Goal: Task Accomplishment & Management: Use online tool/utility

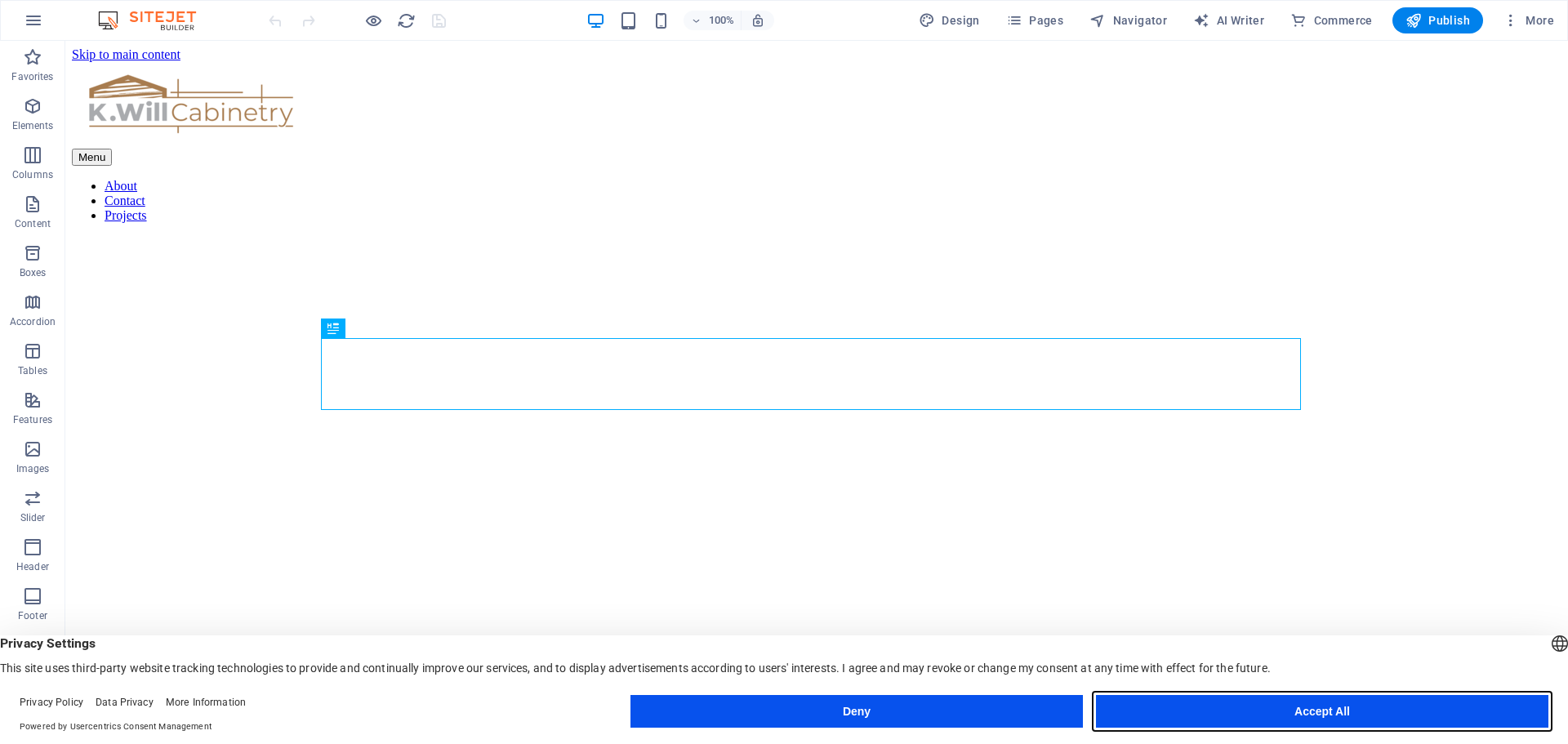
click at [1405, 710] on button "Accept All" at bounding box center [1323, 711] width 452 height 33
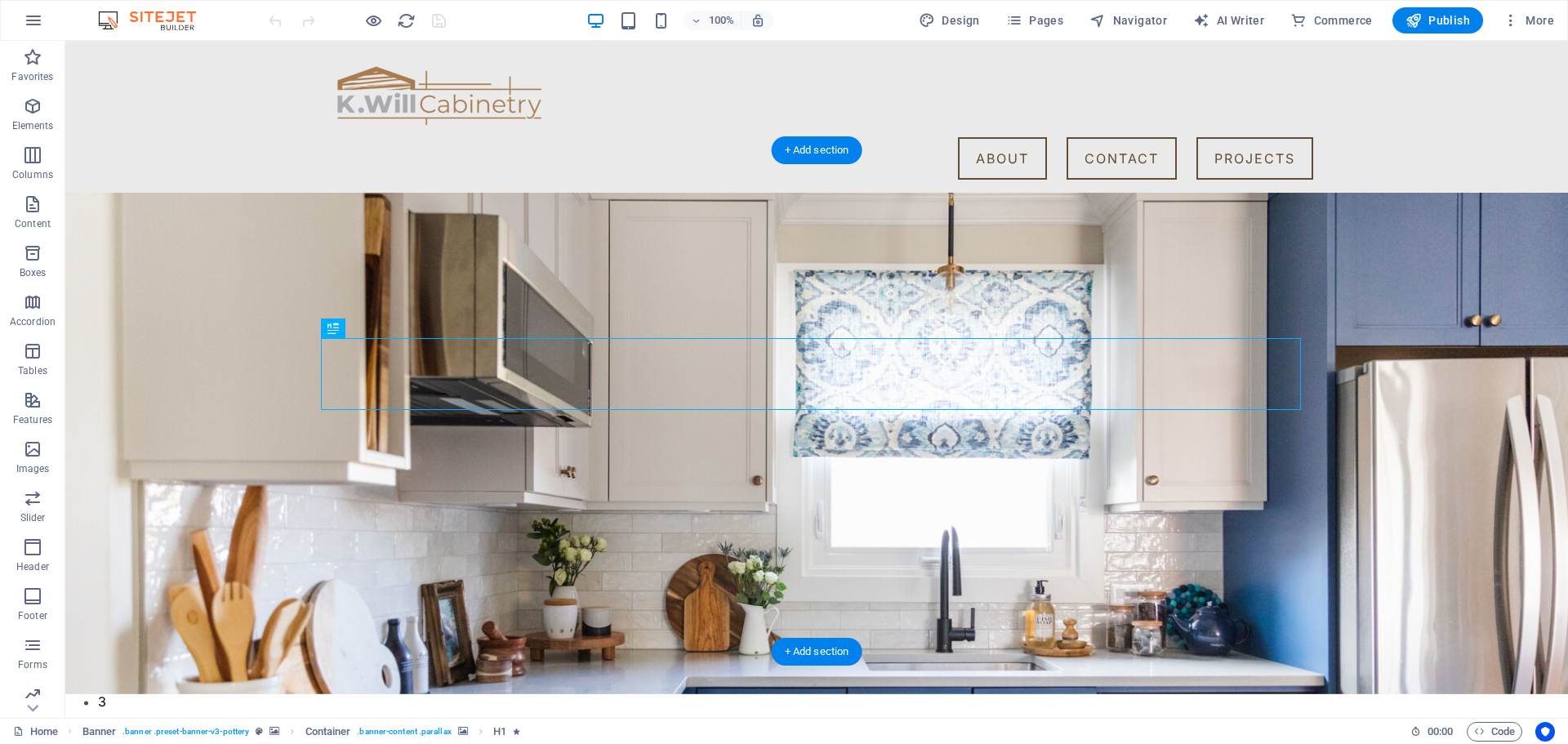
click at [762, 650] on img "1/5" at bounding box center [810, 650] width 1490 height 0
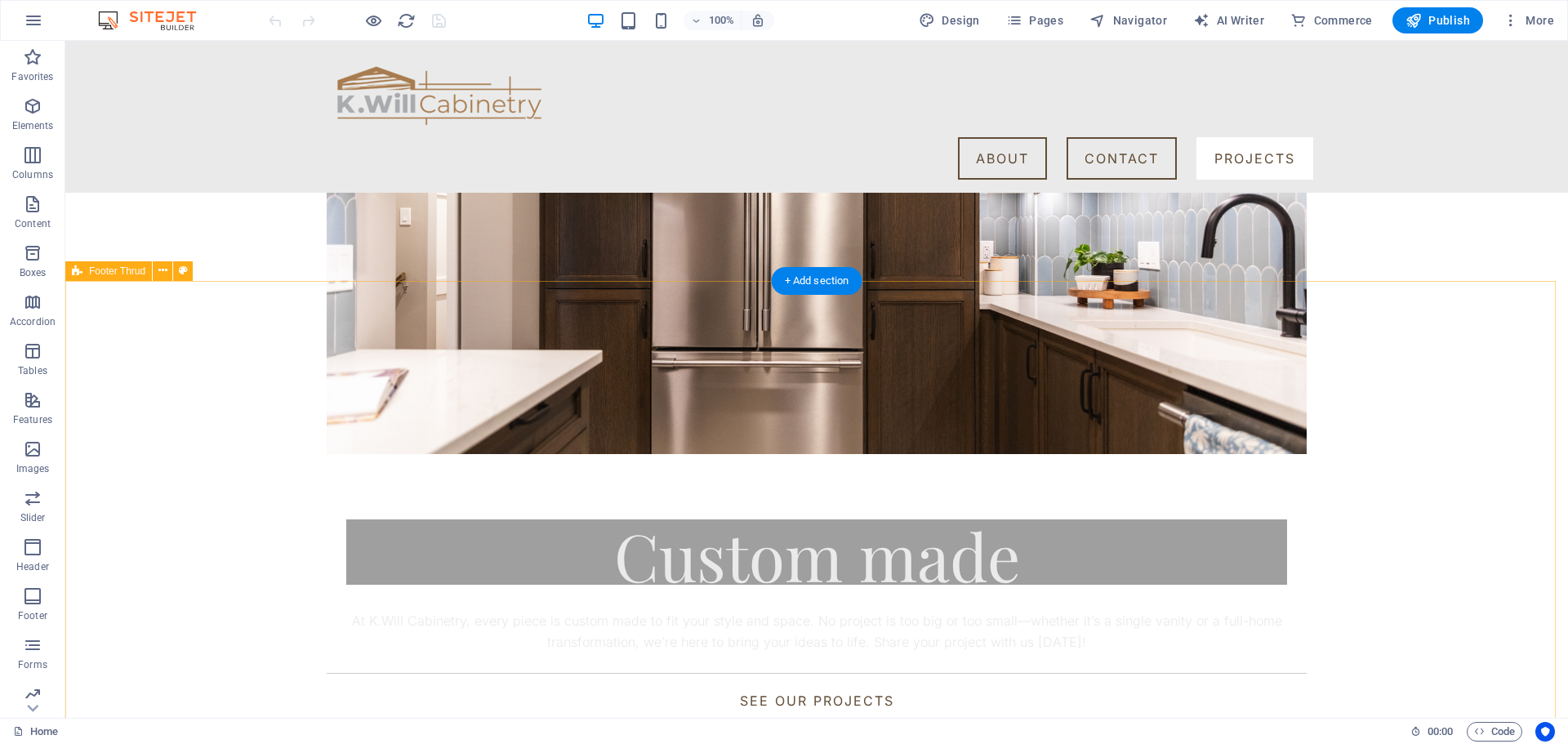
scroll to position [2227, 0]
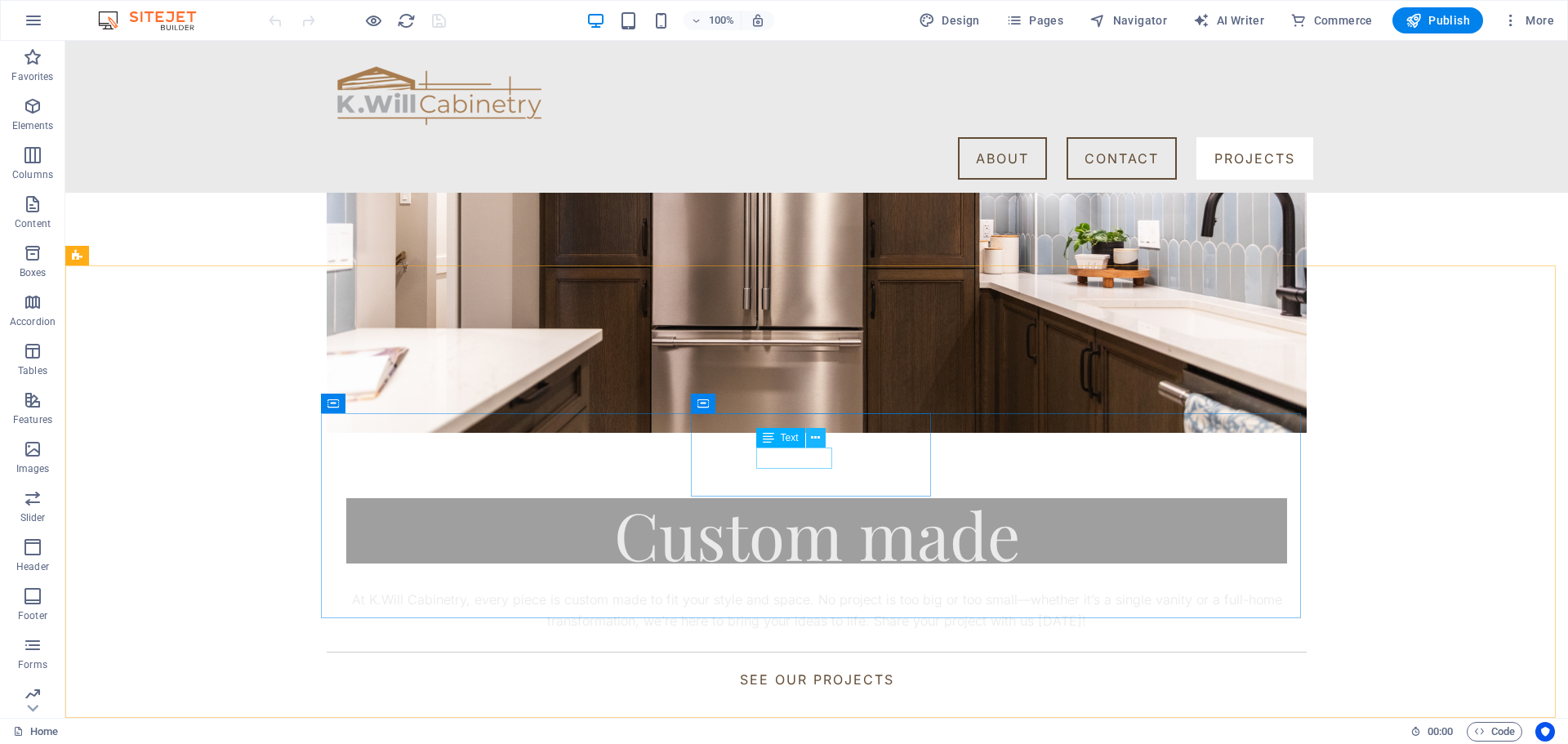
click at [815, 430] on icon at bounding box center [815, 438] width 9 height 17
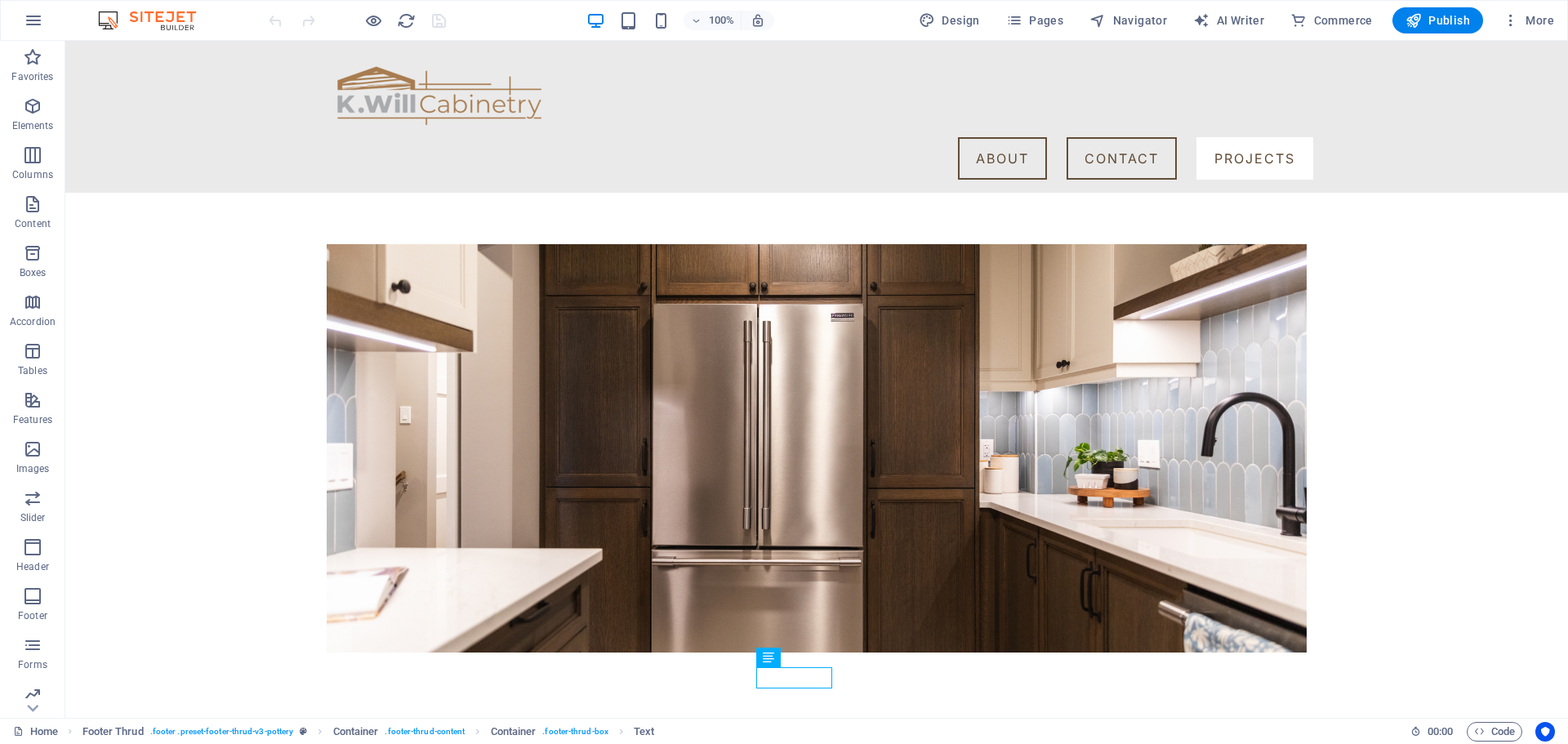
scroll to position [2004, 0]
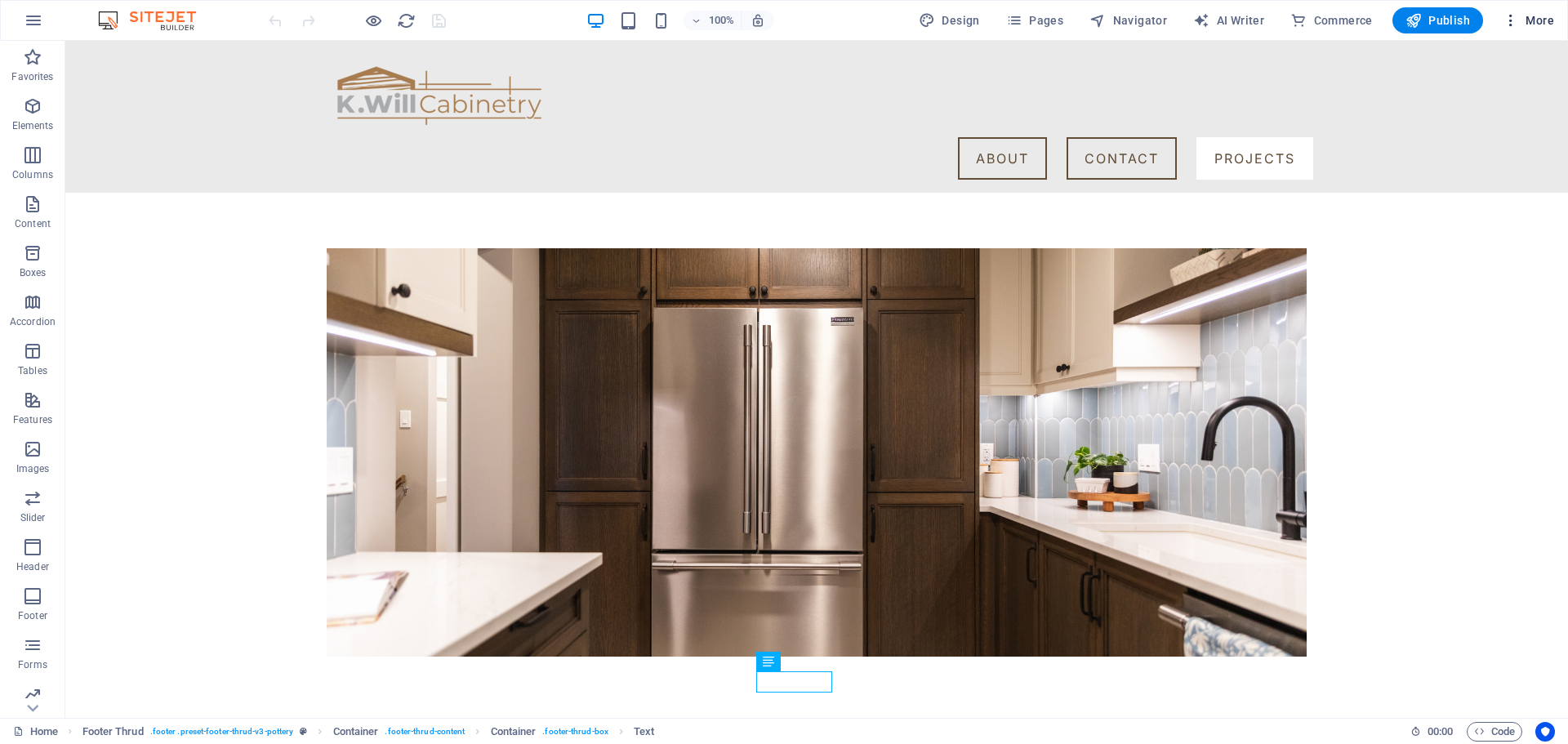
click at [1538, 20] on span "More" at bounding box center [1529, 20] width 52 height 16
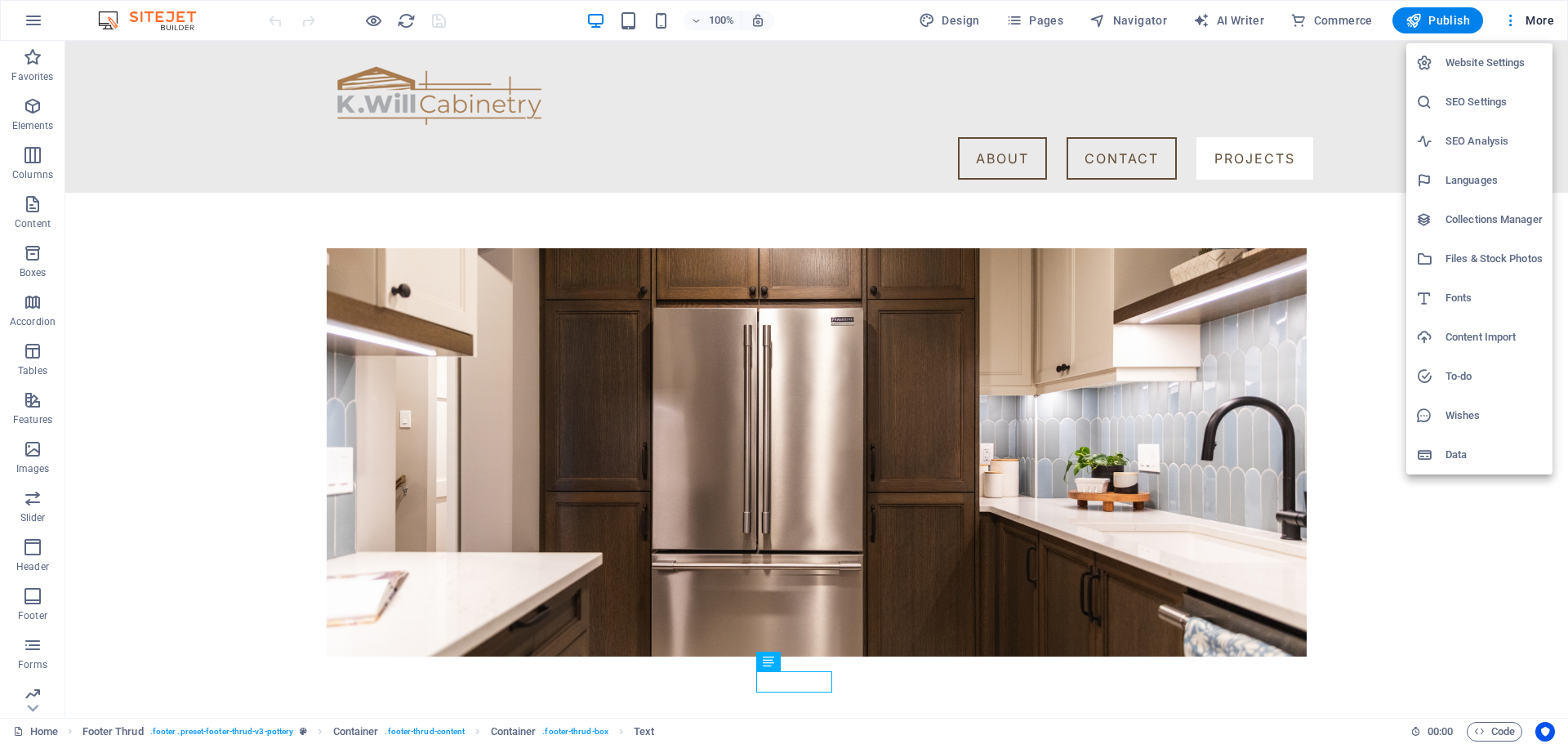
click at [1544, 16] on div at bounding box center [784, 372] width 1568 height 744
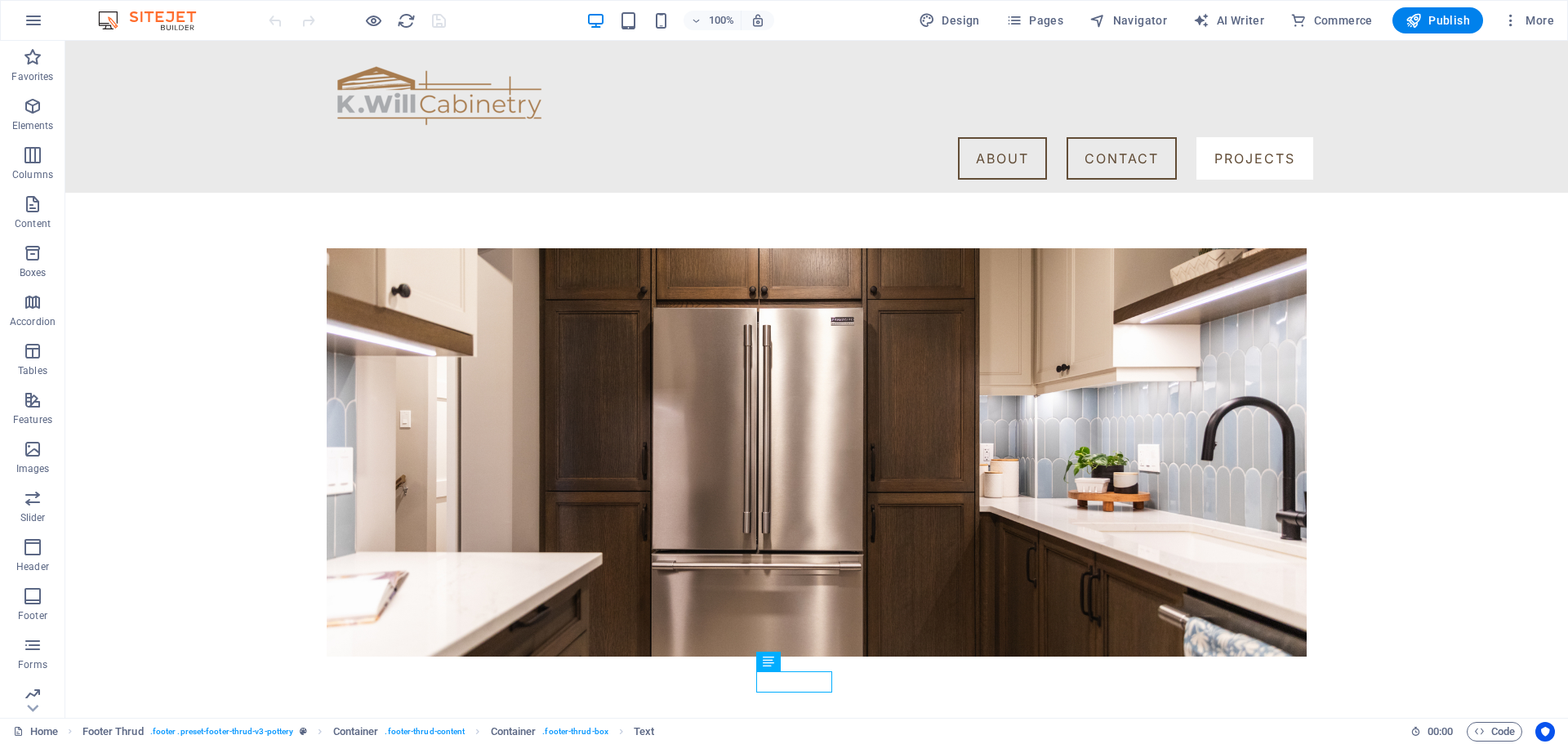
click at [157, 21] on img at bounding box center [155, 20] width 123 height 19
click at [22, 16] on button "button" at bounding box center [33, 20] width 39 height 39
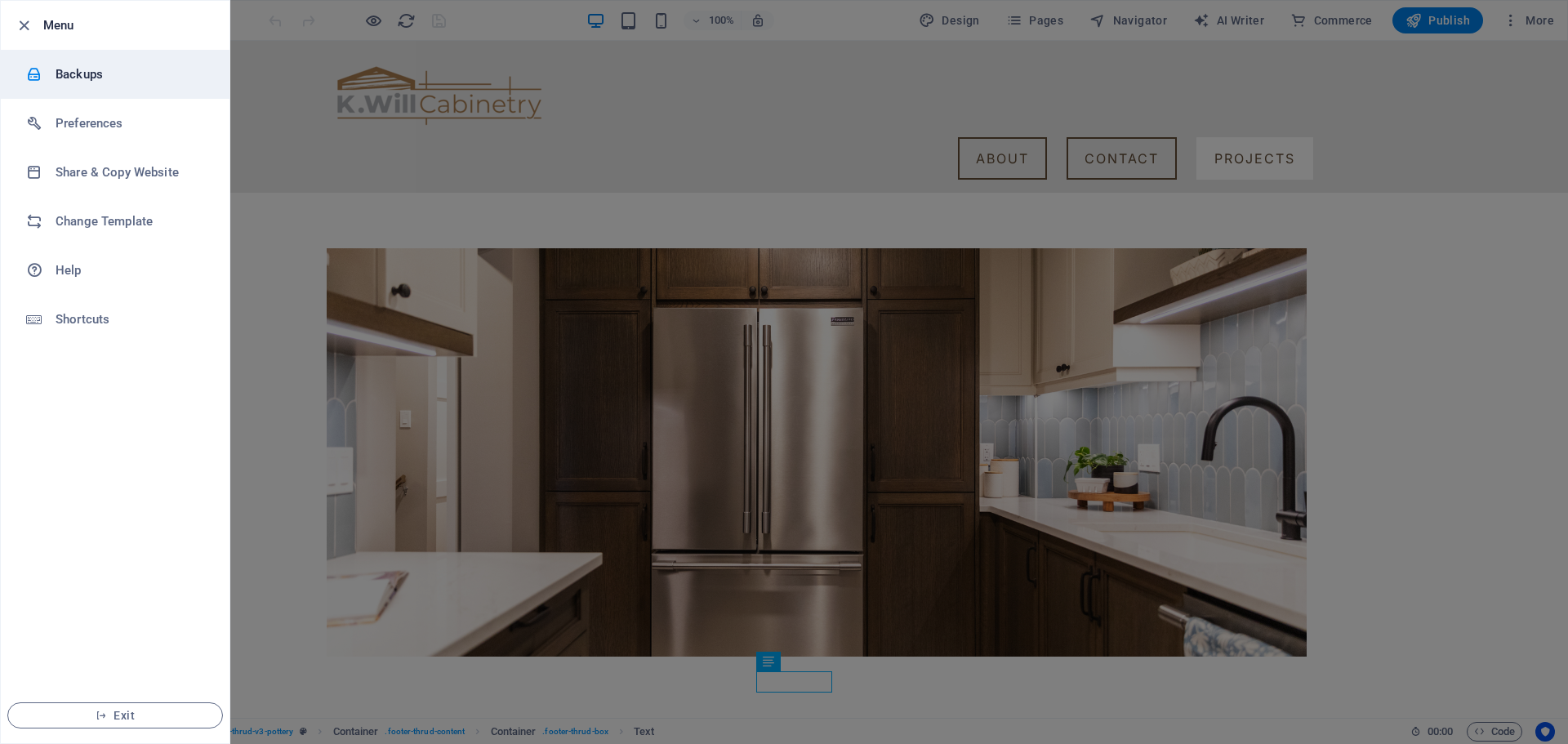
click at [129, 78] on h6 "Backups" at bounding box center [131, 74] width 151 height 19
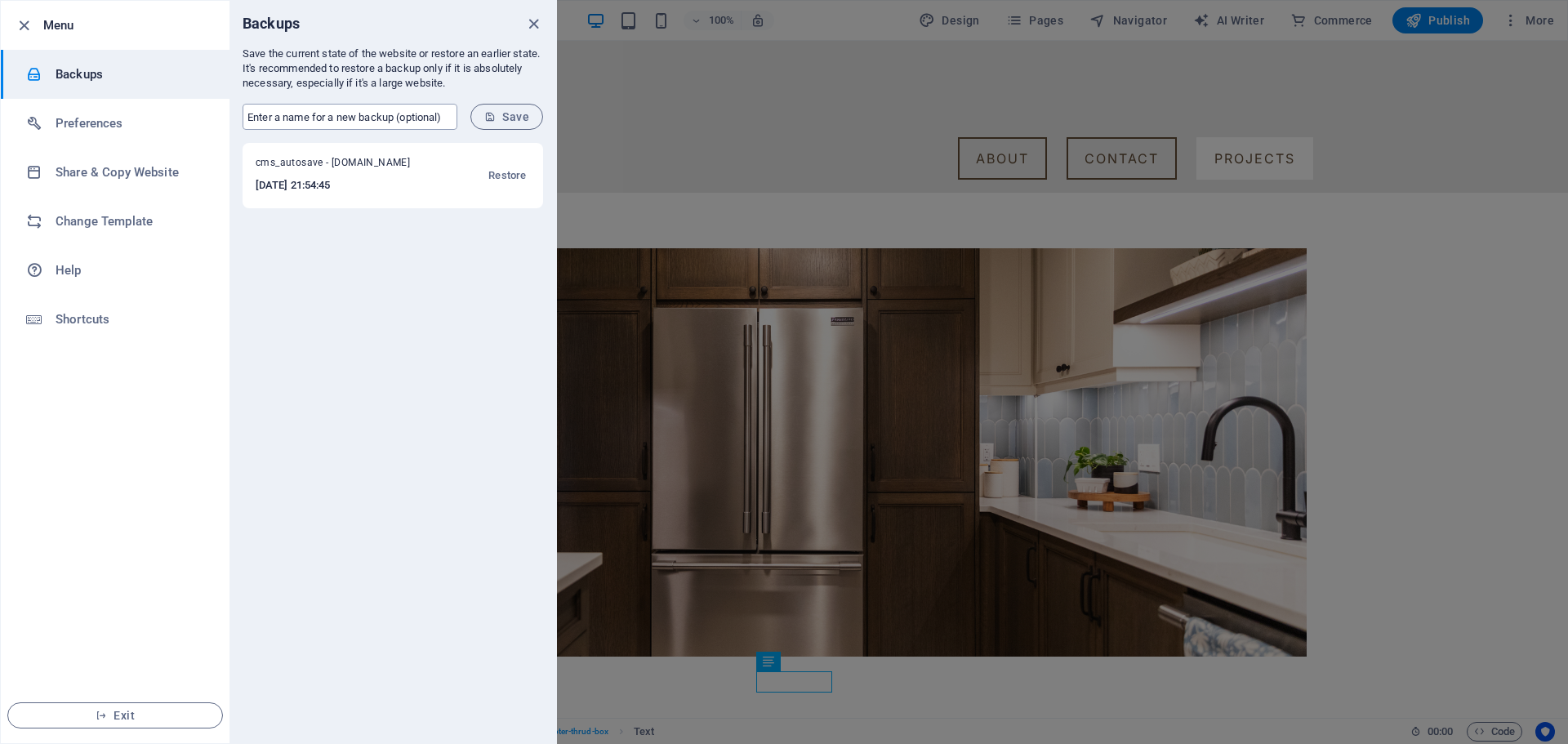
click at [365, 116] on input "text" at bounding box center [350, 116] width 215 height 26
type input "Semi-Final"
click at [504, 116] on span "Save" at bounding box center [506, 117] width 45 height 13
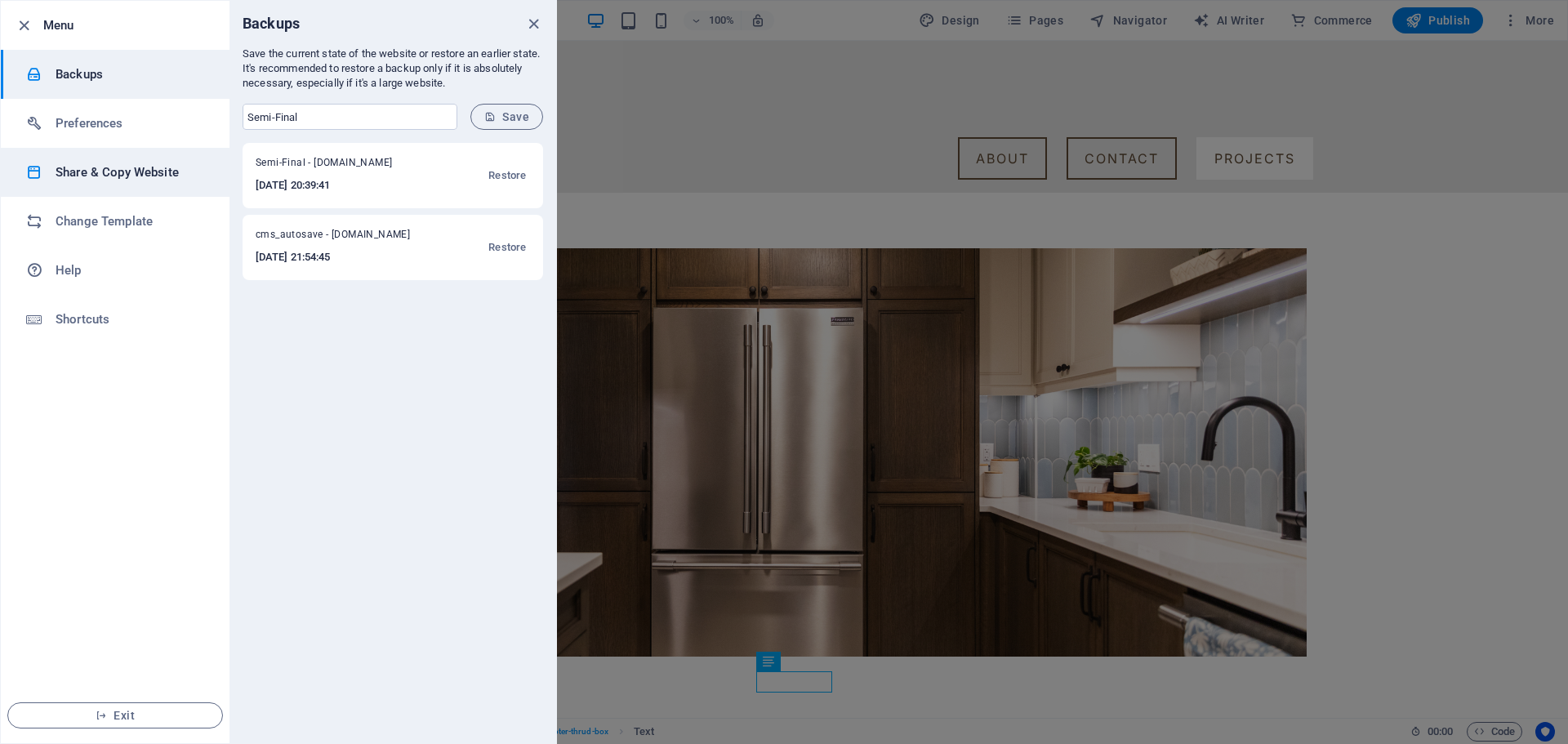
click at [119, 176] on h6 "Share & Copy Website" at bounding box center [131, 173] width 151 height 19
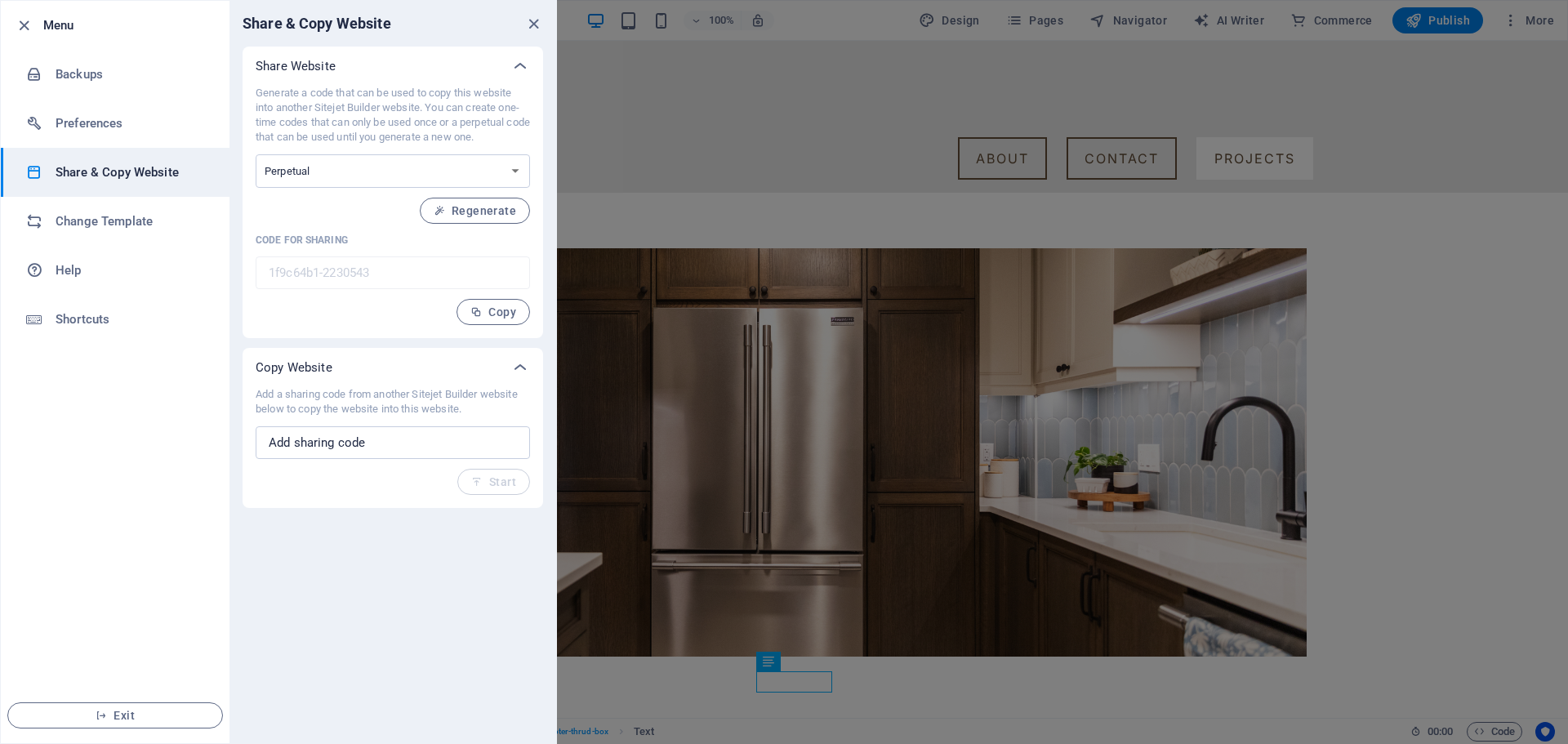
drag, startPoint x: 429, startPoint y: 113, endPoint x: 478, endPoint y: 114, distance: 49.0
click at [478, 114] on p "Generate a code that can be used to copy this website into another Sitejet Buil…" at bounding box center [393, 114] width 274 height 58
click at [321, 113] on p "Generate a code that can be used to copy this website into another Sitejet Buil…" at bounding box center [393, 114] width 274 height 58
drag, startPoint x: 376, startPoint y: 125, endPoint x: 412, endPoint y: 124, distance: 36.0
click at [411, 125] on p "Generate a code that can be used to copy this website into another Sitejet Buil…" at bounding box center [393, 114] width 274 height 58
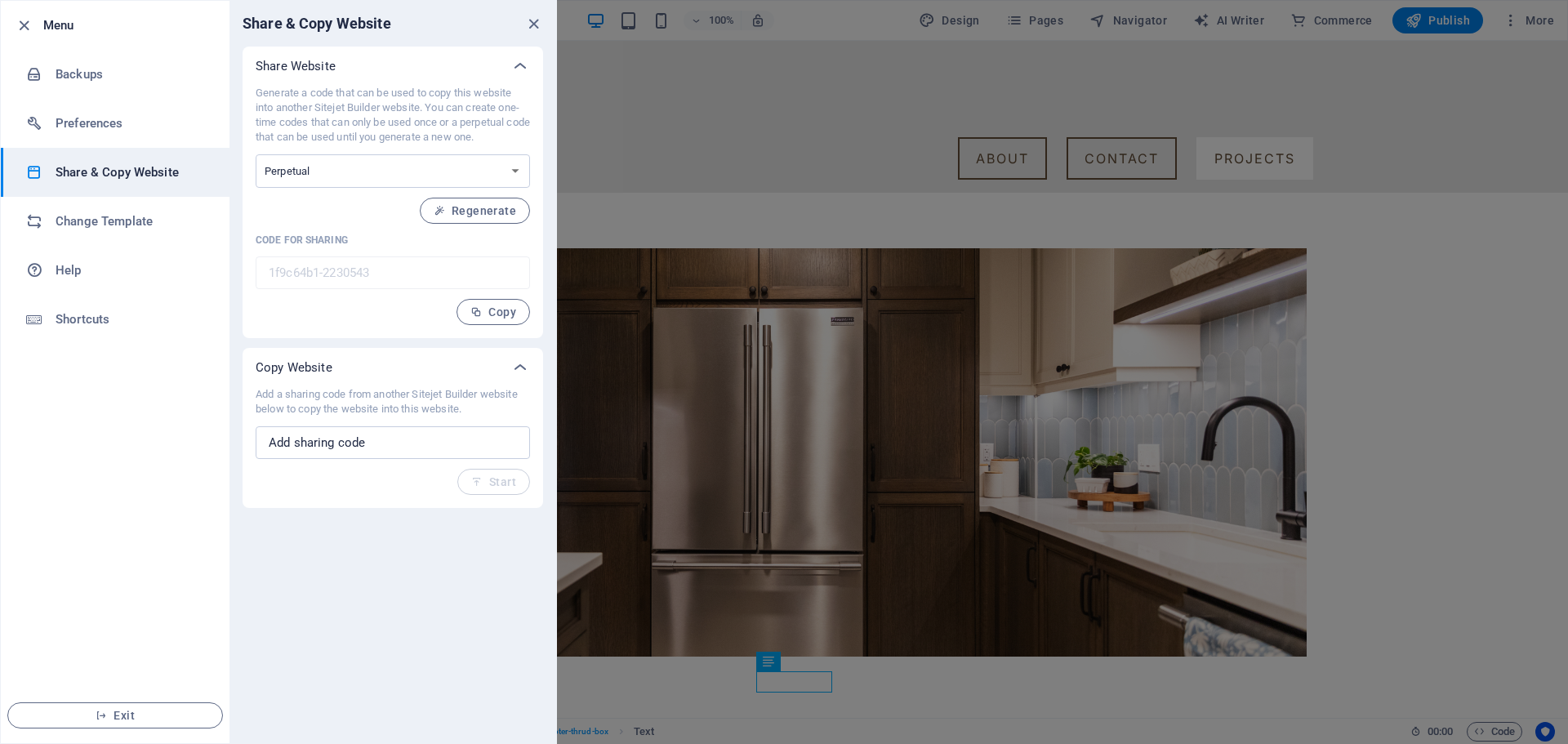
click at [444, 122] on p "Generate a code that can be used to copy this website into another Sitejet Buil…" at bounding box center [393, 114] width 274 height 58
drag, startPoint x: 292, startPoint y: 136, endPoint x: 468, endPoint y: 133, distance: 176.0
click at [445, 134] on p "Generate a code that can be used to copy this website into another Sitejet Buil…" at bounding box center [393, 114] width 274 height 58
click at [469, 133] on p "Generate a code that can be used to copy this website into another Sitejet Buil…" at bounding box center [393, 114] width 274 height 58
click at [349, 151] on div "Generate a code that can be used to copy this website into another Sitejet Buil…" at bounding box center [393, 205] width 274 height 240
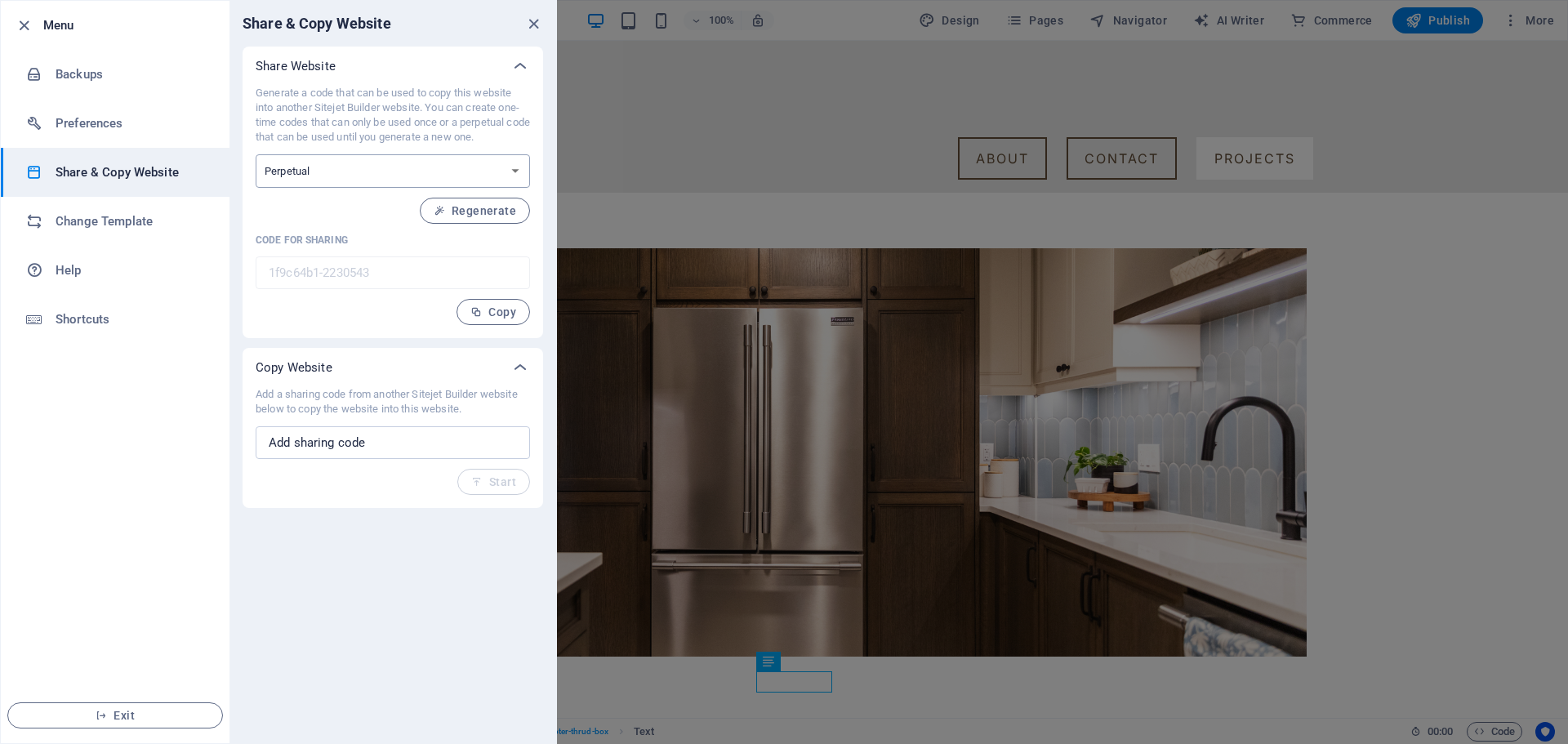
click at [352, 181] on select "One-time Perpetual" at bounding box center [393, 171] width 274 height 34
select select "onetime"
click at [256, 154] on select "One-time Perpetual" at bounding box center [393, 171] width 274 height 34
click at [485, 213] on span "Generate" at bounding box center [480, 211] width 70 height 13
type input "395fba0c-2230543"
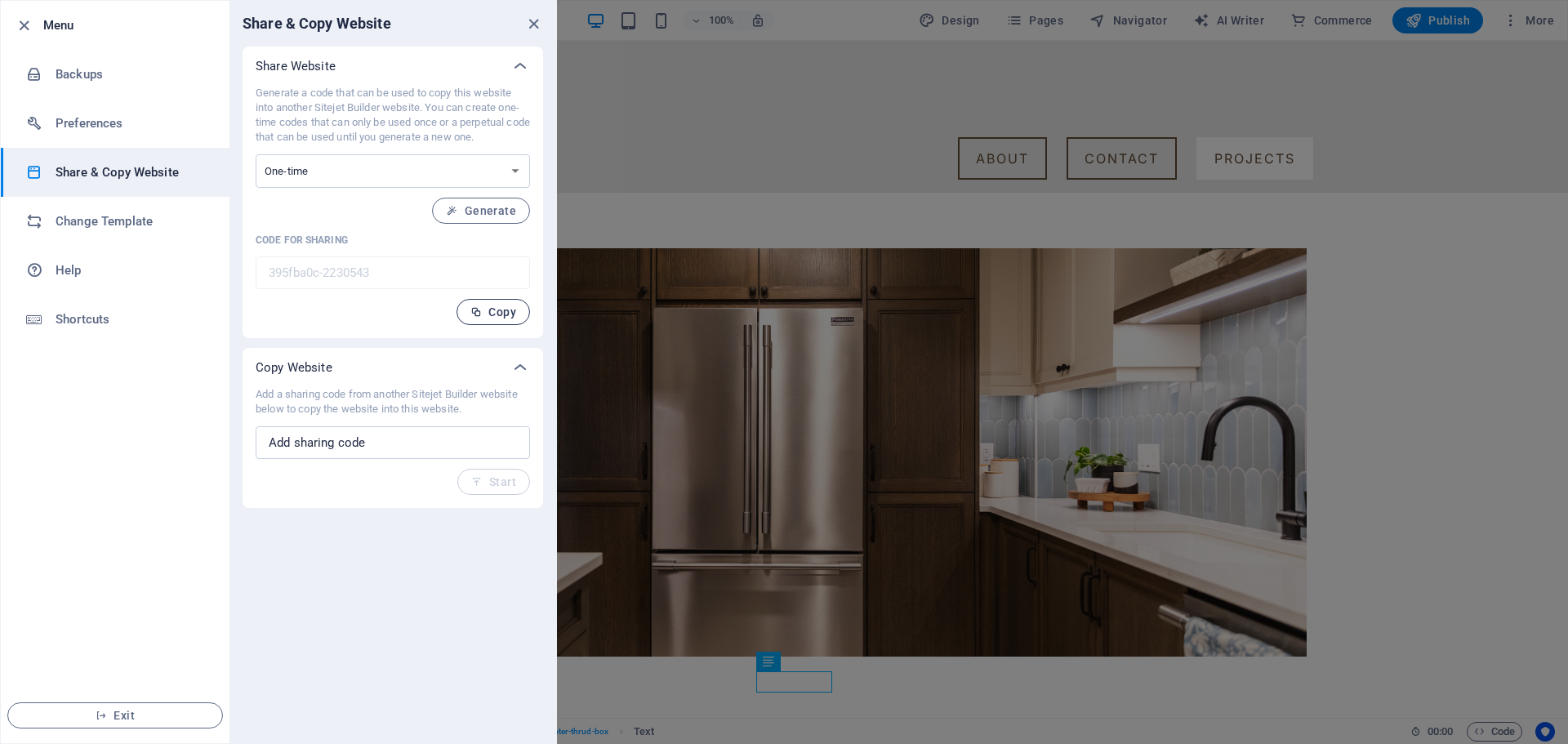
click at [477, 306] on span "Copy" at bounding box center [494, 313] width 46 height 13
drag, startPoint x: 11, startPoint y: 25, endPoint x: 21, endPoint y: 26, distance: 10.0
click at [12, 25] on li "Menu" at bounding box center [115, 25] width 229 height 49
click at [30, 25] on icon "button" at bounding box center [24, 26] width 19 height 19
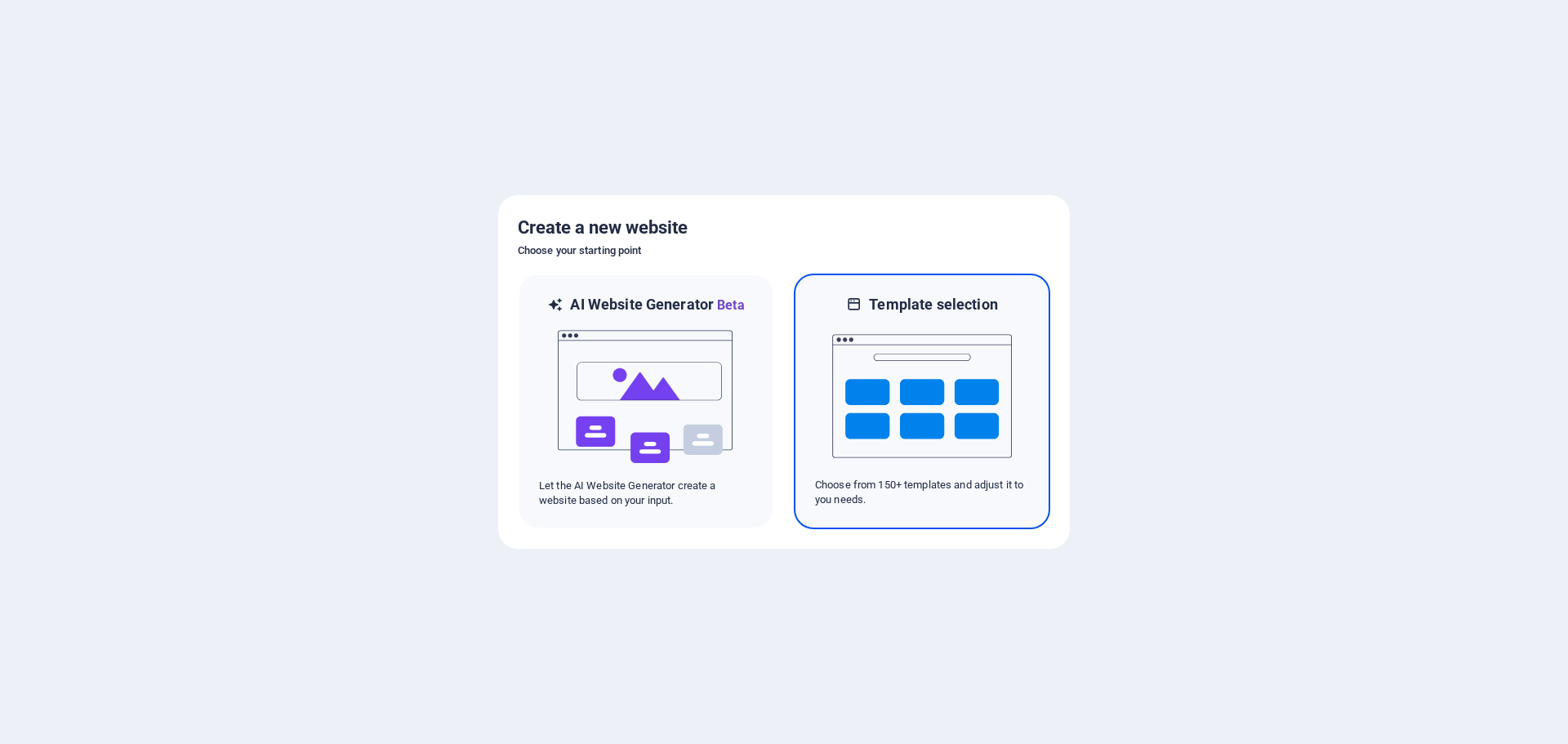
click at [979, 402] on img at bounding box center [921, 396] width 179 height 163
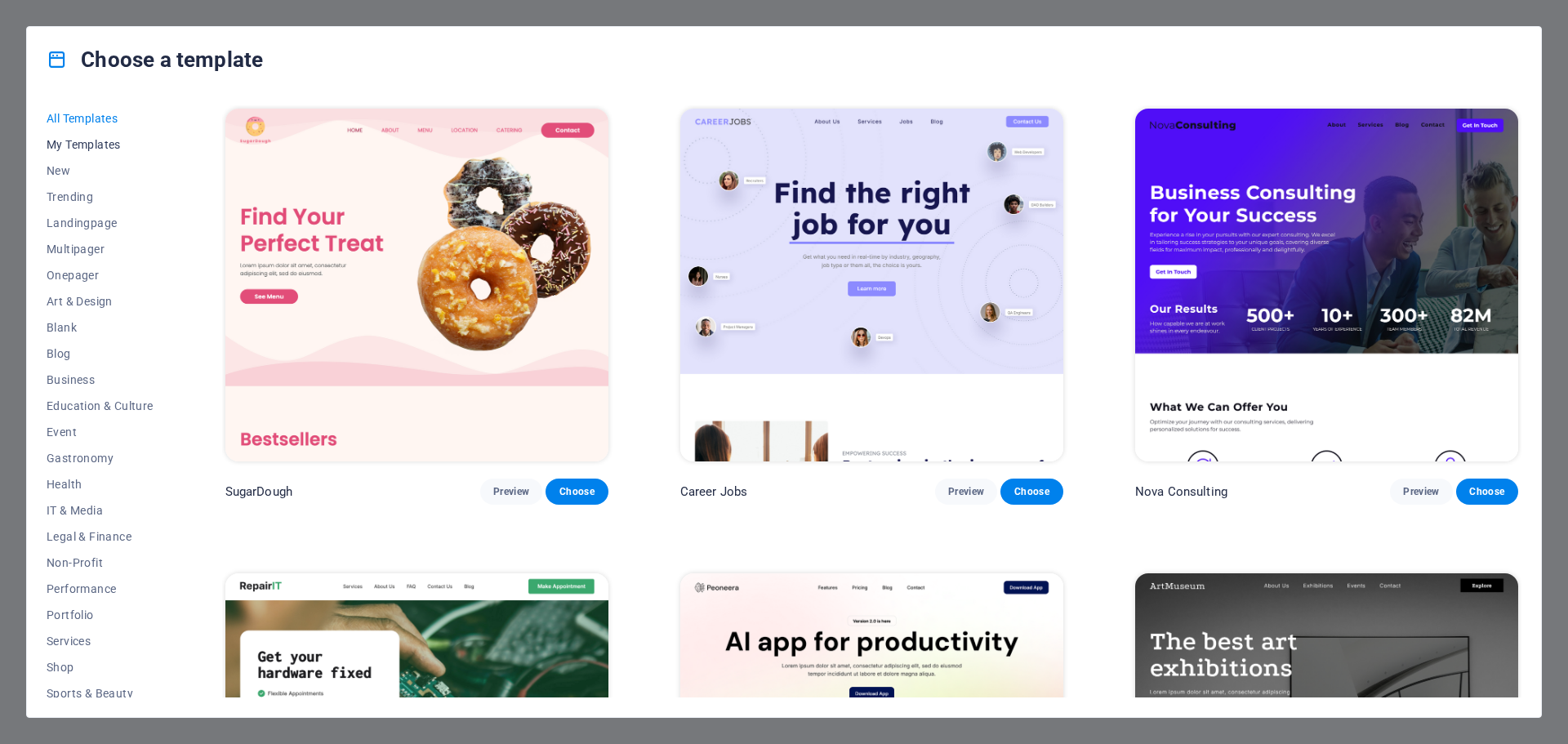
click at [98, 143] on span "My Templates" at bounding box center [101, 145] width 107 height 13
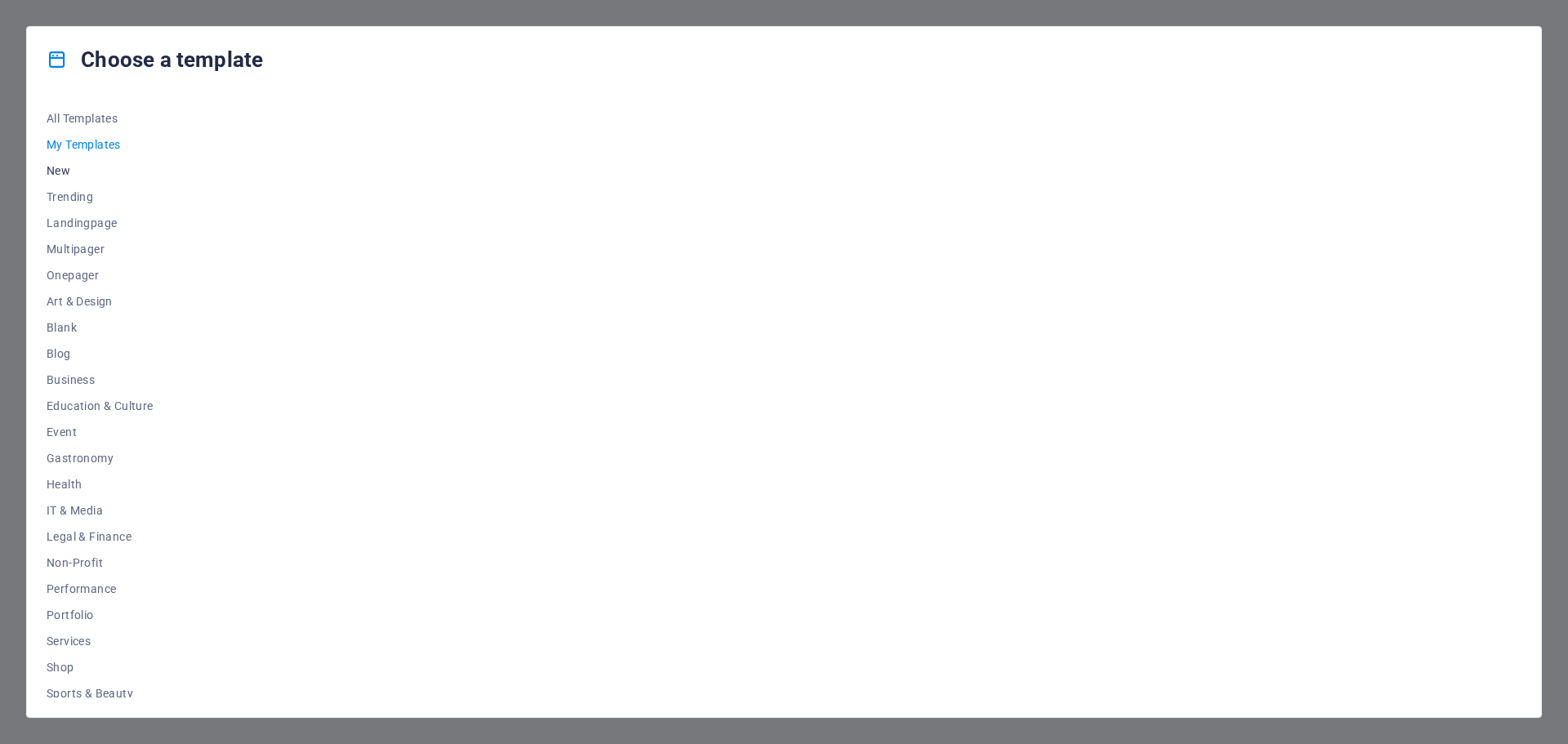
click at [58, 175] on span "New" at bounding box center [101, 171] width 107 height 13
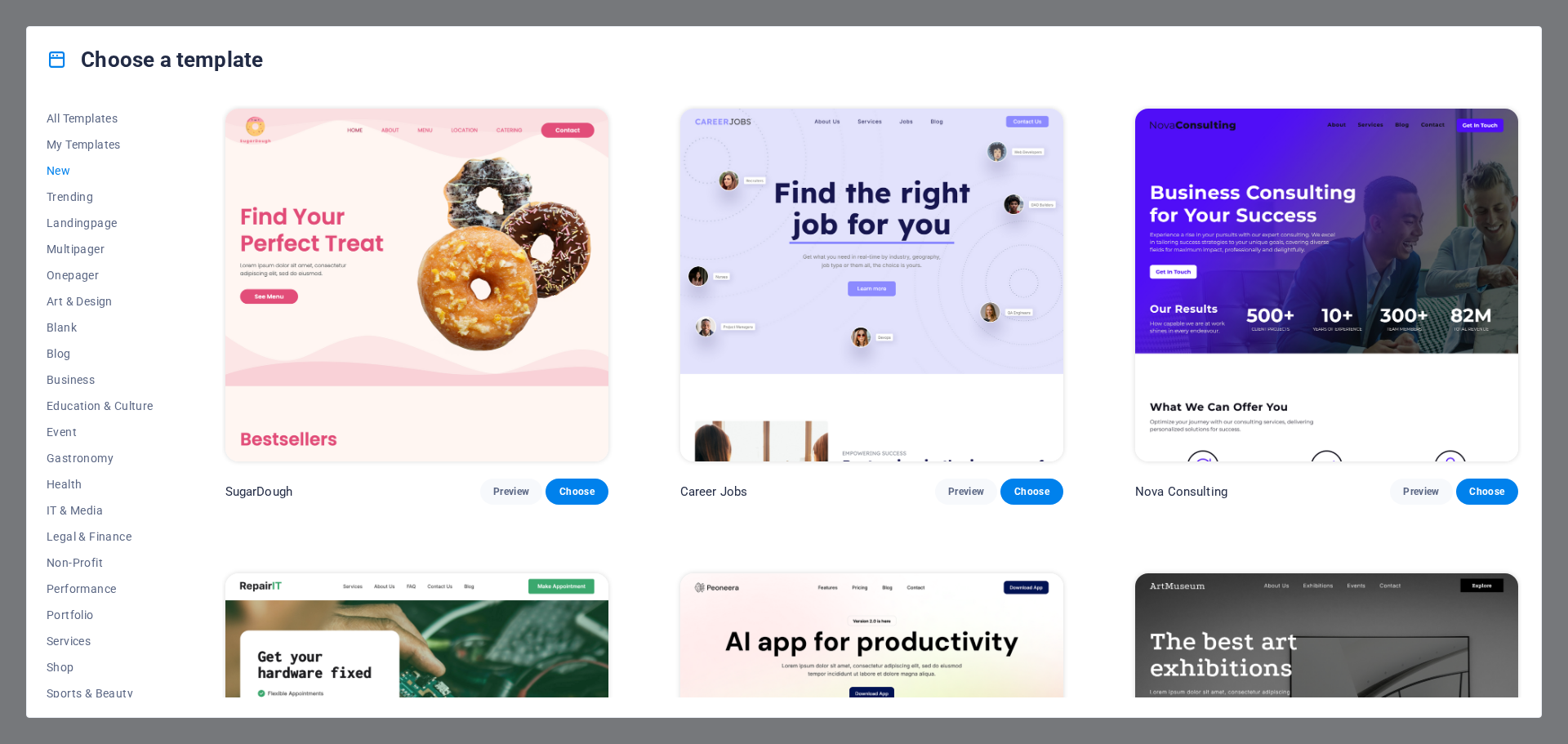
click at [60, 170] on span "New" at bounding box center [101, 171] width 107 height 13
click at [552, 29] on div "Choose a template" at bounding box center [784, 59] width 1514 height 65
click at [563, 15] on div "Choose a template All Templates My Templates New Trending Landingpage Multipage…" at bounding box center [784, 372] width 1568 height 744
click at [1567, 204] on div "Choose a template All Templates My Templates New Trending Landingpage Multipage…" at bounding box center [784, 372] width 1568 height 744
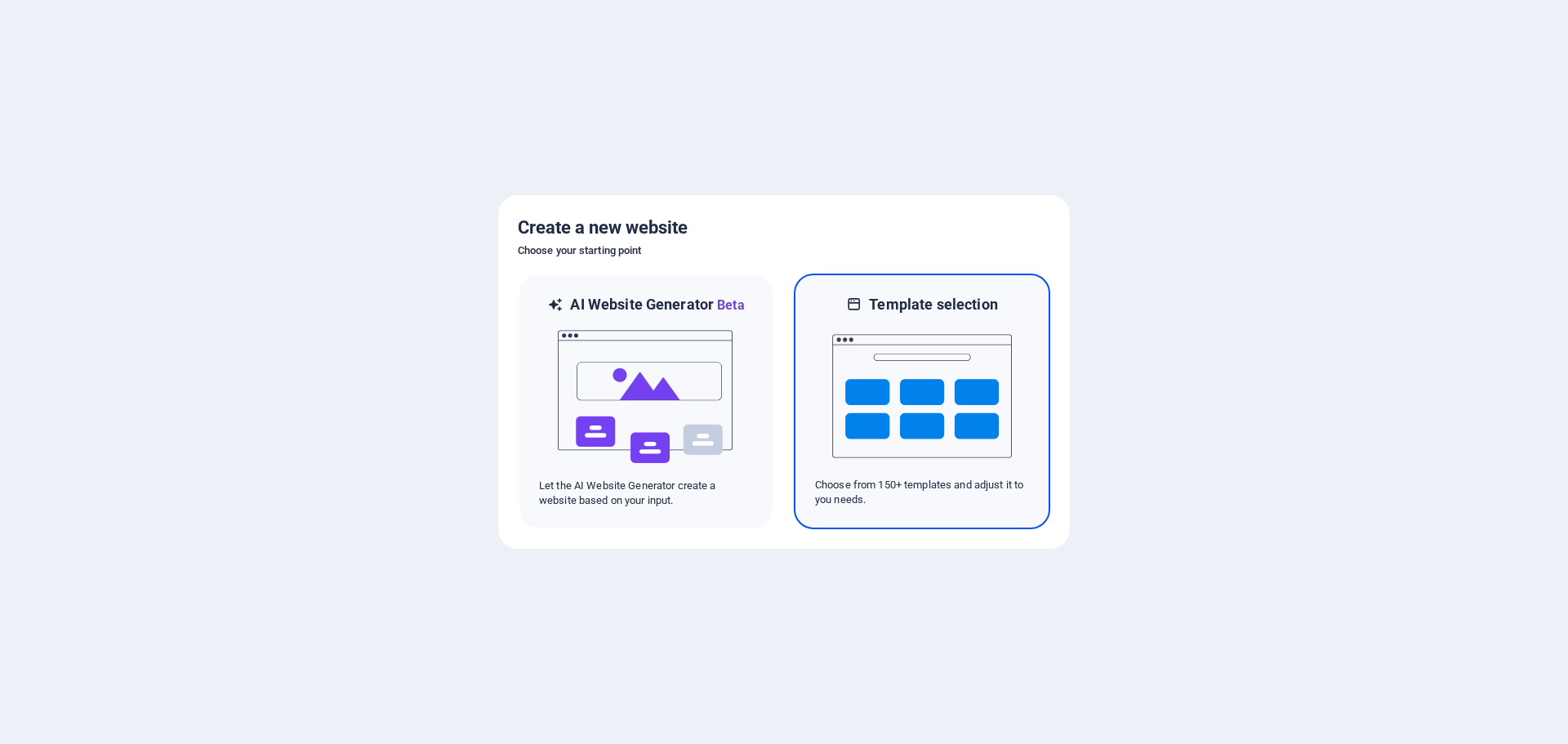
click at [900, 411] on img at bounding box center [921, 396] width 179 height 163
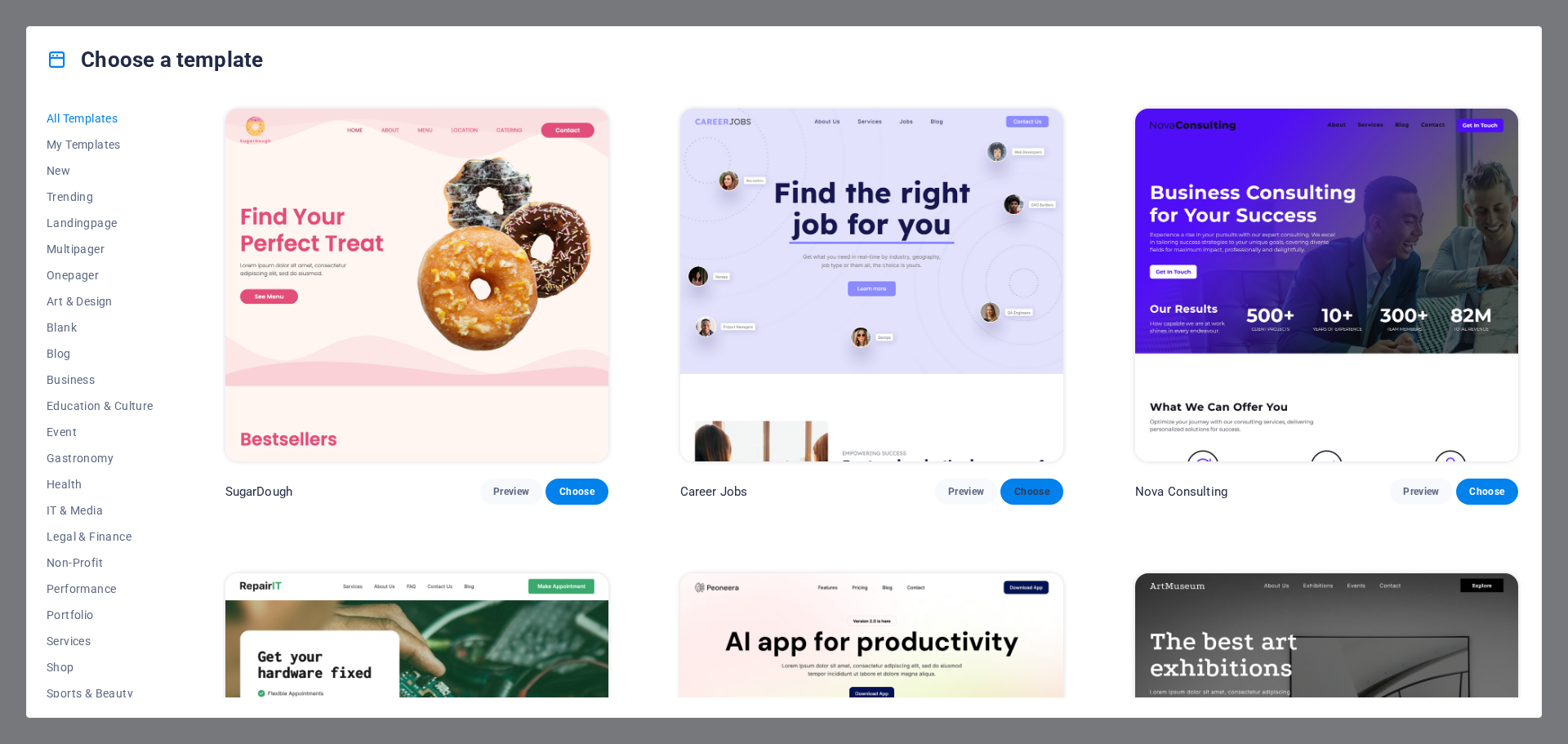
click at [1042, 487] on span "Choose" at bounding box center [1031, 492] width 35 height 13
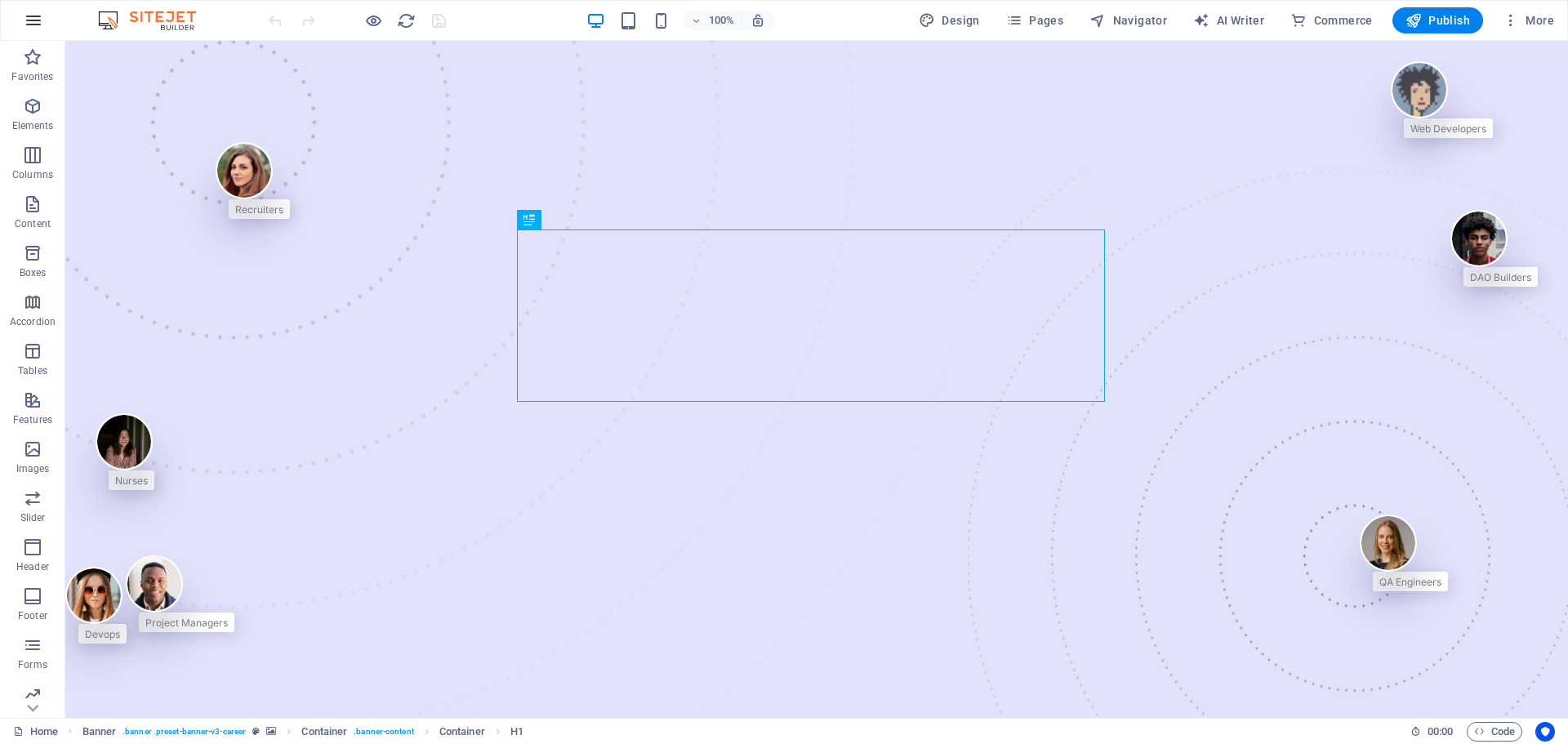
click at [41, 9] on button "button" at bounding box center [33, 20] width 39 height 39
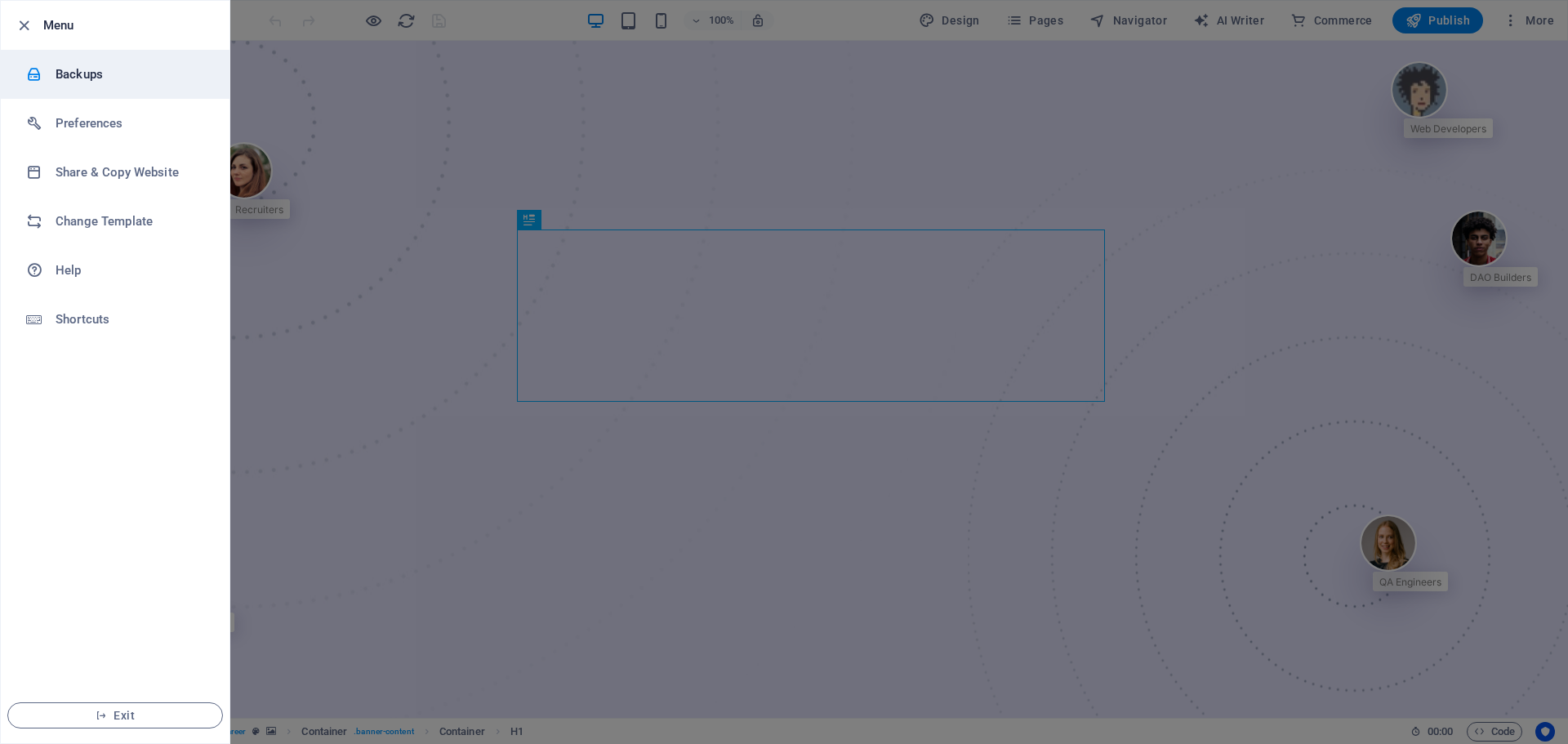
click at [81, 77] on h6 "Backups" at bounding box center [131, 74] width 151 height 19
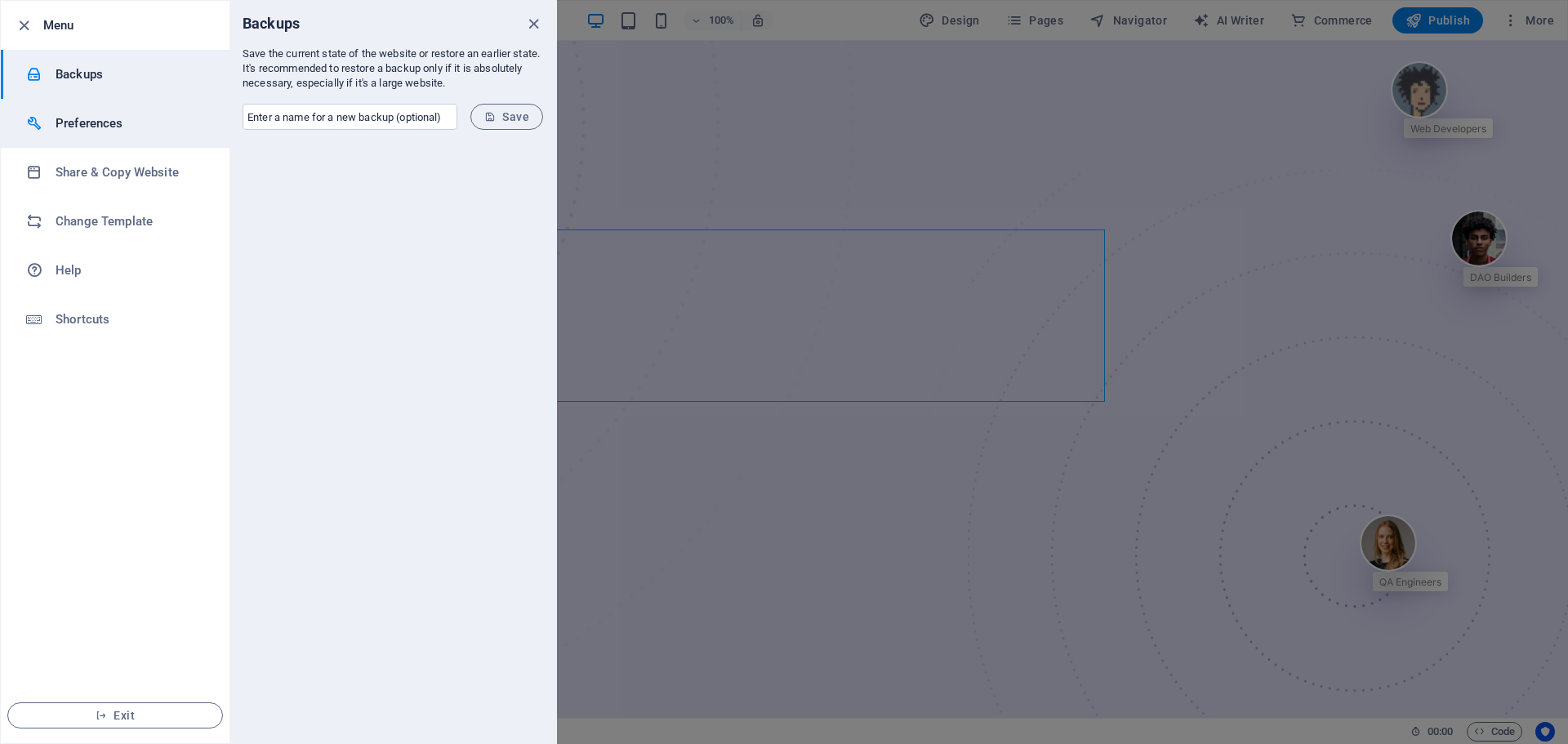
click at [140, 128] on h6 "Preferences" at bounding box center [131, 123] width 151 height 19
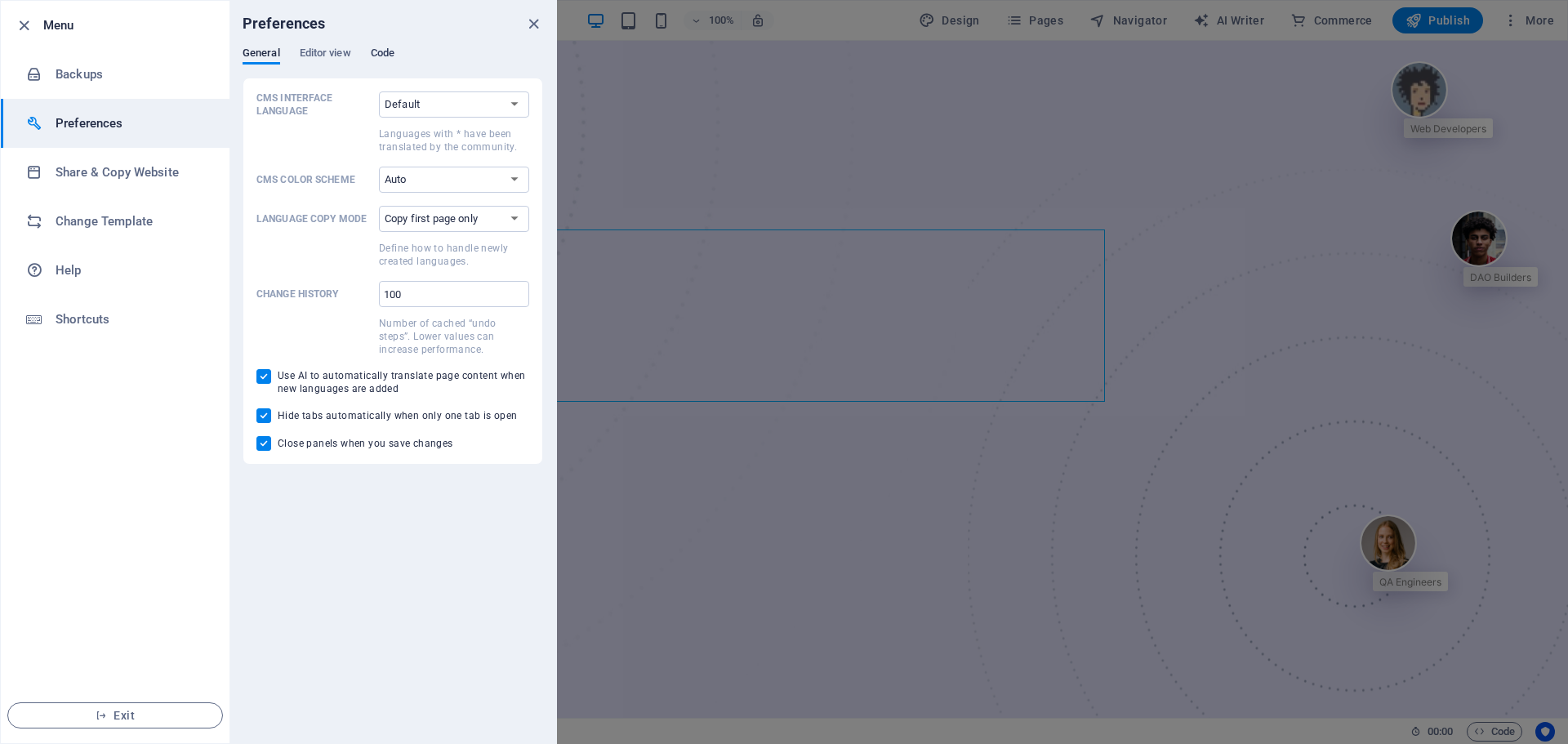
click at [389, 54] on span "Code" at bounding box center [382, 55] width 24 height 23
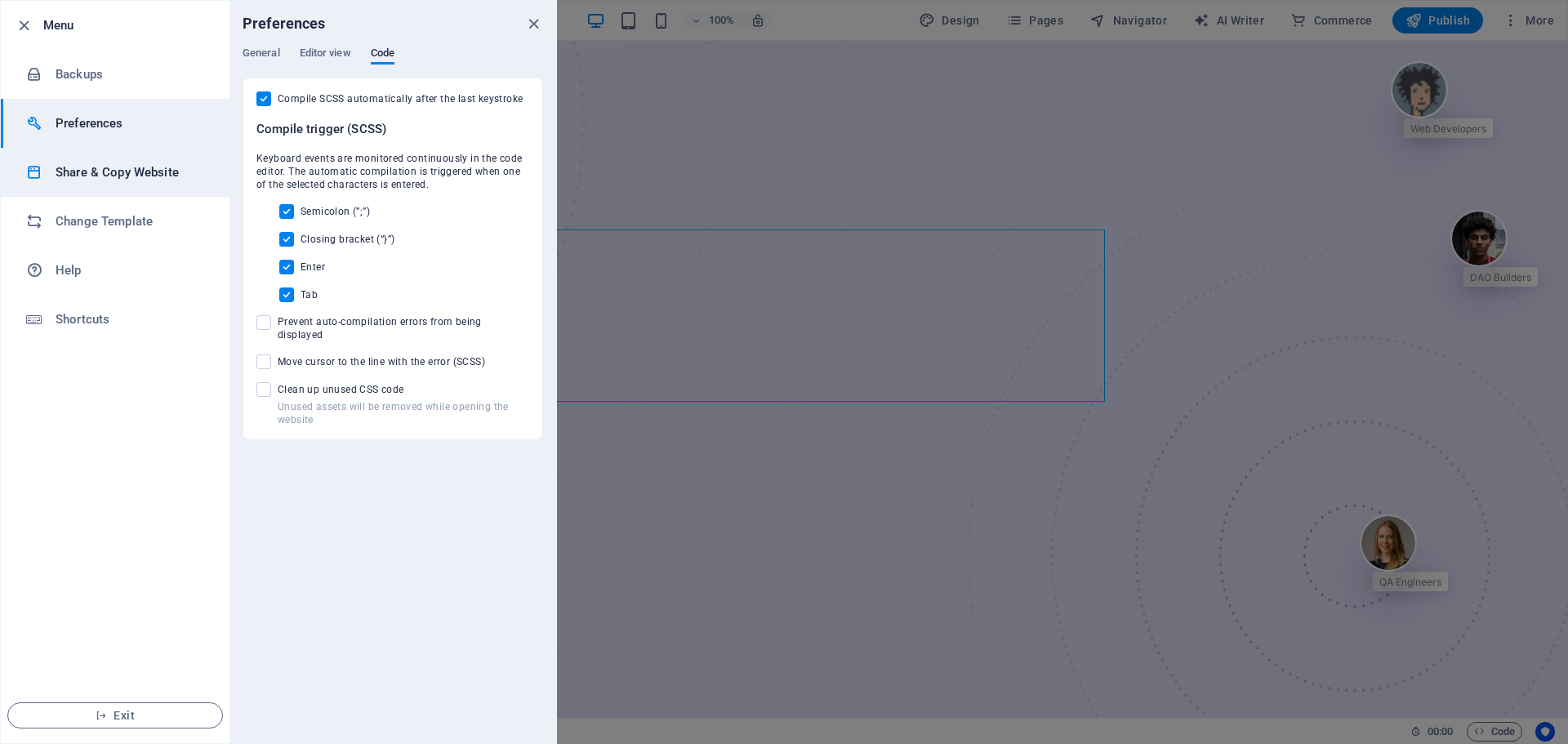
click at [119, 158] on li "Share & Copy Website" at bounding box center [115, 172] width 229 height 49
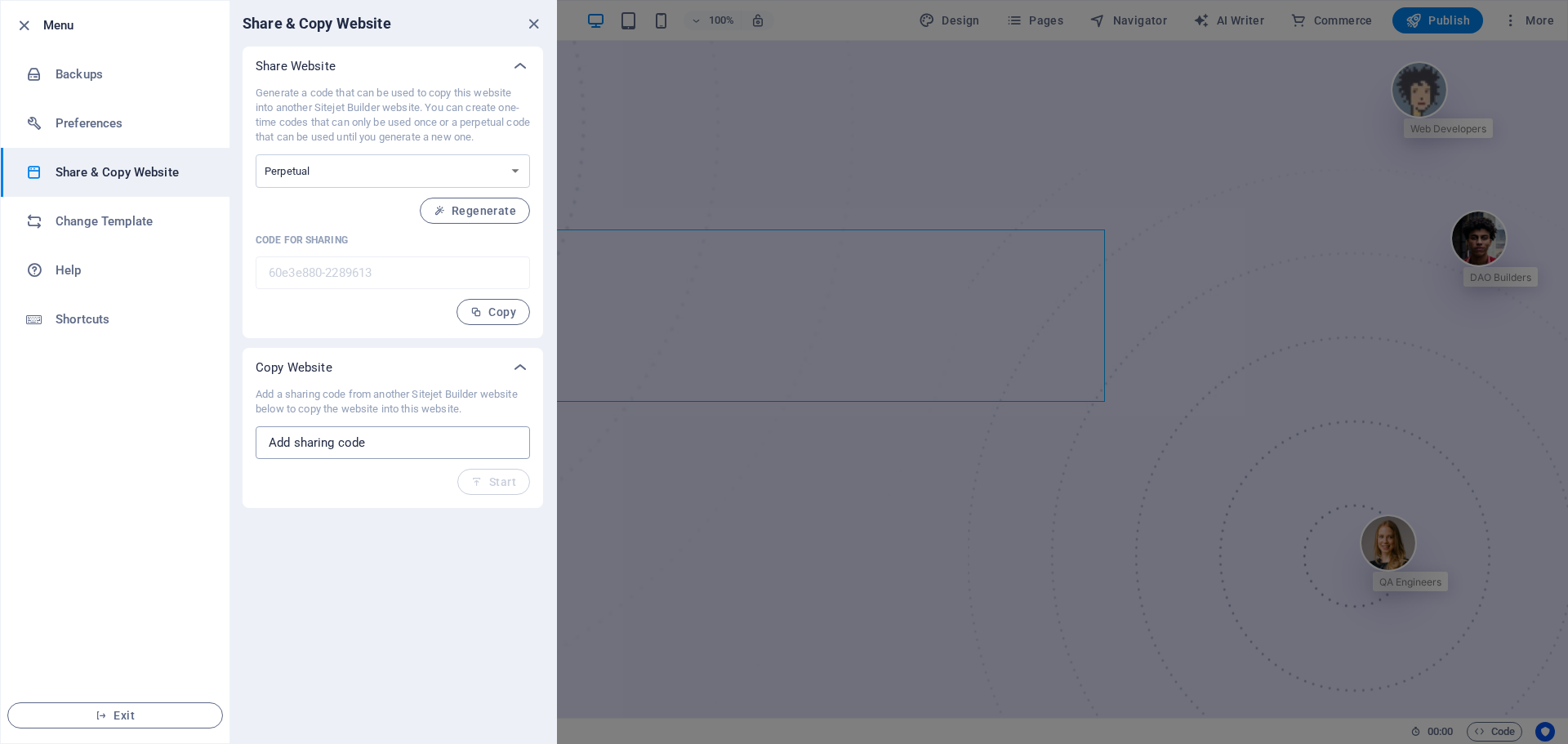
click at [413, 439] on input "text" at bounding box center [393, 443] width 274 height 33
paste input "395fba0c-2230543"
type input "395fba0c-2230543"
click at [495, 489] on button "Start" at bounding box center [494, 481] width 73 height 26
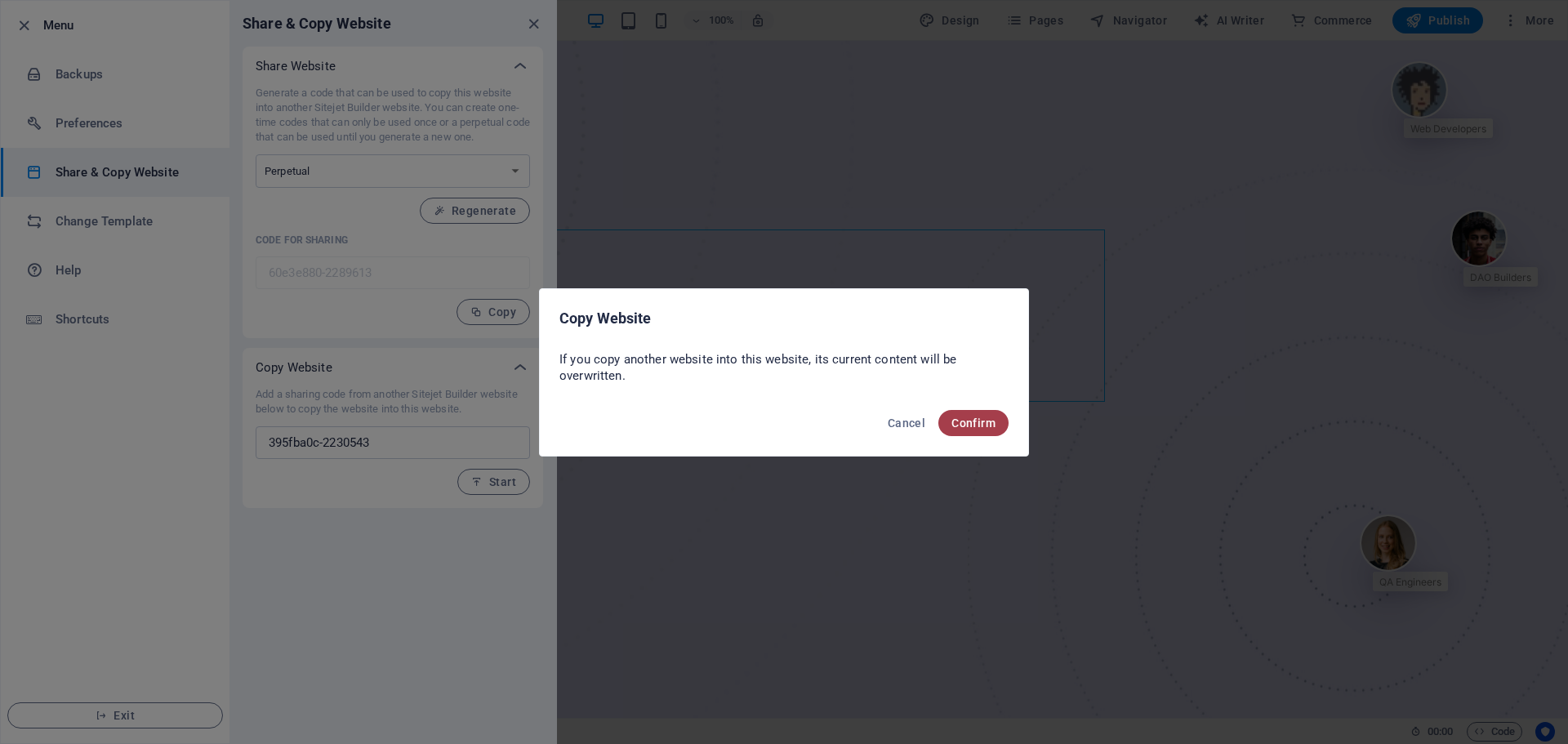
click at [980, 425] on span "Confirm" at bounding box center [974, 424] width 44 height 13
click at [979, 423] on span "Confirm" at bounding box center [974, 424] width 44 height 13
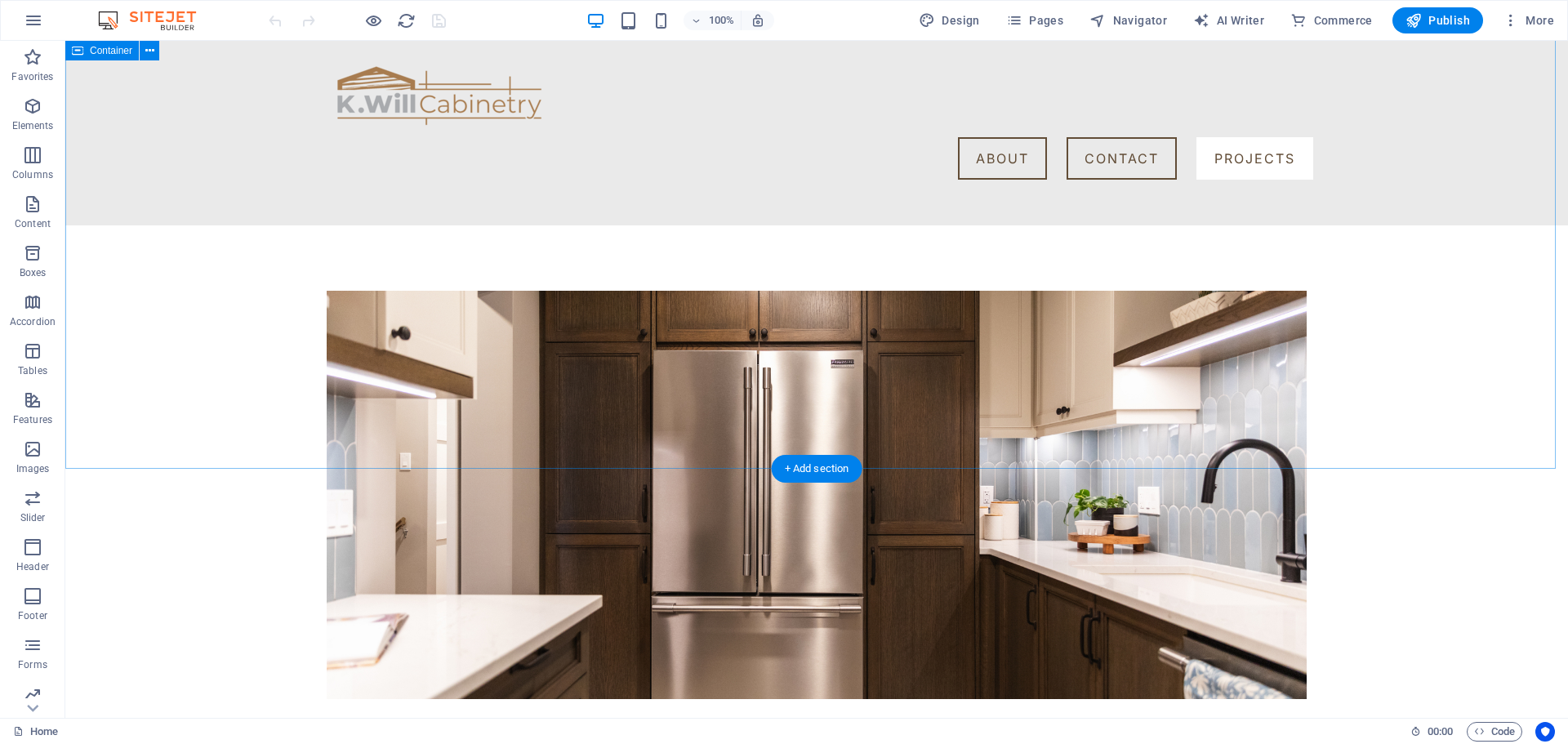
scroll to position [2227, 0]
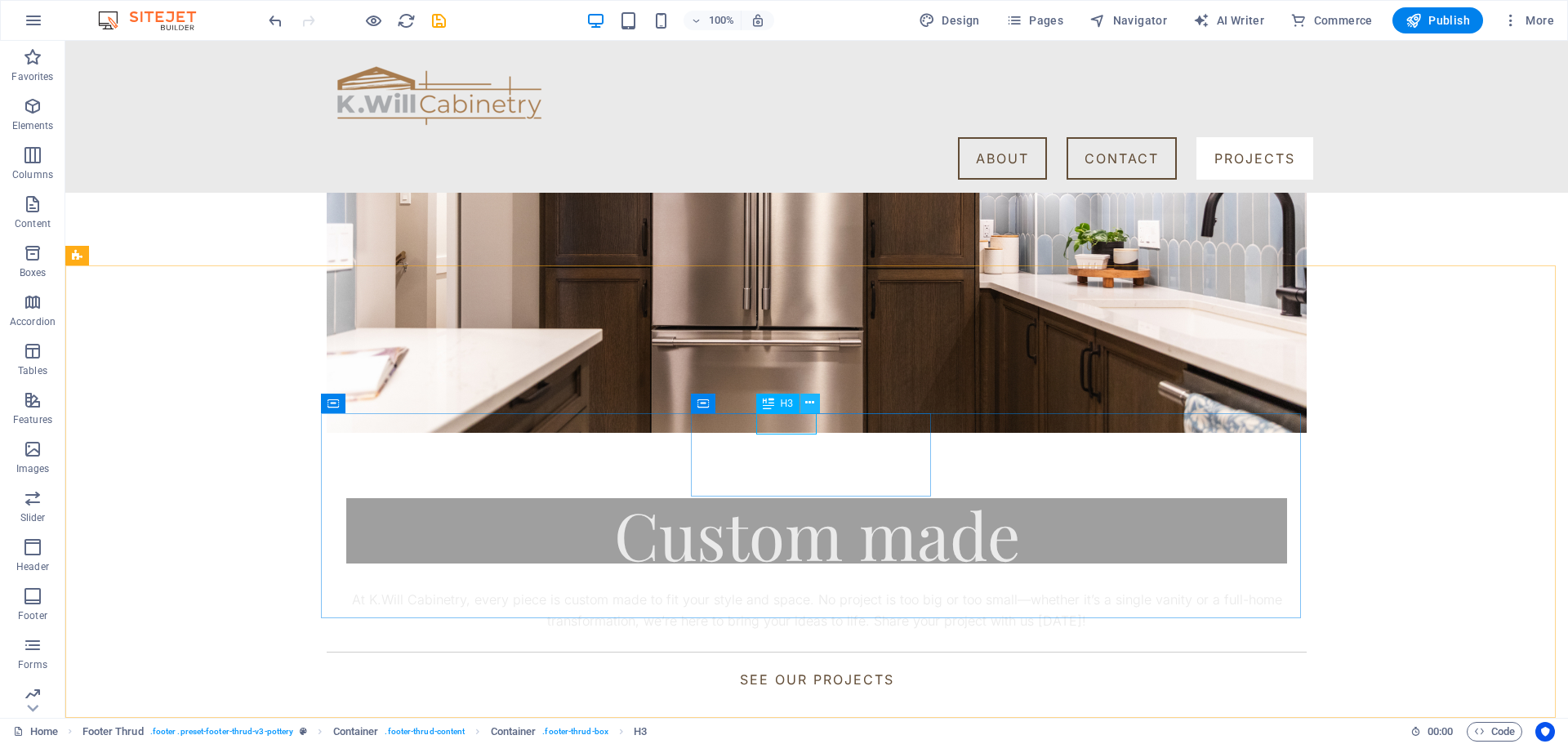
click at [814, 403] on icon at bounding box center [809, 404] width 9 height 17
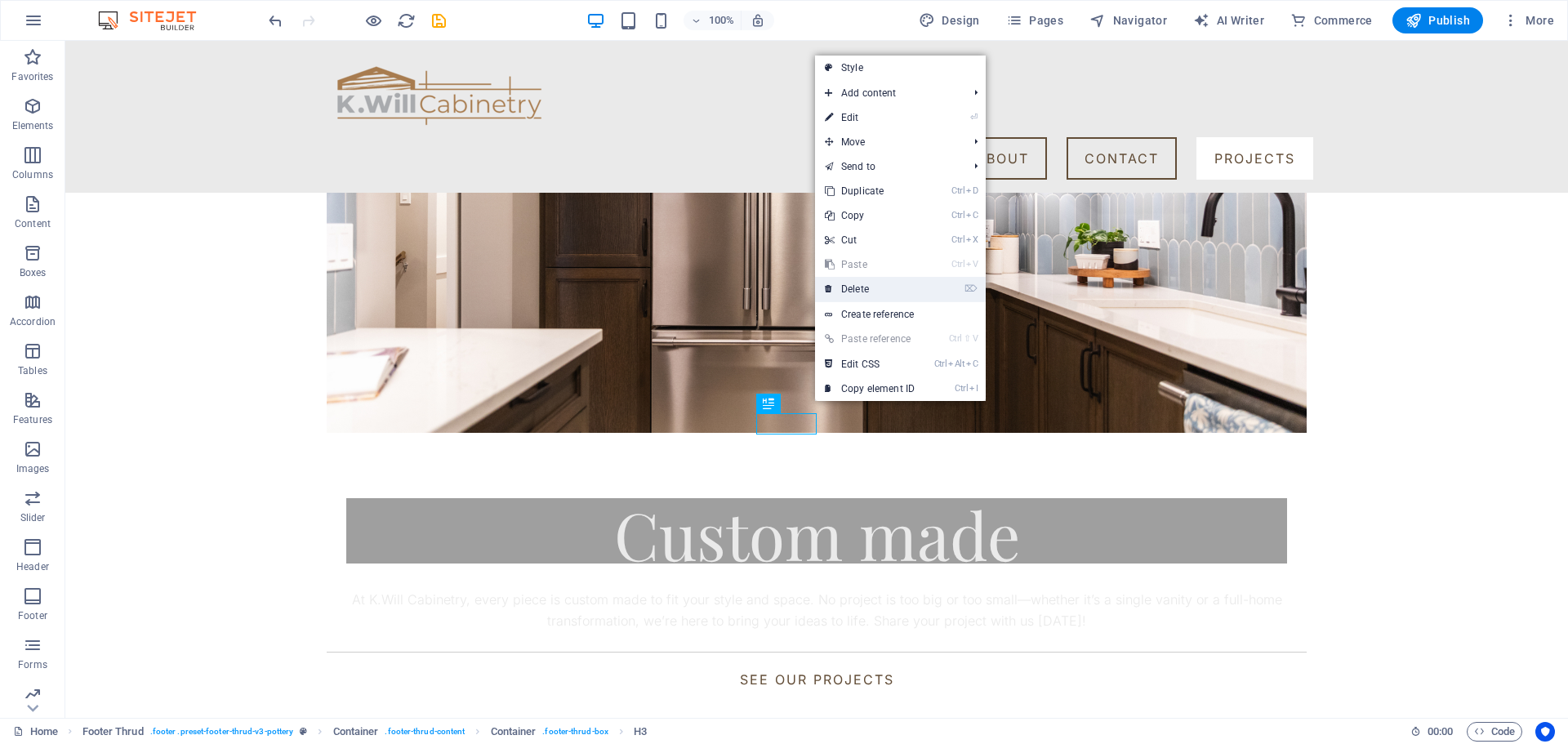
click at [885, 295] on link "⌦ Delete" at bounding box center [869, 290] width 109 height 25
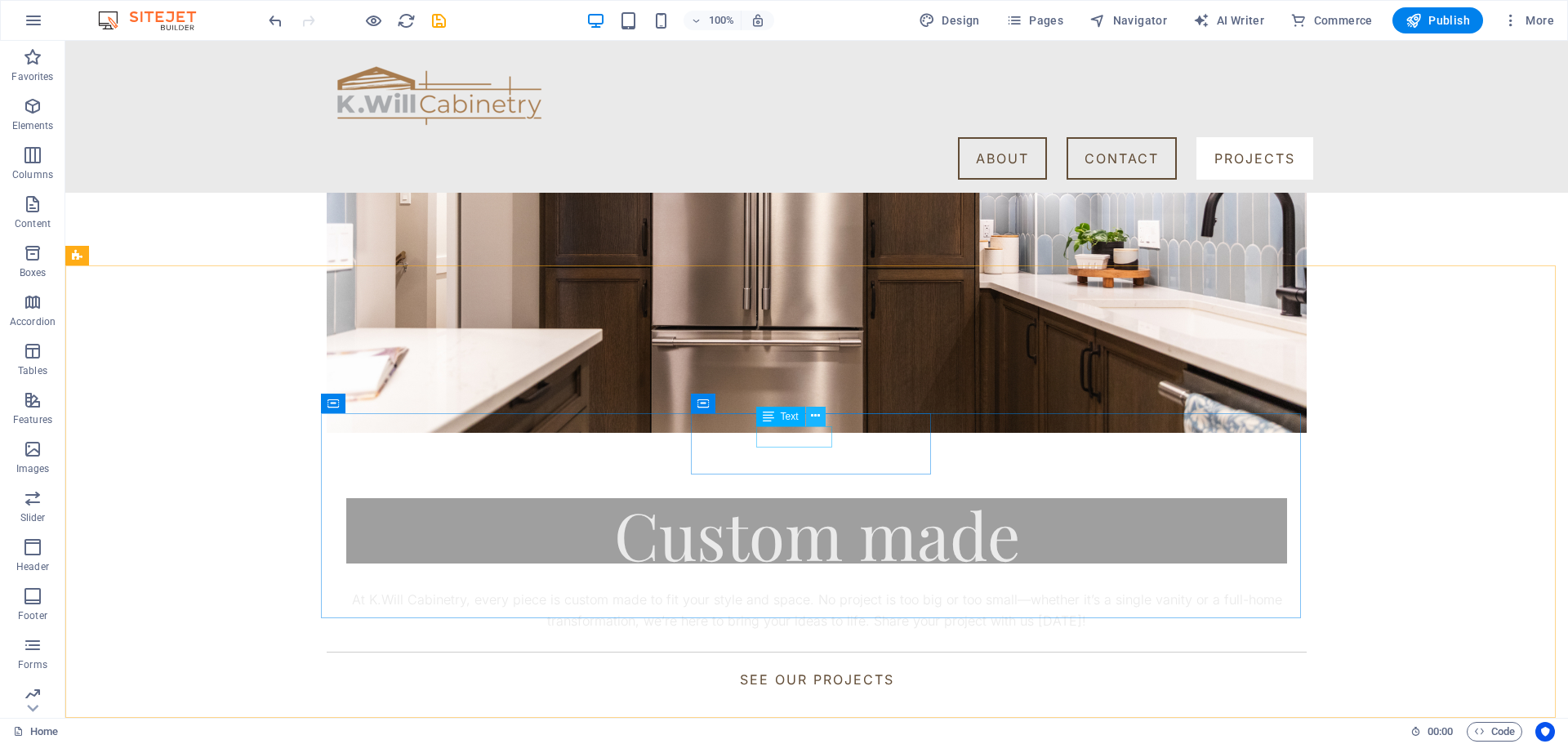
click at [819, 415] on icon at bounding box center [815, 416] width 9 height 17
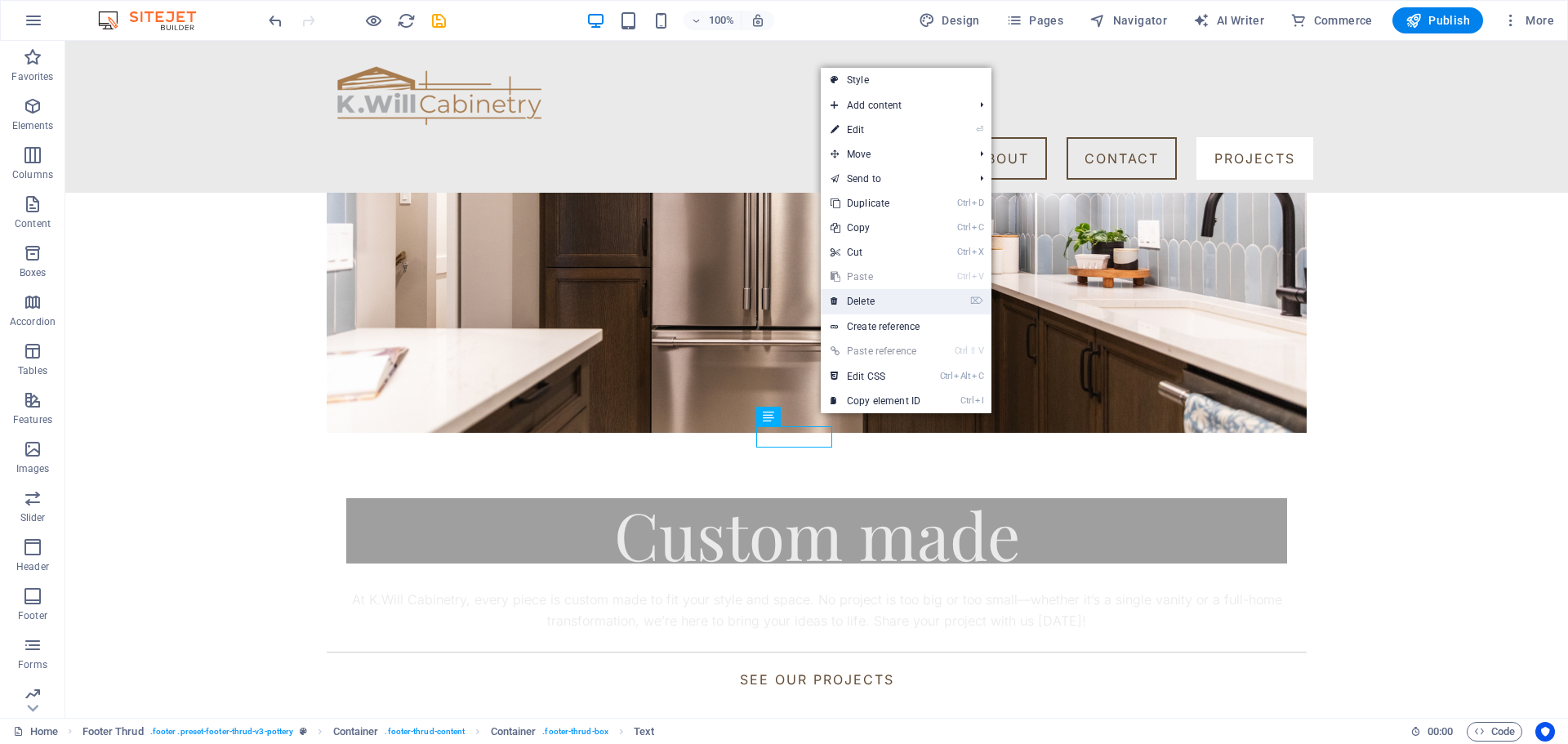
click at [890, 307] on link "⌦ Delete" at bounding box center [875, 302] width 109 height 25
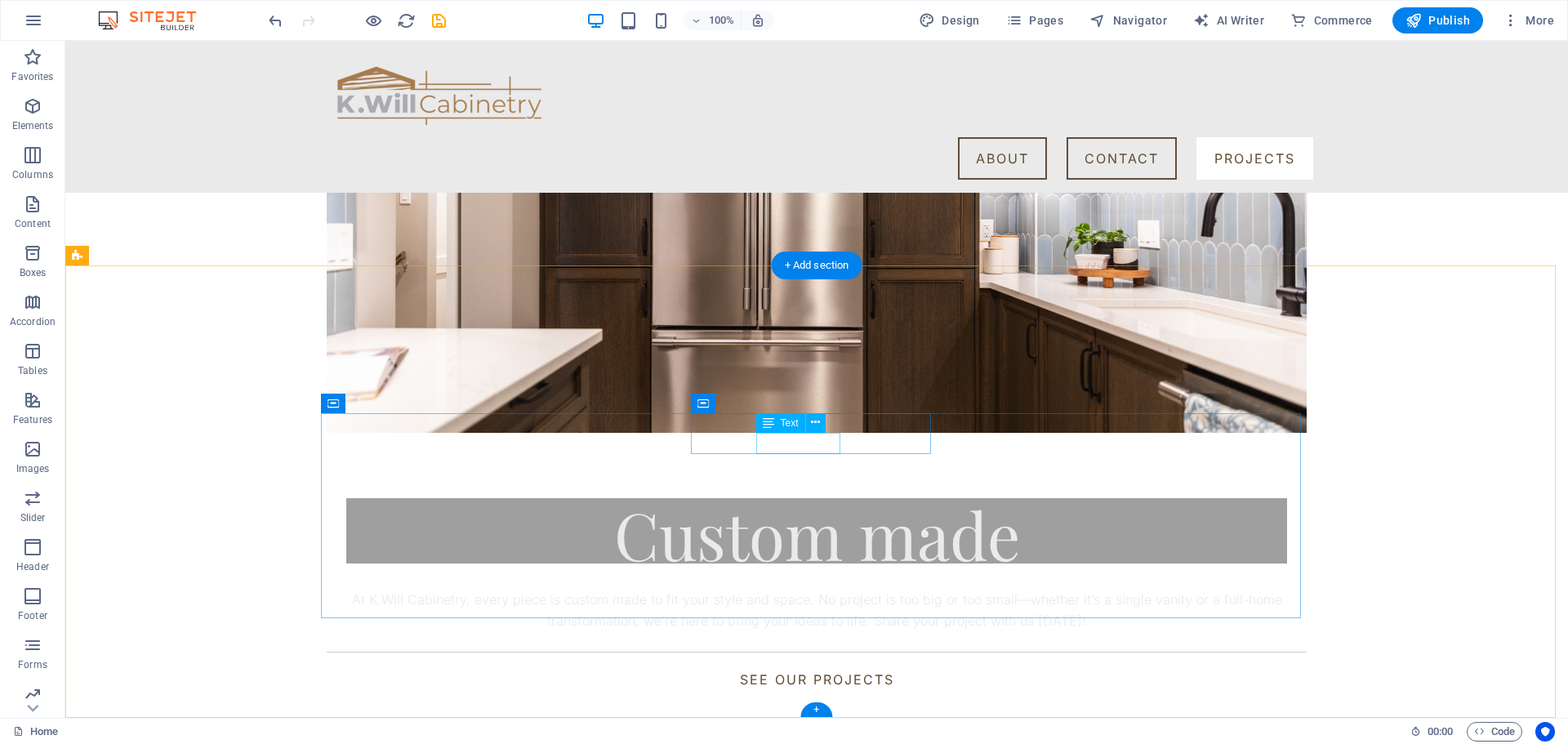
click at [821, 417] on button at bounding box center [816, 423] width 19 height 19
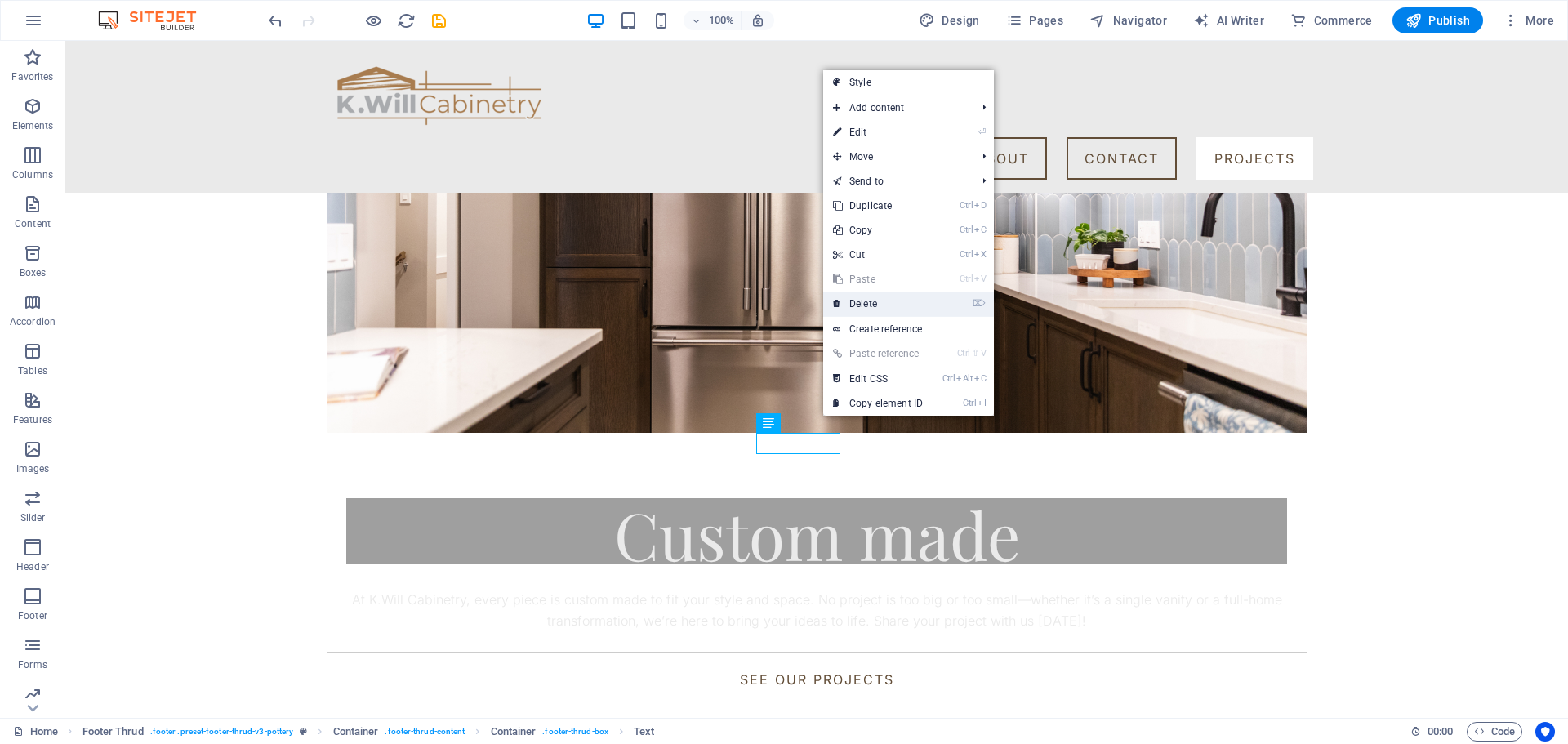
click at [870, 301] on link "⌦ Delete" at bounding box center [878, 304] width 109 height 25
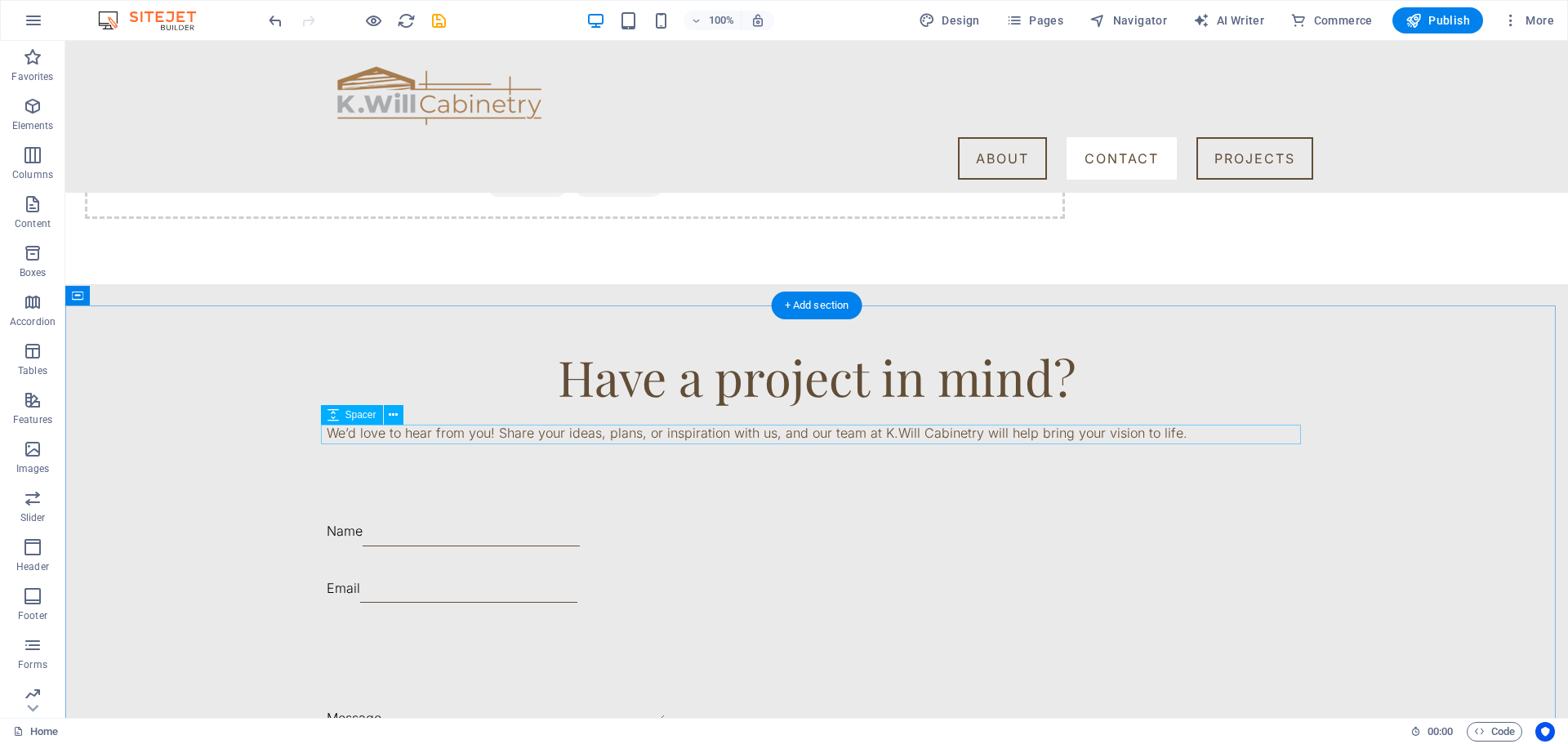
scroll to position [1307, 0]
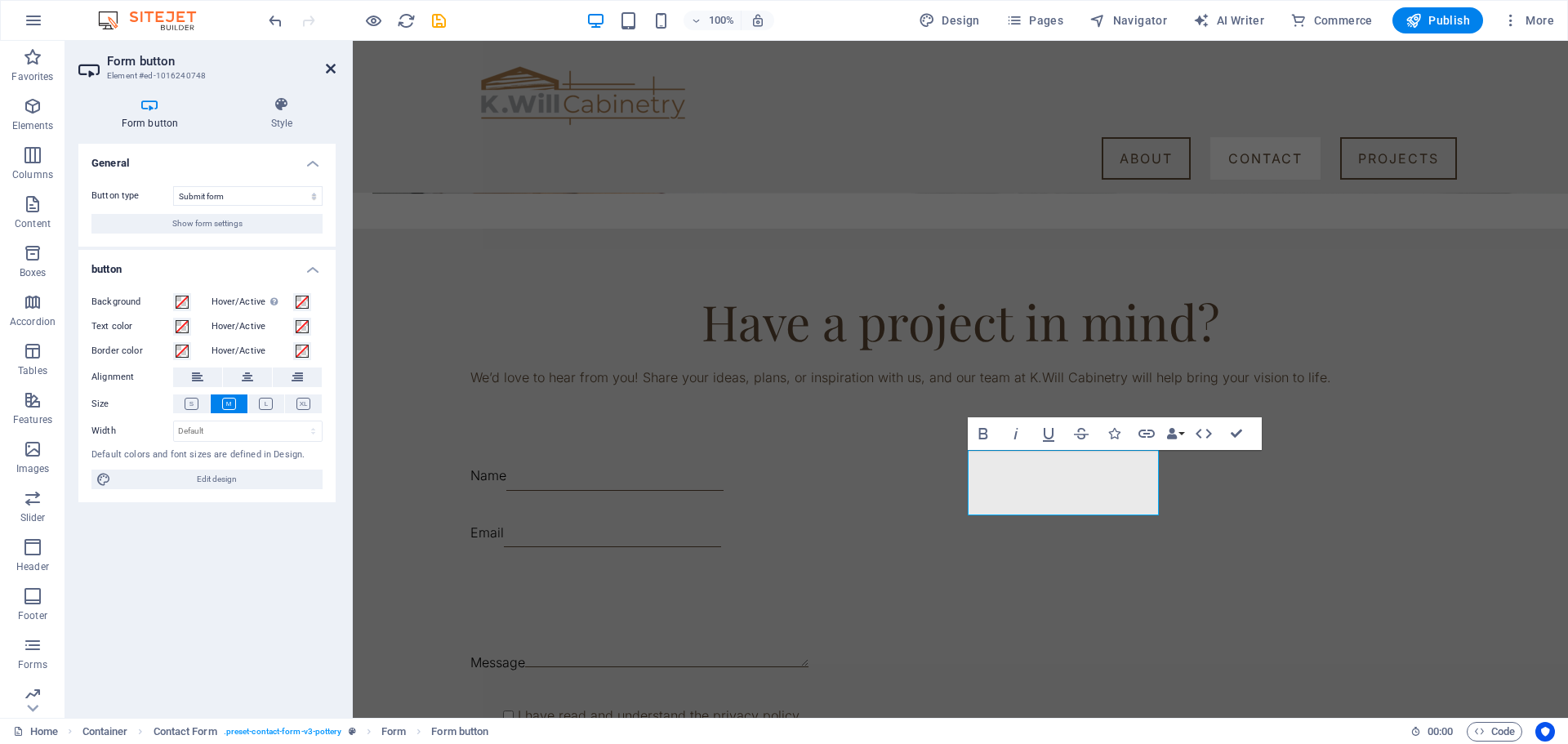
click at [329, 69] on icon at bounding box center [331, 69] width 10 height 13
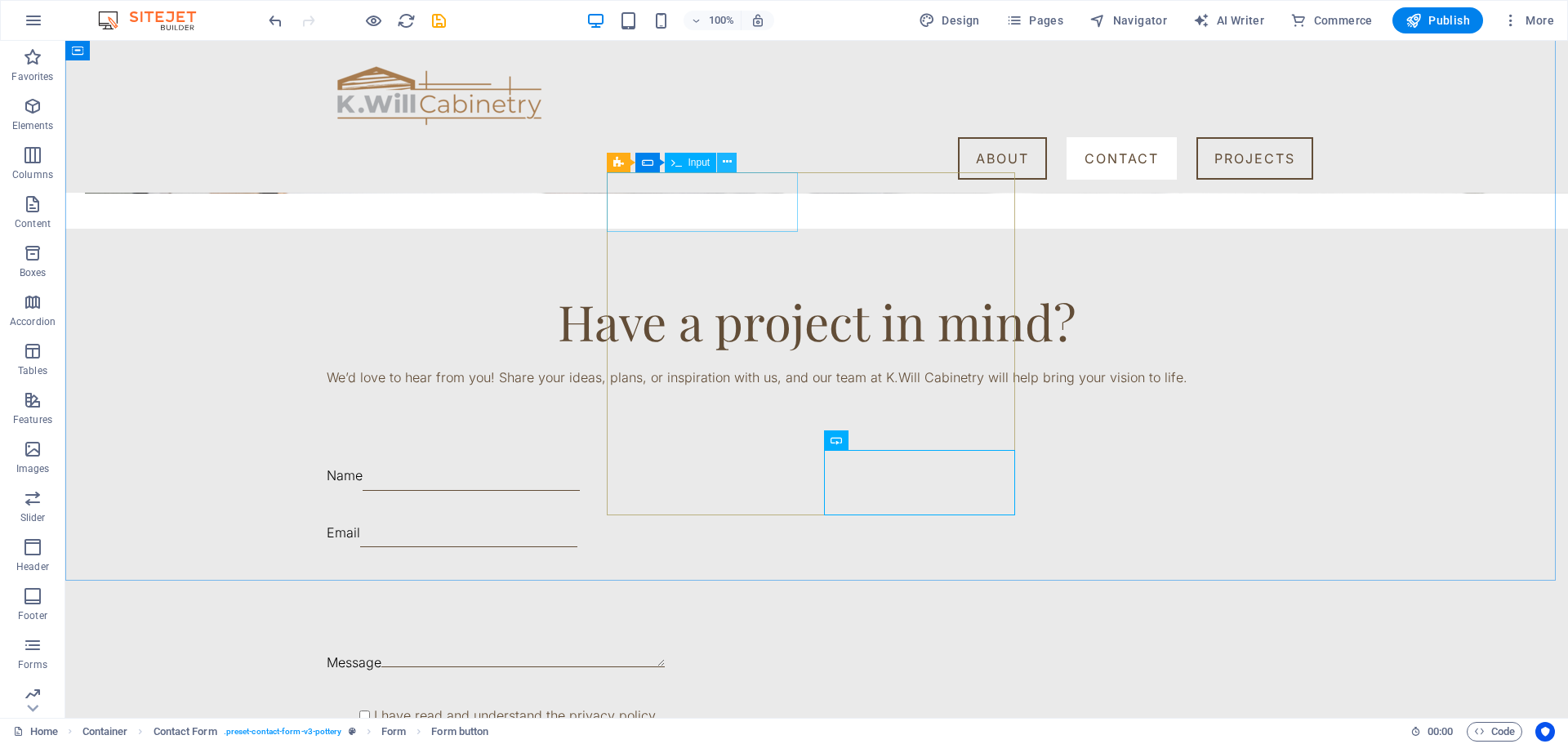
click at [727, 163] on icon at bounding box center [726, 162] width 9 height 17
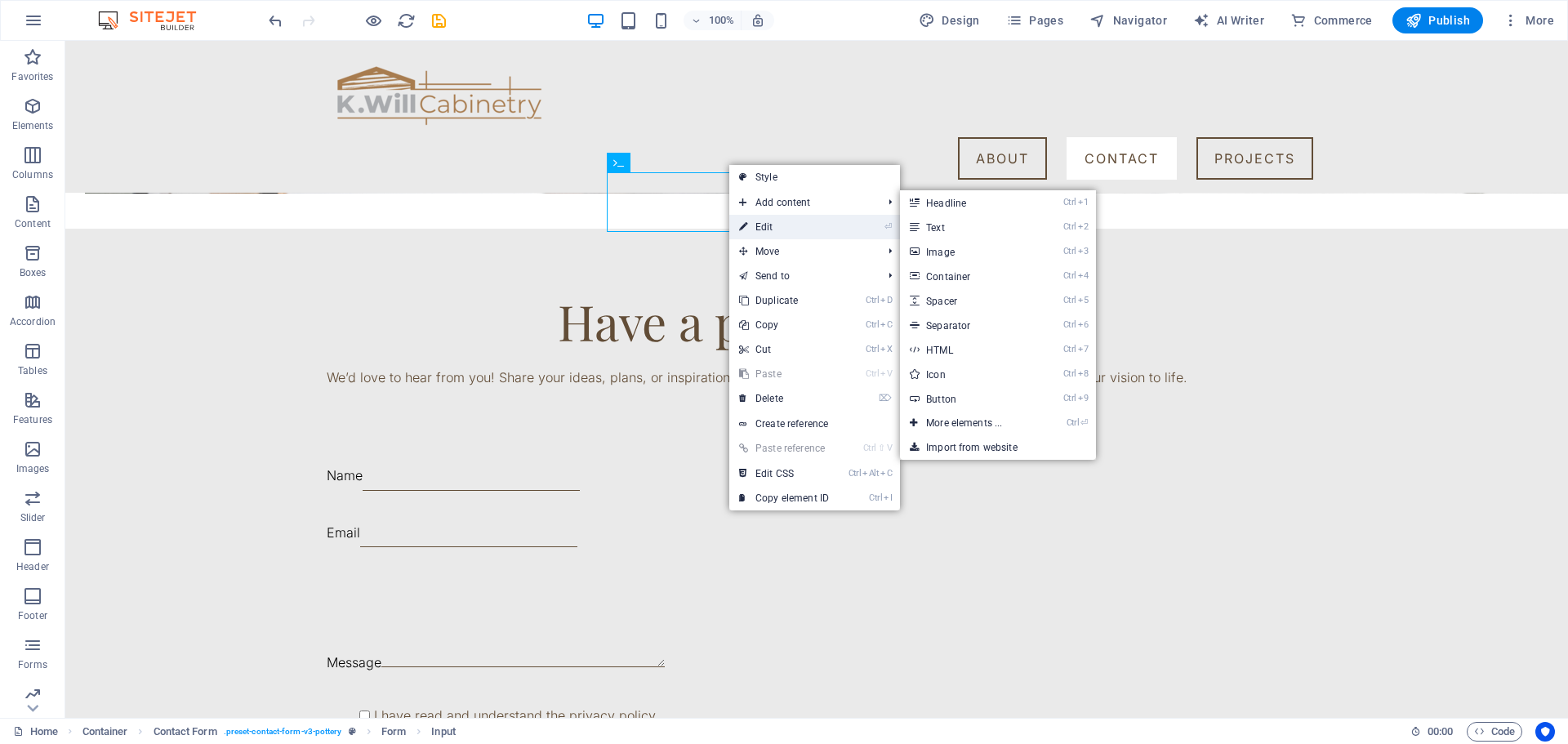
click at [805, 225] on link "⏎ Edit" at bounding box center [784, 227] width 109 height 25
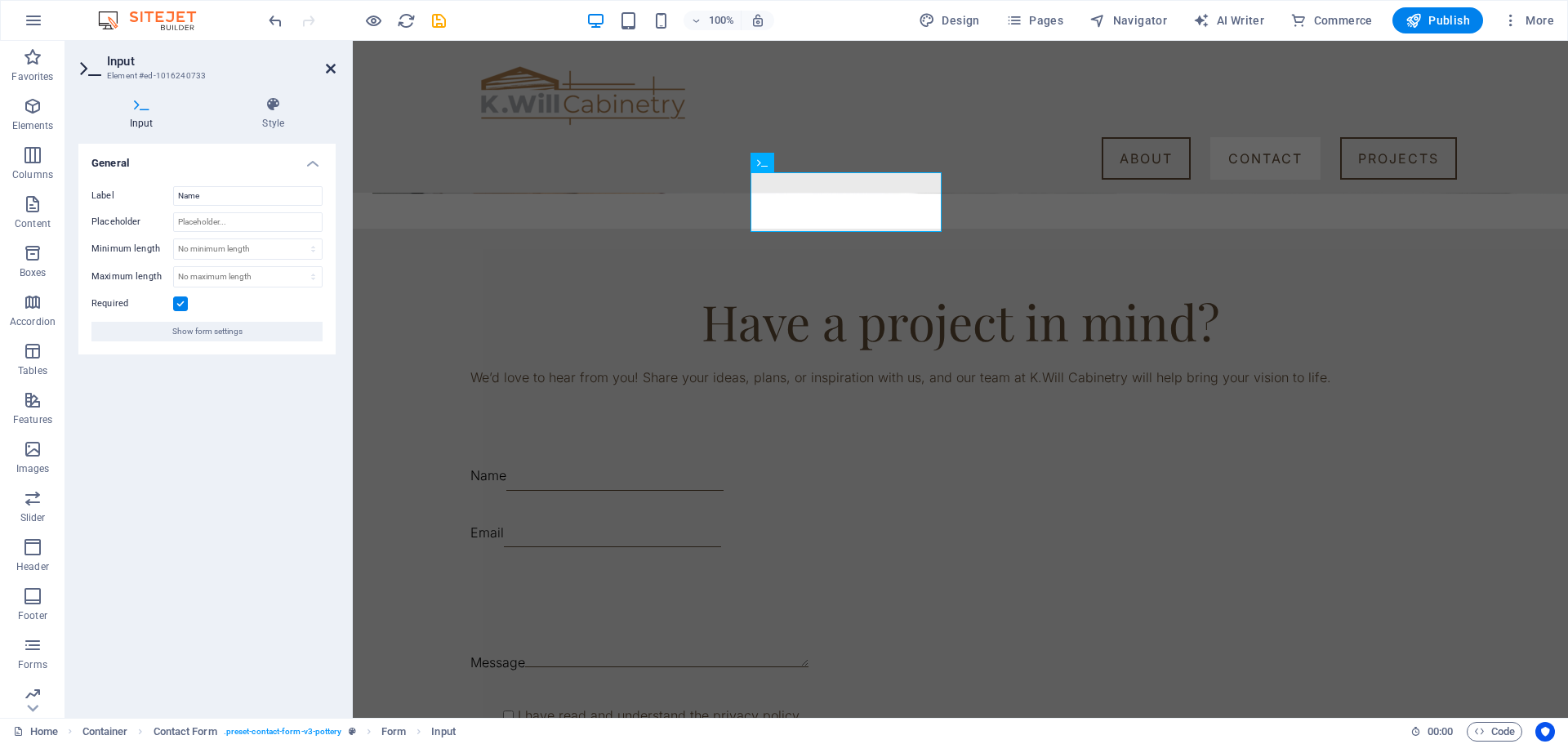
click at [330, 67] on icon at bounding box center [331, 69] width 10 height 13
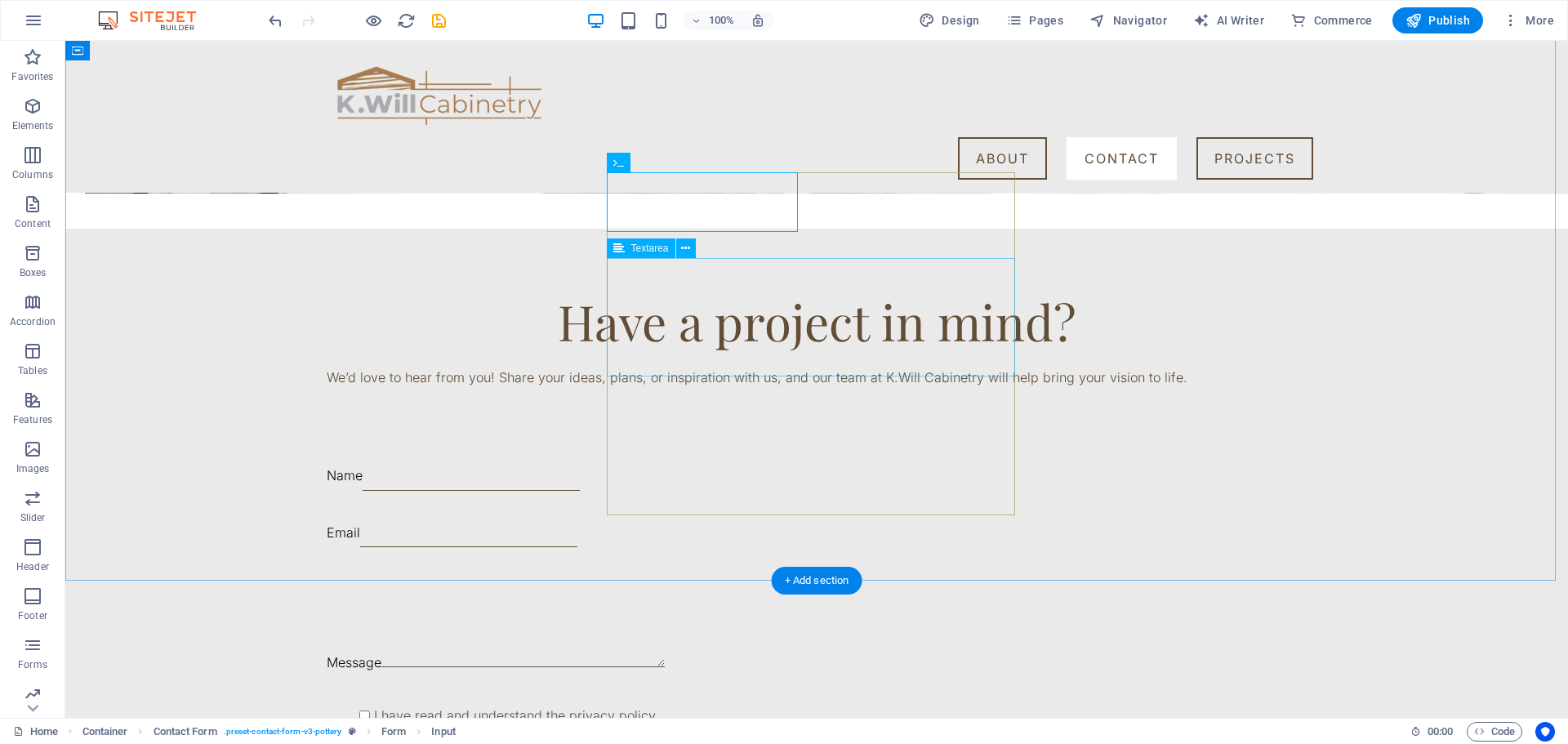
click at [720, 576] on div "Message" at bounding box center [531, 628] width 408 height 104
click at [718, 576] on div "Message" at bounding box center [531, 628] width 408 height 104
click at [649, 450] on div "Name Email Message I have read and understand the privacy policy. Unreadable? L…" at bounding box center [531, 639] width 408 height 378
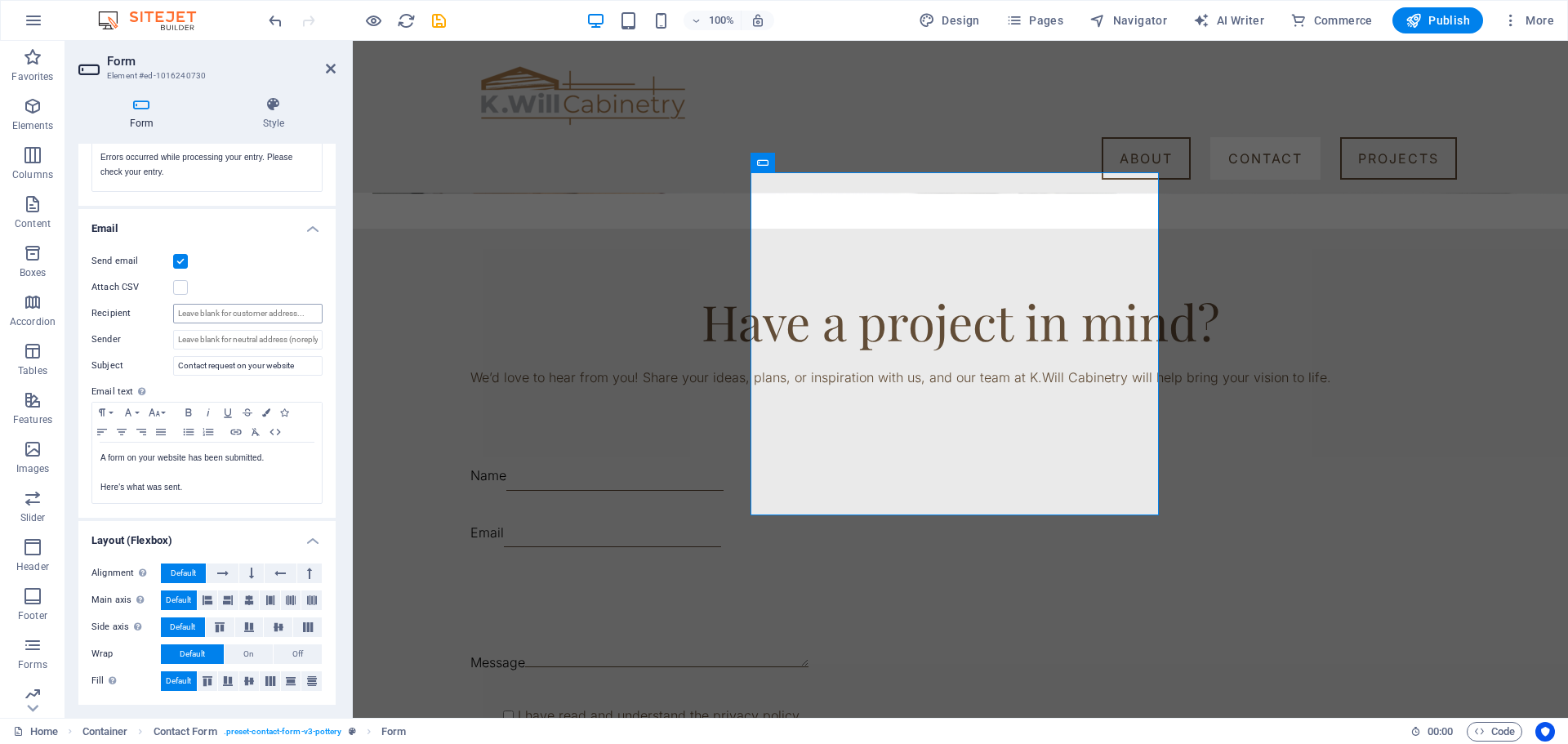
scroll to position [0, 0]
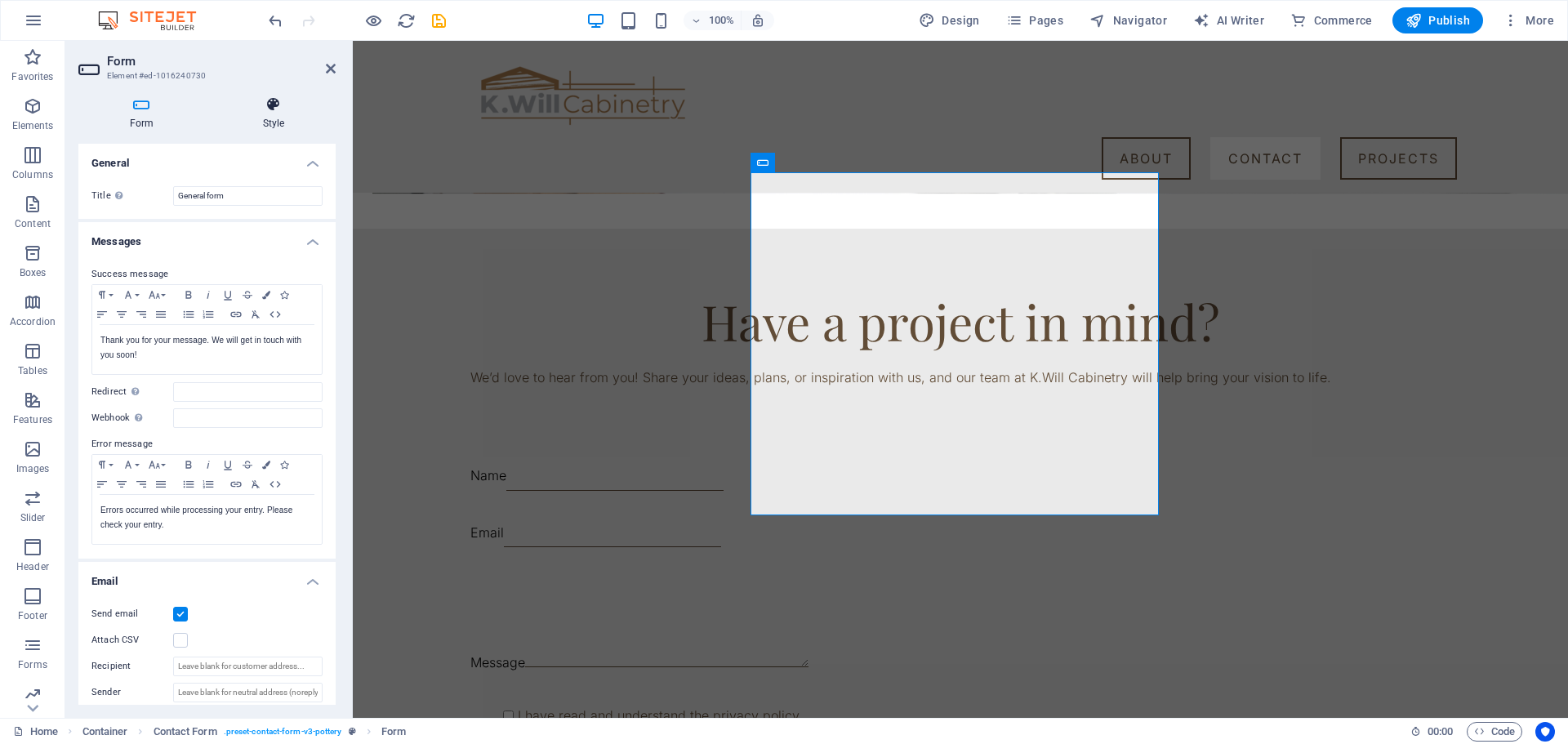
click at [278, 99] on icon at bounding box center [274, 105] width 125 height 16
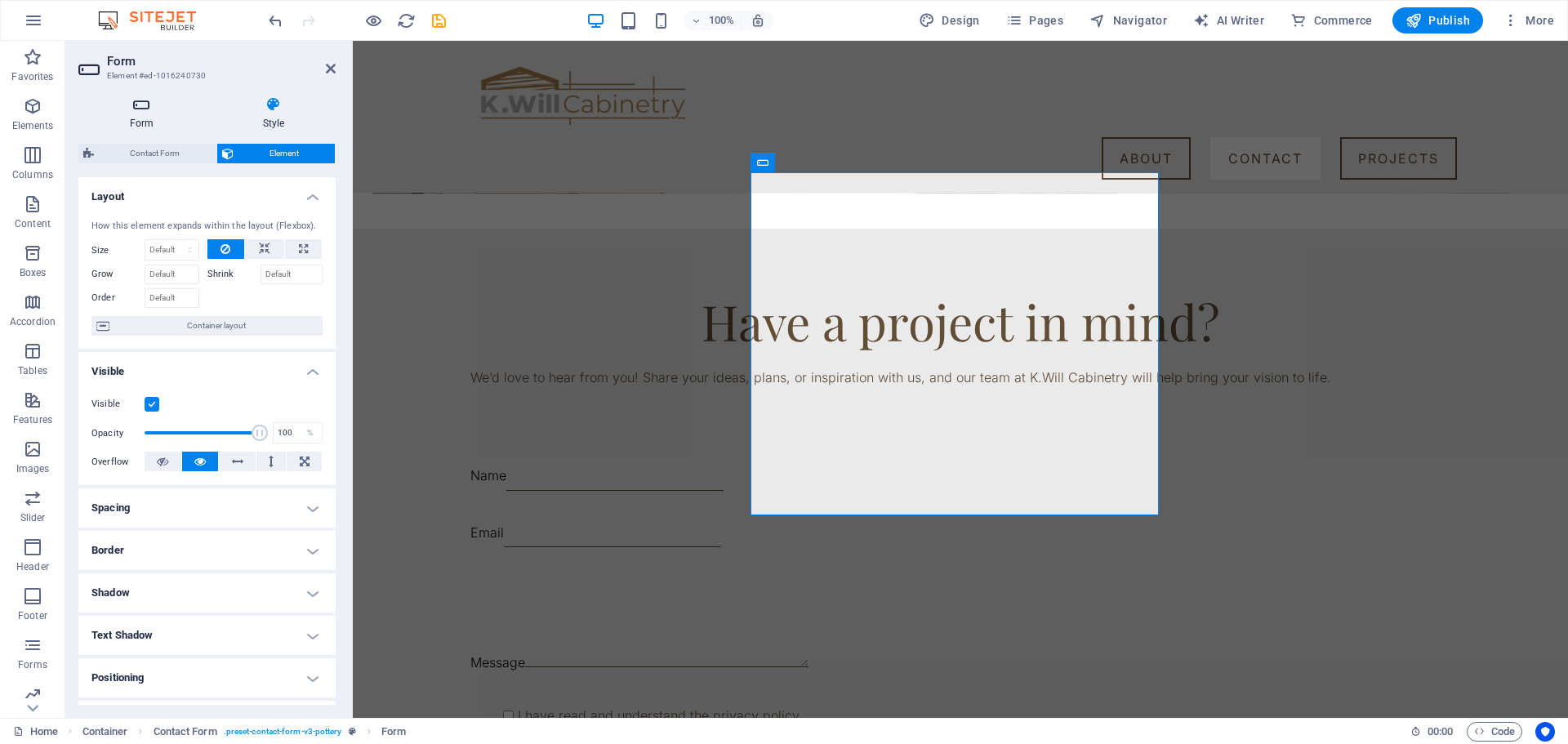
click at [105, 116] on h4 "Form" at bounding box center [145, 114] width 133 height 35
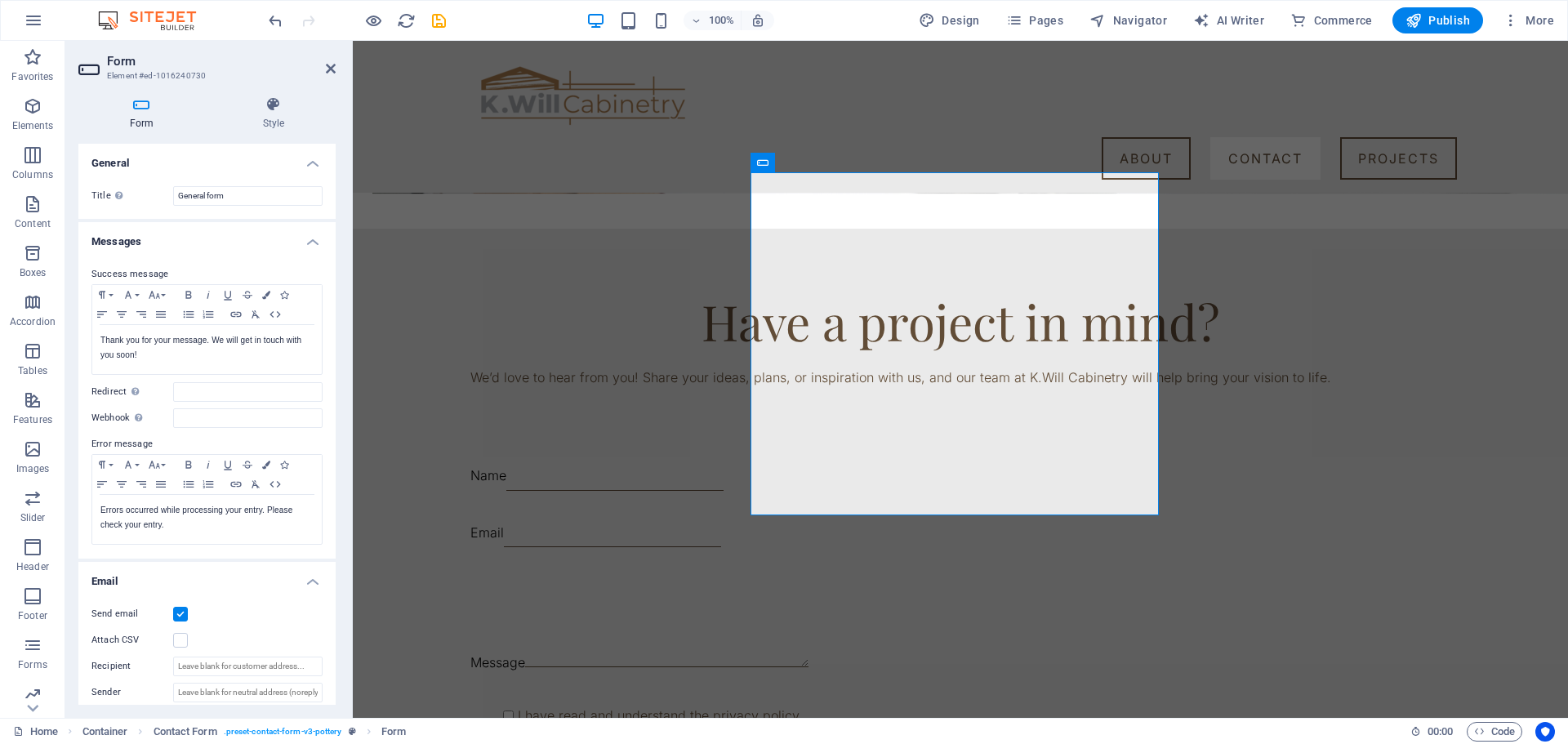
click at [151, 113] on h4 "Form" at bounding box center [145, 114] width 133 height 35
click at [294, 109] on icon at bounding box center [274, 105] width 125 height 16
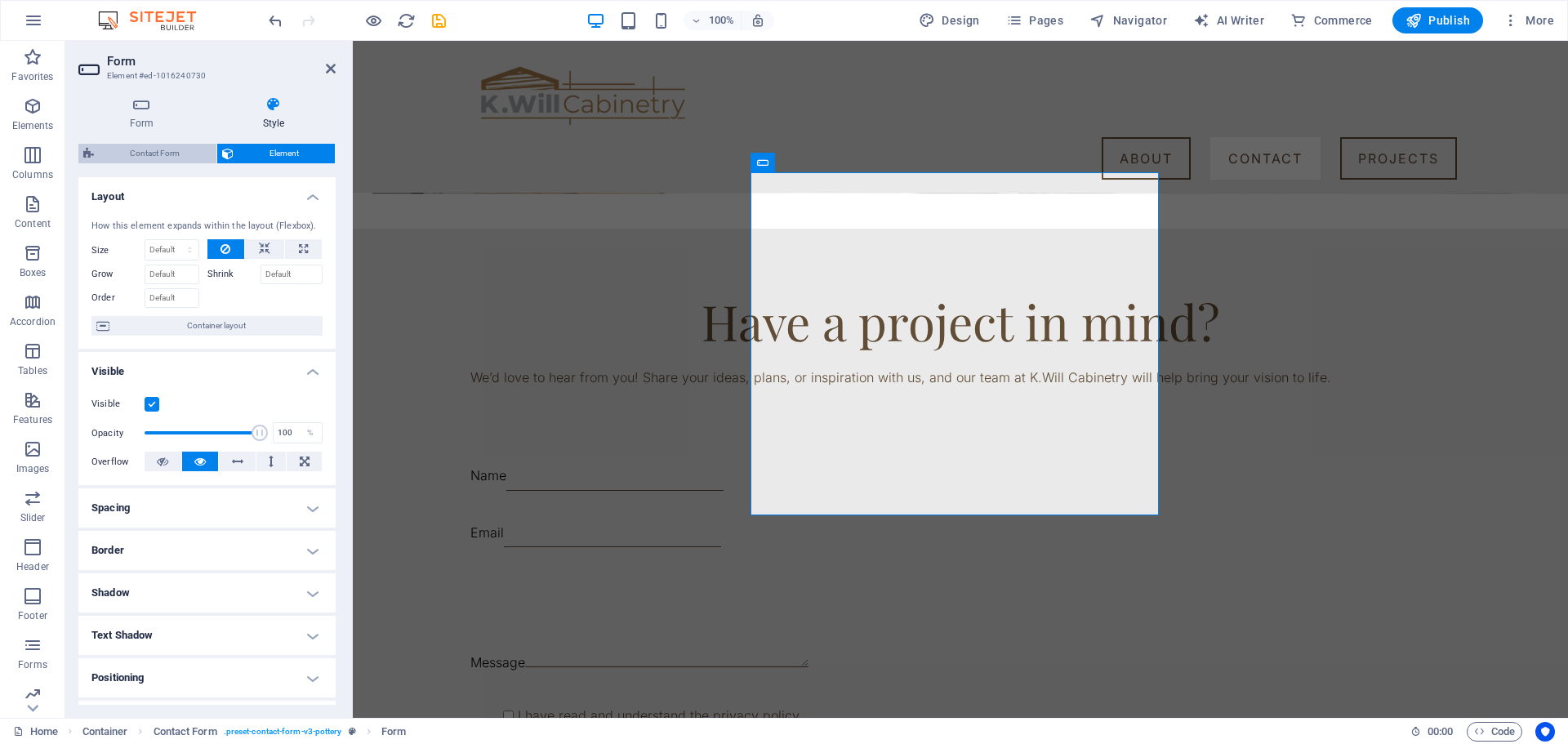
click at [153, 154] on span "Contact Form" at bounding box center [155, 153] width 113 height 19
select select "rem"
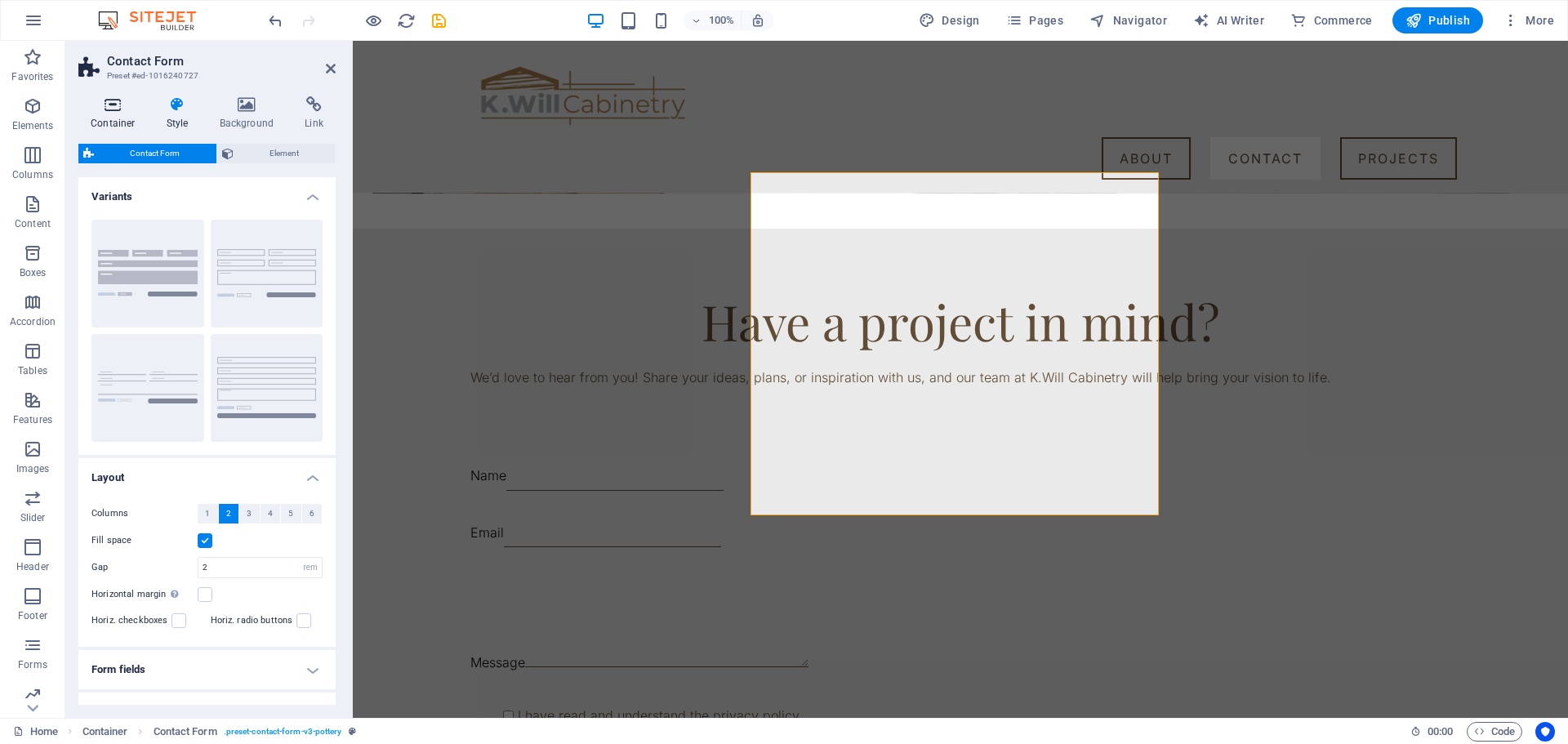
click at [83, 105] on icon at bounding box center [113, 105] width 69 height 16
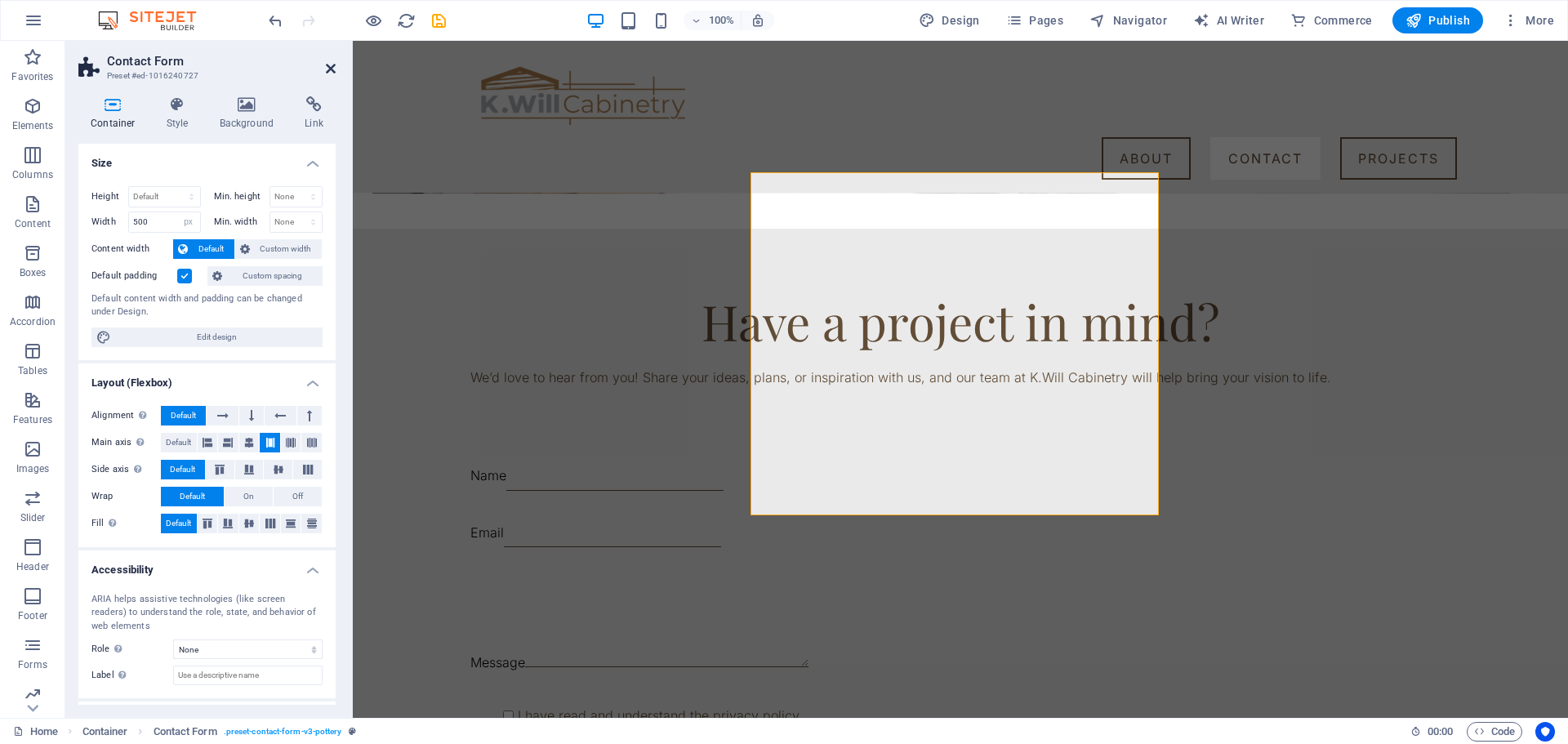
click at [333, 66] on icon at bounding box center [331, 69] width 10 height 13
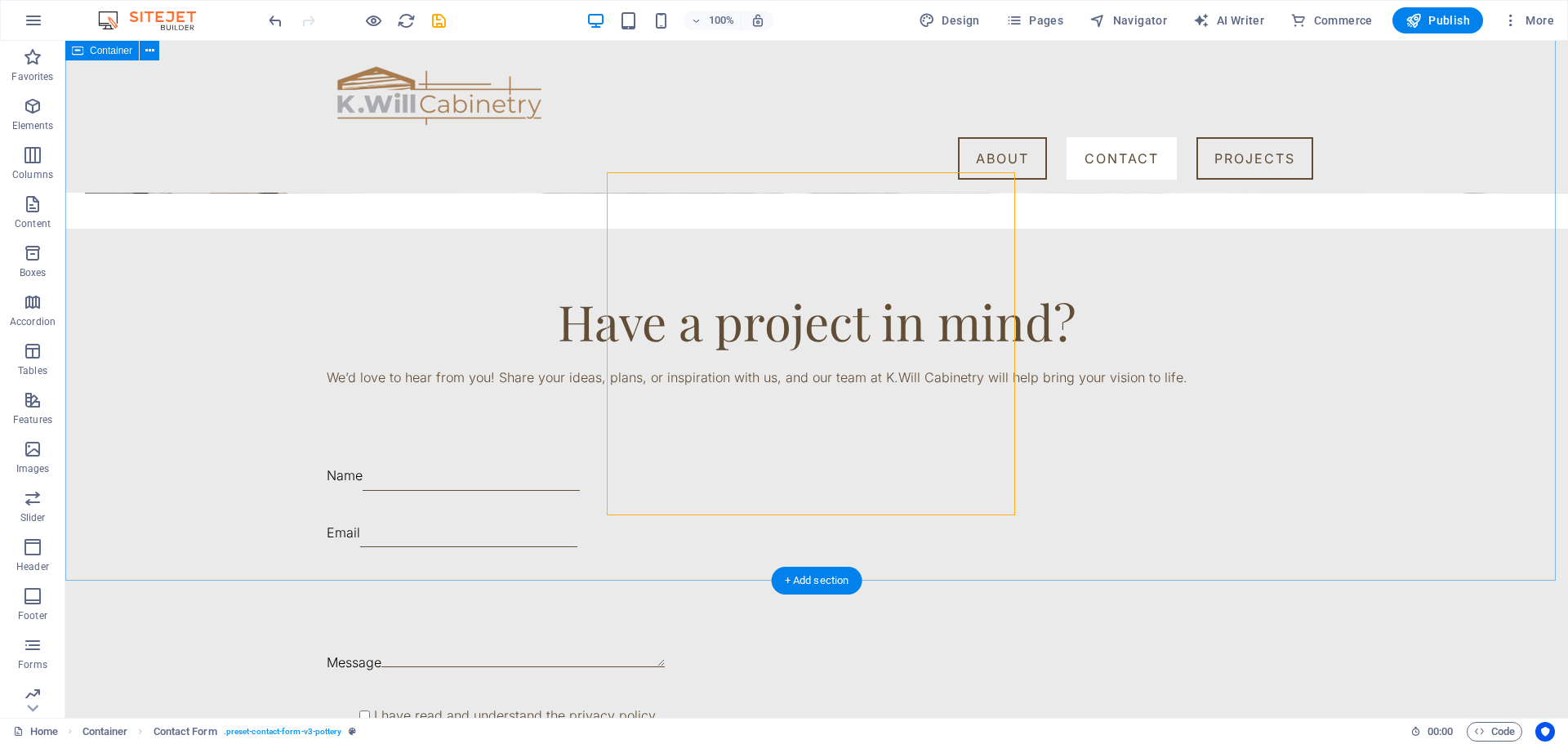
click at [1295, 391] on div "Have a project in mind? We’d love to hear from you! Share your ideas, plans, or…" at bounding box center [817, 554] width 1503 height 650
click at [445, 250] on div "Have a project in mind? We’d love to hear from you! Share your ideas, plans, or…" at bounding box center [817, 554] width 1503 height 650
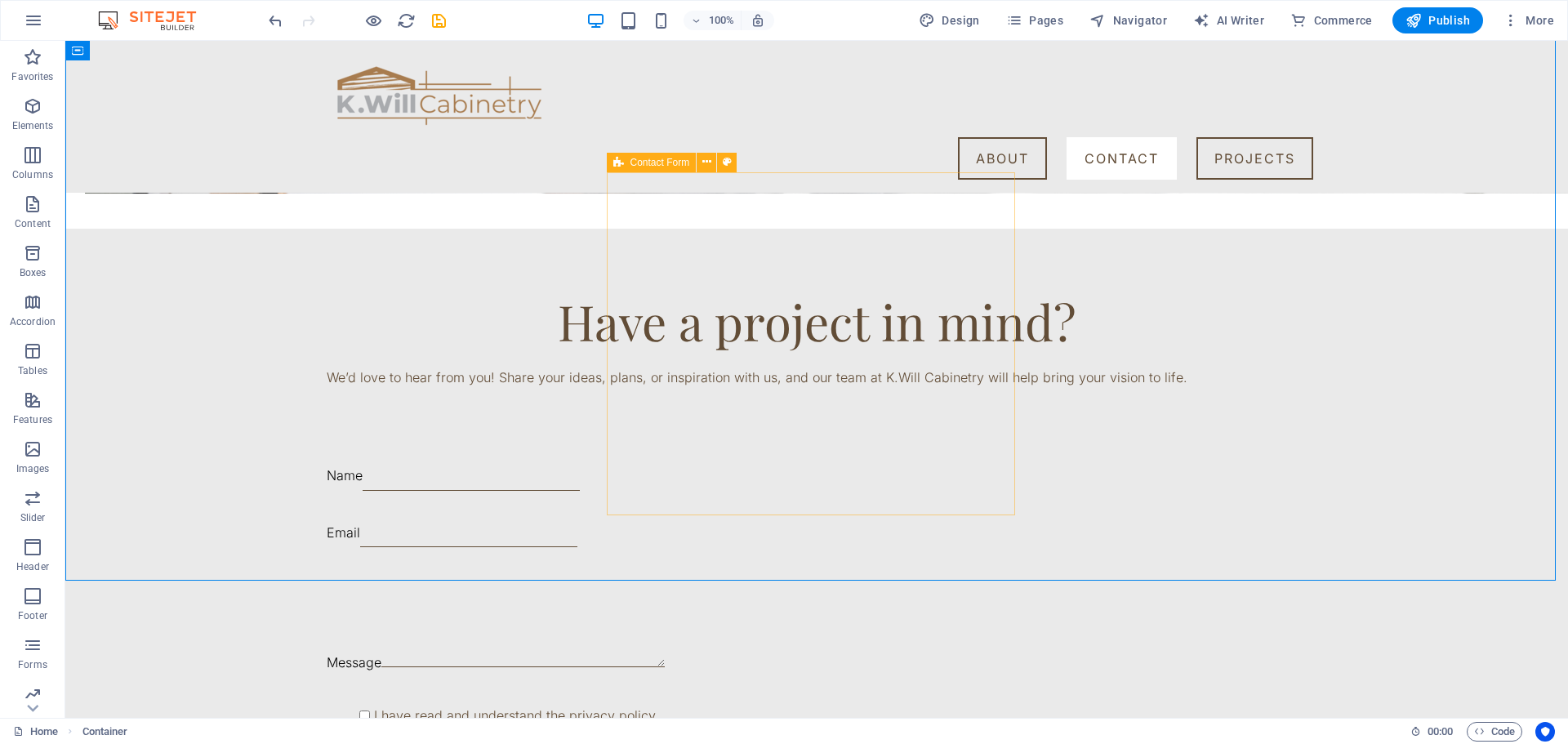
click at [638, 164] on span "Contact Form" at bounding box center [660, 162] width 59 height 10
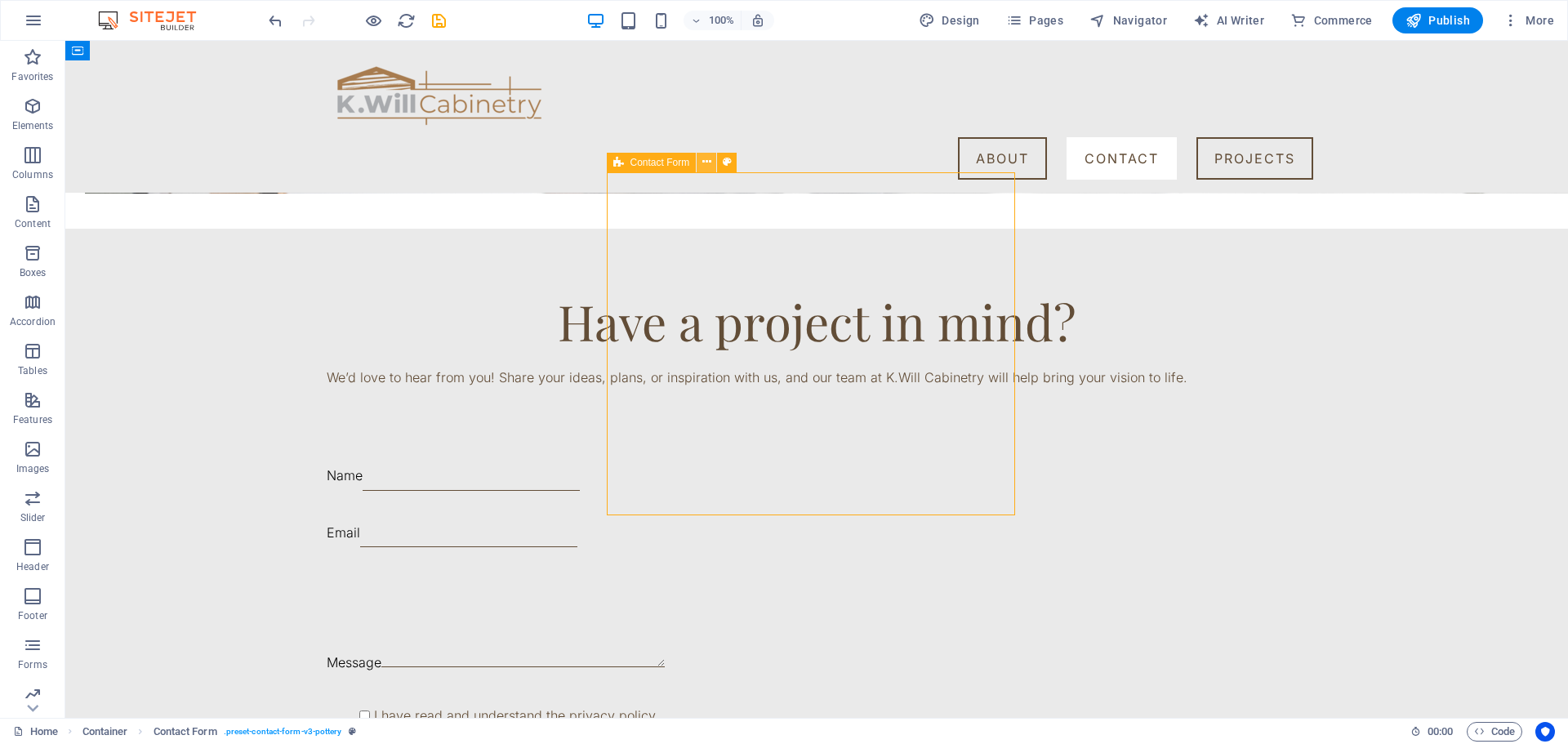
click at [703, 166] on icon at bounding box center [706, 162] width 9 height 17
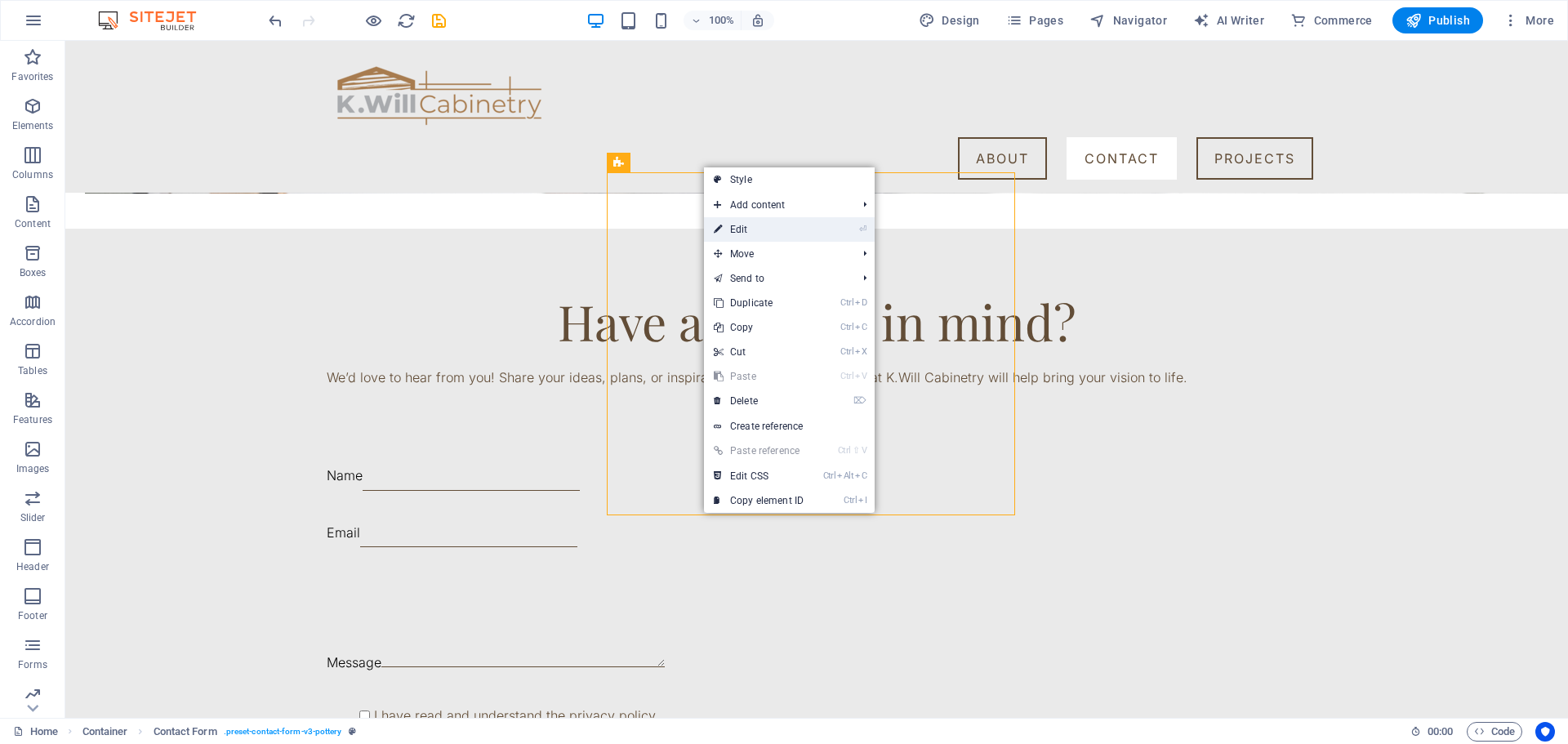
click at [793, 235] on link "⏎ Edit" at bounding box center [759, 230] width 109 height 25
select select "px"
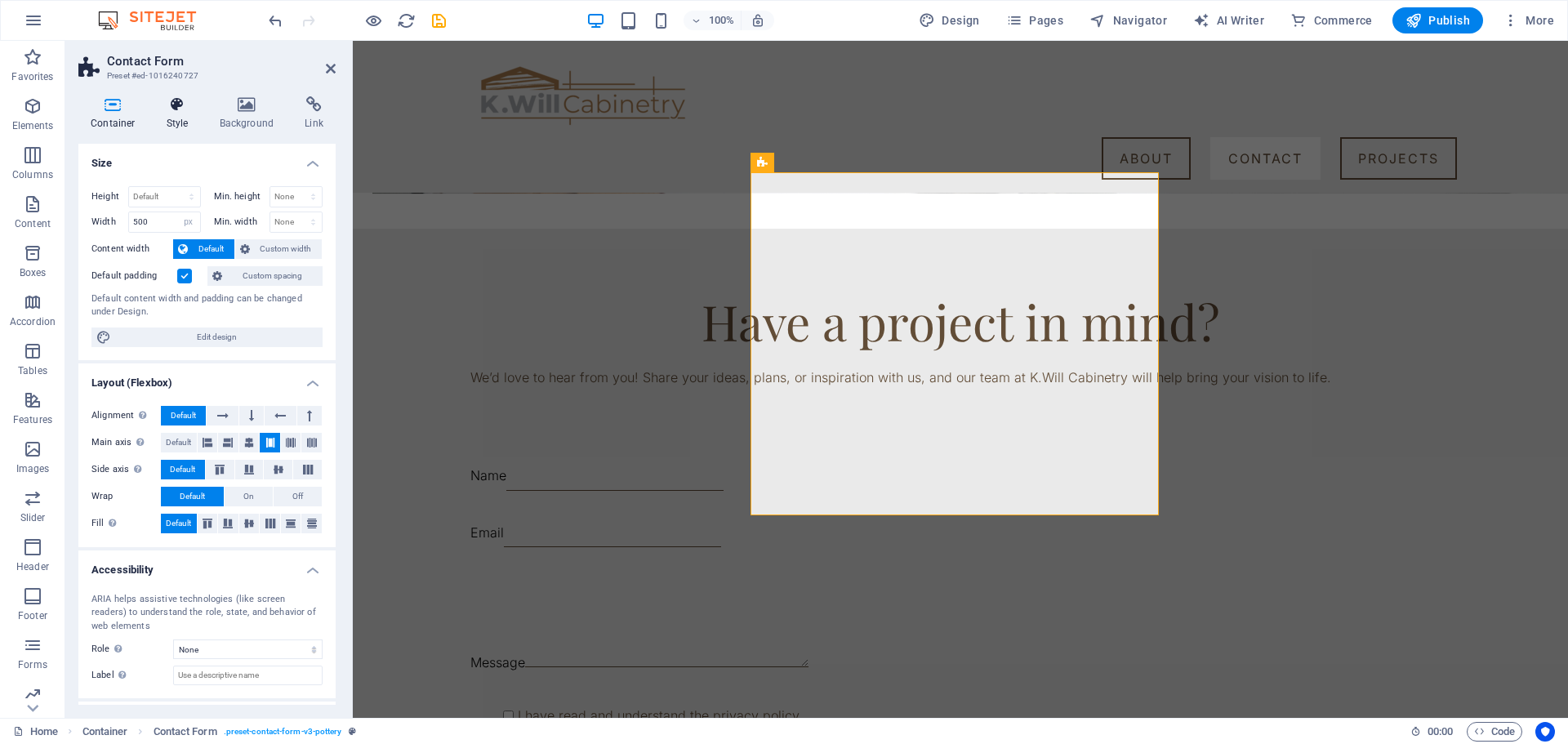
click at [173, 106] on icon at bounding box center [177, 105] width 47 height 16
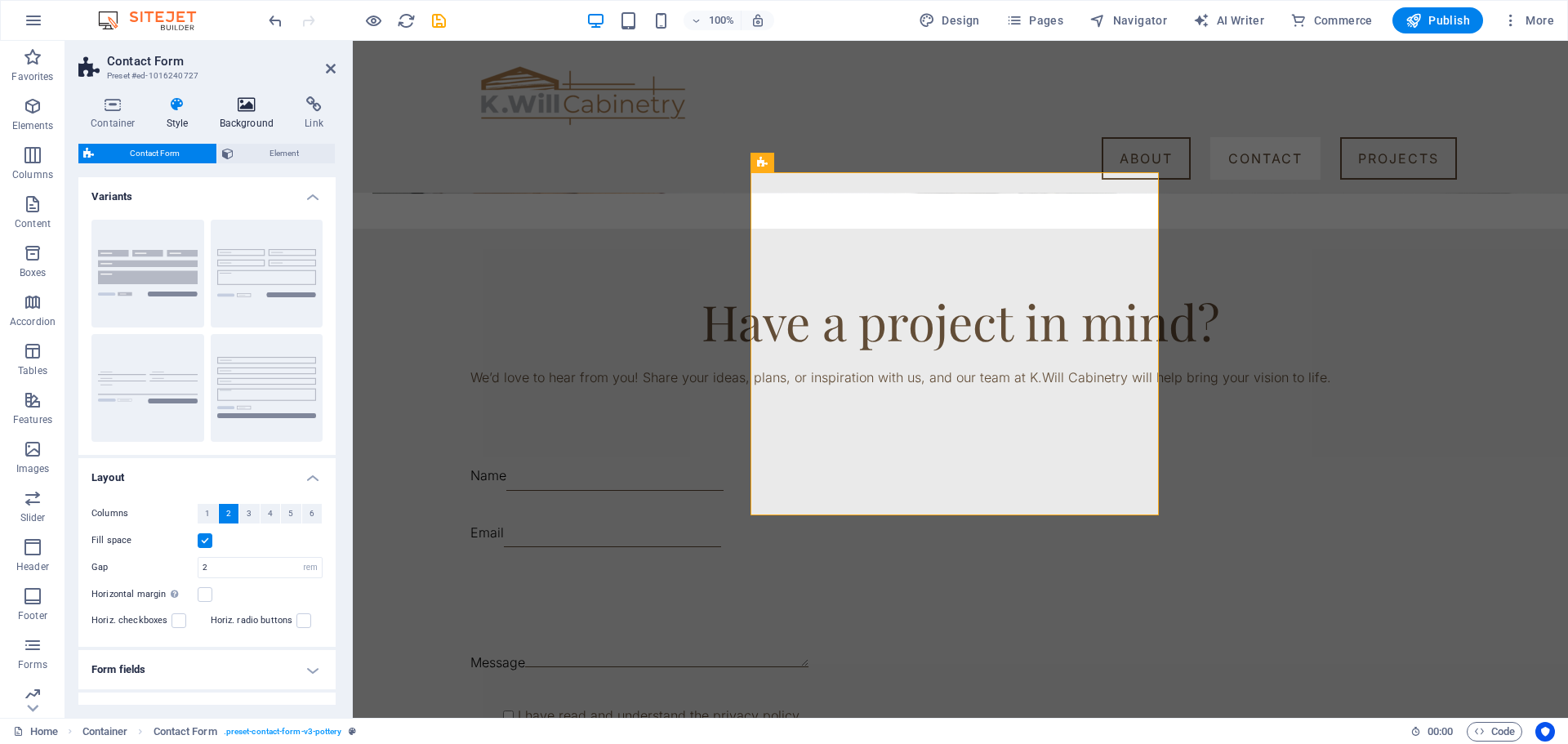
click at [254, 117] on h4 "Background" at bounding box center [249, 114] width 85 height 35
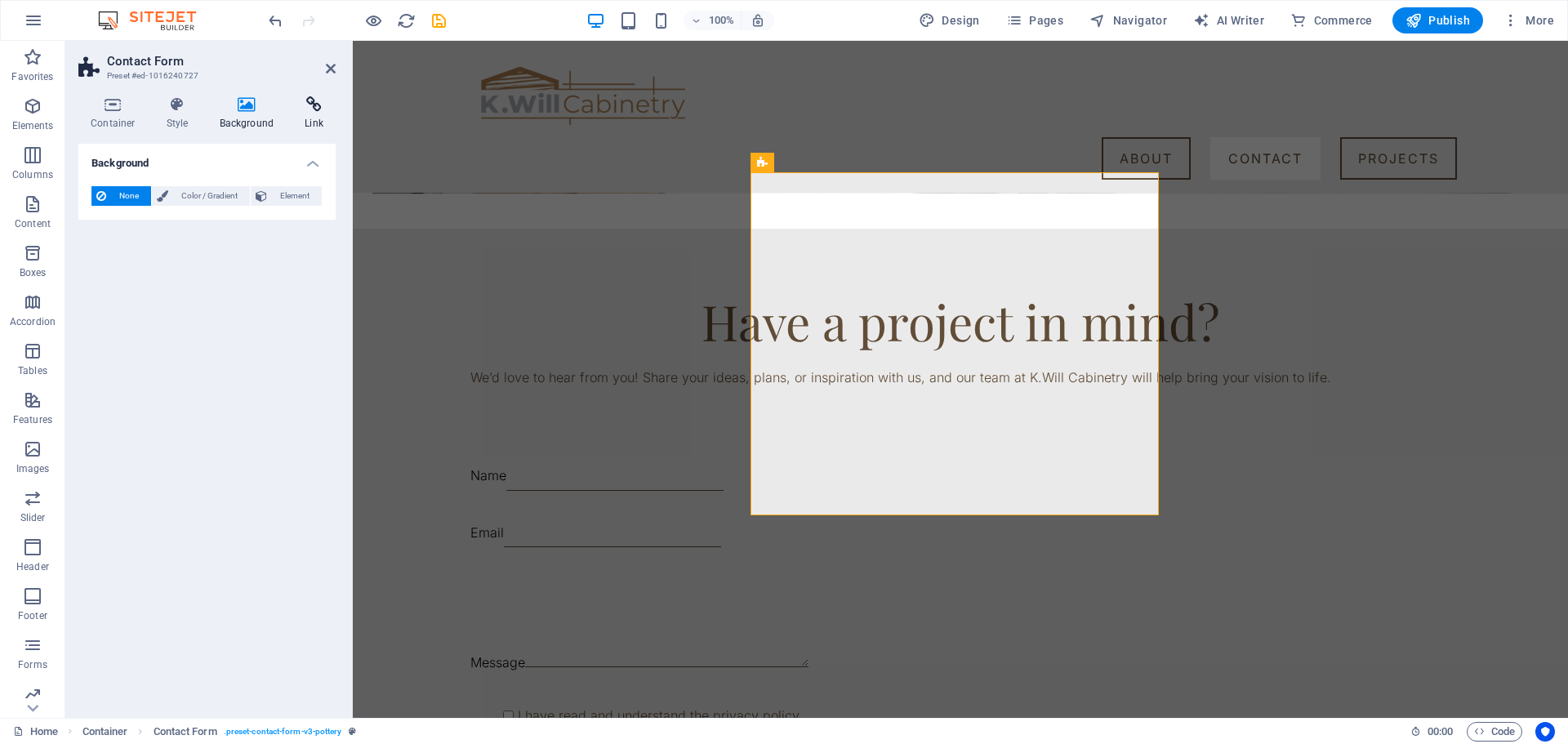
click at [317, 106] on icon at bounding box center [313, 105] width 43 height 16
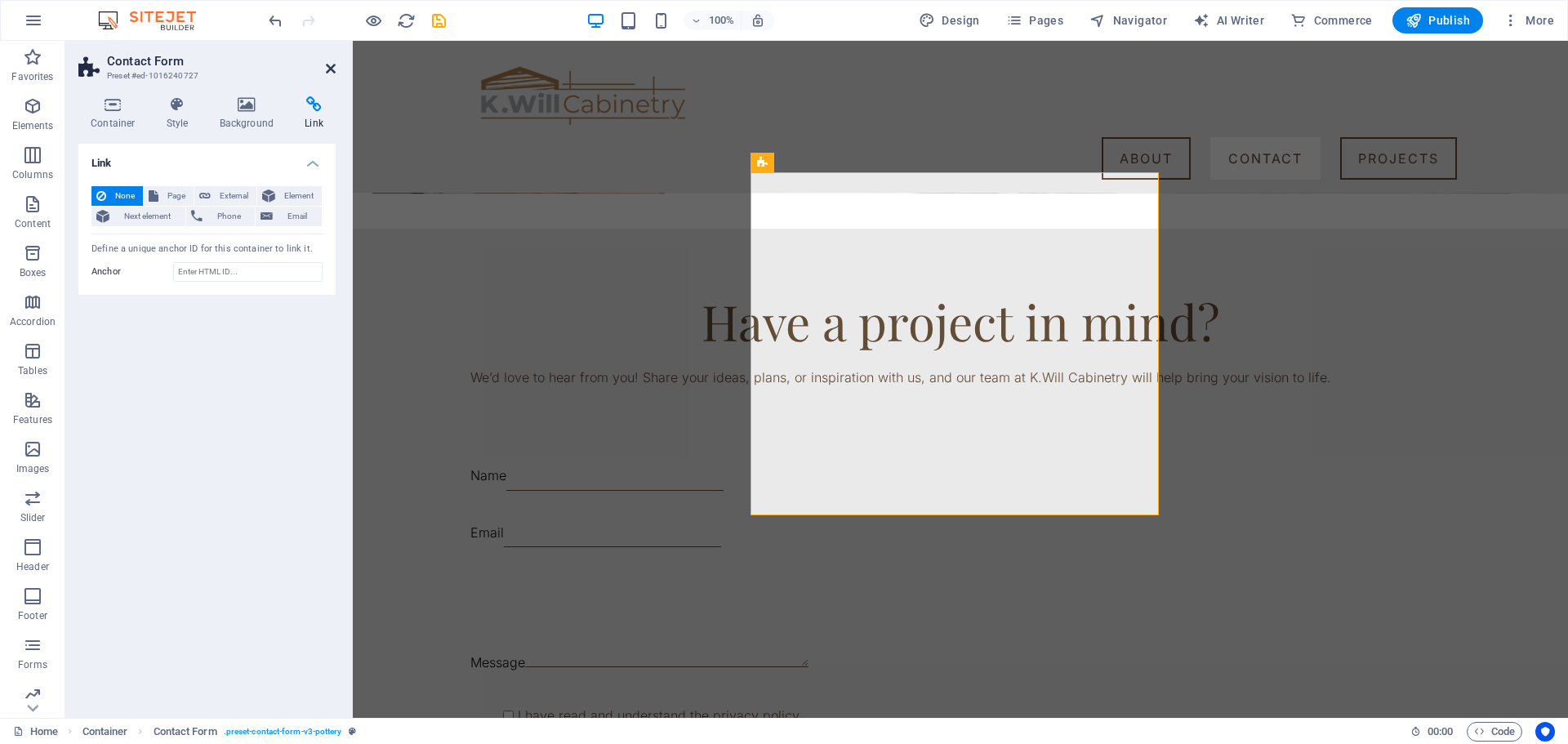
click at [328, 64] on icon at bounding box center [331, 69] width 10 height 13
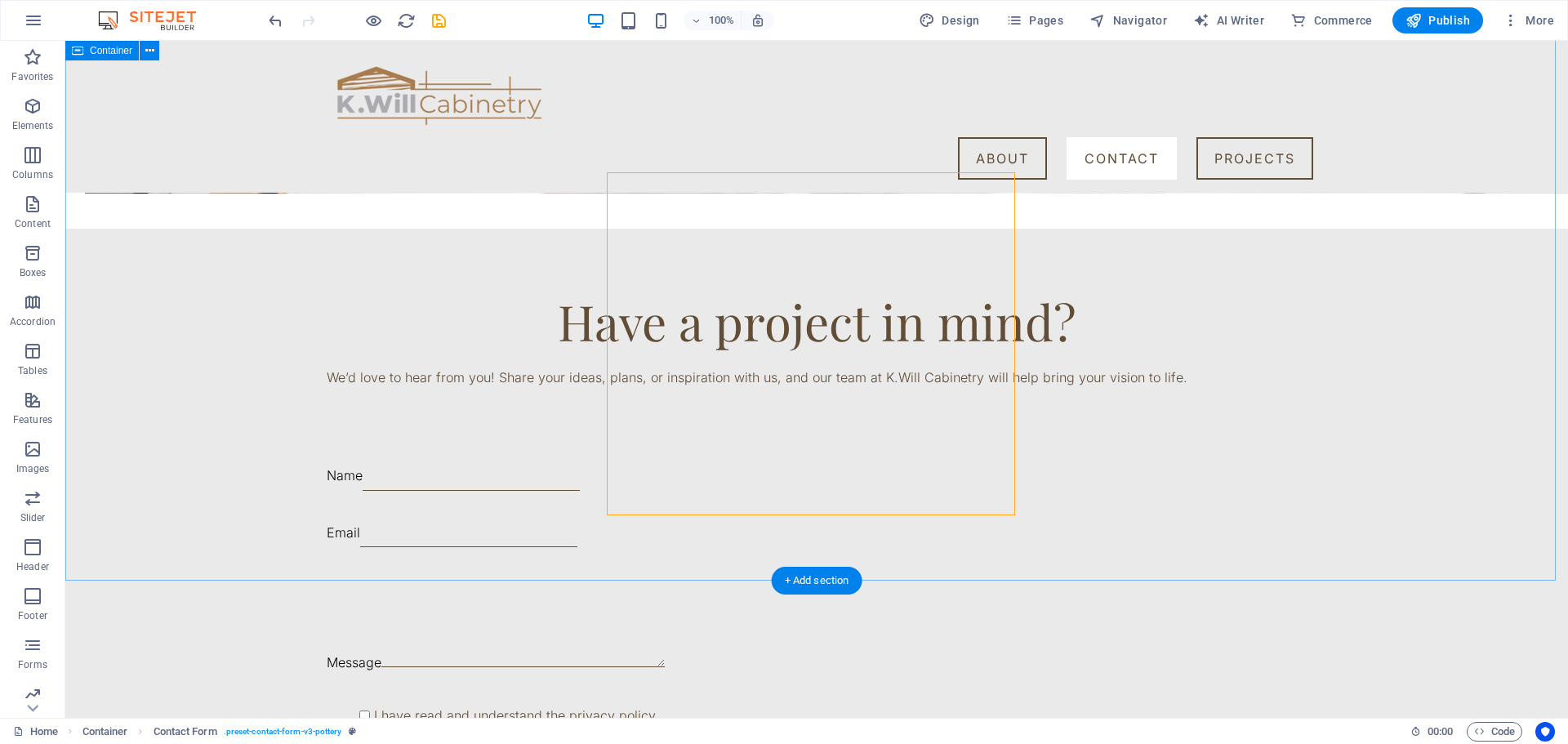
drag, startPoint x: 1350, startPoint y: 374, endPoint x: 1334, endPoint y: 368, distance: 17.1
click at [1349, 374] on div "Have a project in mind? We’d love to hear from you! Share your ideas, plans, or…" at bounding box center [817, 554] width 1503 height 650
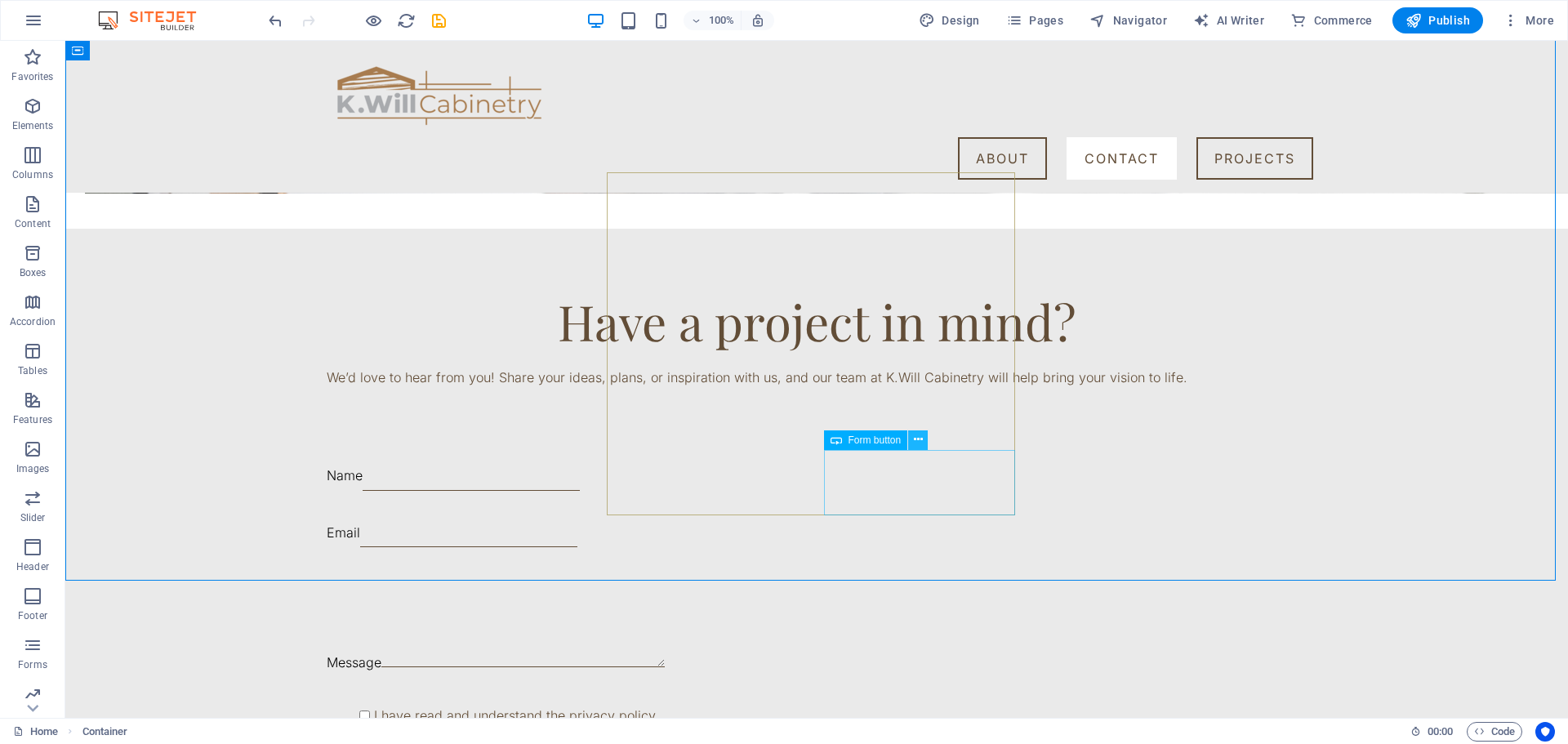
click at [918, 443] on icon at bounding box center [918, 440] width 9 height 17
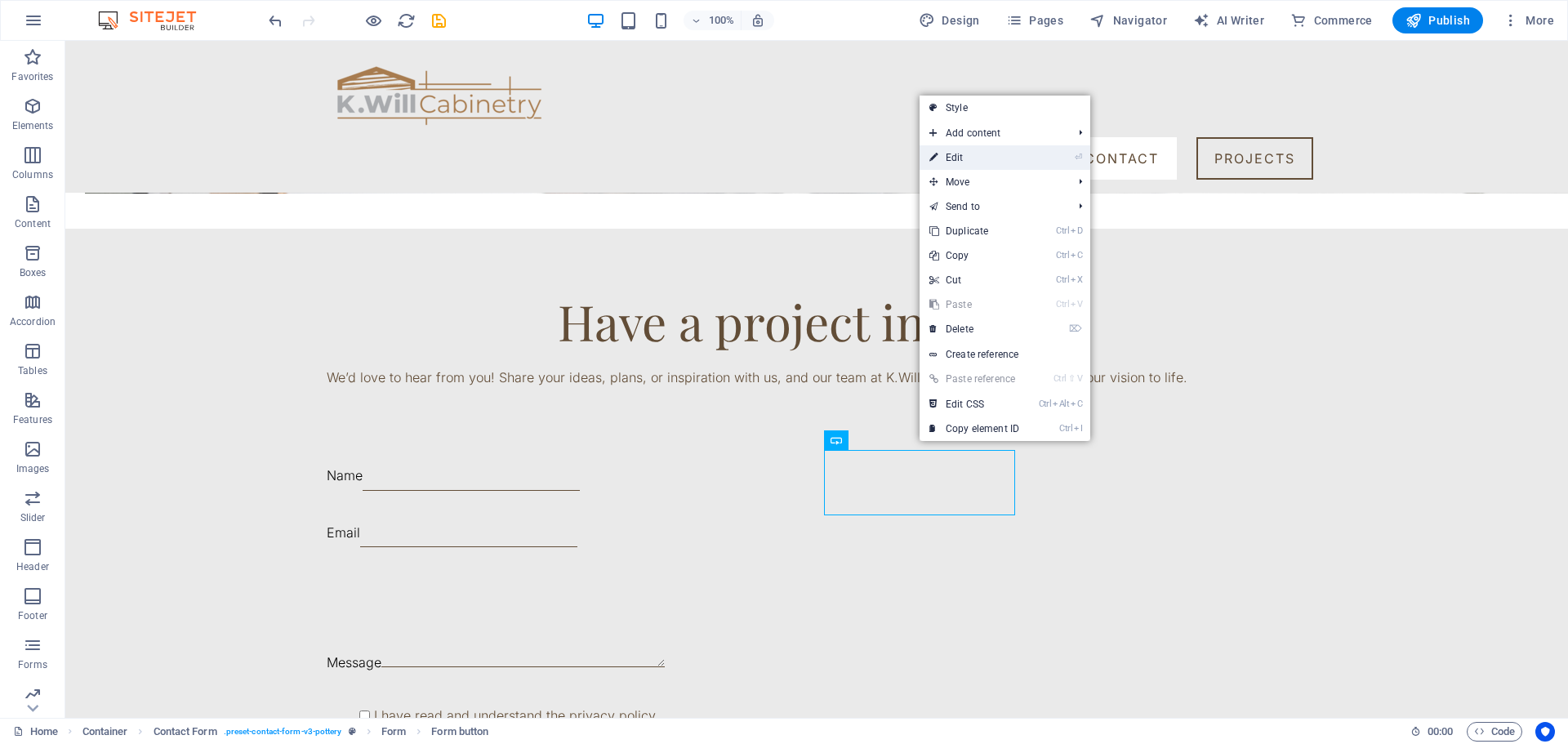
click at [958, 166] on link "⏎ Edit" at bounding box center [975, 158] width 109 height 25
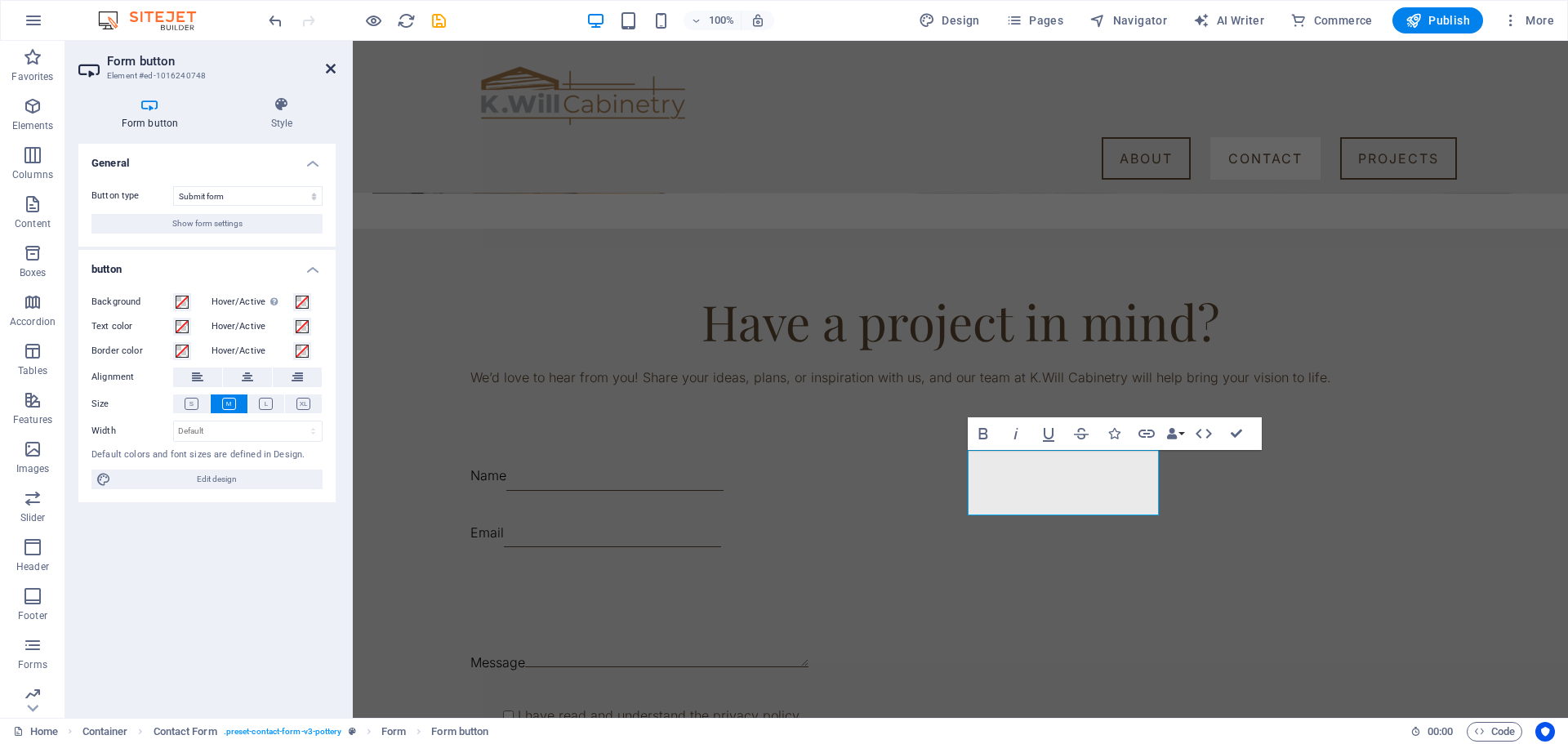
drag, startPoint x: 334, startPoint y: 64, endPoint x: 269, endPoint y: 24, distance: 76.3
click at [334, 64] on icon at bounding box center [331, 69] width 10 height 13
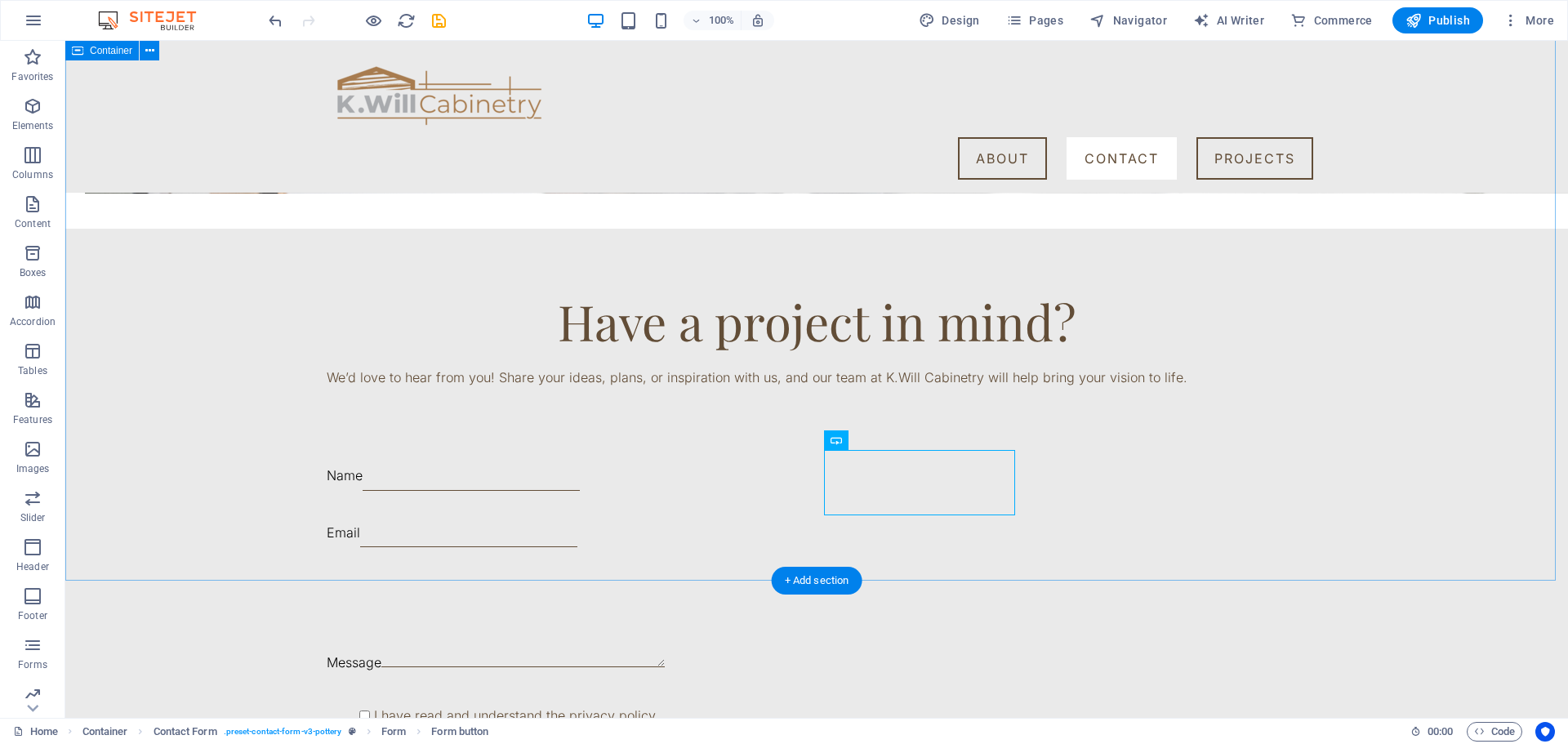
click at [1316, 364] on div "Have a project in mind? We’d love to hear from you! Share your ideas, plans, or…" at bounding box center [817, 554] width 1503 height 650
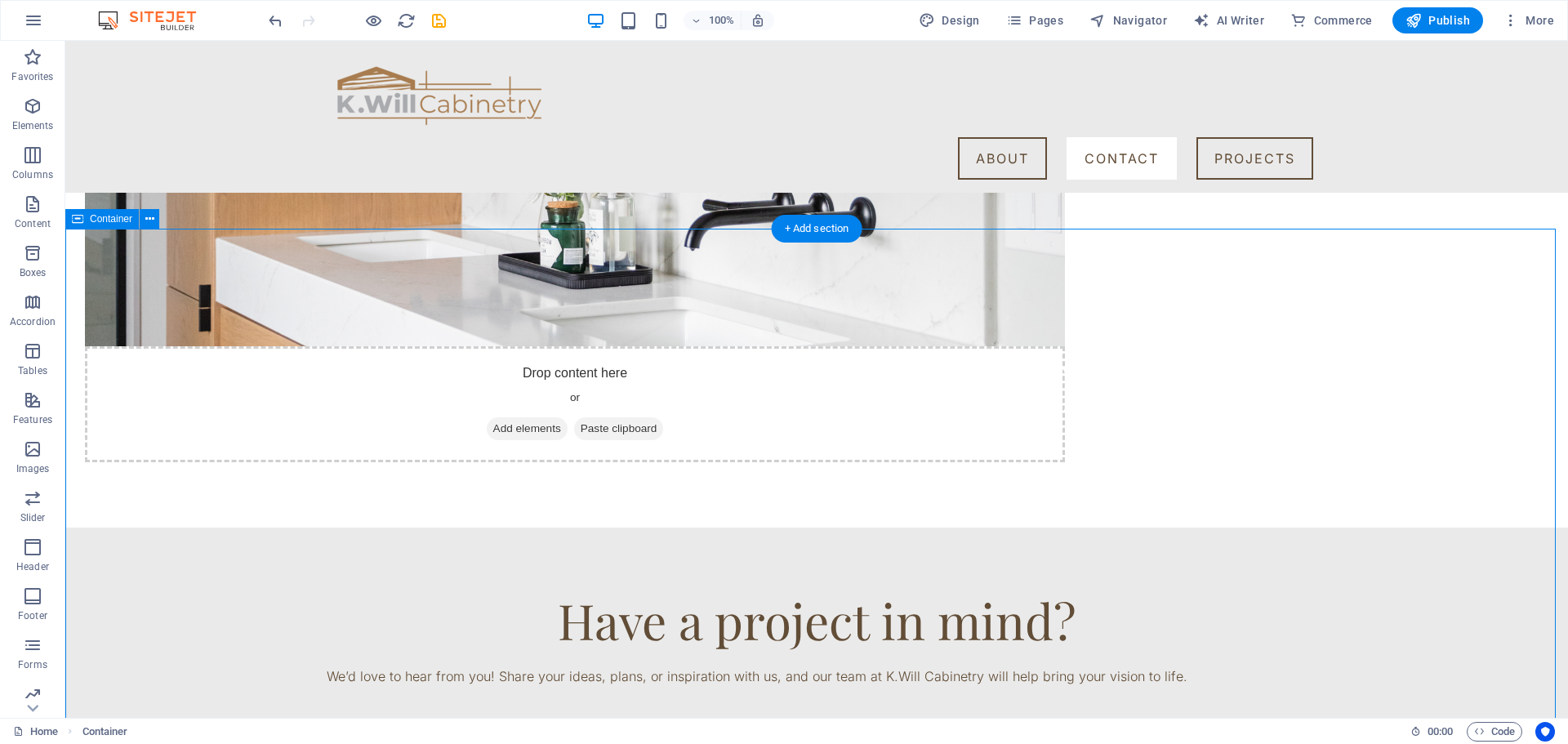
scroll to position [1144, 0]
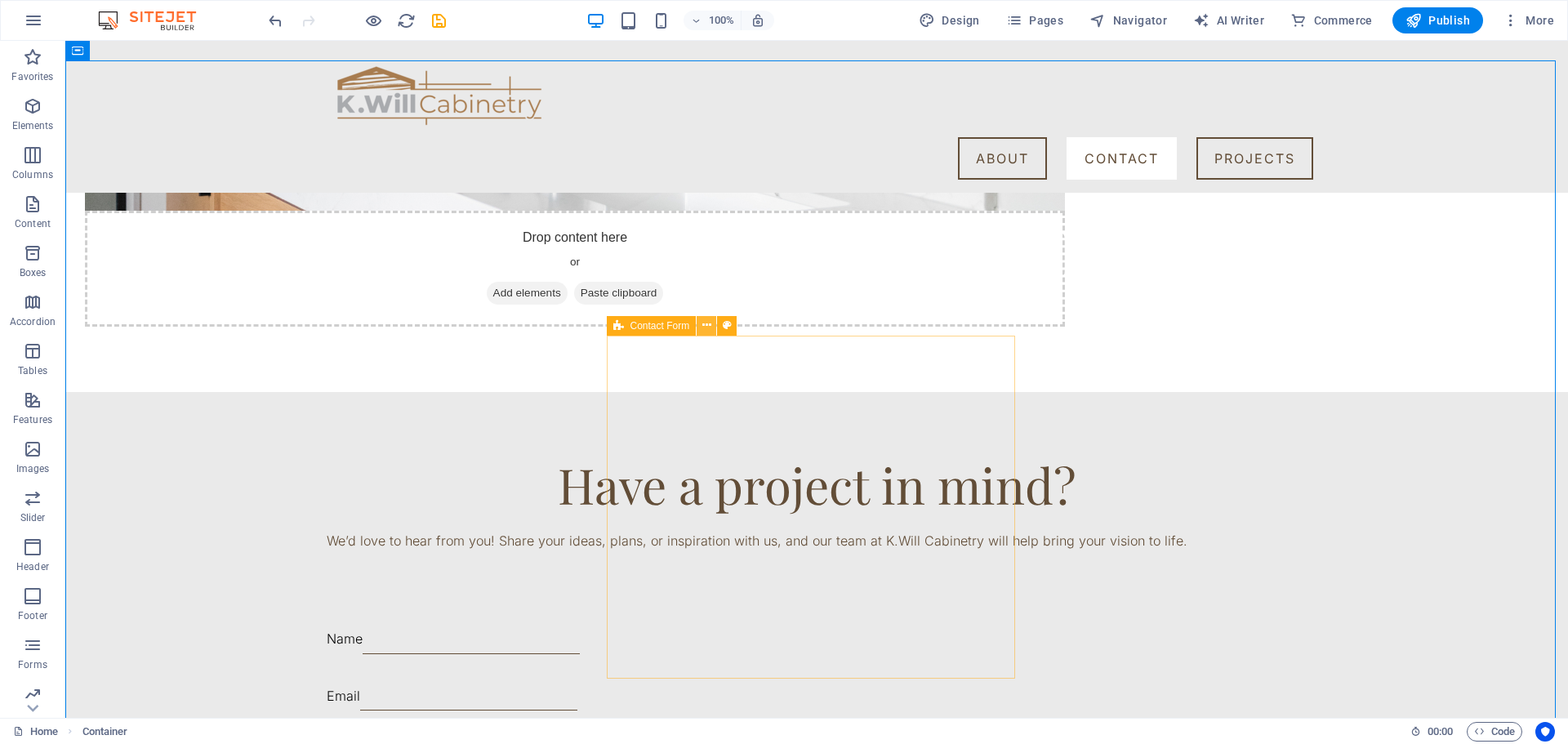
click at [707, 324] on icon at bounding box center [706, 326] width 9 height 17
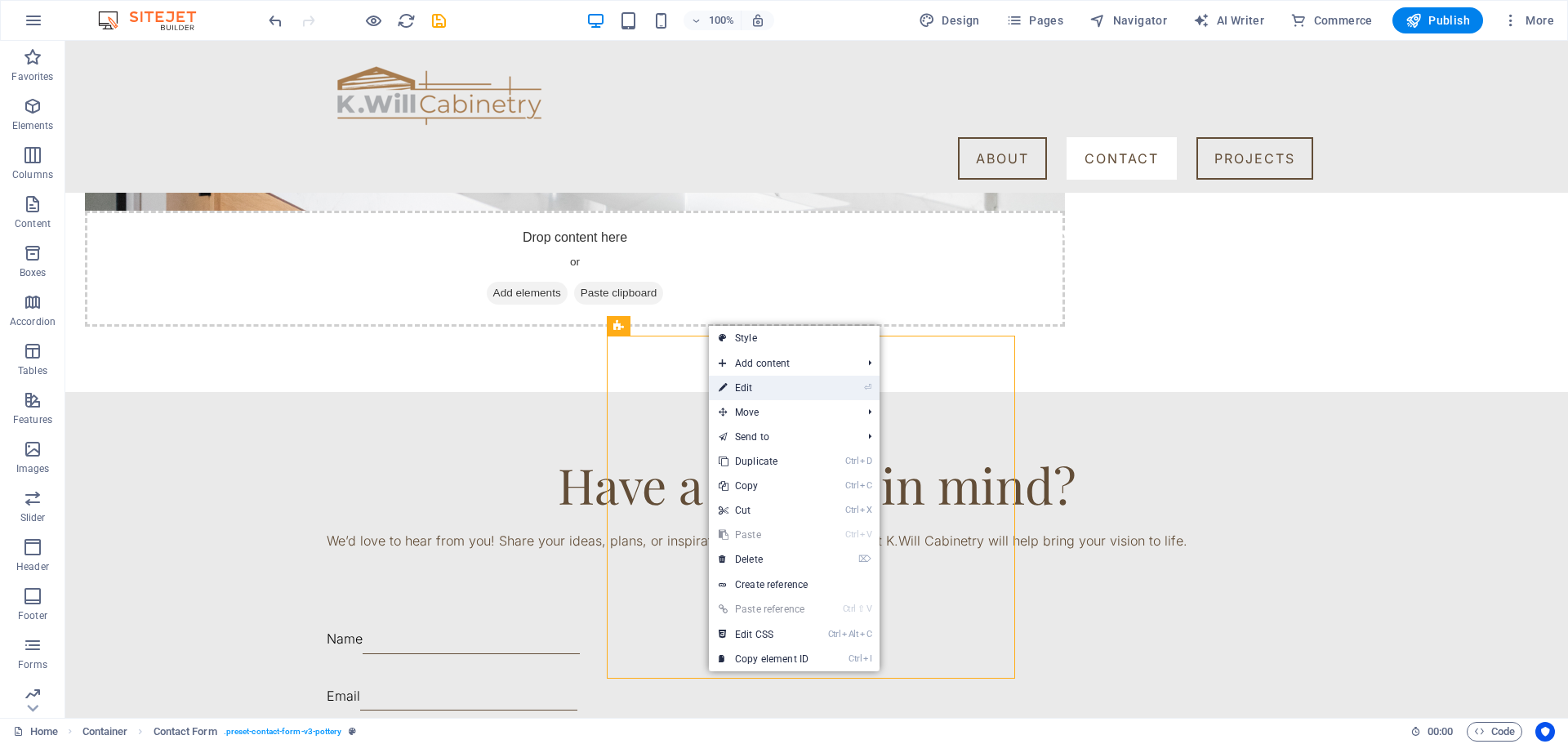
click at [788, 389] on link "⏎ Edit" at bounding box center [764, 388] width 109 height 25
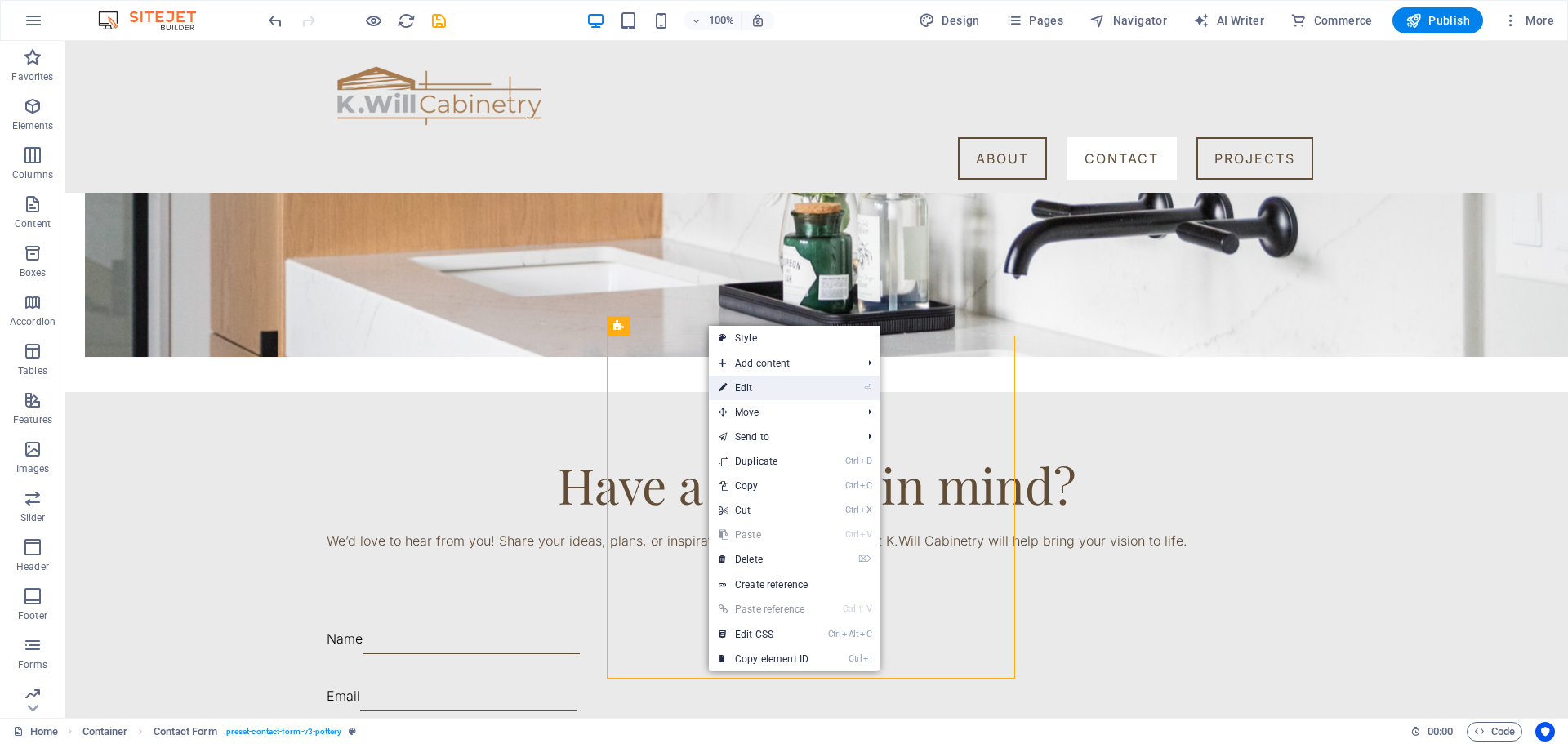
select select "px"
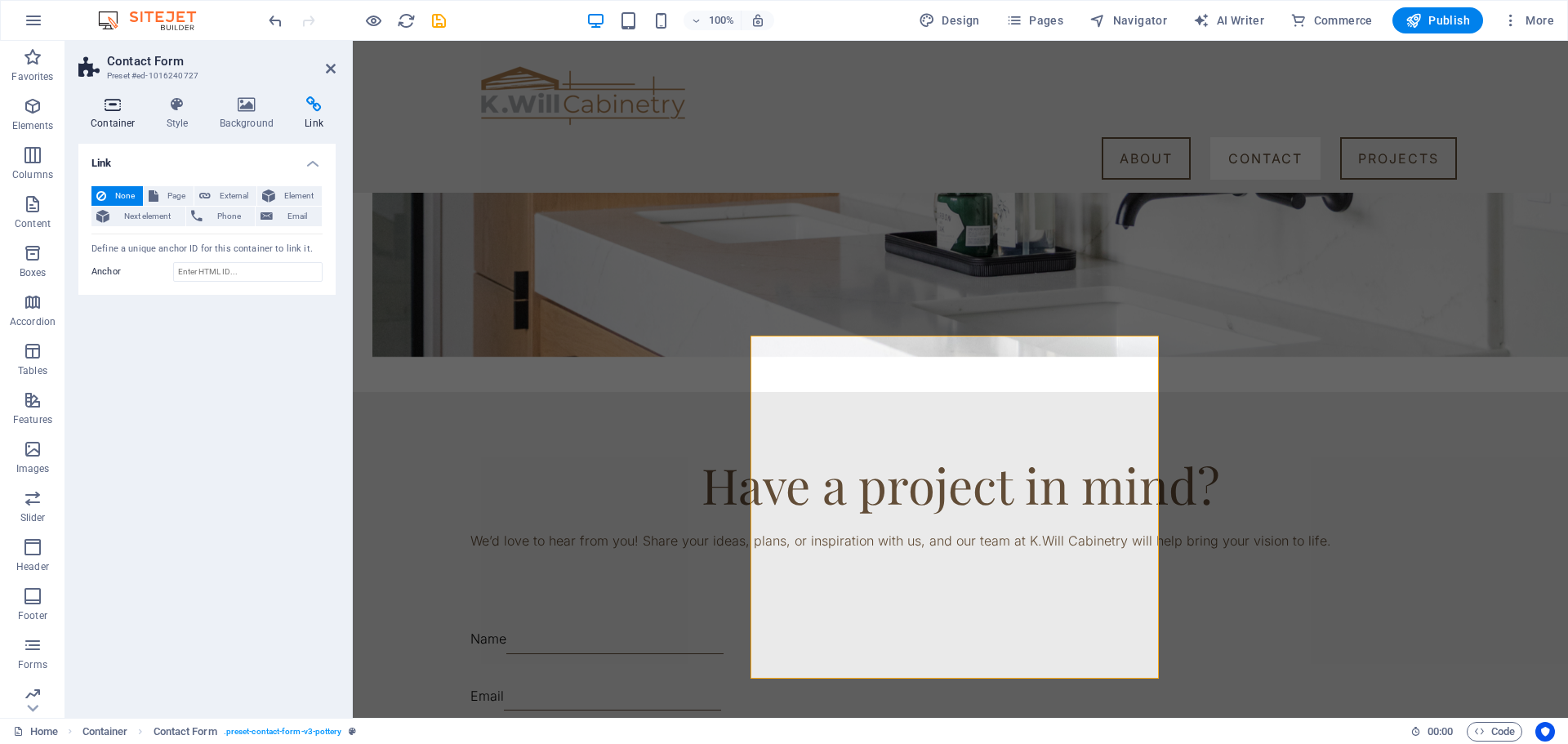
click at [115, 103] on icon at bounding box center [113, 105] width 69 height 16
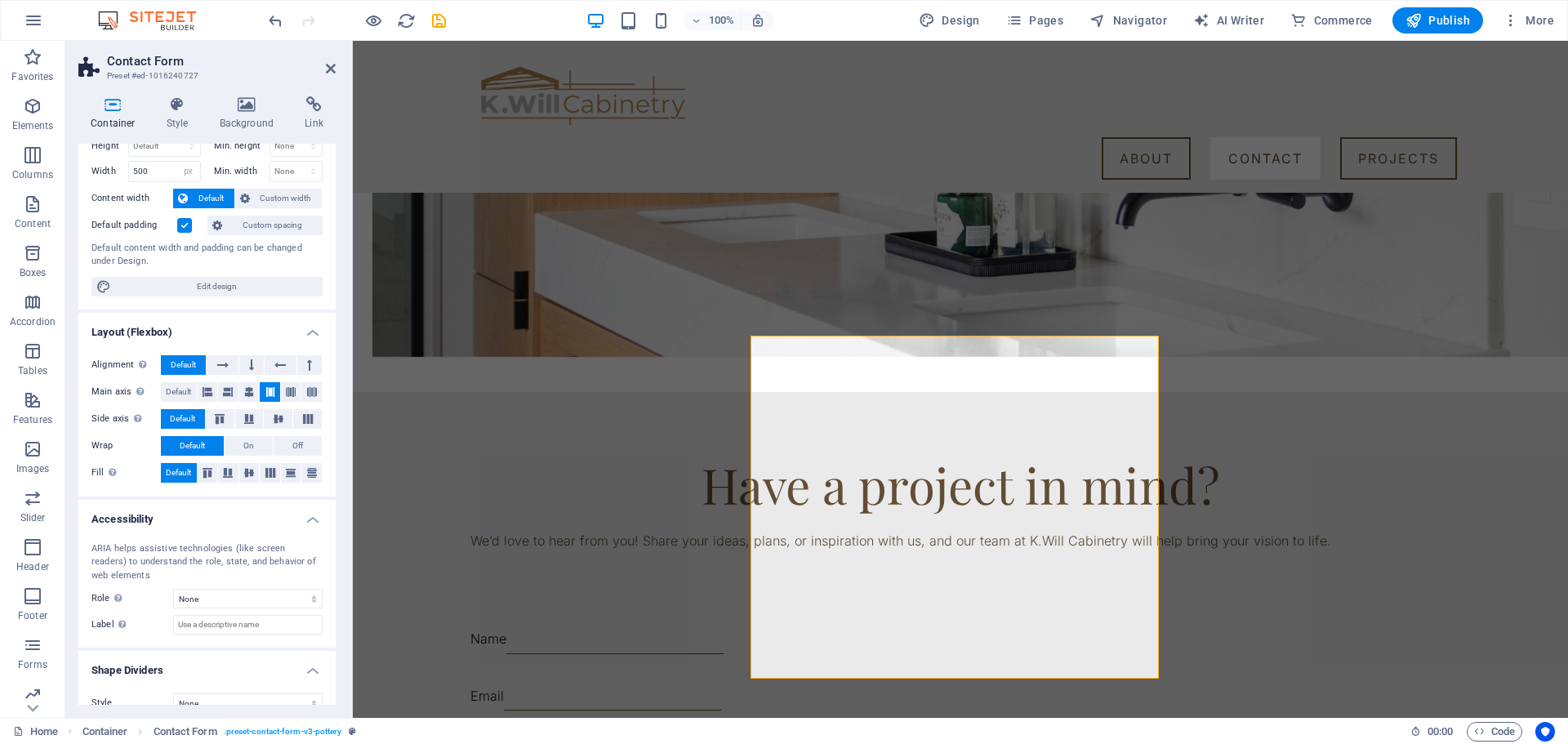
scroll to position [72, 0]
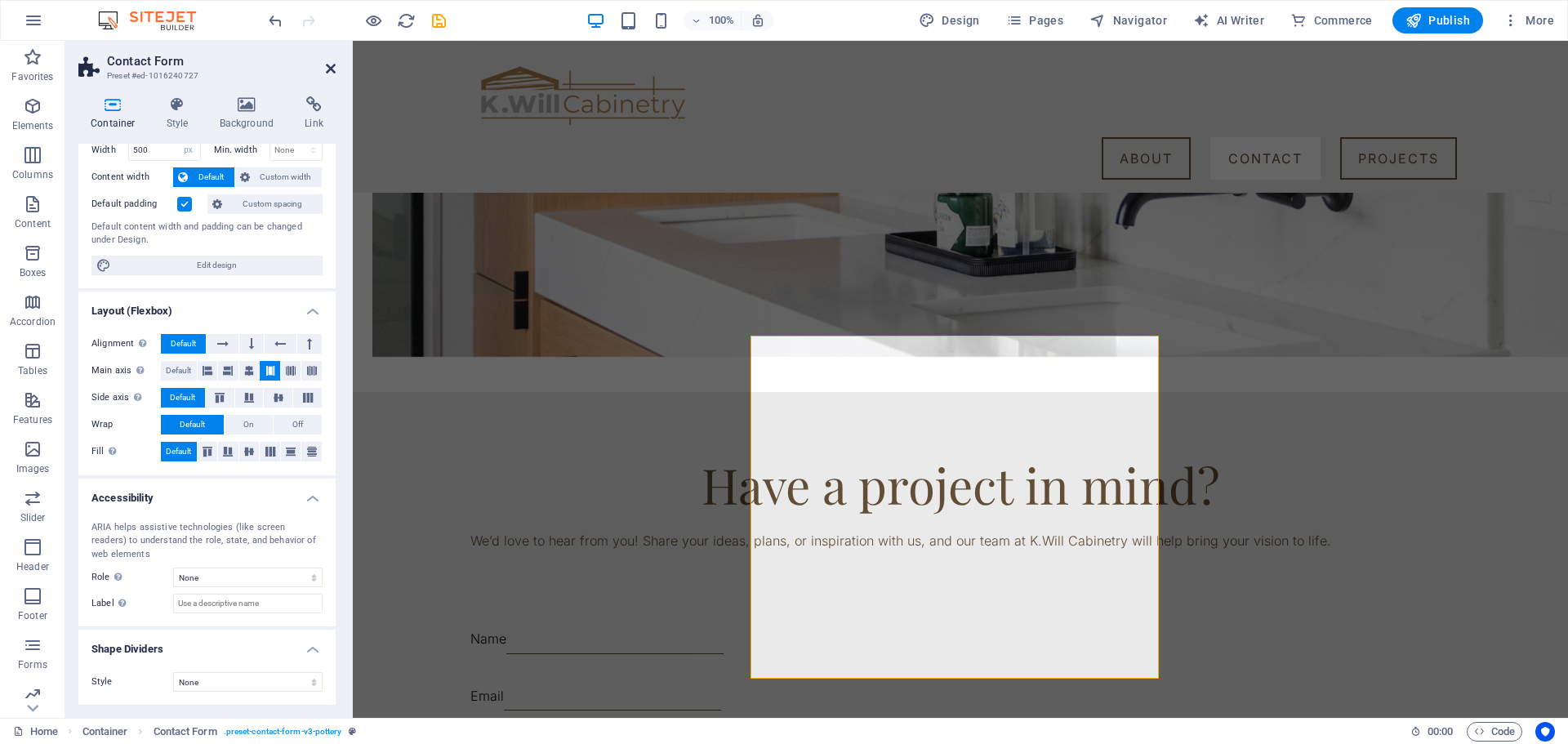
drag, startPoint x: 329, startPoint y: 66, endPoint x: 582, endPoint y: 129, distance: 260.7
click at [329, 66] on icon at bounding box center [331, 69] width 10 height 13
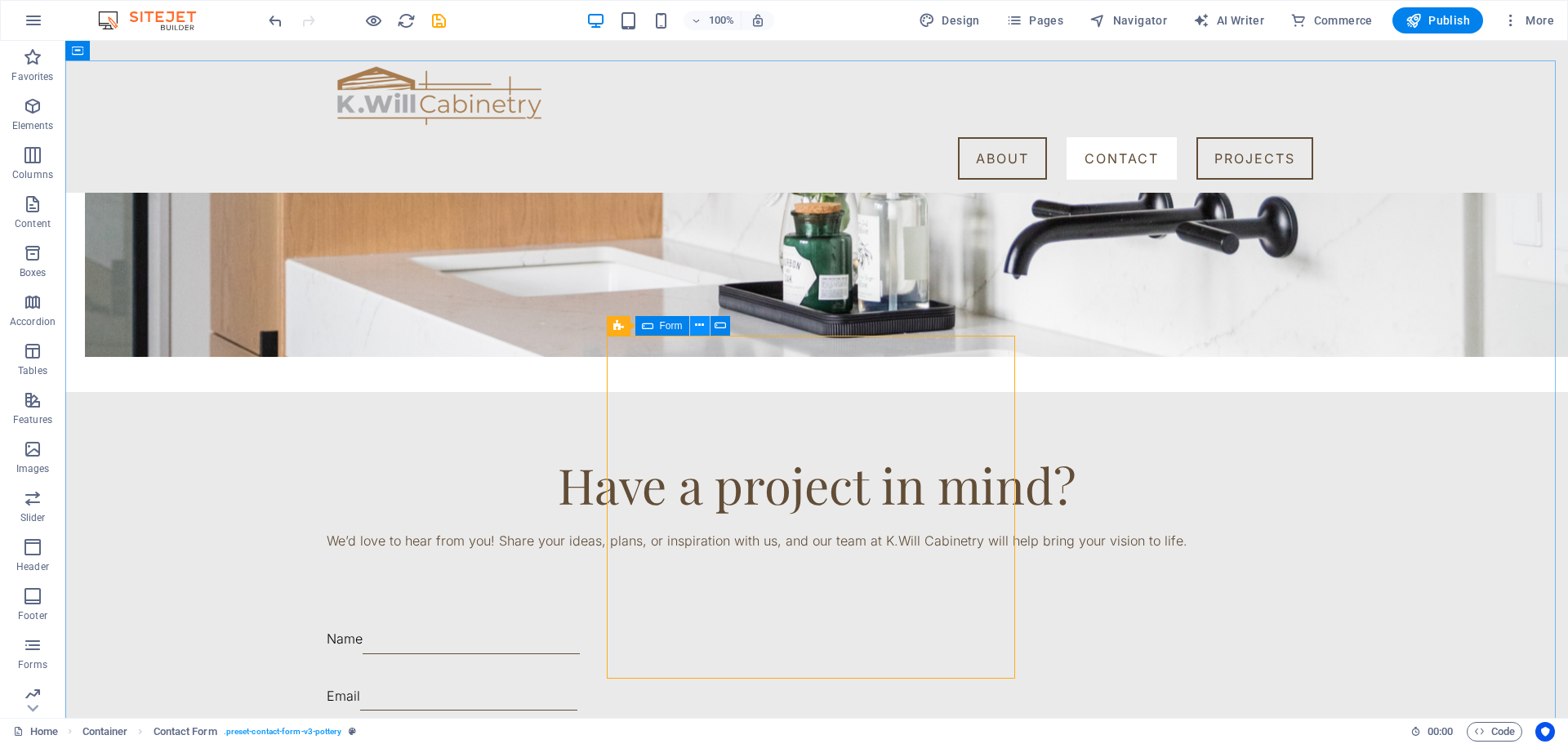
click at [699, 323] on icon at bounding box center [699, 326] width 9 height 17
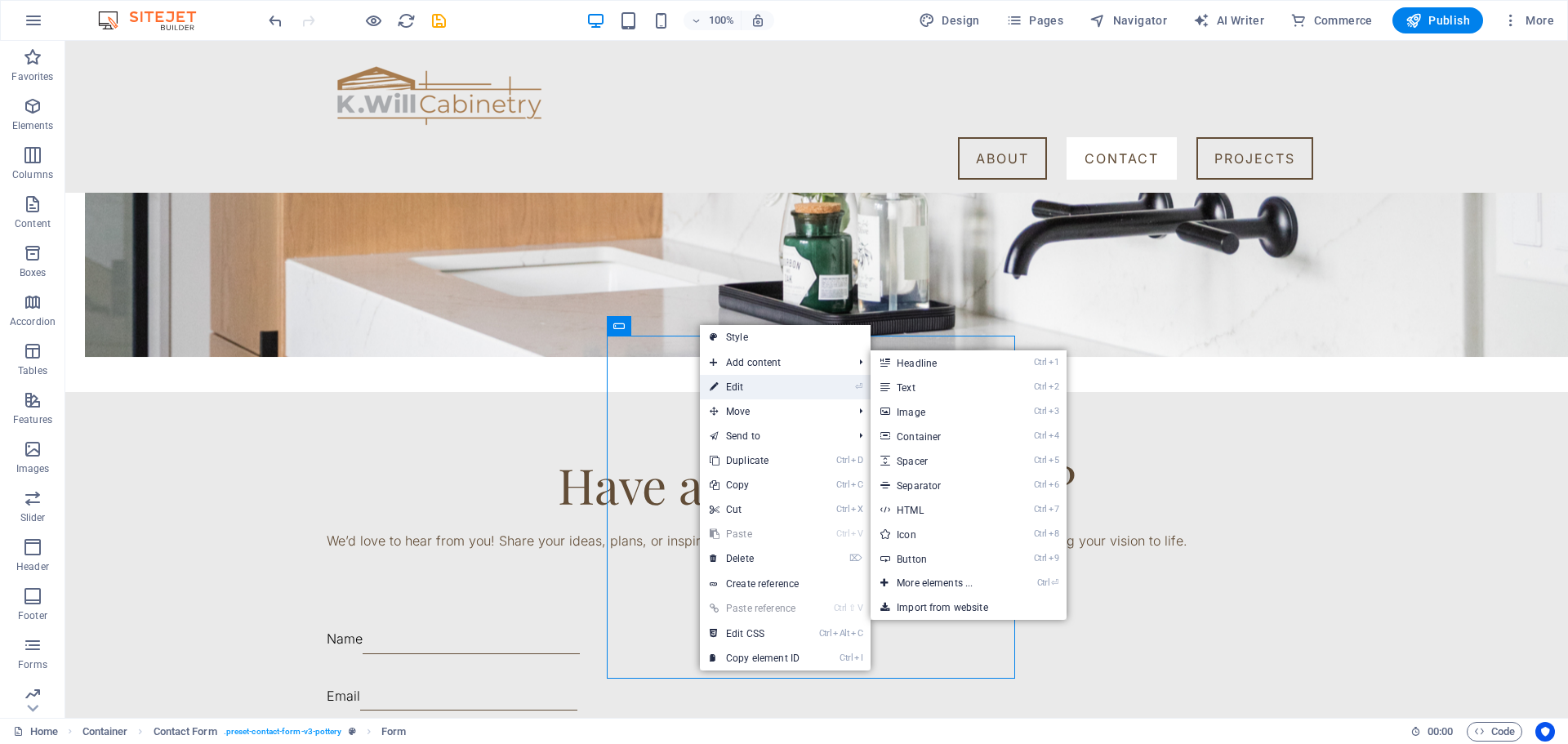
click at [772, 391] on link "⏎ Edit" at bounding box center [754, 387] width 109 height 25
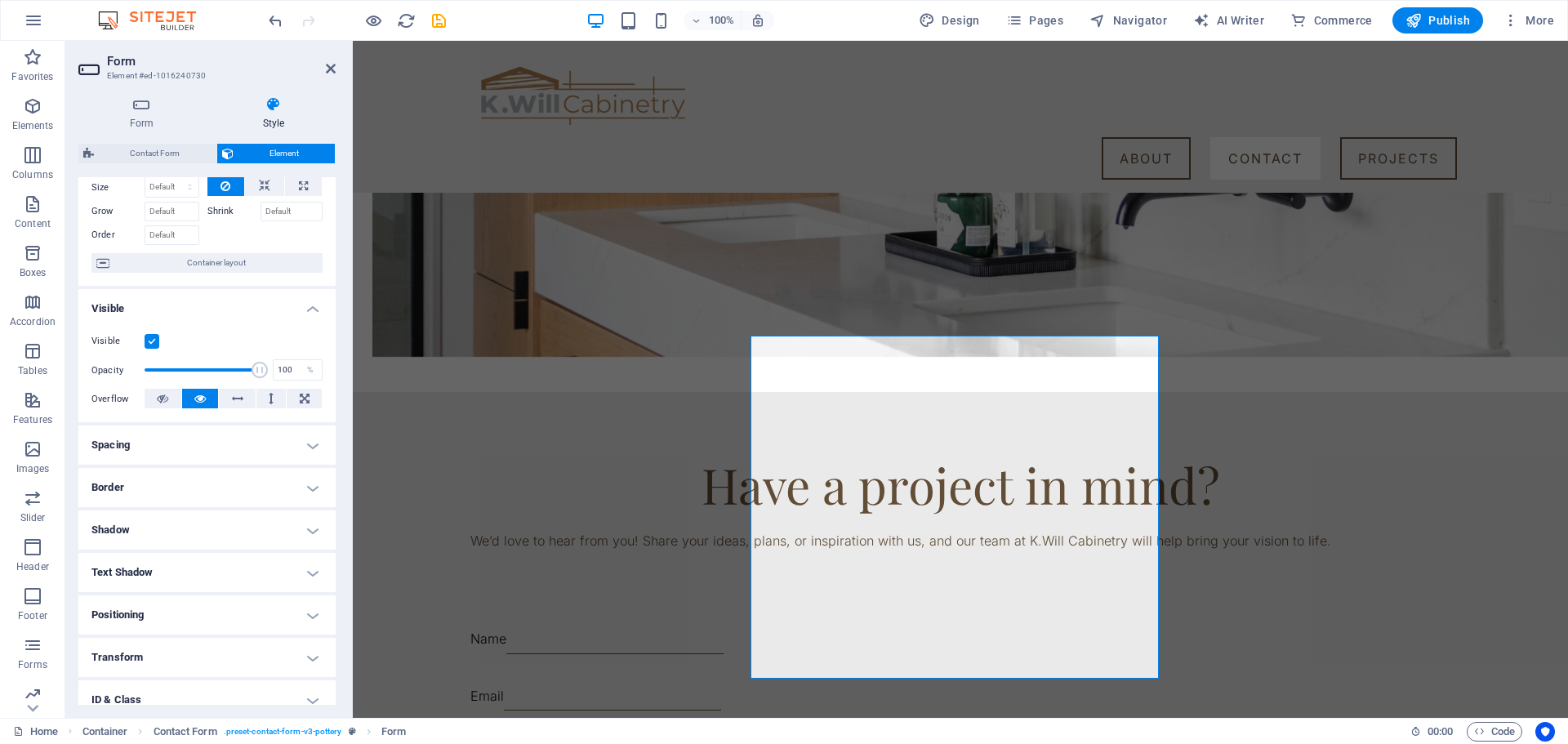
scroll to position [0, 0]
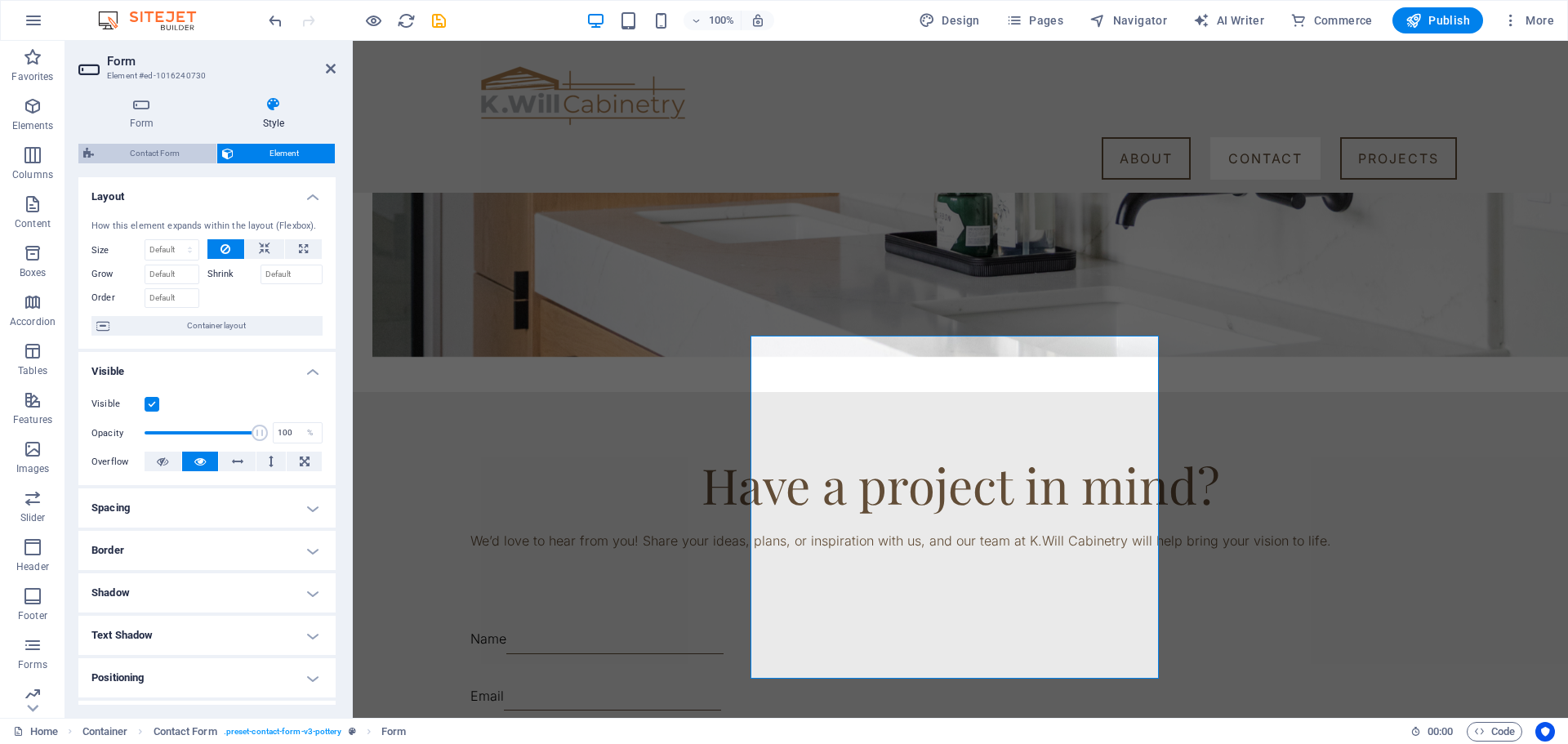
click at [146, 153] on span "Contact Form" at bounding box center [155, 153] width 113 height 19
select select "px"
select select "rem"
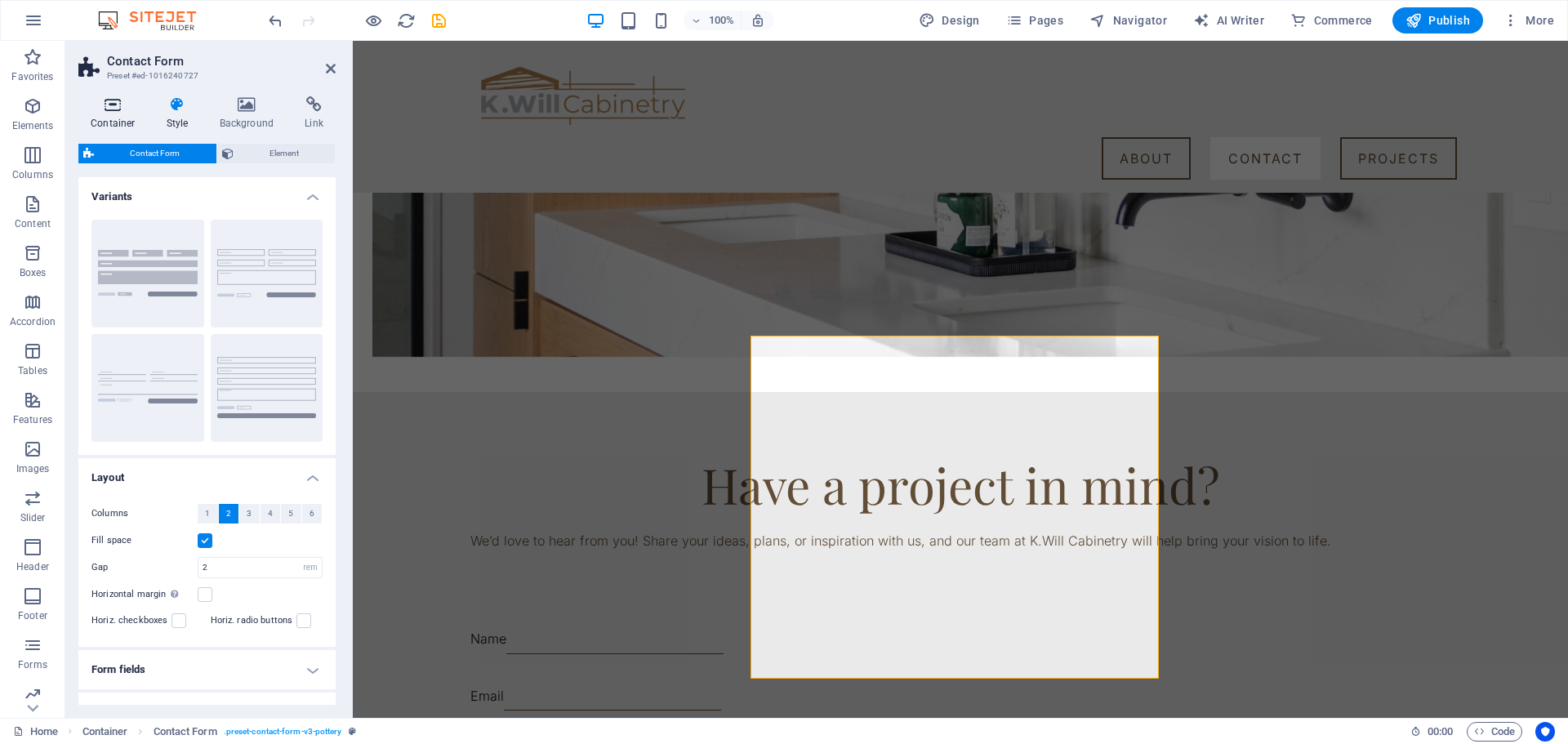
click at [109, 115] on h4 "Container" at bounding box center [116, 114] width 76 height 35
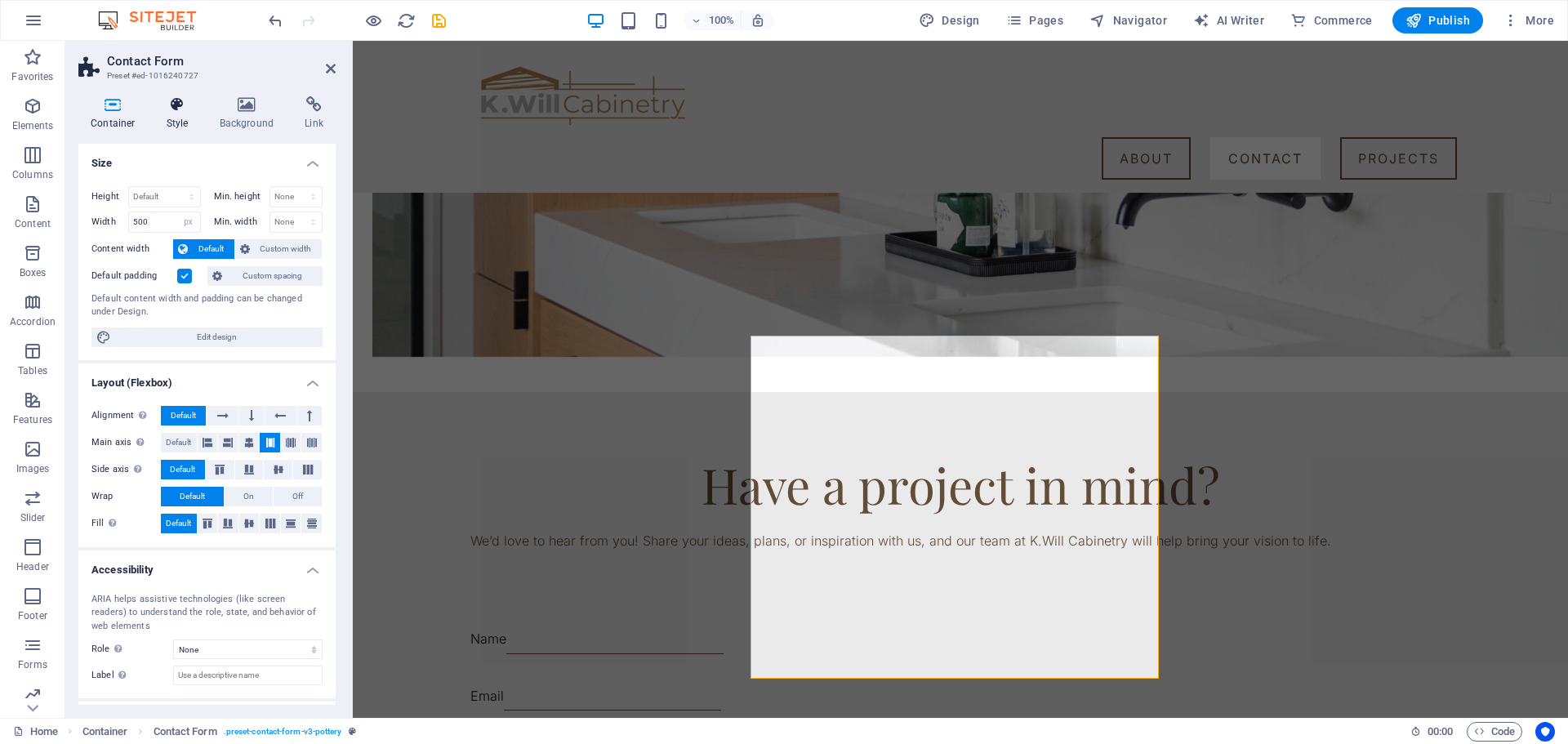
click at [159, 113] on h4 "Style" at bounding box center [180, 114] width 53 height 35
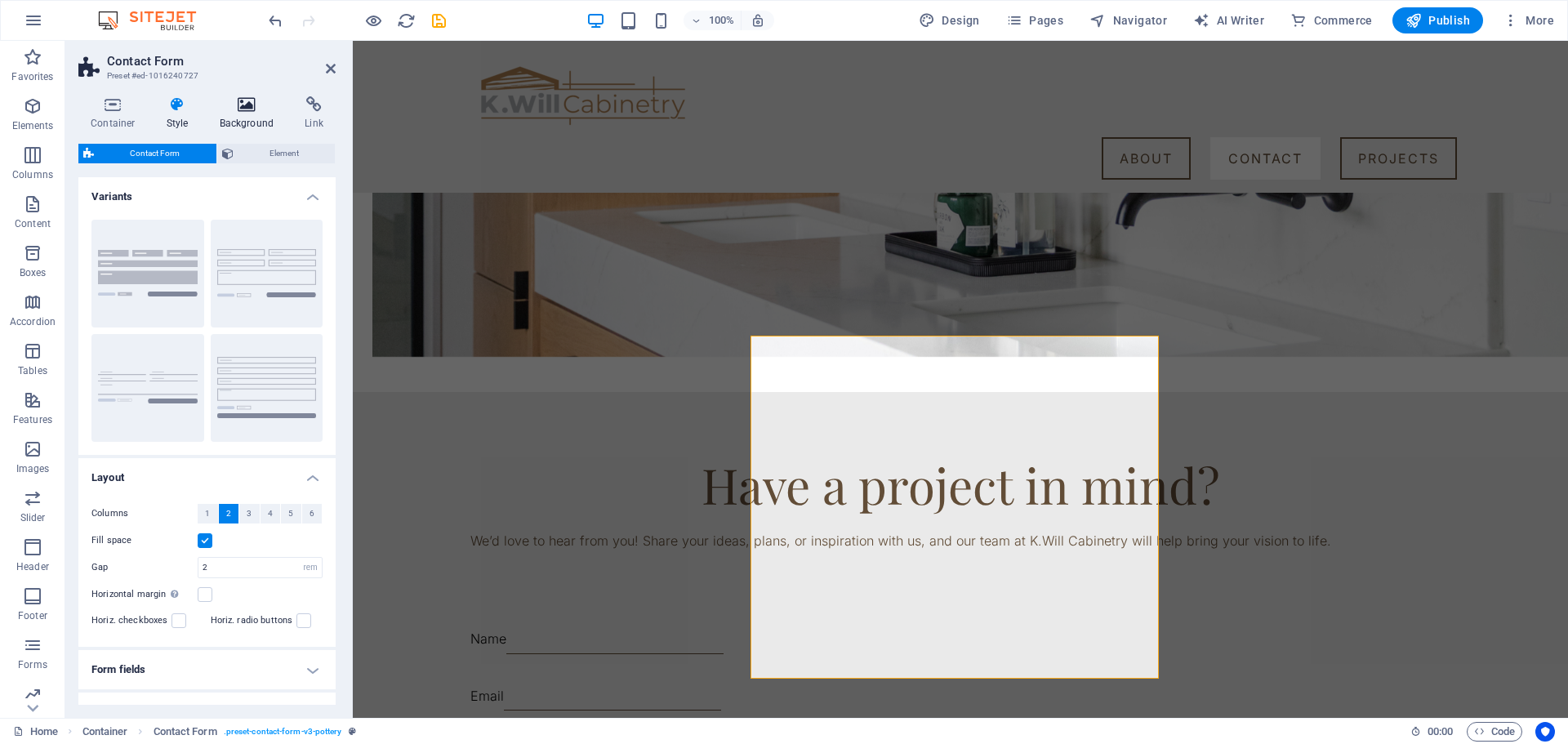
click at [278, 119] on h4 "Background" at bounding box center [249, 114] width 85 height 35
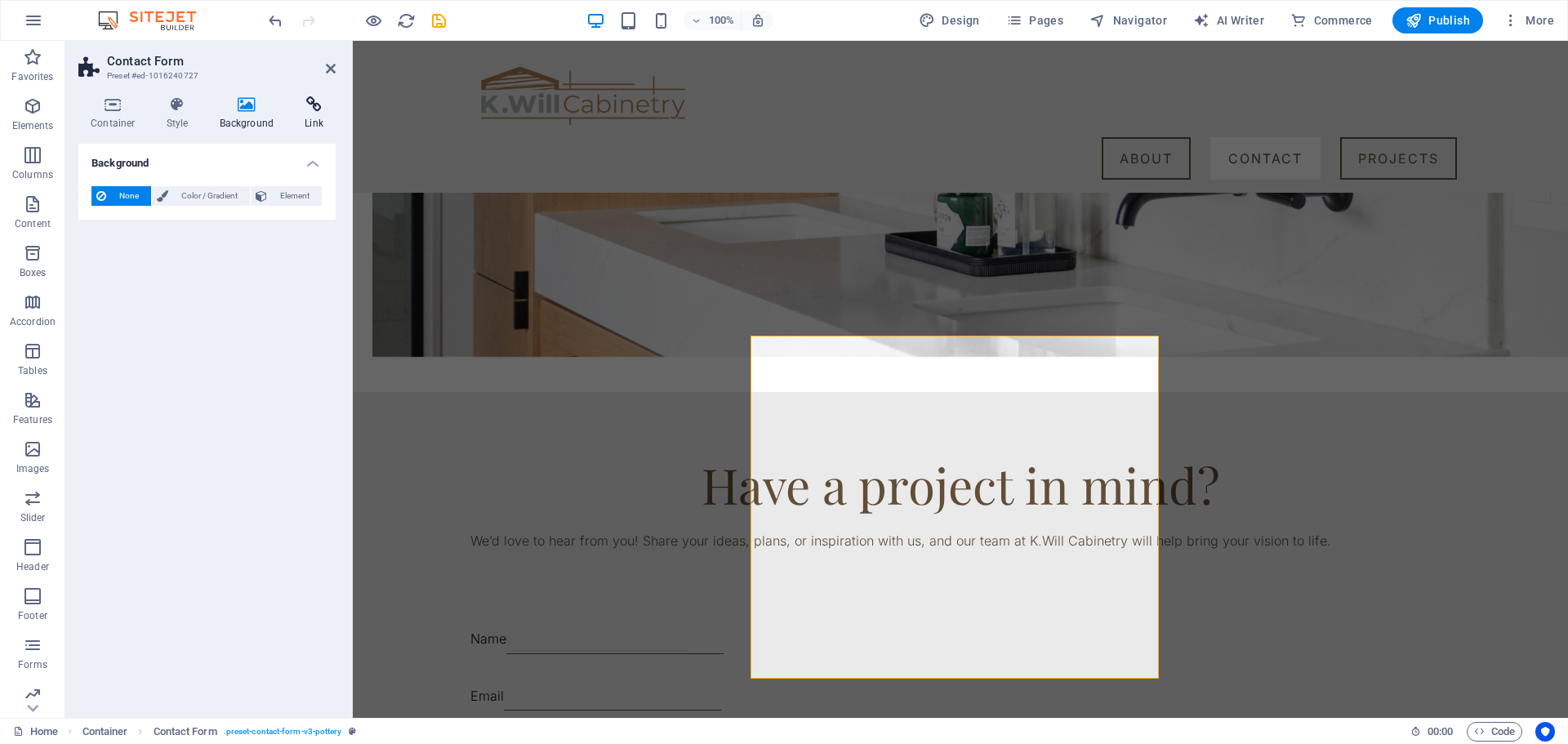
click at [318, 112] on icon at bounding box center [313, 105] width 43 height 16
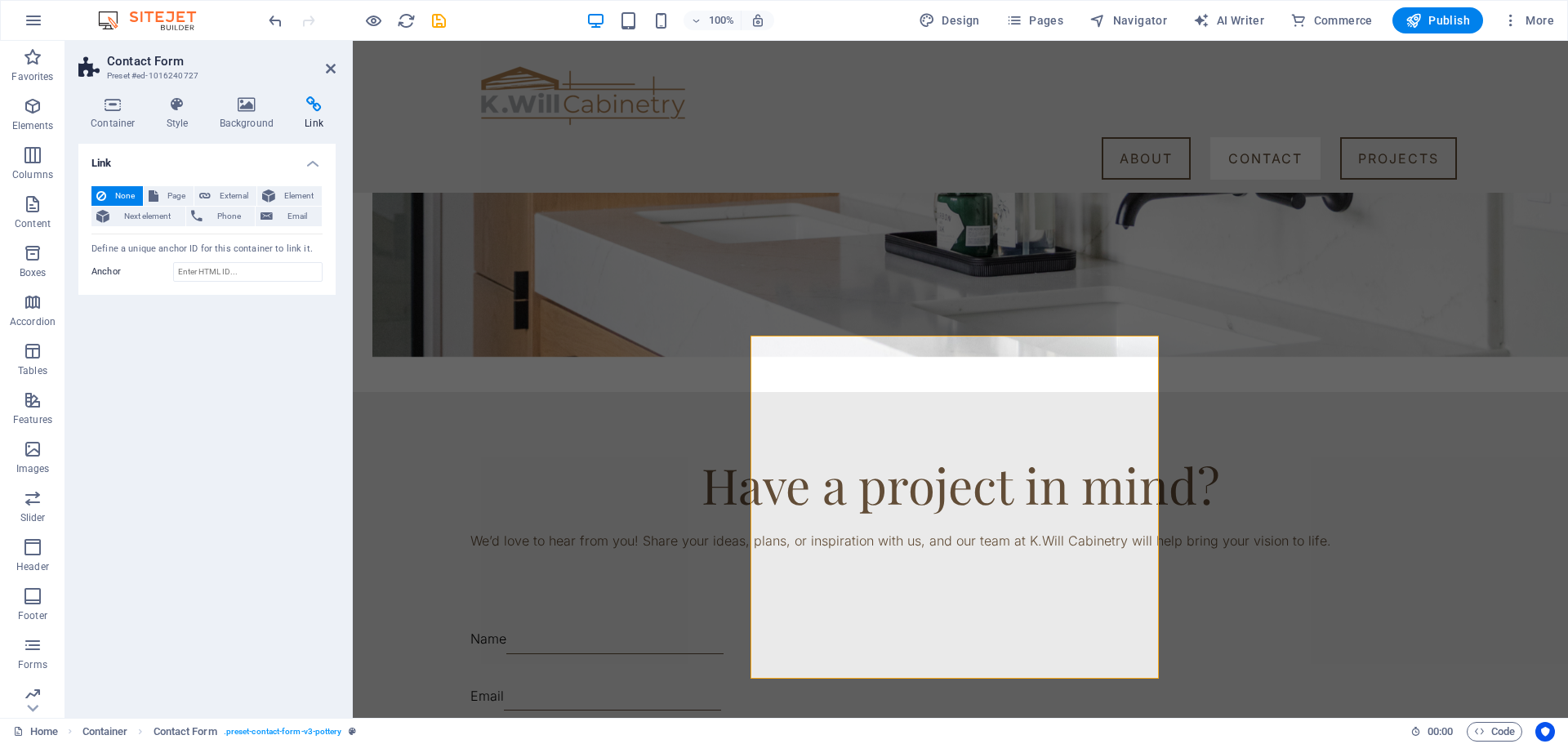
click at [334, 61] on h2 "Contact Form" at bounding box center [221, 60] width 229 height 14
click at [332, 63] on icon at bounding box center [331, 69] width 10 height 13
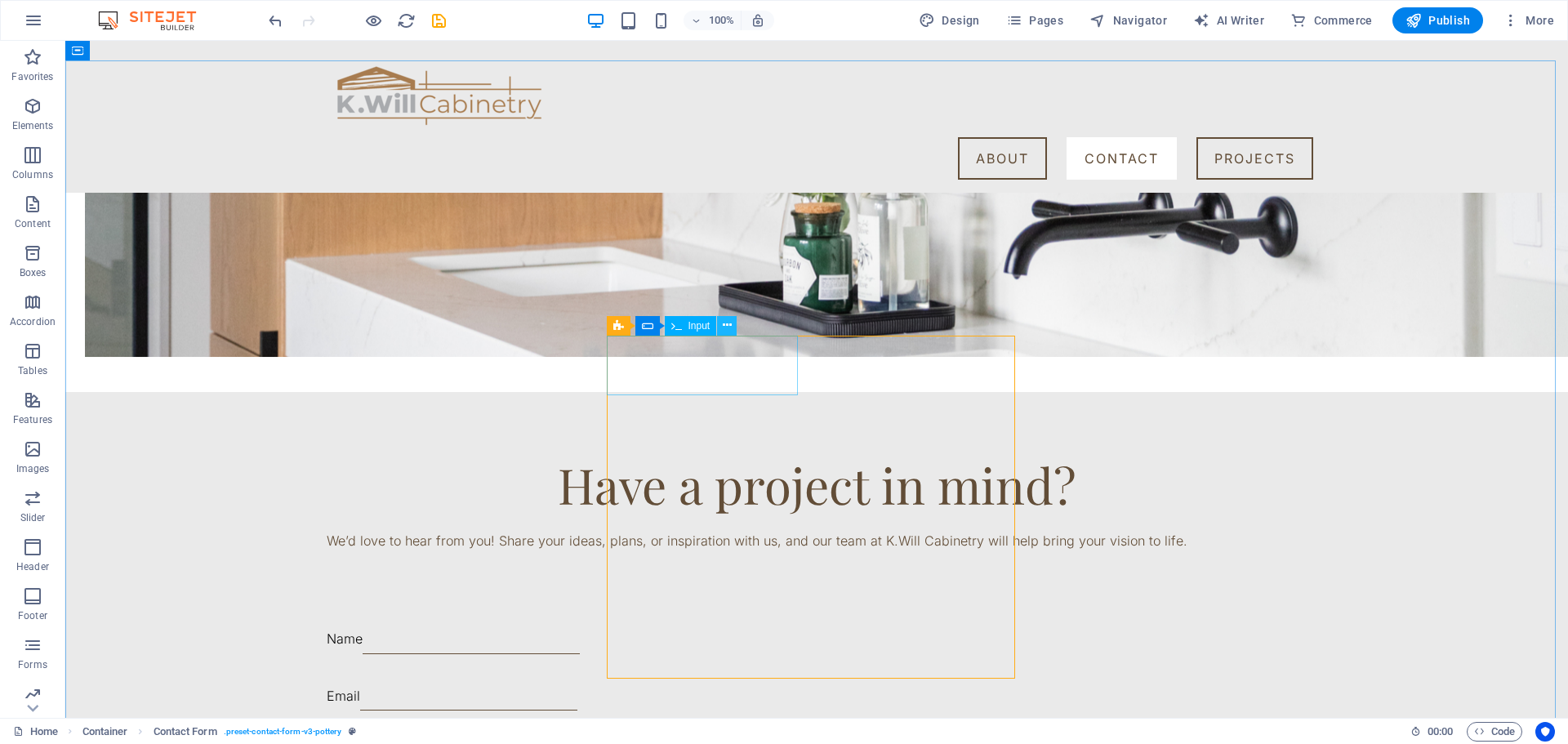
click at [730, 329] on icon at bounding box center [726, 326] width 9 height 17
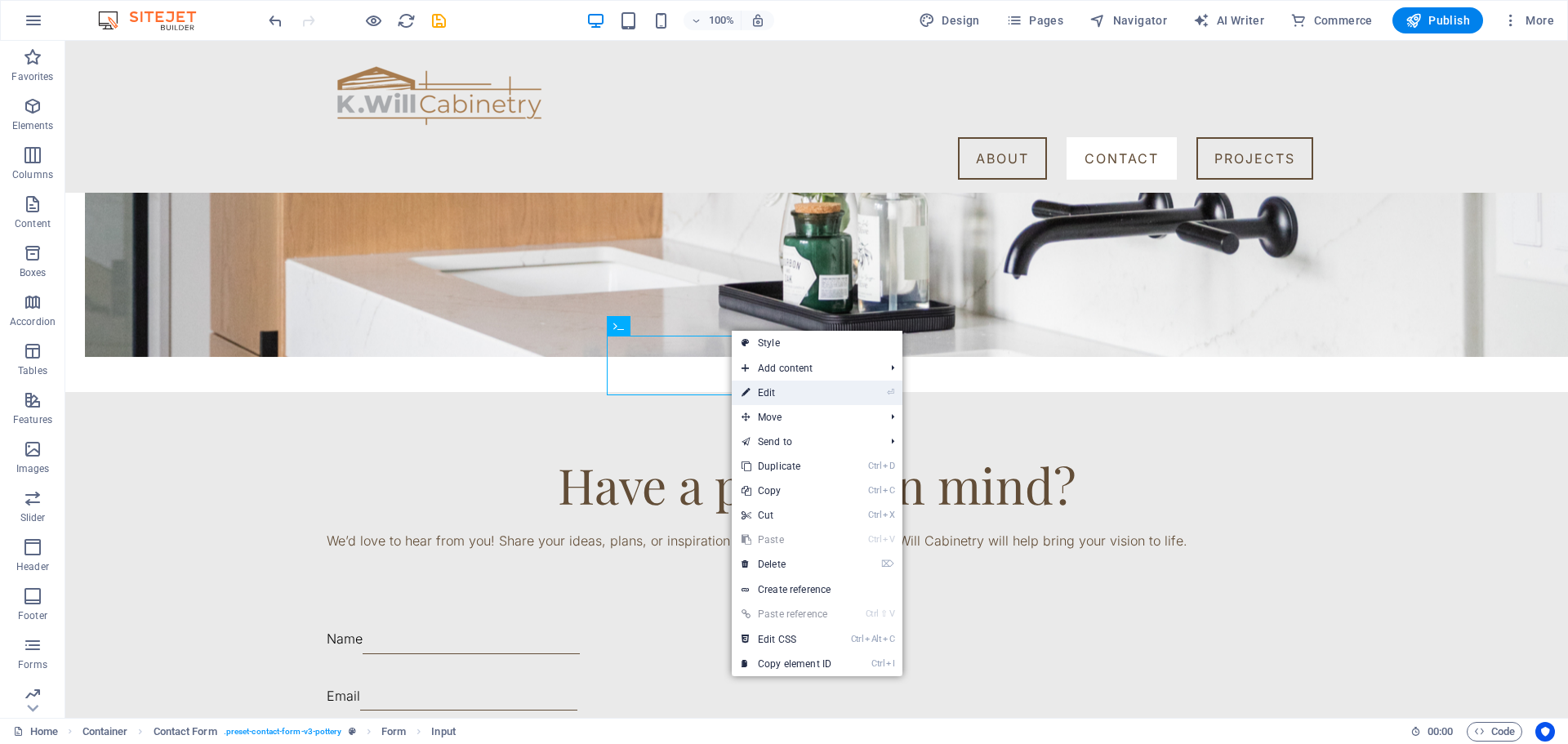
drag, startPoint x: 796, startPoint y: 390, endPoint x: 445, endPoint y: 350, distance: 353.3
click at [796, 390] on link "⏎ Edit" at bounding box center [787, 393] width 109 height 25
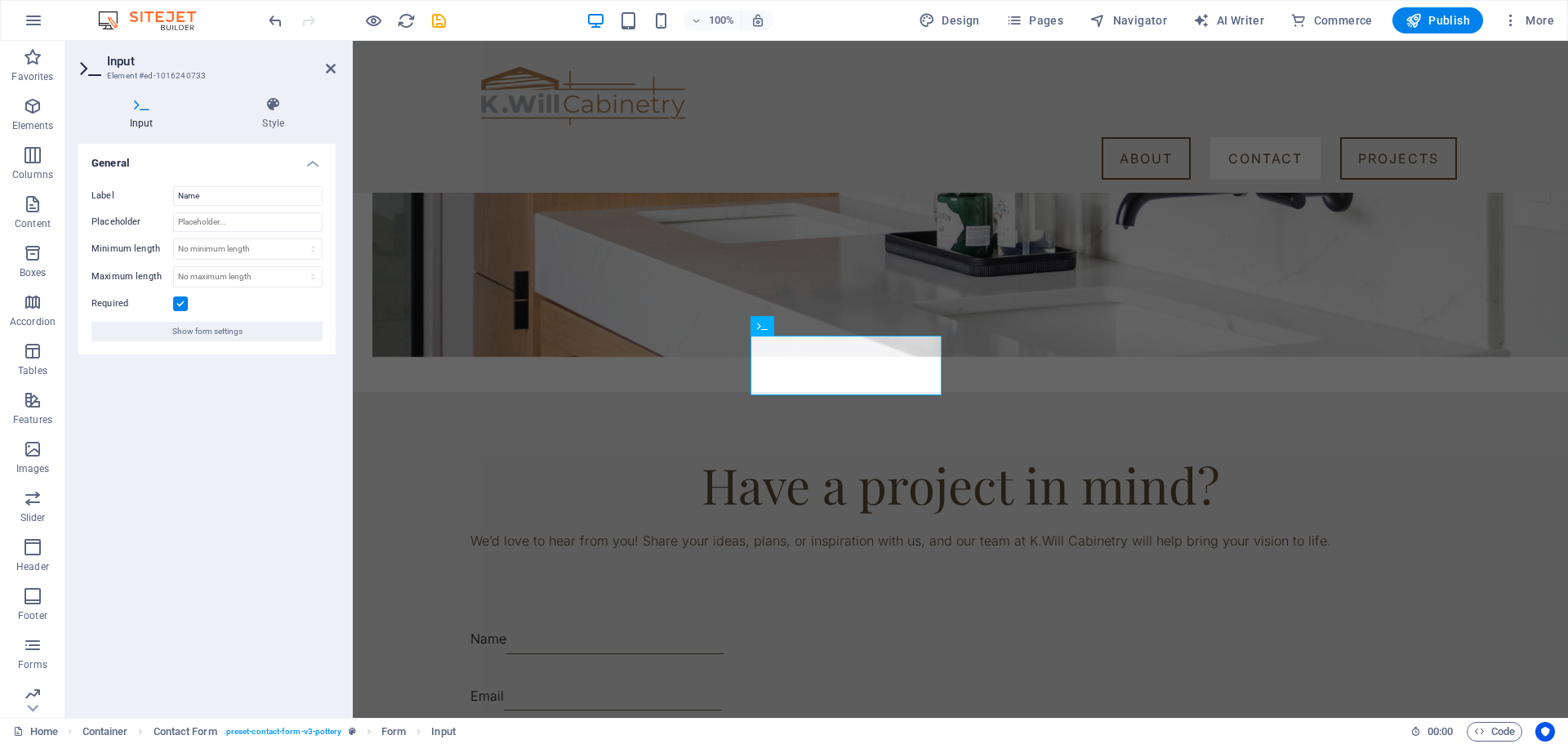
click at [141, 108] on icon at bounding box center [142, 105] width 127 height 16
click at [335, 67] on aside "Input Element #ed-1016240733 Input Style General Label Name Placeholder Minimum…" at bounding box center [209, 380] width 288 height 677
drag, startPoint x: 334, startPoint y: 67, endPoint x: 290, endPoint y: 34, distance: 55.0
click at [334, 67] on icon at bounding box center [331, 69] width 10 height 13
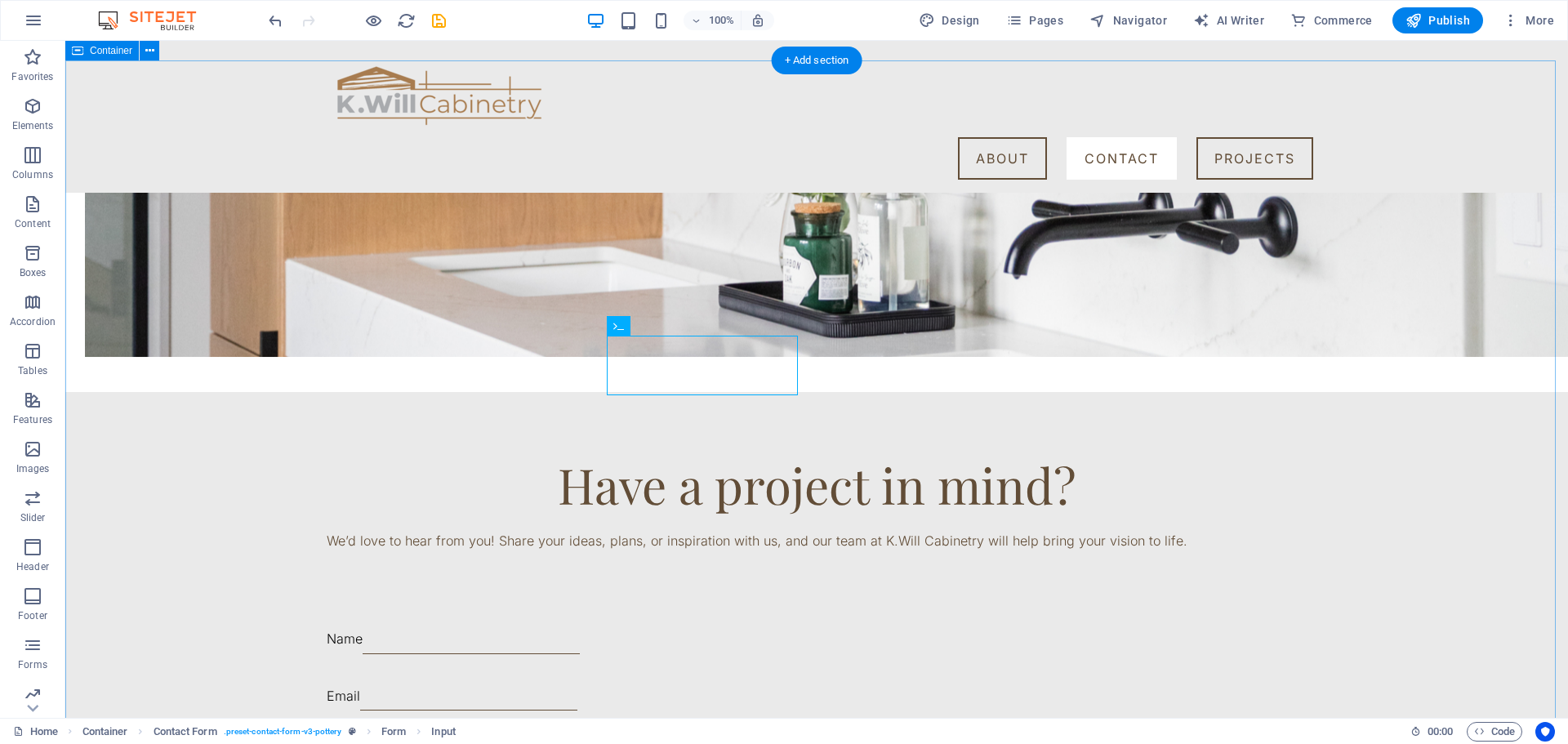
drag, startPoint x: 1387, startPoint y: 565, endPoint x: 1150, endPoint y: 584, distance: 237.8
click at [1387, 564] on div "Have a project in mind? We’d love to hear from you! Share your ideas, plans, or…" at bounding box center [817, 717] width 1503 height 650
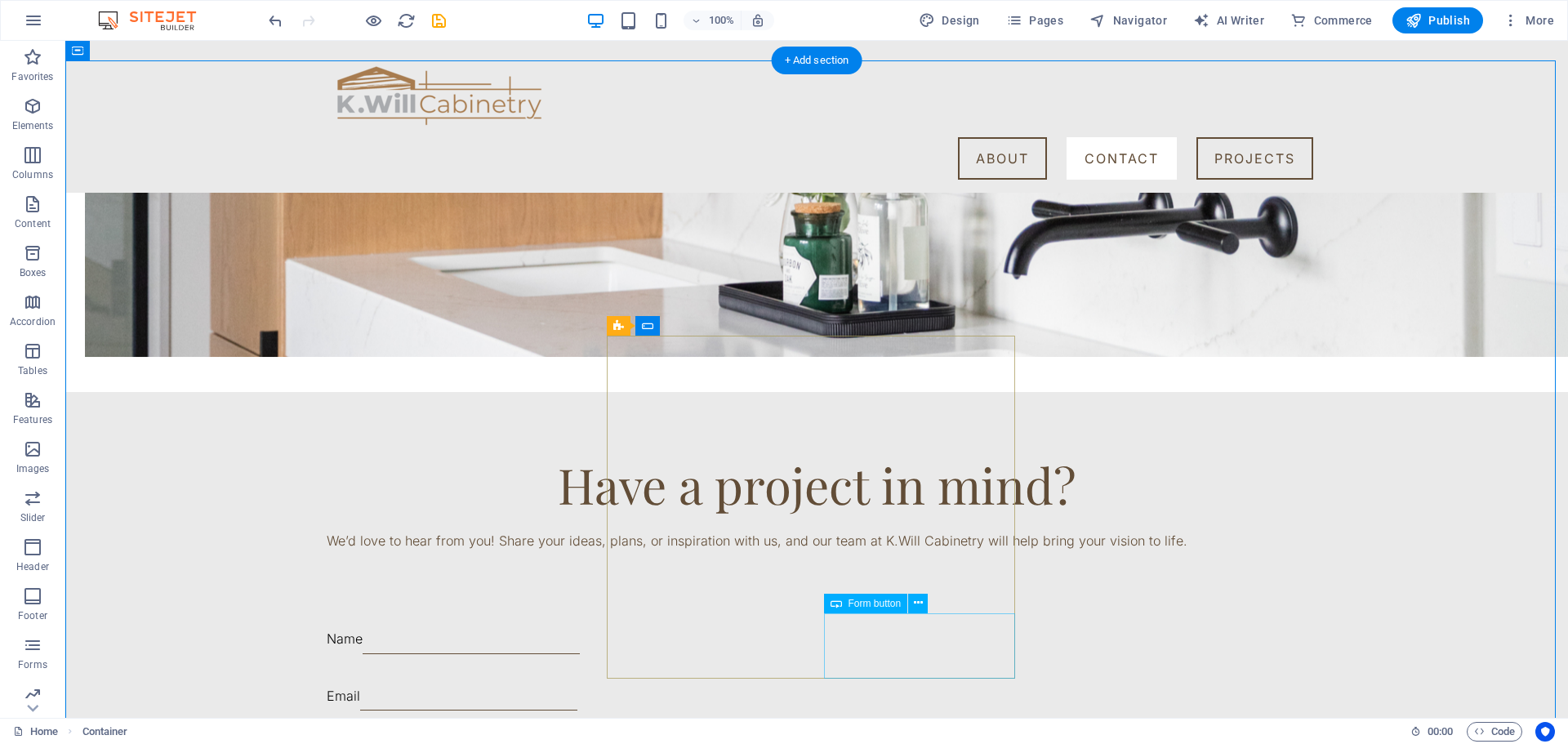
drag, startPoint x: 973, startPoint y: 655, endPoint x: 690, endPoint y: 651, distance: 283.0
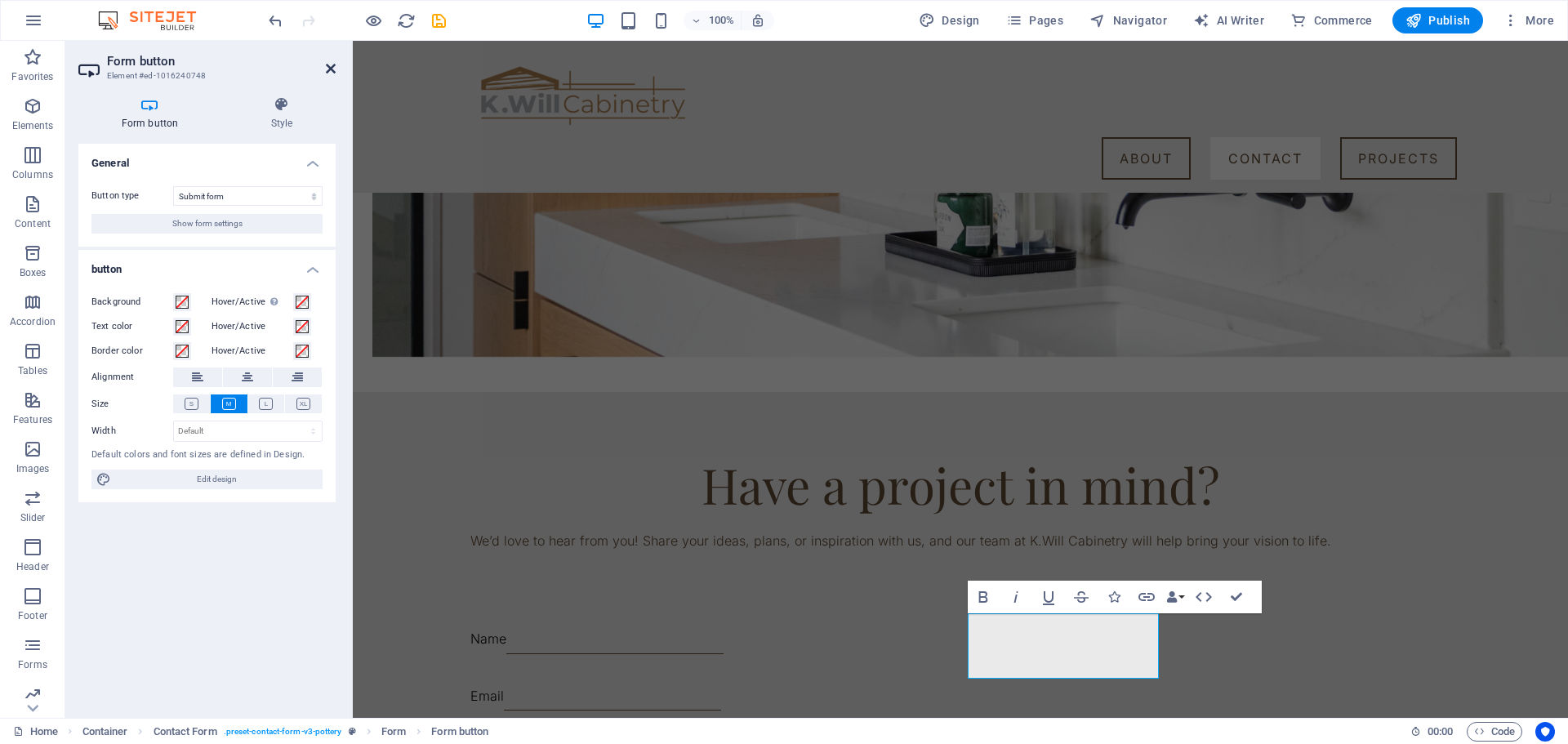
click at [329, 66] on icon at bounding box center [331, 69] width 10 height 13
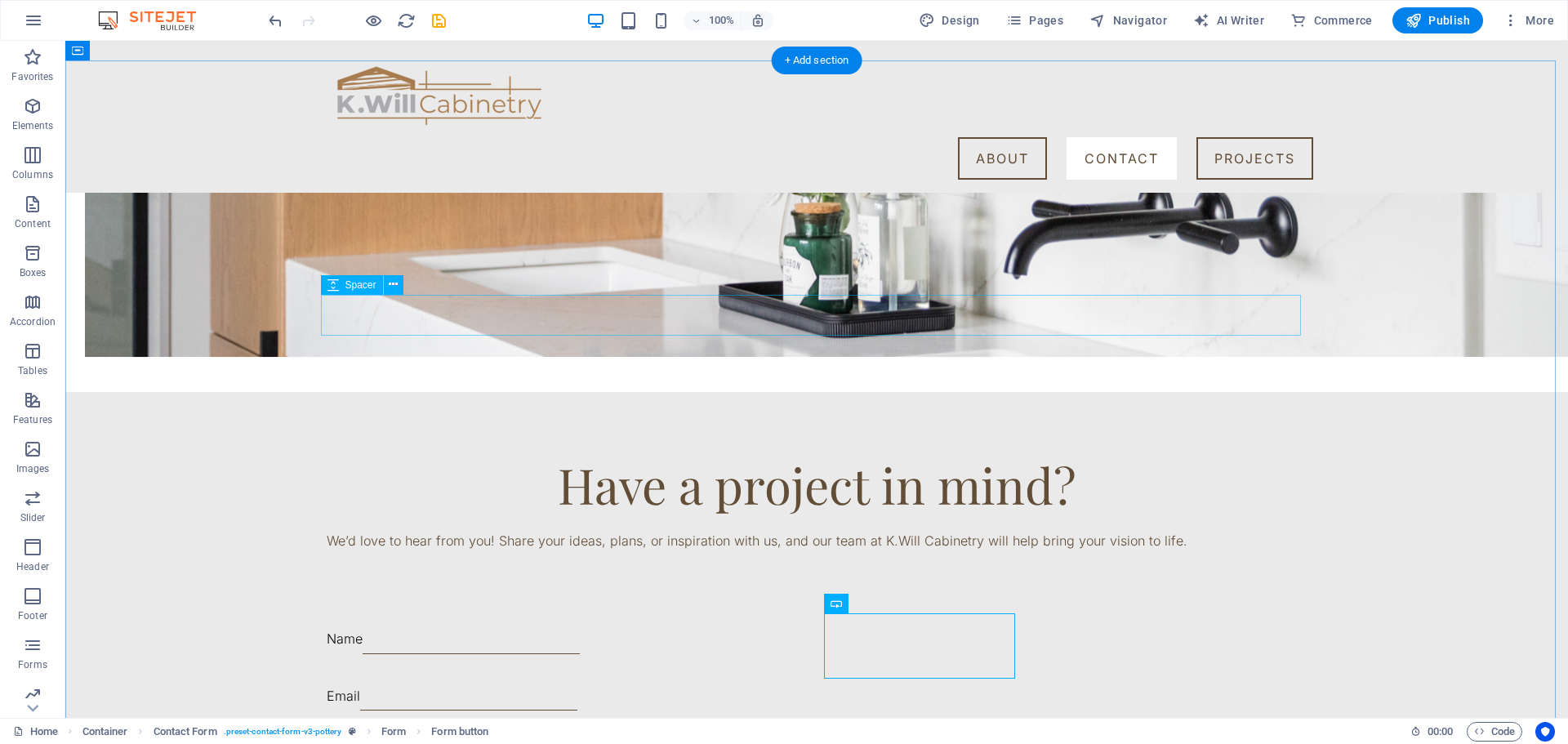
click at [1089, 585] on div at bounding box center [817, 605] width 980 height 41
click at [1291, 435] on div "Have a project in mind? We’d love to hear from you! Share your ideas, plans, or…" at bounding box center [817, 717] width 1503 height 650
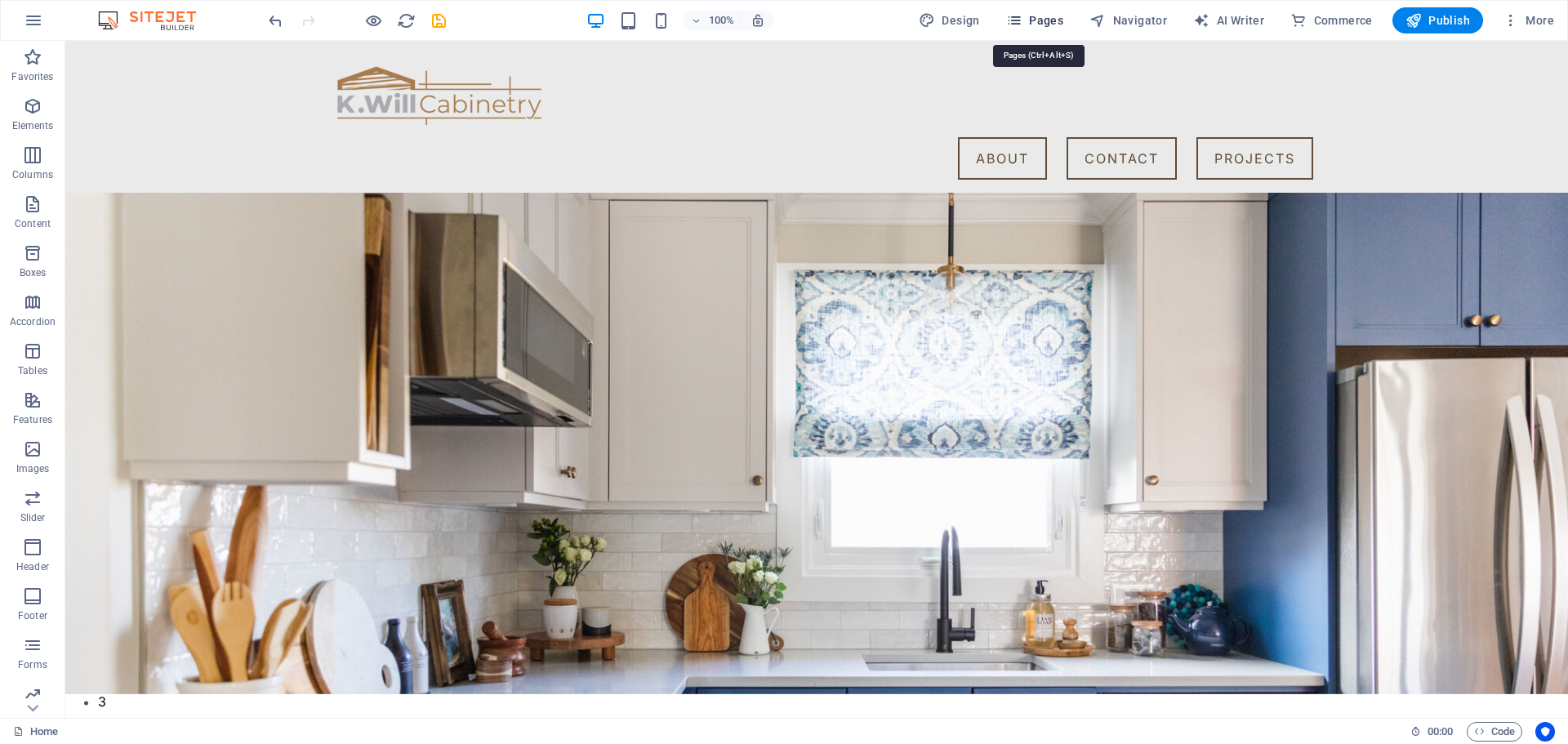
click at [1032, 19] on span "Pages" at bounding box center [1035, 20] width 58 height 16
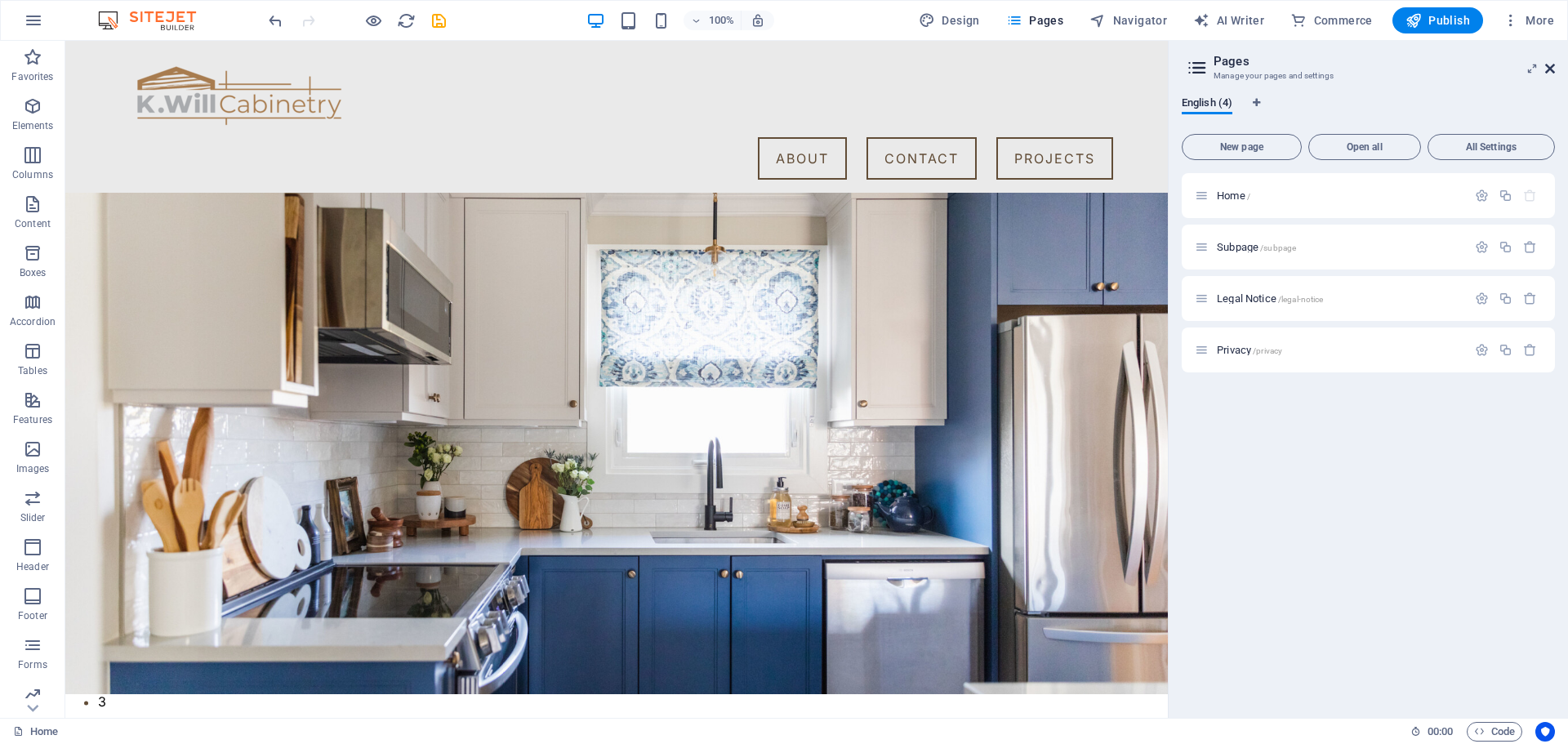
click at [1546, 69] on icon at bounding box center [1550, 69] width 10 height 13
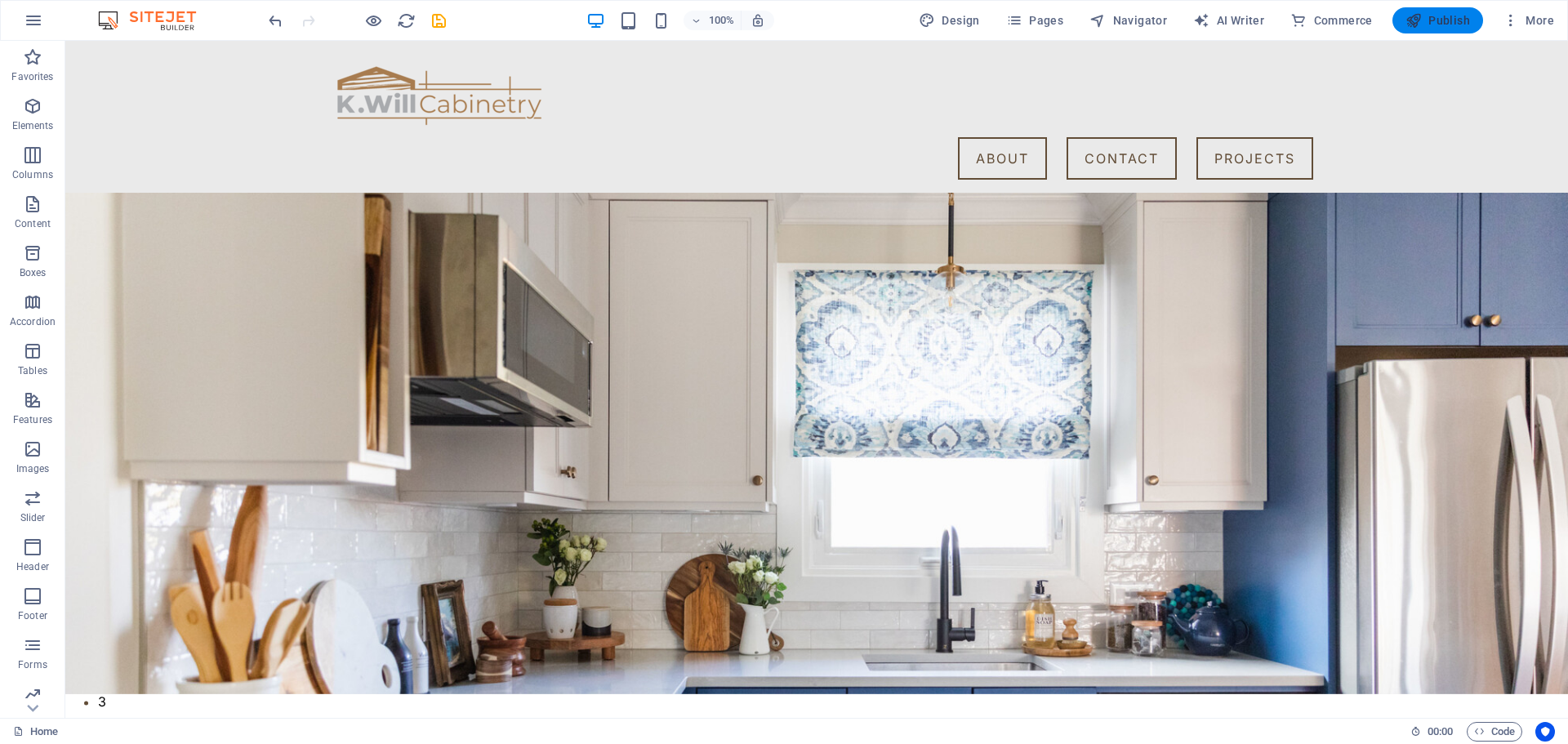
click at [1456, 24] on span "Publish" at bounding box center [1438, 20] width 64 height 16
checkbox input "false"
click at [1542, 13] on span "More" at bounding box center [1529, 20] width 52 height 16
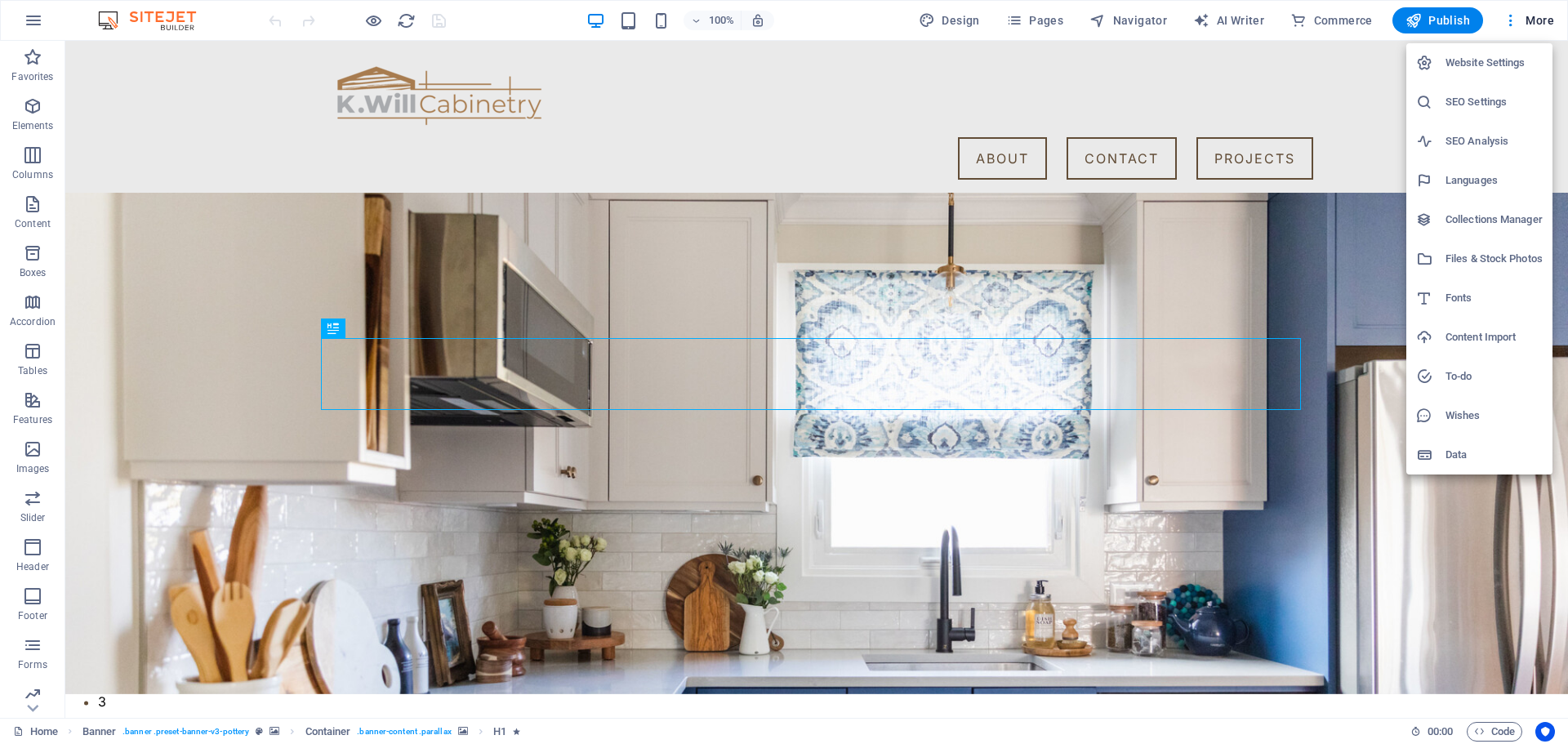
click at [1469, 106] on h6 "SEO Settings" at bounding box center [1493, 102] width 97 height 19
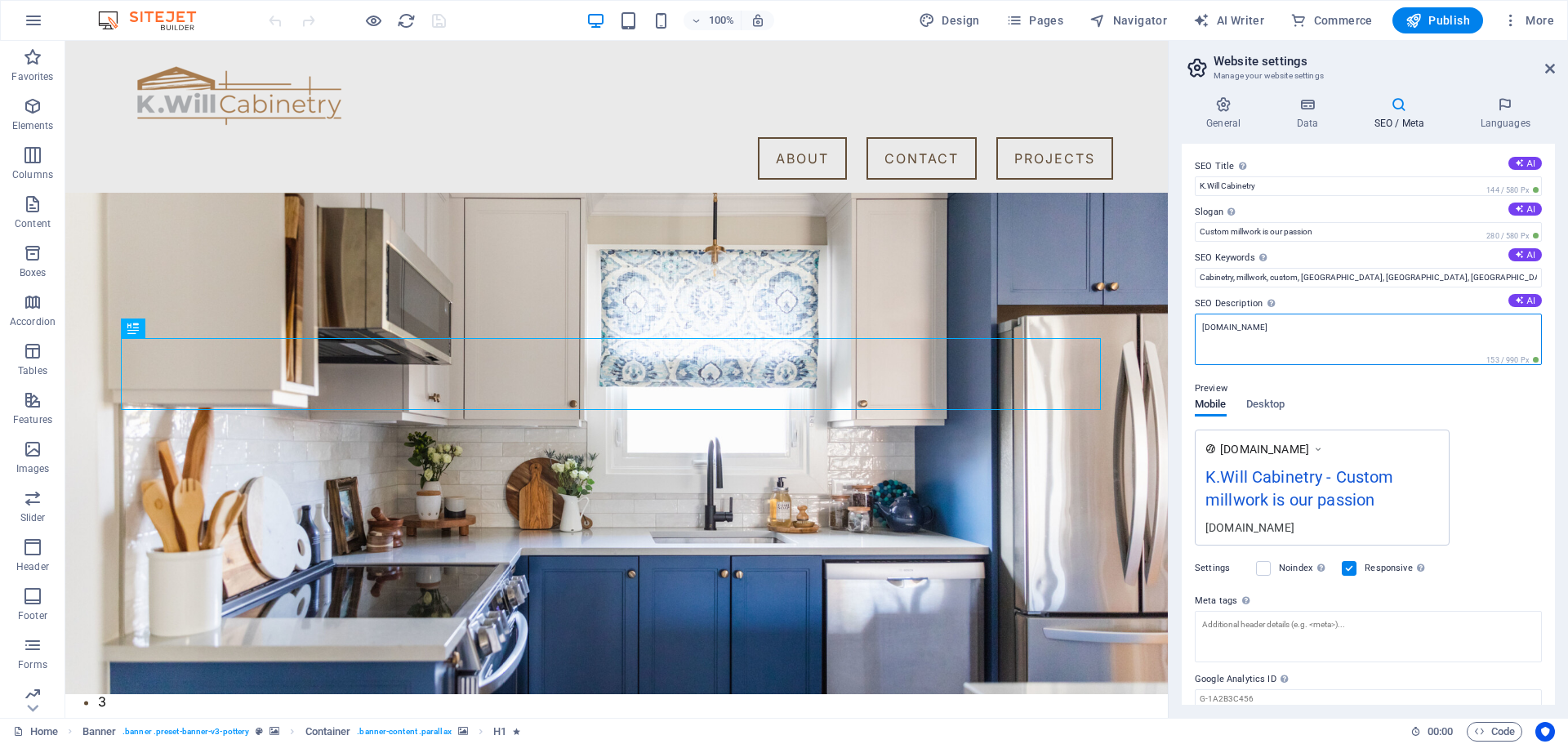
click at [1358, 338] on textarea "[DOMAIN_NAME]" at bounding box center [1369, 339] width 347 height 52
drag, startPoint x: 1196, startPoint y: 304, endPoint x: 1257, endPoint y: 308, distance: 61.1
click at [1257, 308] on label "SEO Description Describe the contents of your website - this is crucial for sea…" at bounding box center [1369, 304] width 347 height 19
click at [1257, 314] on textarea "[DOMAIN_NAME]" at bounding box center [1369, 339] width 347 height 52
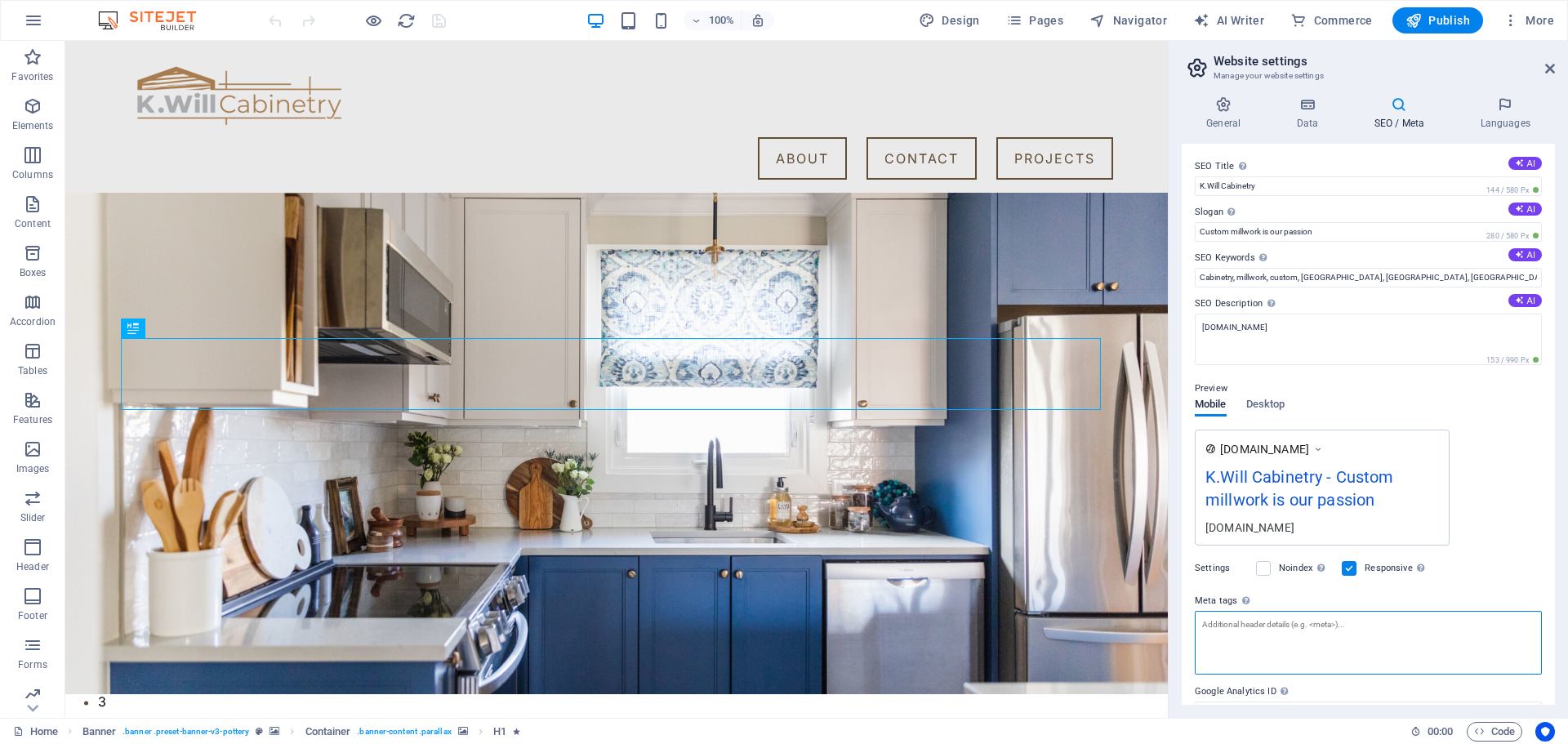
drag, startPoint x: 1472, startPoint y: 671, endPoint x: 911, endPoint y: 546, distance: 574.8
click at [1372, 631] on textarea "Meta tags Enter HTML code here that will be placed inside the tags of your webs…" at bounding box center [1369, 637] width 347 height 52
type textarea "L"
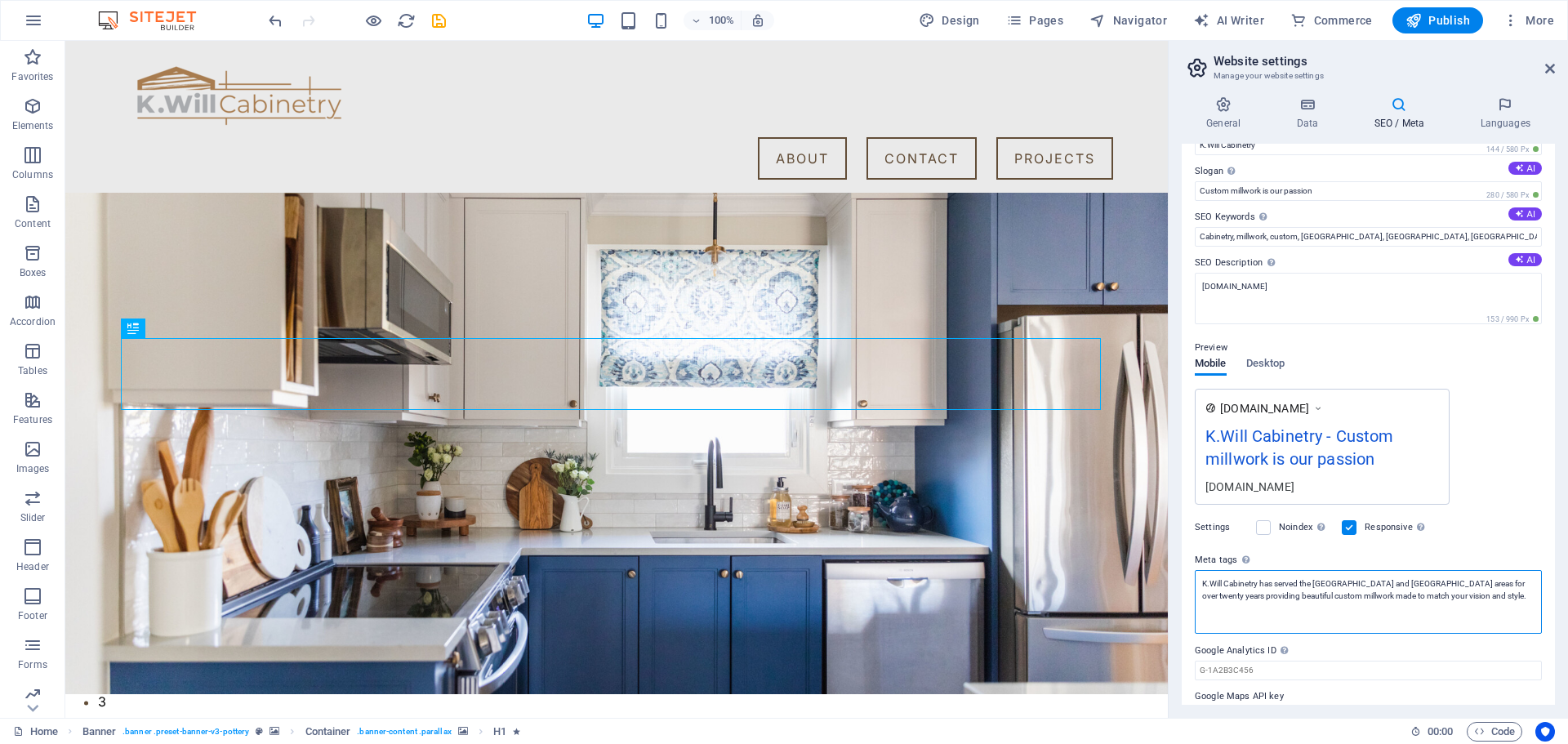
scroll to position [75, 0]
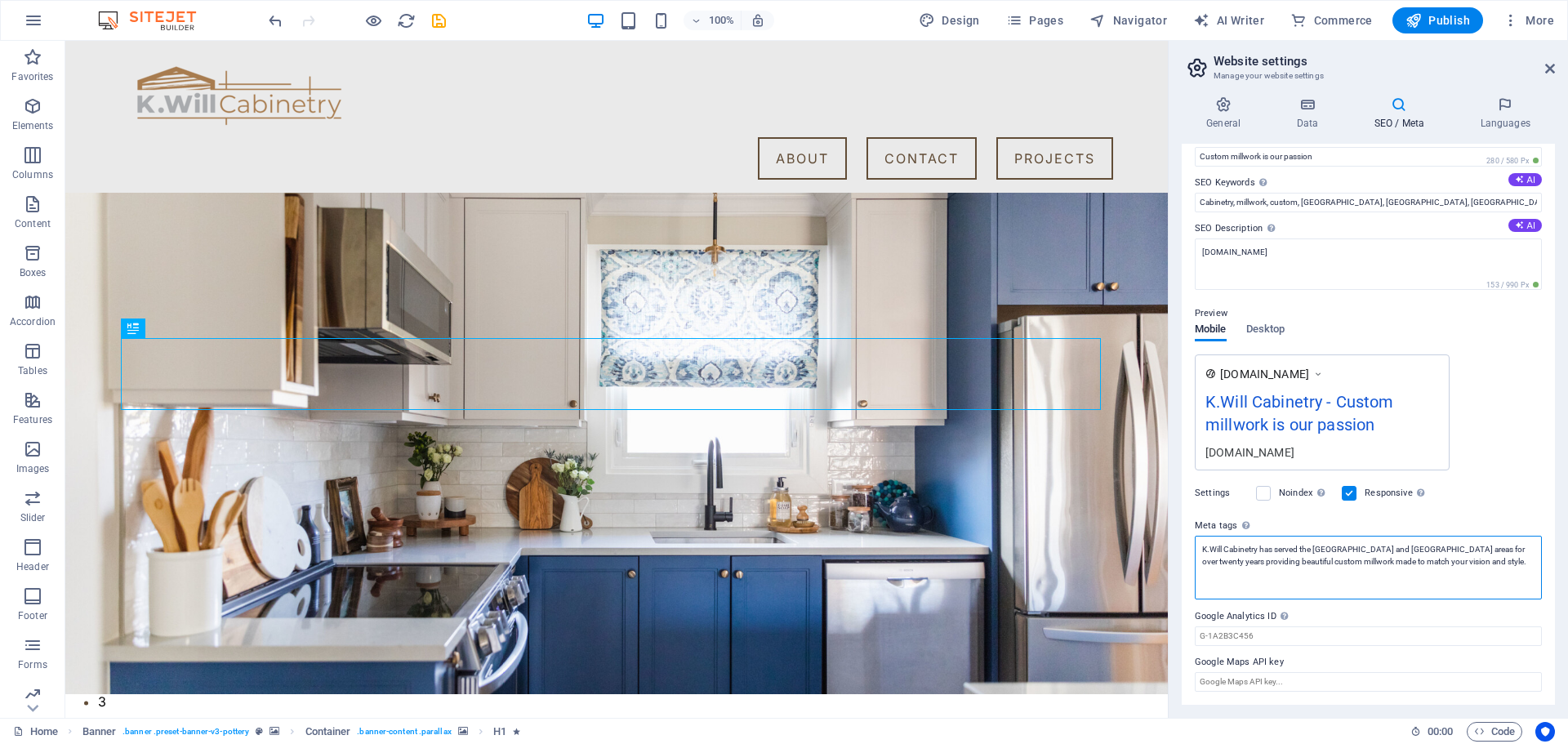
type textarea "K.Will Cabinetry has served the [GEOGRAPHIC_DATA] and [GEOGRAPHIC_DATA] areas f…"
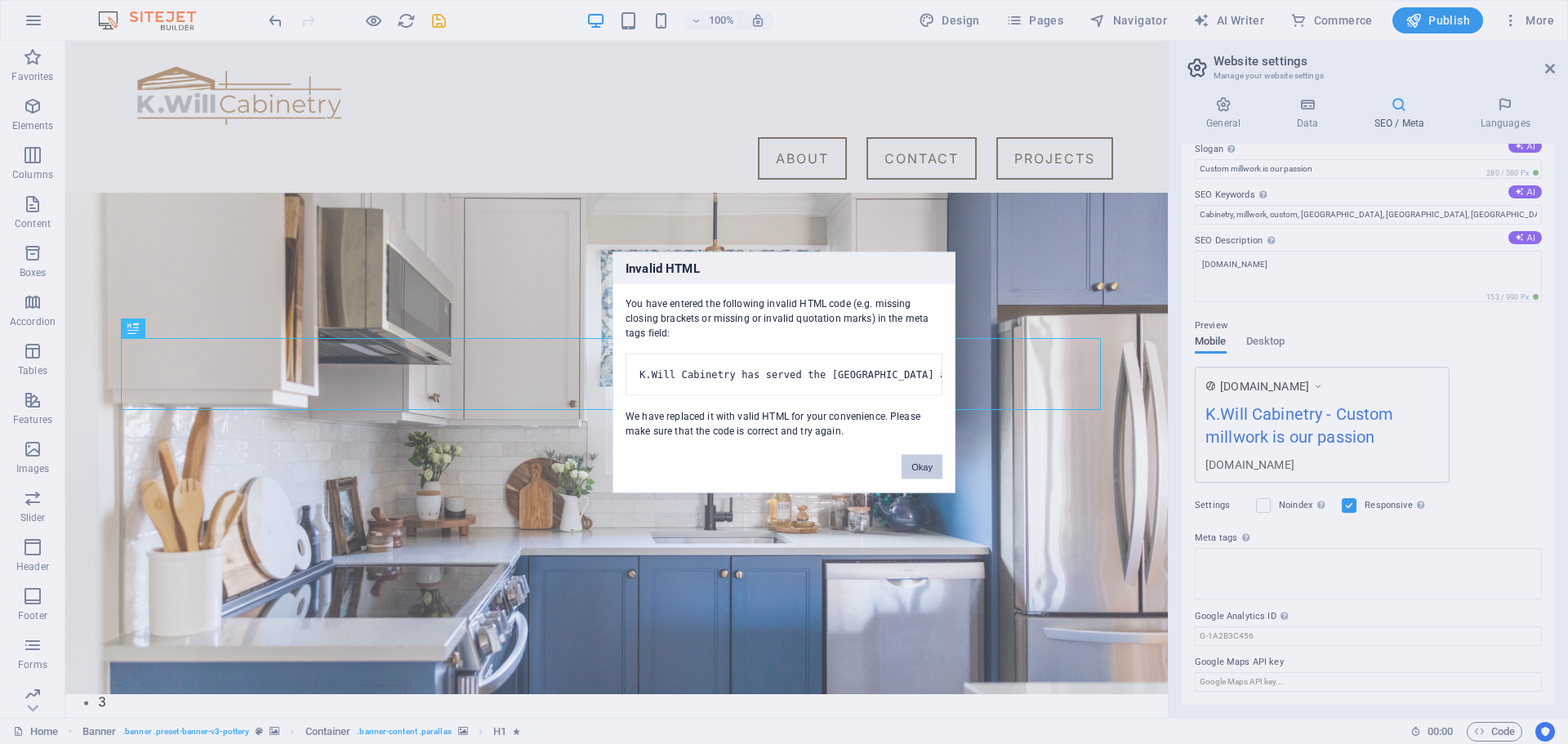
click at [1499, 502] on body "[DOMAIN_NAME] Home Favorites Elements Columns Content Boxes Accordion Tables Fe…" at bounding box center [784, 372] width 1568 height 744
click at [942, 479] on div "Okay" at bounding box center [922, 458] width 65 height 41
click at [928, 474] on button "Okay" at bounding box center [922, 467] width 41 height 25
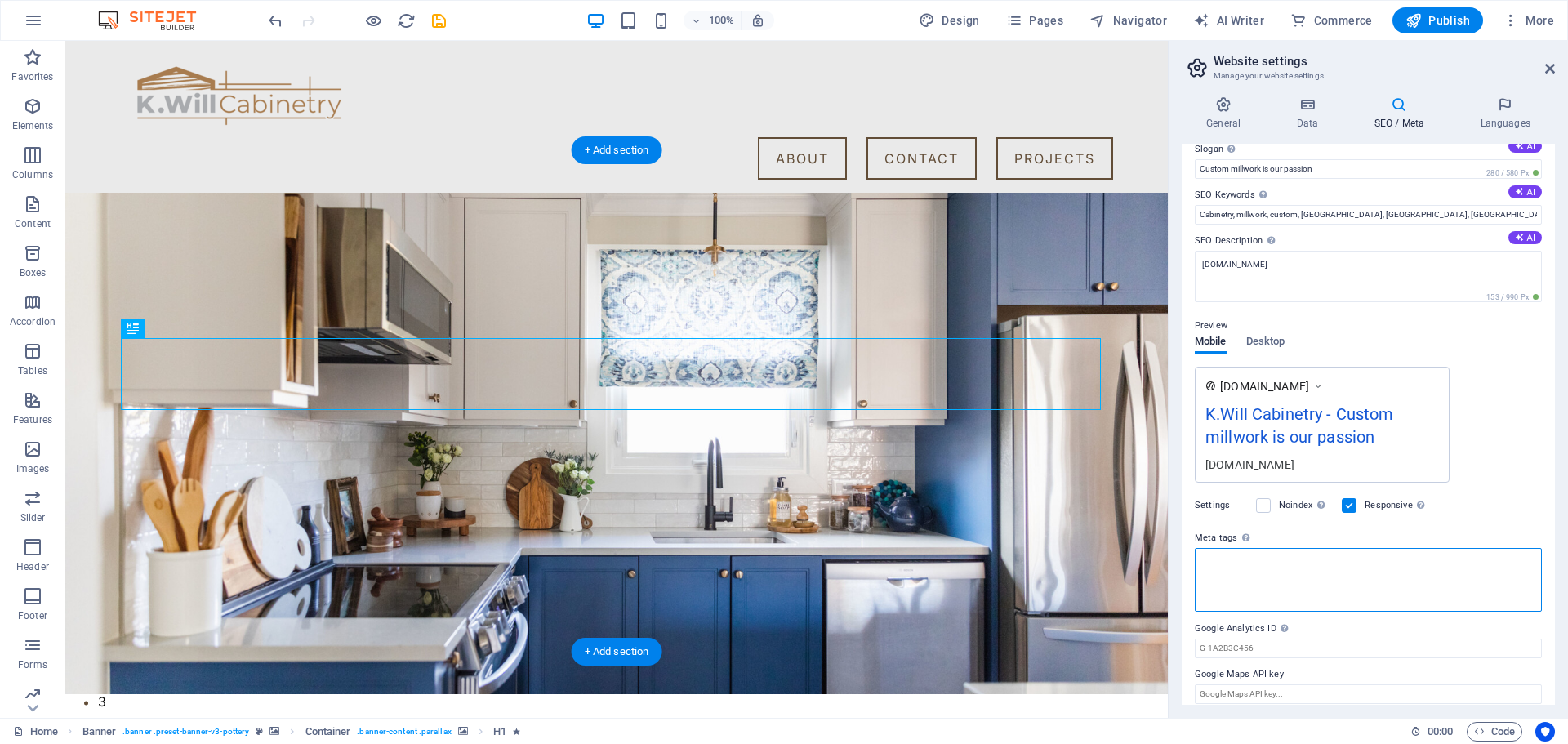
scroll to position [75, 0]
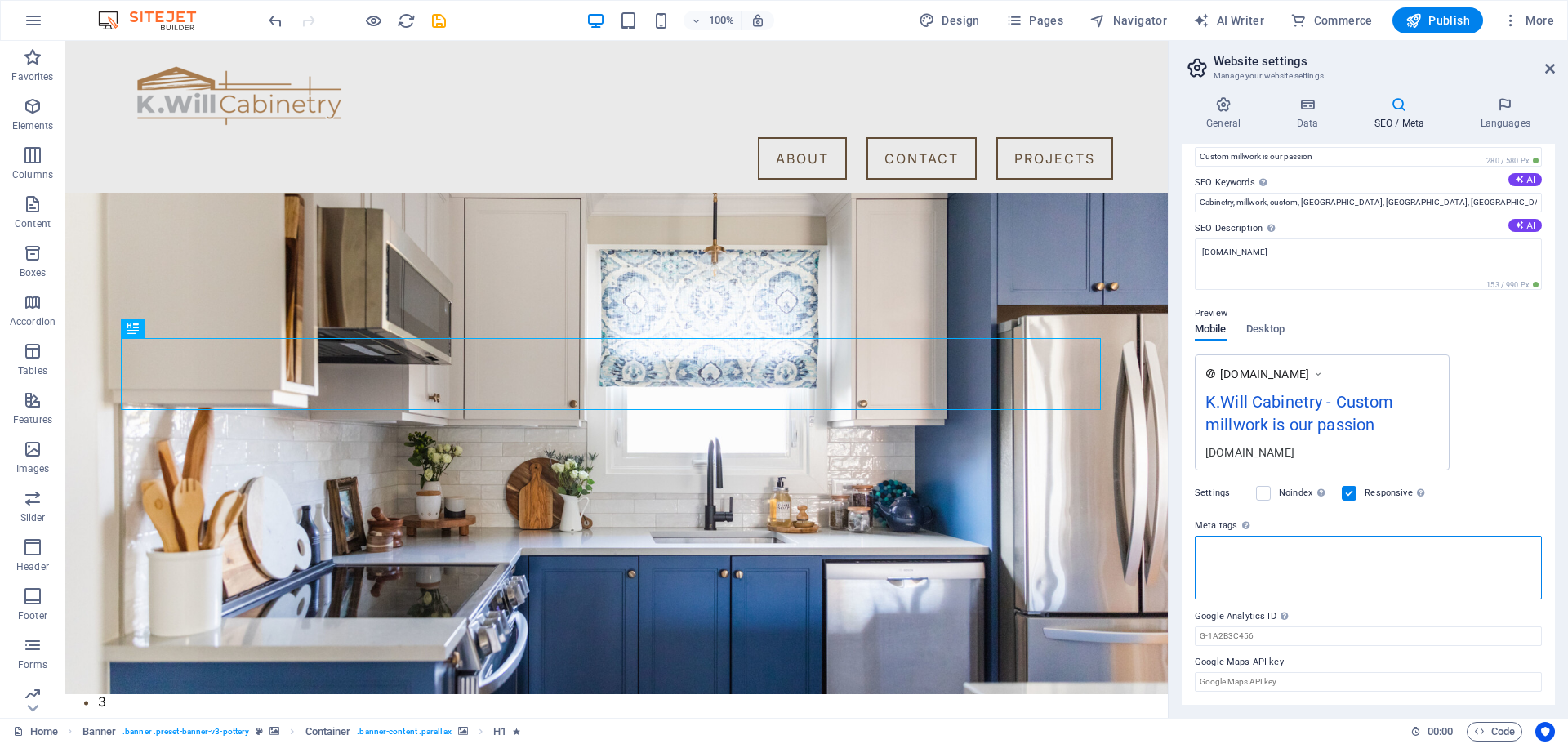
click at [1316, 546] on textarea "Meta tags Enter HTML code here that will be placed inside the tags of your webs…" at bounding box center [1369, 568] width 347 height 63
click at [1280, 574] on textarea "Meta tags Enter HTML code here that will be placed inside the tags of your webs…" at bounding box center [1369, 568] width 347 height 63
click at [1243, 555] on textarea "Meta tags Enter HTML code here that will be placed inside the tags of your webs…" at bounding box center [1369, 568] width 347 height 63
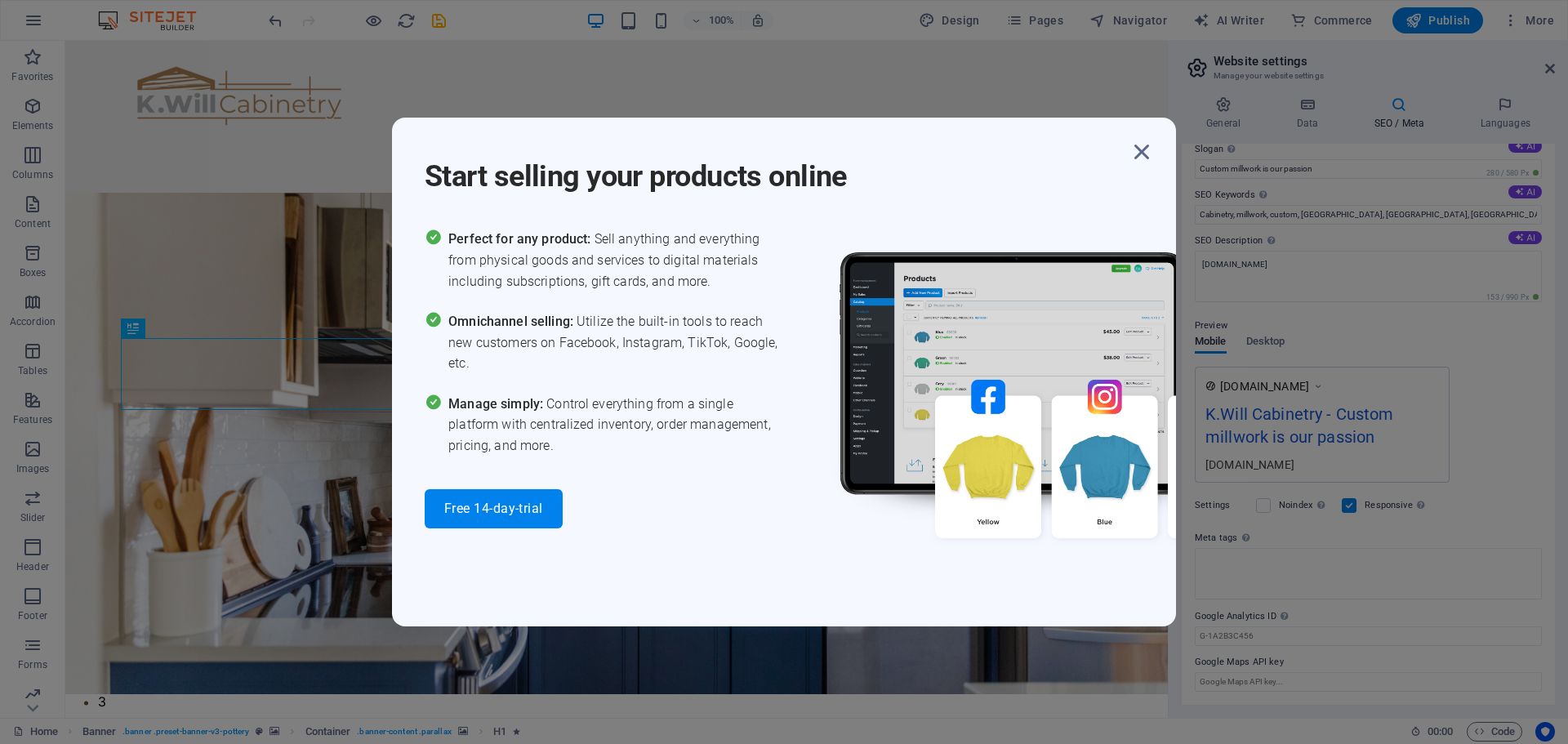
drag, startPoint x: 1274, startPoint y: 592, endPoint x: 893, endPoint y: 512, distance: 389.3
click at [893, 512] on body "kwillcabinetry.ca Home Favorites Elements Columns Content Boxes Accordion Table…" at bounding box center [784, 372] width 1568 height 744
click at [1150, 144] on icon "button" at bounding box center [1141, 151] width 30 height 30
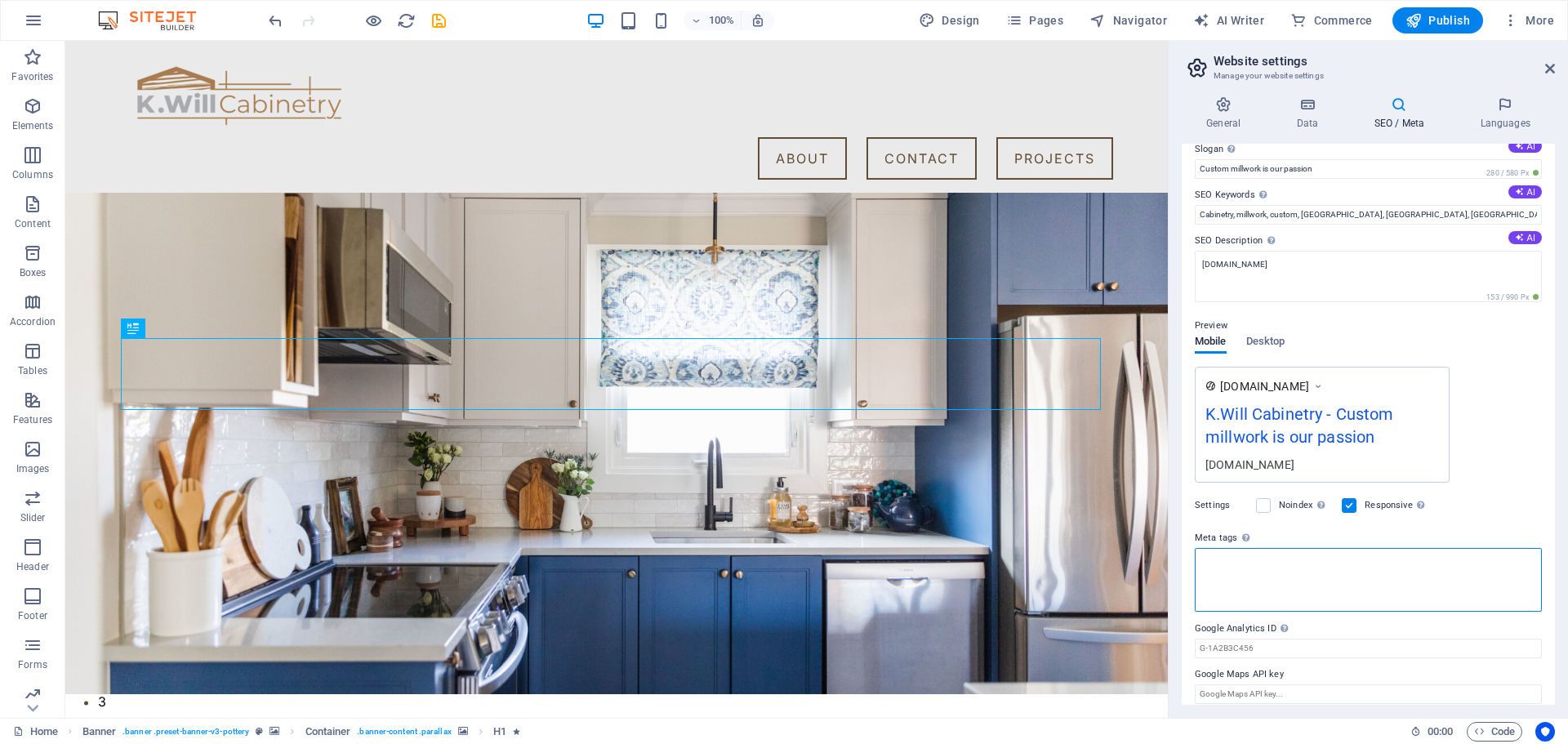
click at [1369, 571] on textarea "Meta tags Enter HTML code here that will be placed inside the tags of your webs…" at bounding box center [1369, 580] width 347 height 63
click at [1456, 316] on div "Preview" at bounding box center [1369, 326] width 347 height 19
click at [1345, 272] on textarea "testifier.kwillcabinetry.ca" at bounding box center [1369, 277] width 347 height 52
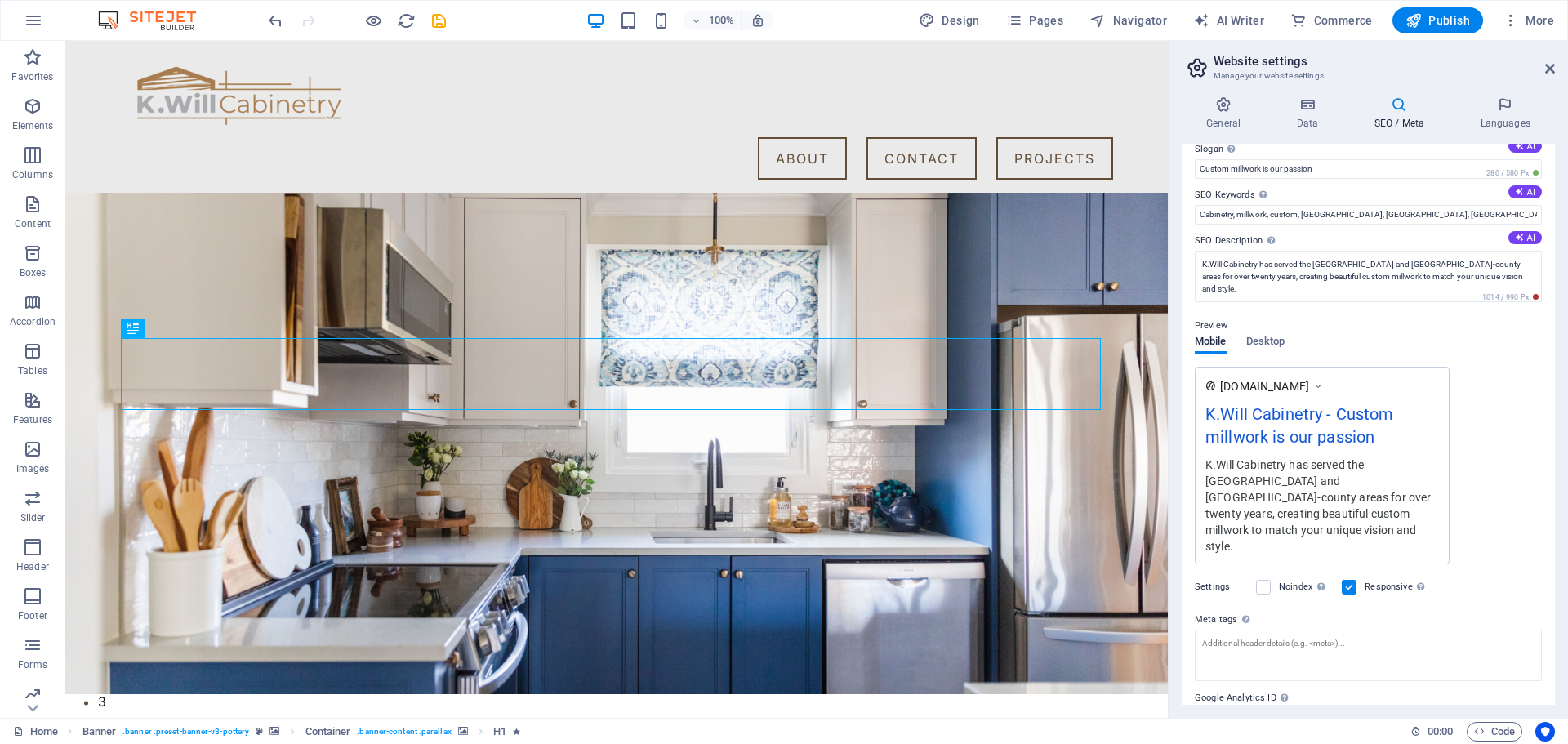
click at [1516, 341] on div "Preview Mobile Desktop www.example.com K.Will Cabinetry - Custom millwork is ou…" at bounding box center [1369, 433] width 347 height 262
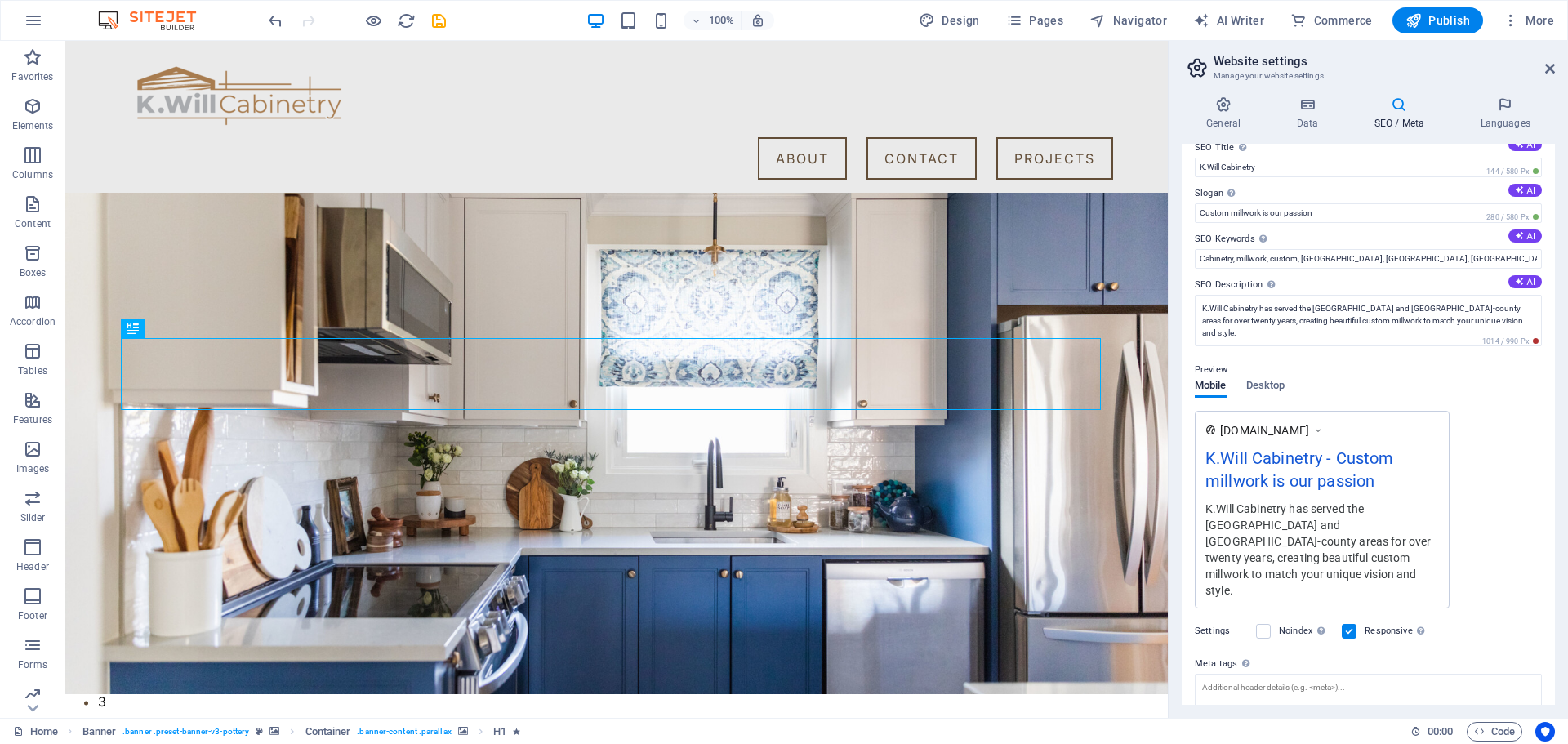
scroll to position [0, 0]
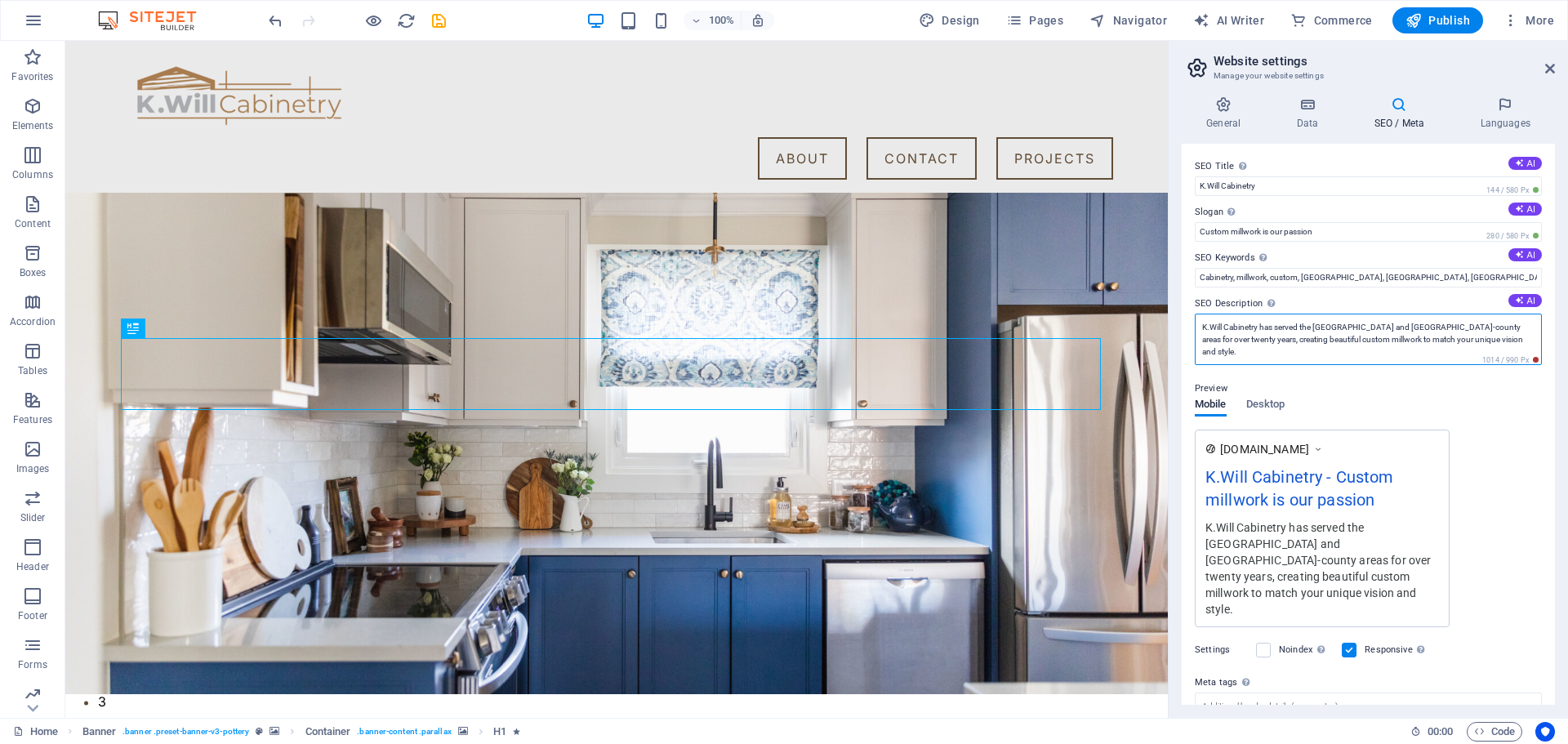
click at [1340, 344] on textarea "K.Will Cabinetry has served the Ottawa and Lanark-county areas for over twenty …" at bounding box center [1369, 339] width 347 height 52
click at [1522, 423] on div "Preview Mobile Desktop www.example.com K.Will Cabinetry - Custom millwork is ou…" at bounding box center [1369, 497] width 347 height 262
click at [1311, 325] on textarea "K.Will Cabinetry has served the Ottawa and Lanark-county areas for over twenty …" at bounding box center [1369, 339] width 347 height 52
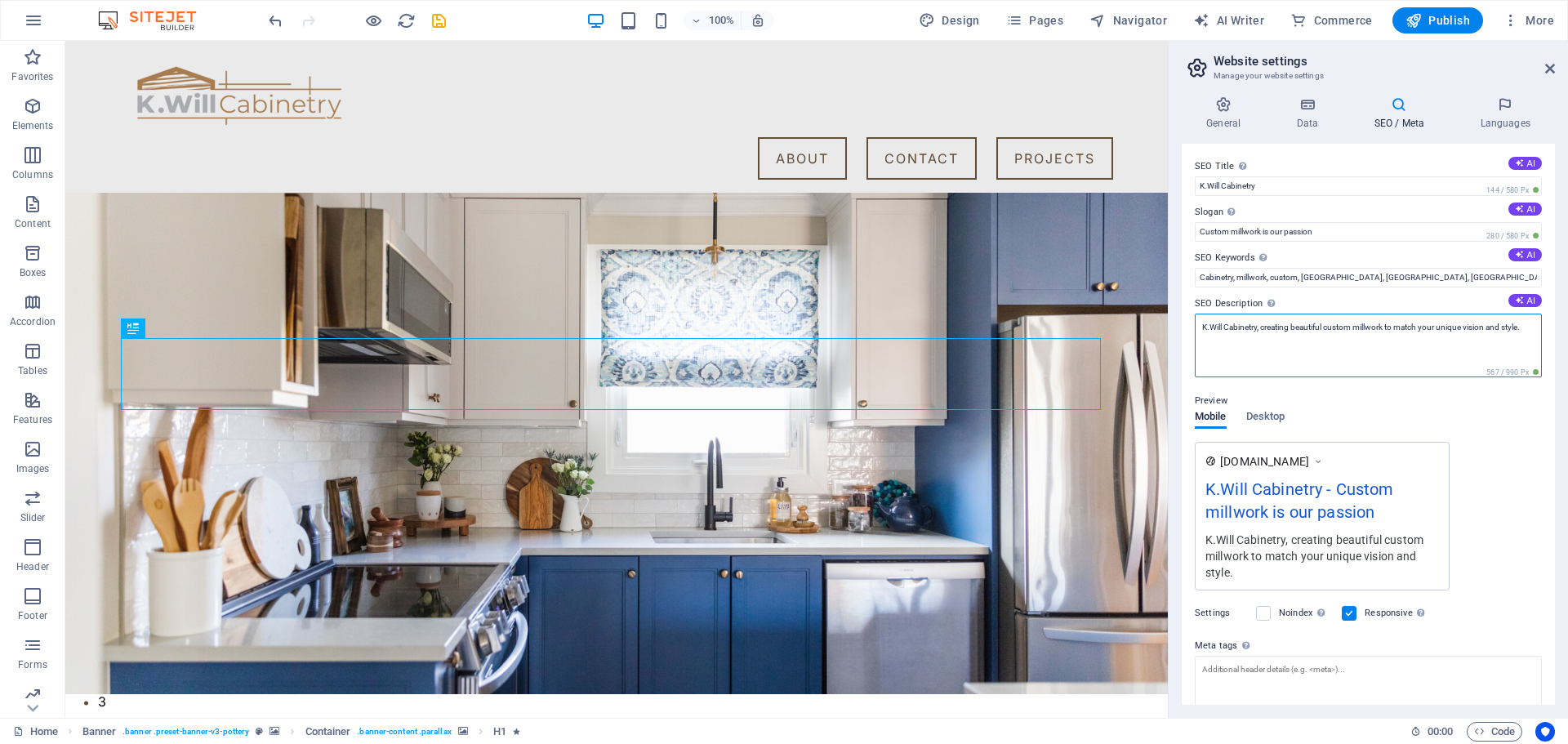
type textarea "K.Will Cabinetry, creating beautiful custom millwork to match your unique visio…"
click at [1509, 398] on div "Preview" at bounding box center [1369, 401] width 347 height 19
click at [1326, 340] on textarea "K.Will Cabinetry, creating beautiful custom millwork to match your unique visio…" at bounding box center [1369, 345] width 347 height 63
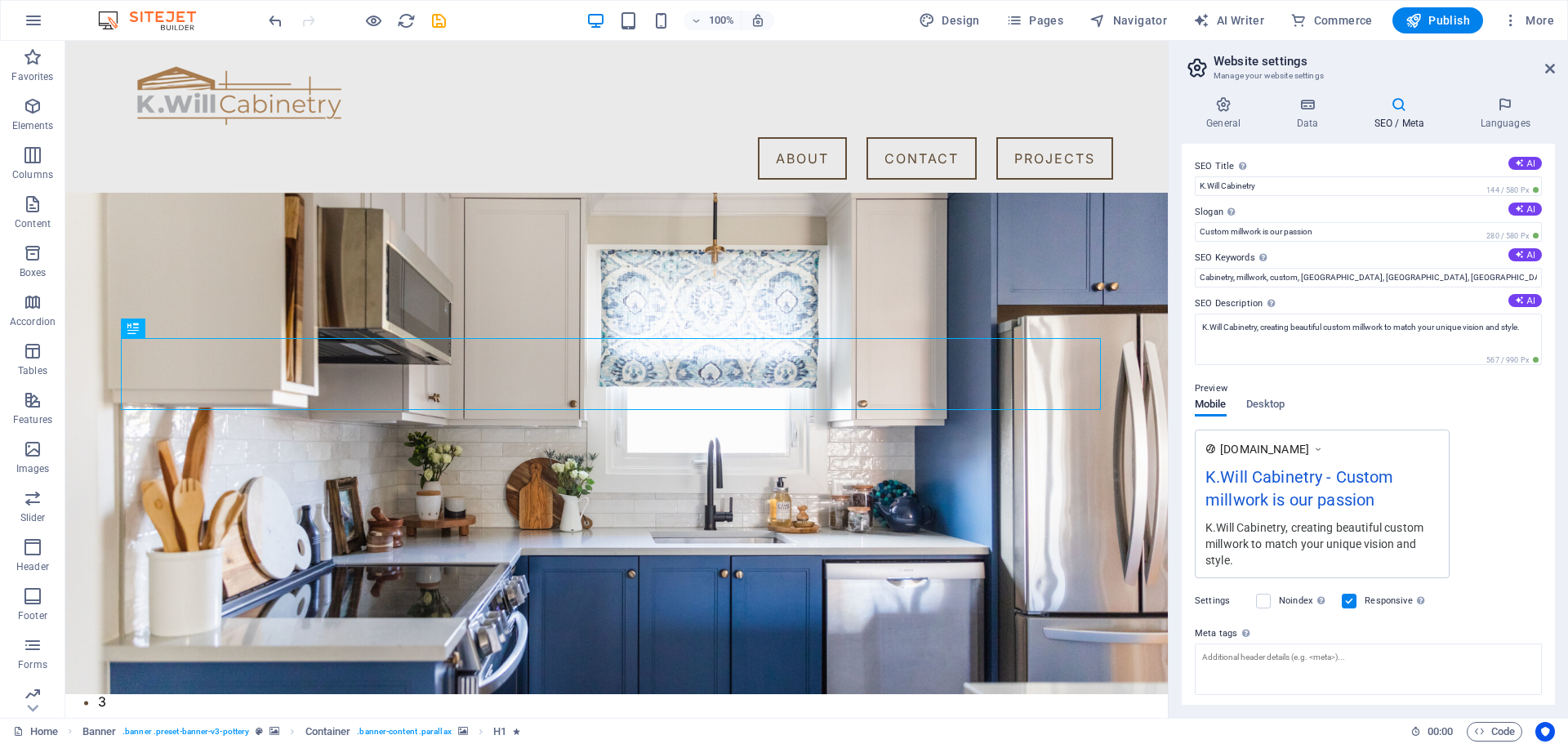
click at [1533, 423] on div "Preview Mobile Desktop www.example.com K.Will Cabinetry - Custom millwork is ou…" at bounding box center [1369, 473] width 347 height 213
click at [1312, 107] on icon at bounding box center [1307, 105] width 71 height 16
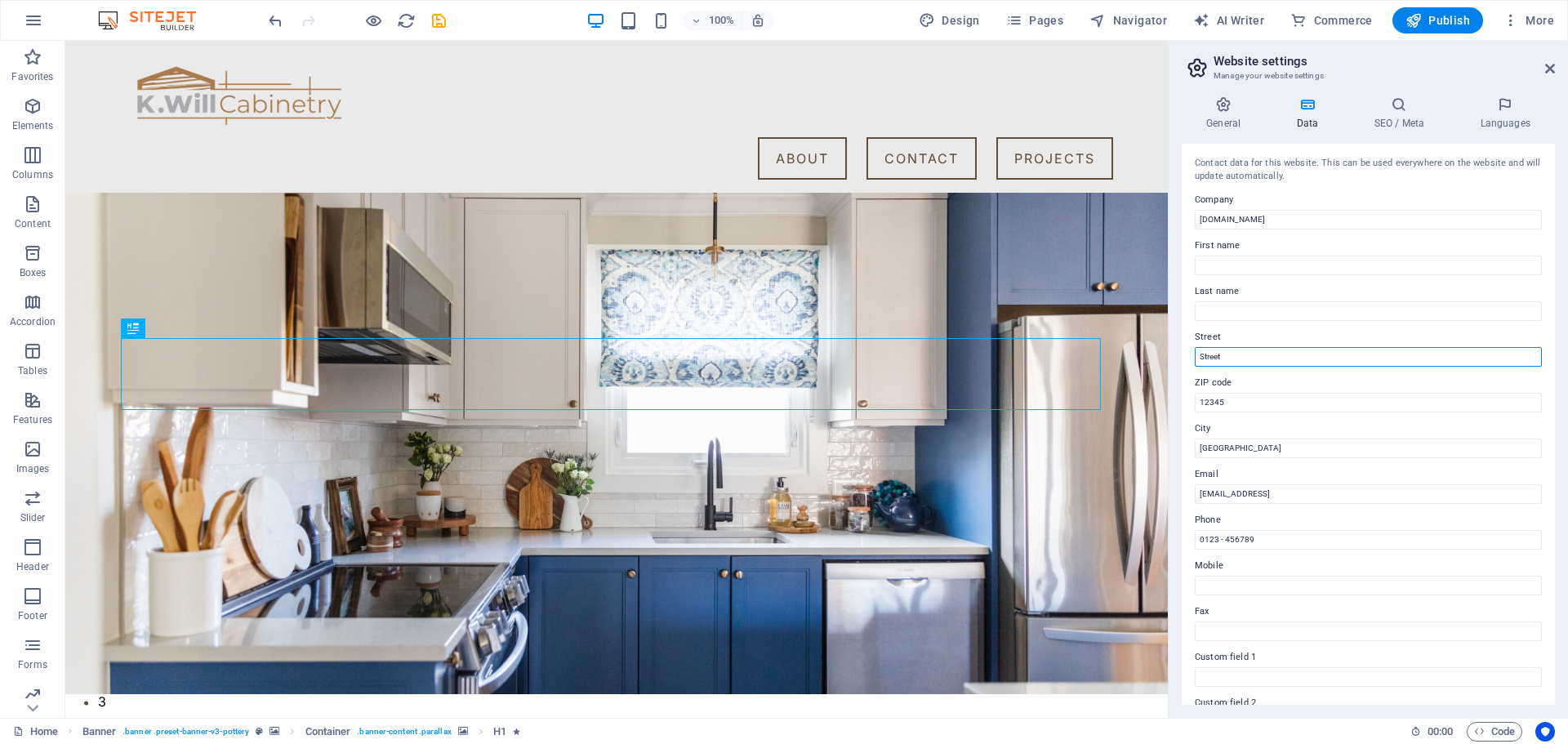
drag, startPoint x: 1325, startPoint y: 398, endPoint x: 1116, endPoint y: 351, distance: 214.2
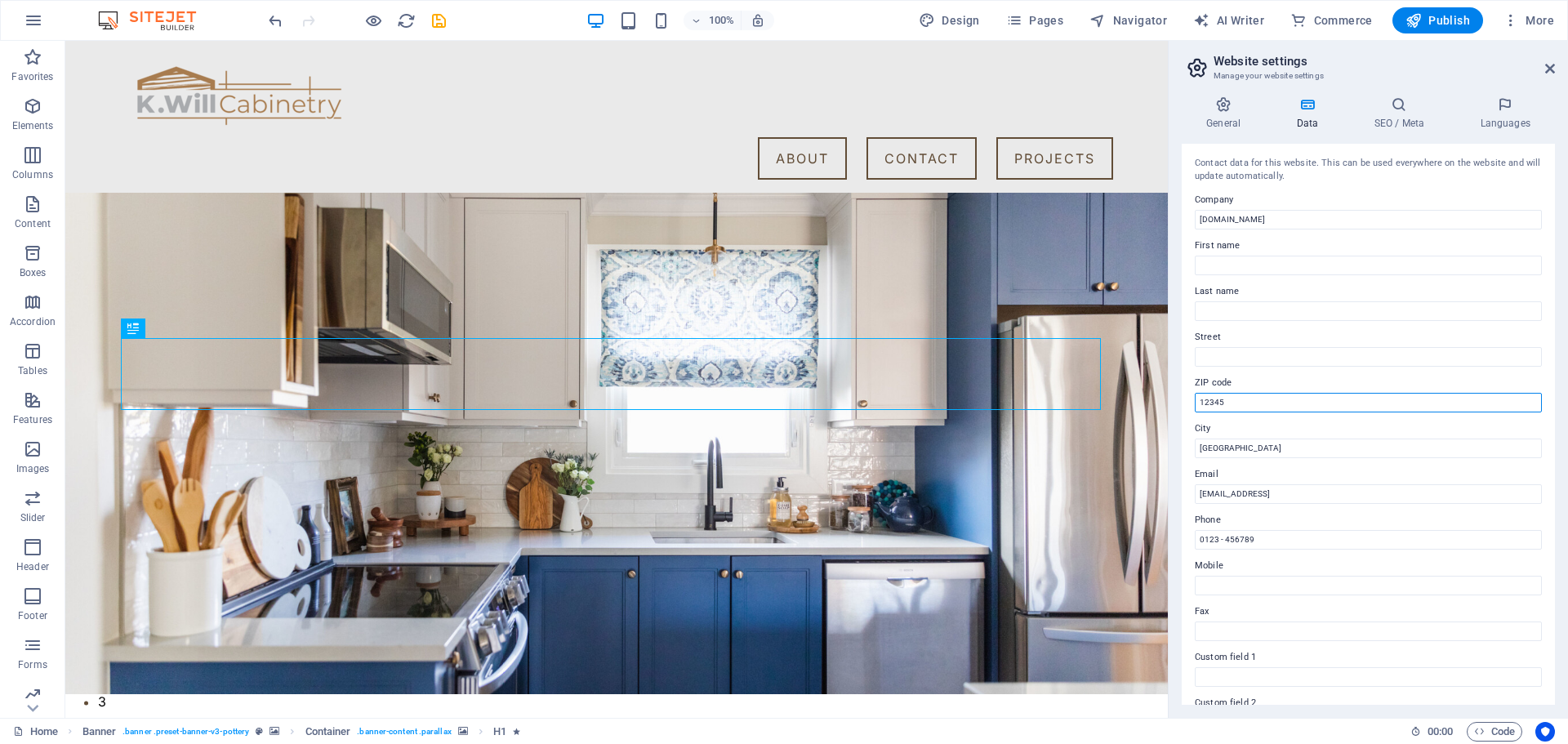
drag, startPoint x: 1163, startPoint y: 400, endPoint x: 1156, endPoint y: 404, distance: 8.1
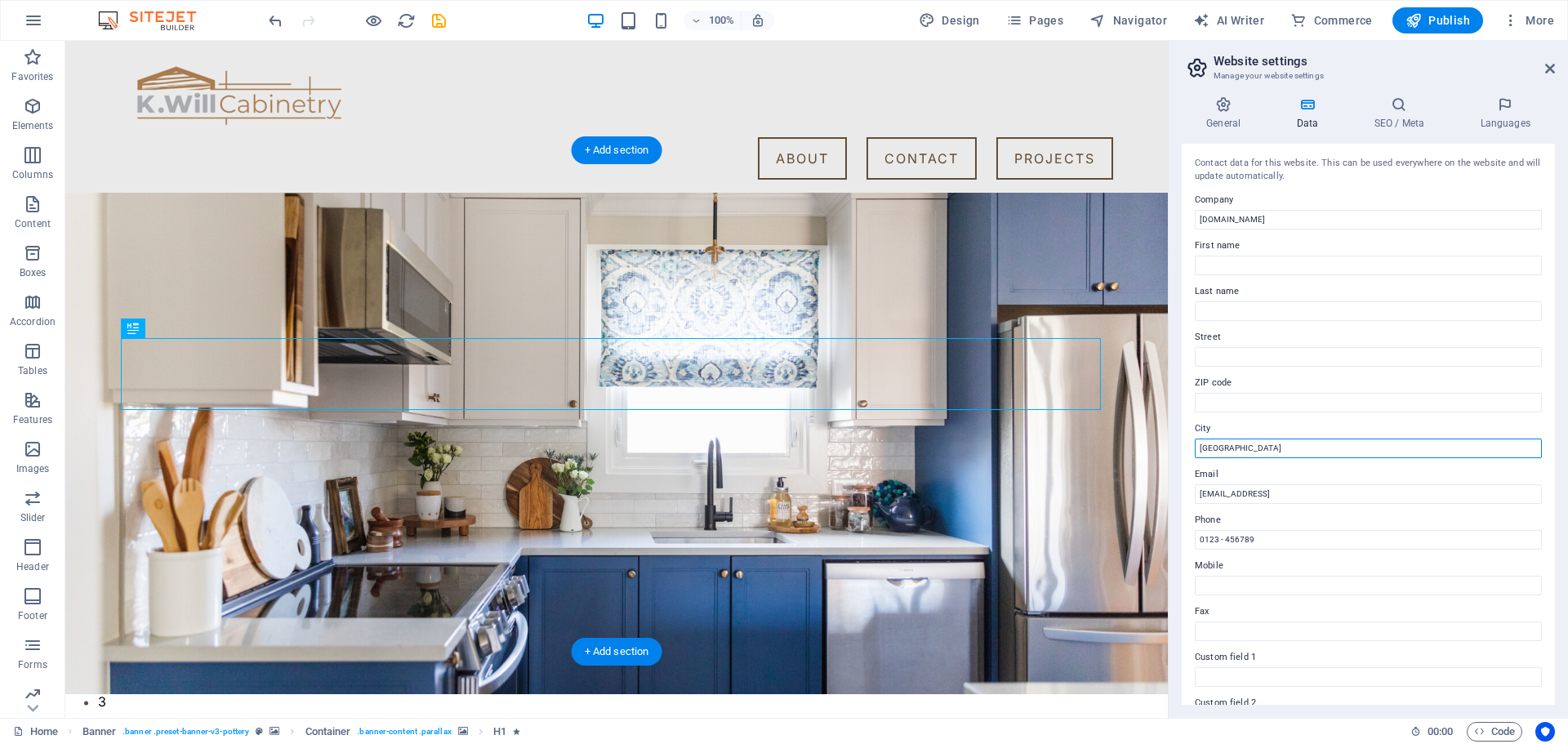
drag, startPoint x: 1349, startPoint y: 493, endPoint x: 1167, endPoint y: 451, distance: 186.8
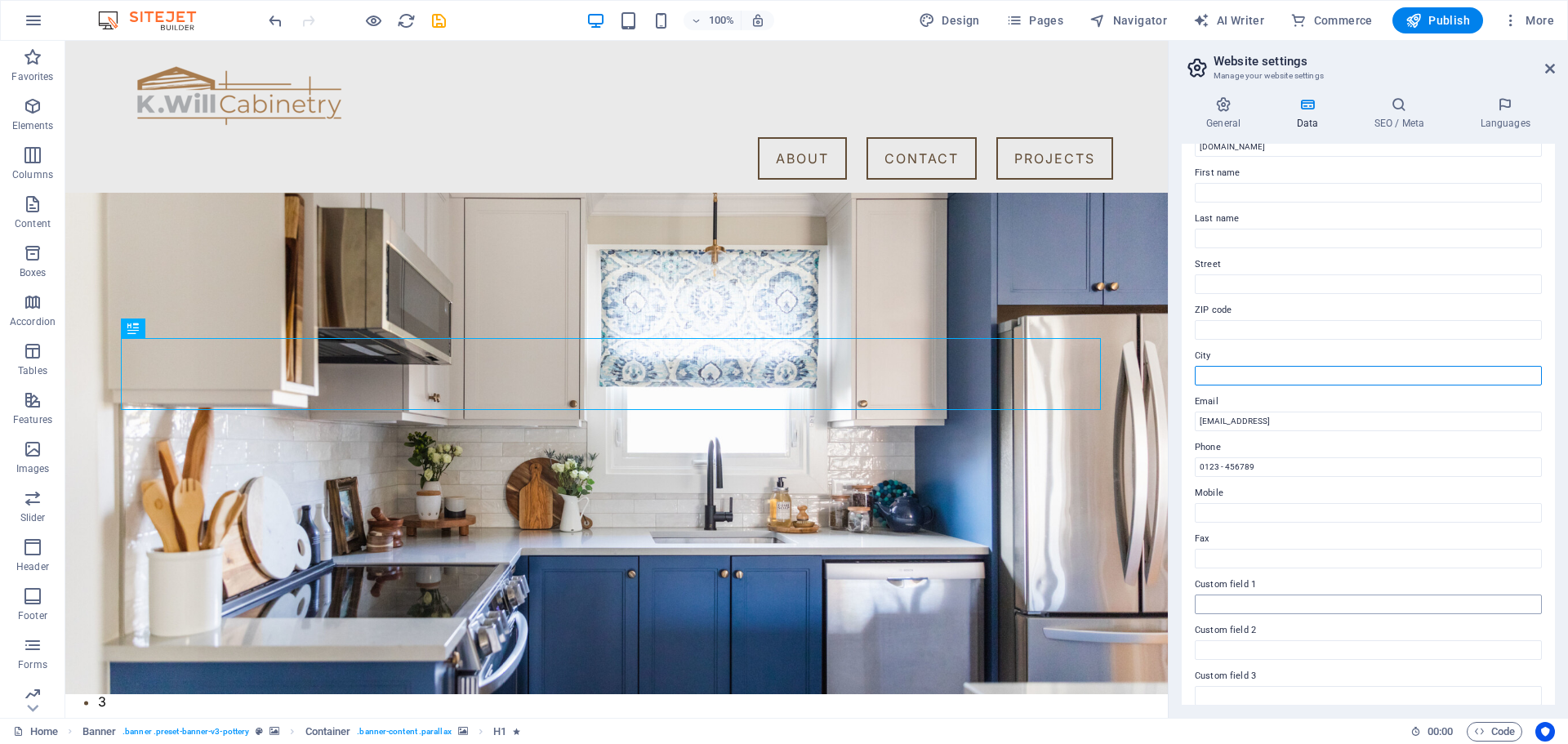
scroll to position [163, 0]
drag, startPoint x: 1477, startPoint y: 370, endPoint x: 1164, endPoint y: 326, distance: 316.1
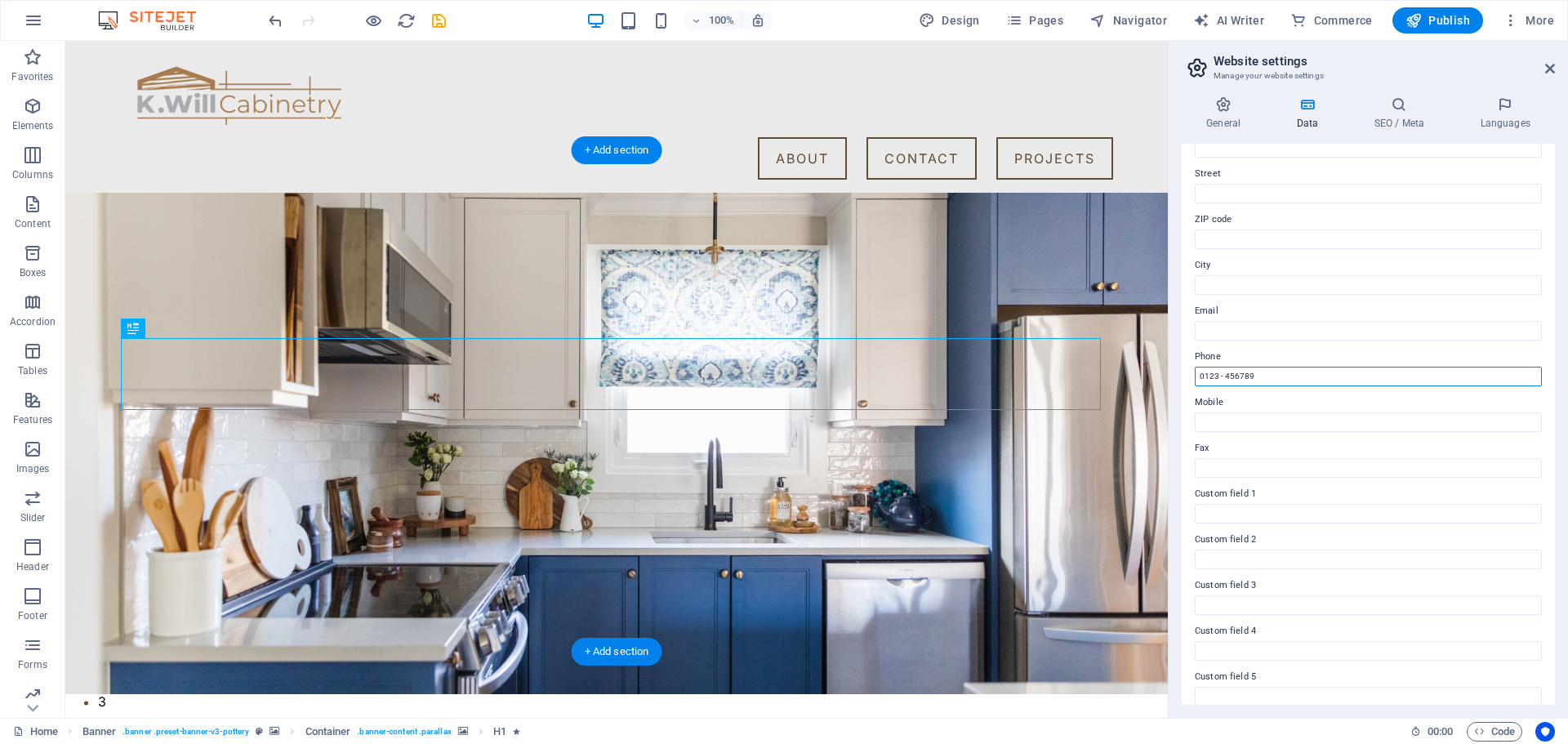
drag, startPoint x: 1347, startPoint y: 412, endPoint x: 1141, endPoint y: 379, distance: 208.6
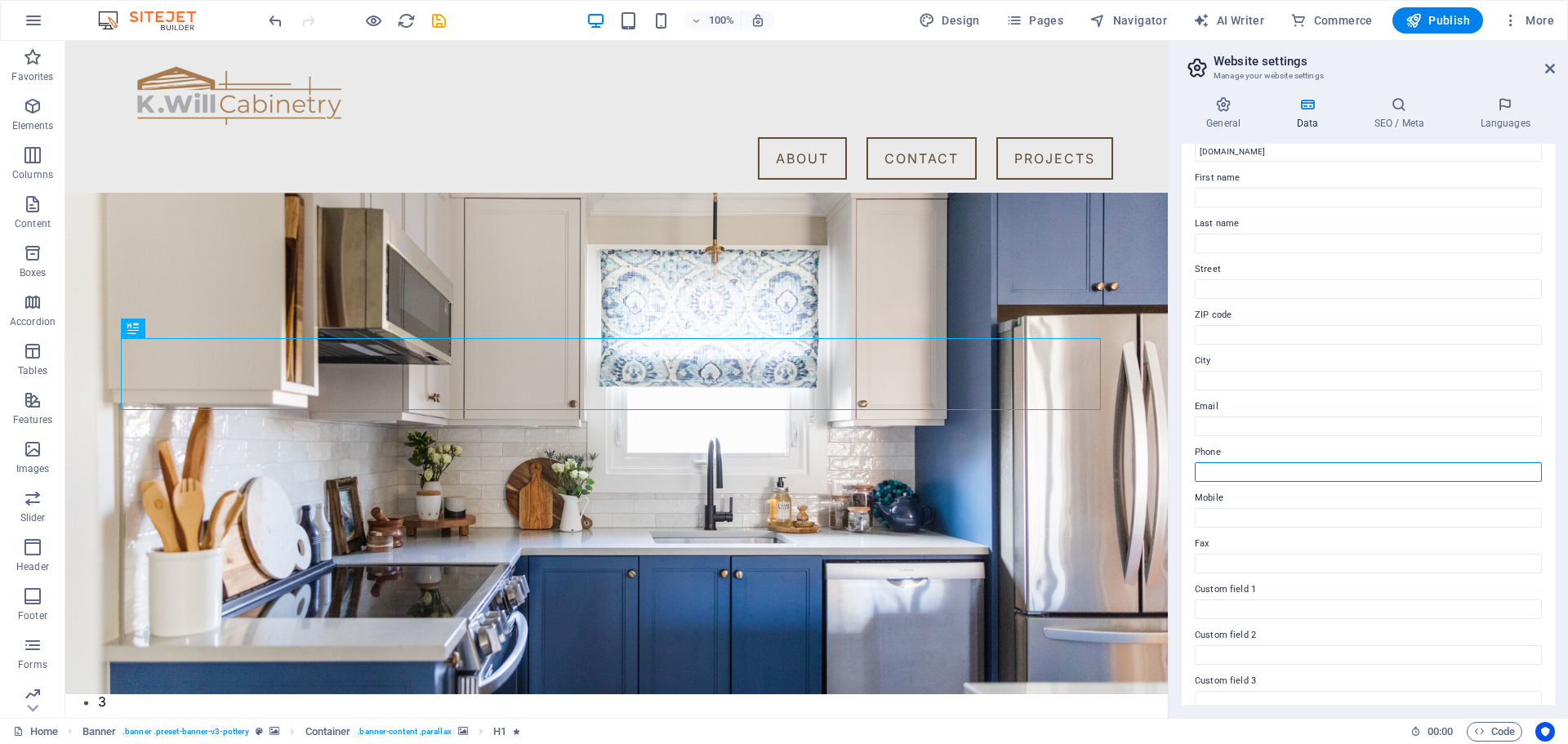
scroll to position [0, 0]
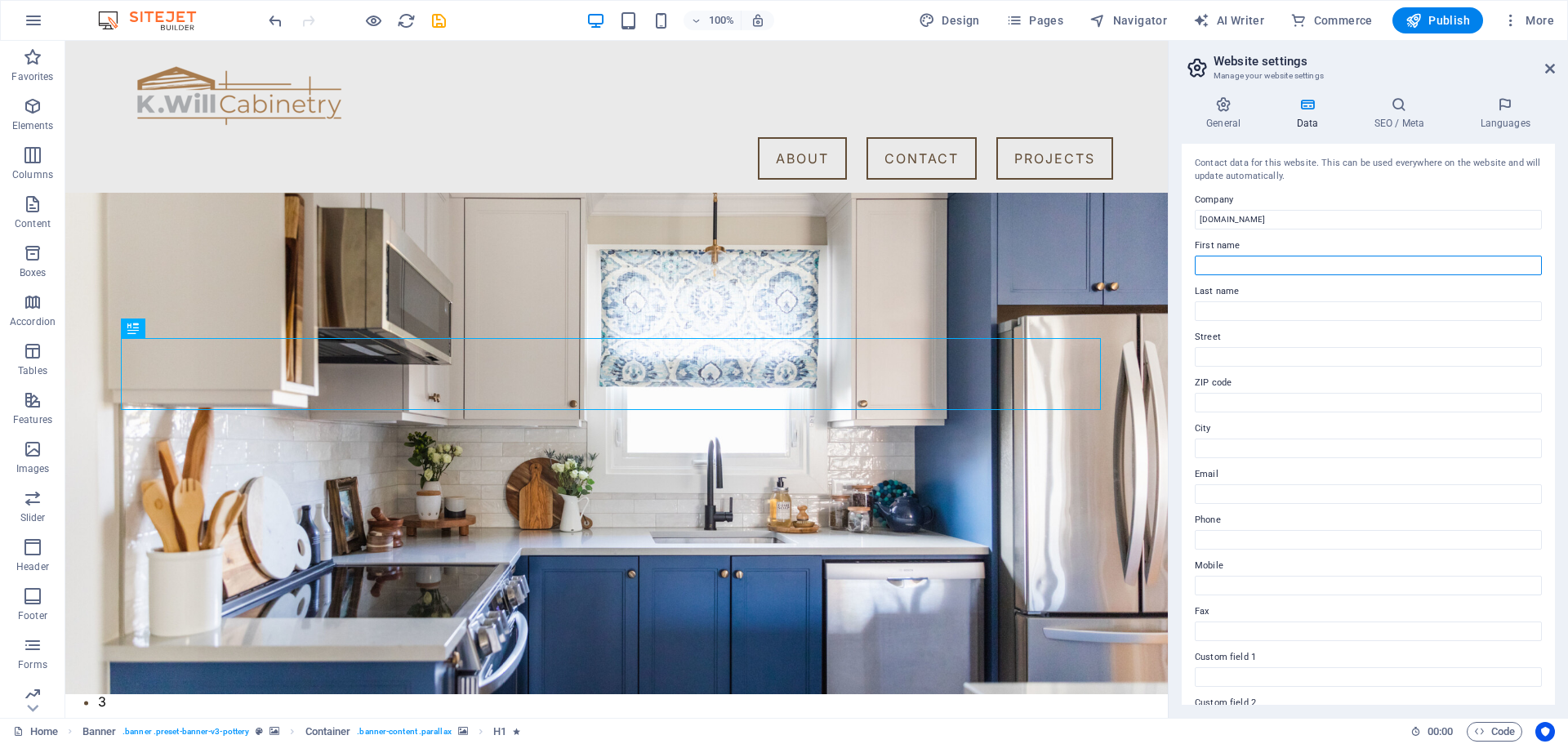
click at [1284, 268] on input "First name" at bounding box center [1369, 266] width 347 height 19
click at [1324, 183] on div "Contact data for this website. This can be used everywhere on the website and w…" at bounding box center [1369, 171] width 347 height 27
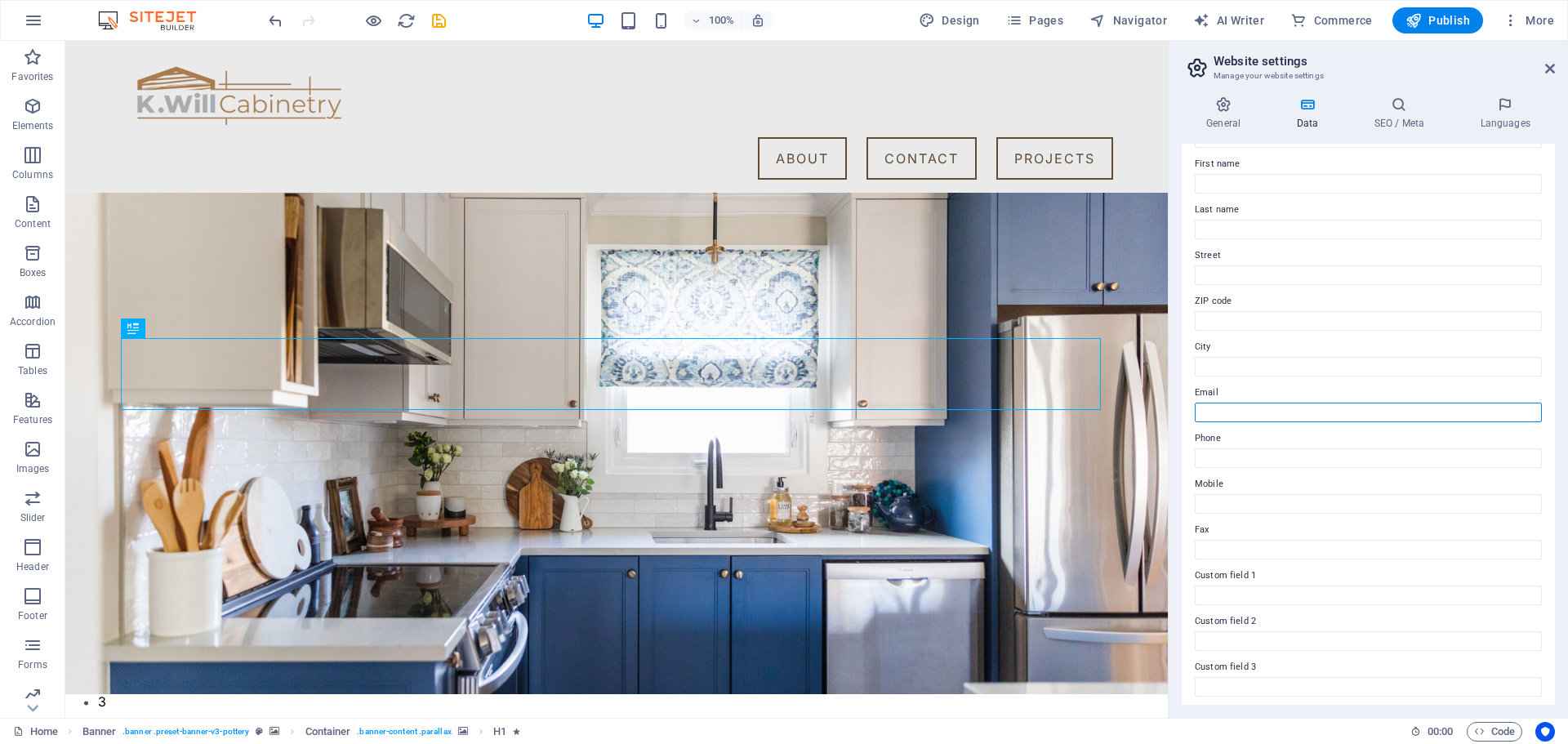
click at [1278, 411] on input "Email" at bounding box center [1369, 412] width 347 height 19
type input "[EMAIL_ADDRESS][DOMAIN_NAME]"
click at [1269, 349] on label "City" at bounding box center [1369, 347] width 347 height 19
click at [1269, 357] on input "City" at bounding box center [1369, 366] width 347 height 19
click at [1386, 110] on icon at bounding box center [1399, 105] width 100 height 16
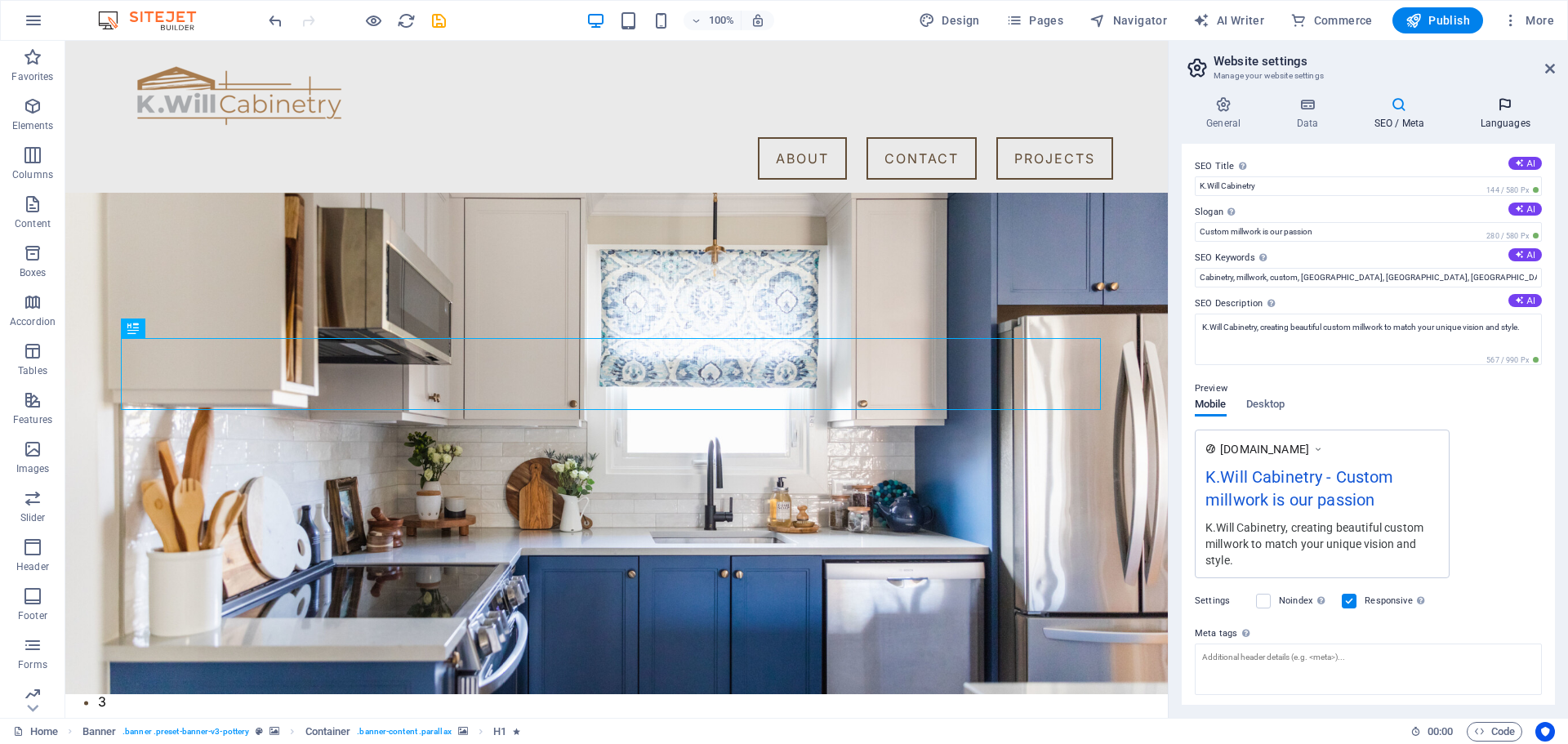
click at [1503, 116] on h4 "Languages" at bounding box center [1506, 114] width 100 height 35
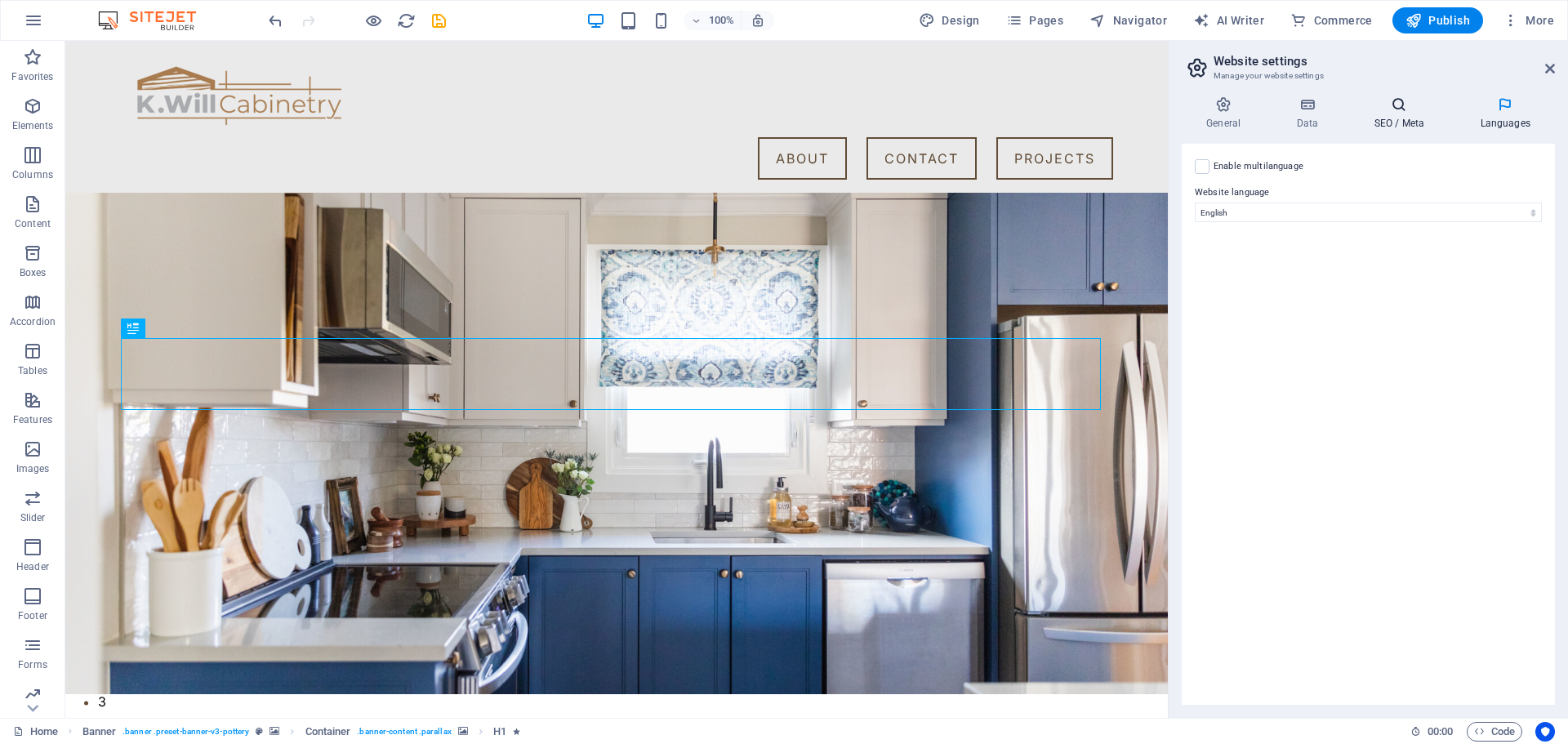
click at [1419, 105] on icon at bounding box center [1399, 105] width 100 height 16
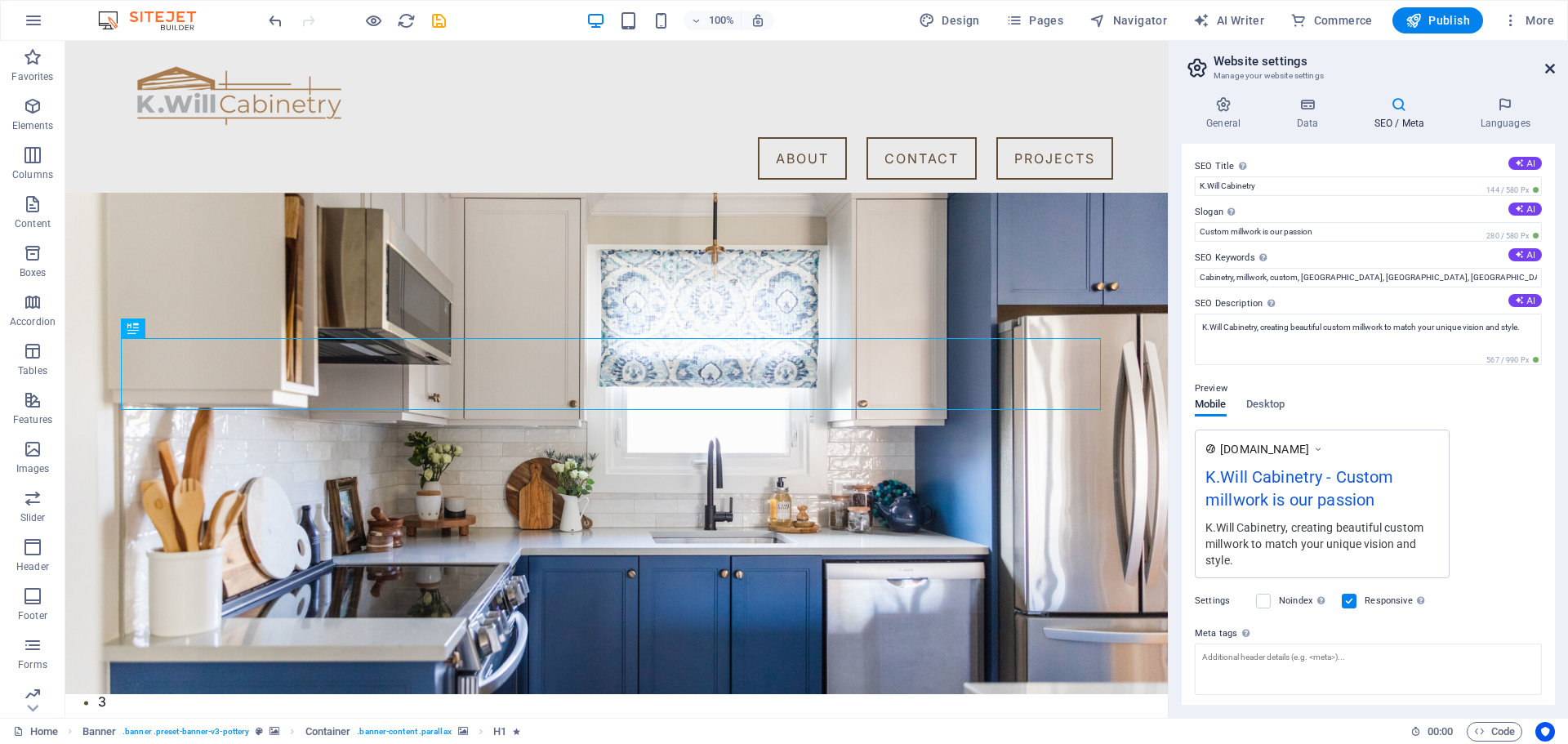
drag, startPoint x: 1483, startPoint y: 26, endPoint x: 1549, endPoint y: 65, distance: 76.7
click at [1549, 65] on icon at bounding box center [1550, 69] width 10 height 13
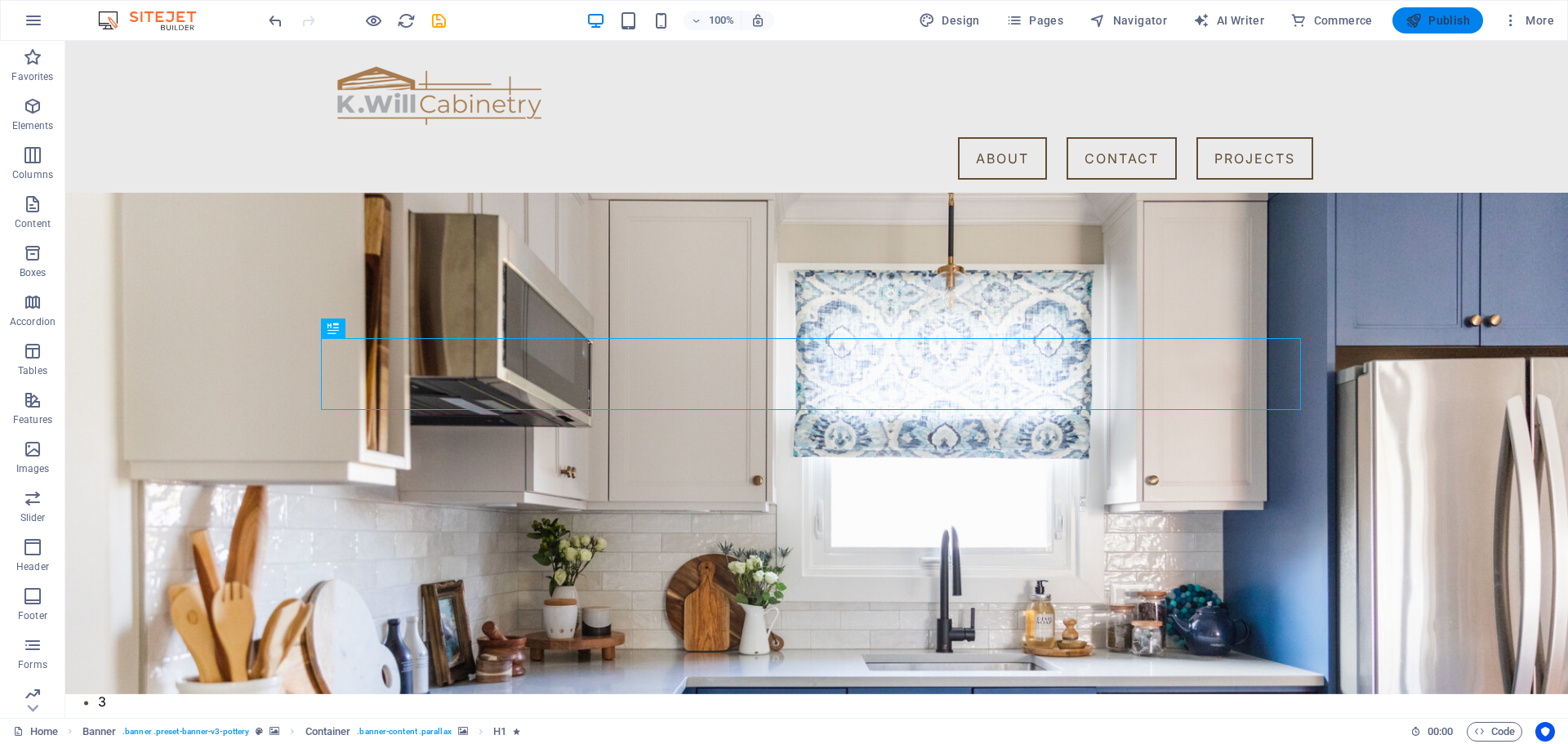
click at [1437, 24] on span "Publish" at bounding box center [1438, 20] width 64 height 16
click at [1556, 10] on button "More" at bounding box center [1528, 20] width 64 height 26
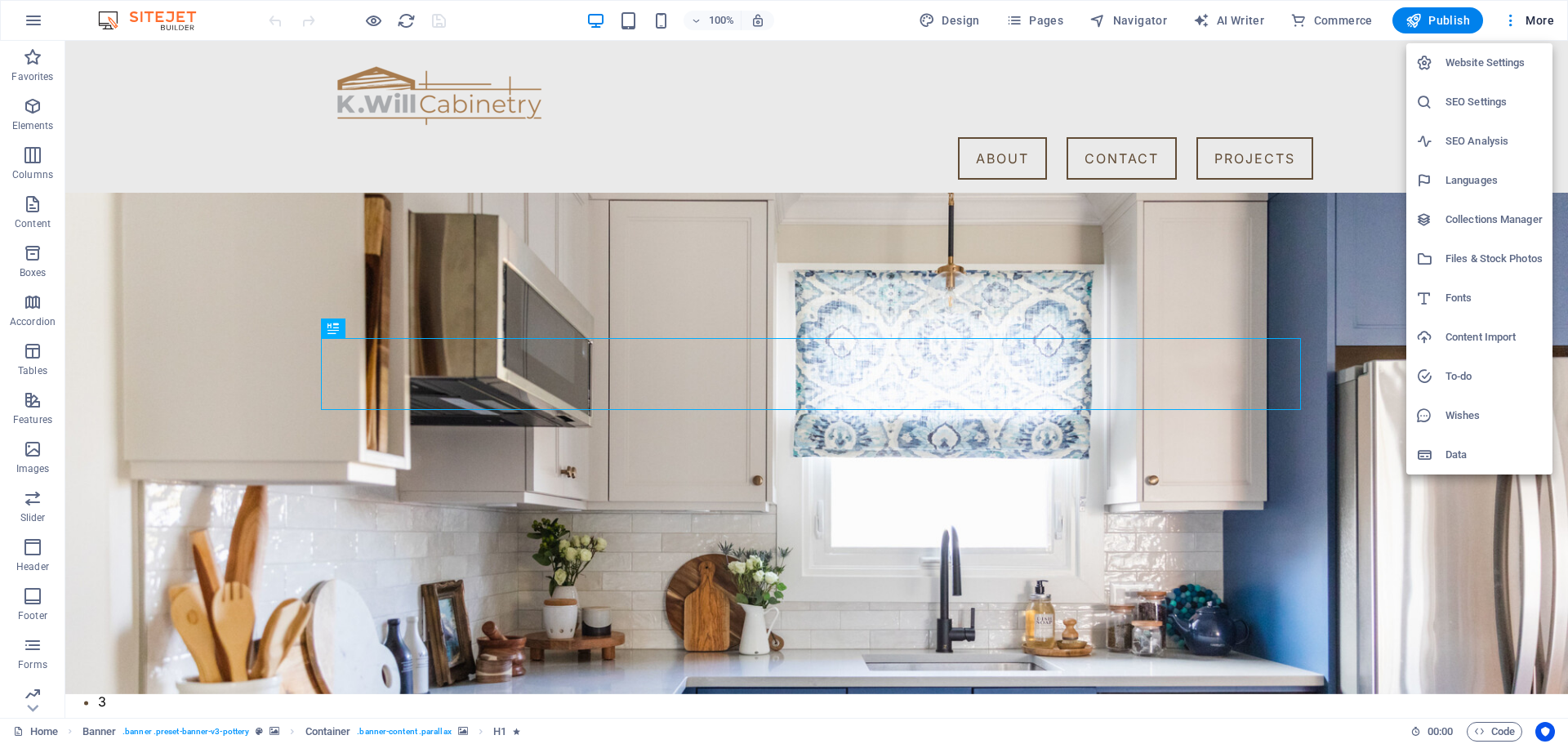
click at [1484, 141] on h6 "SEO Analysis" at bounding box center [1493, 141] width 97 height 19
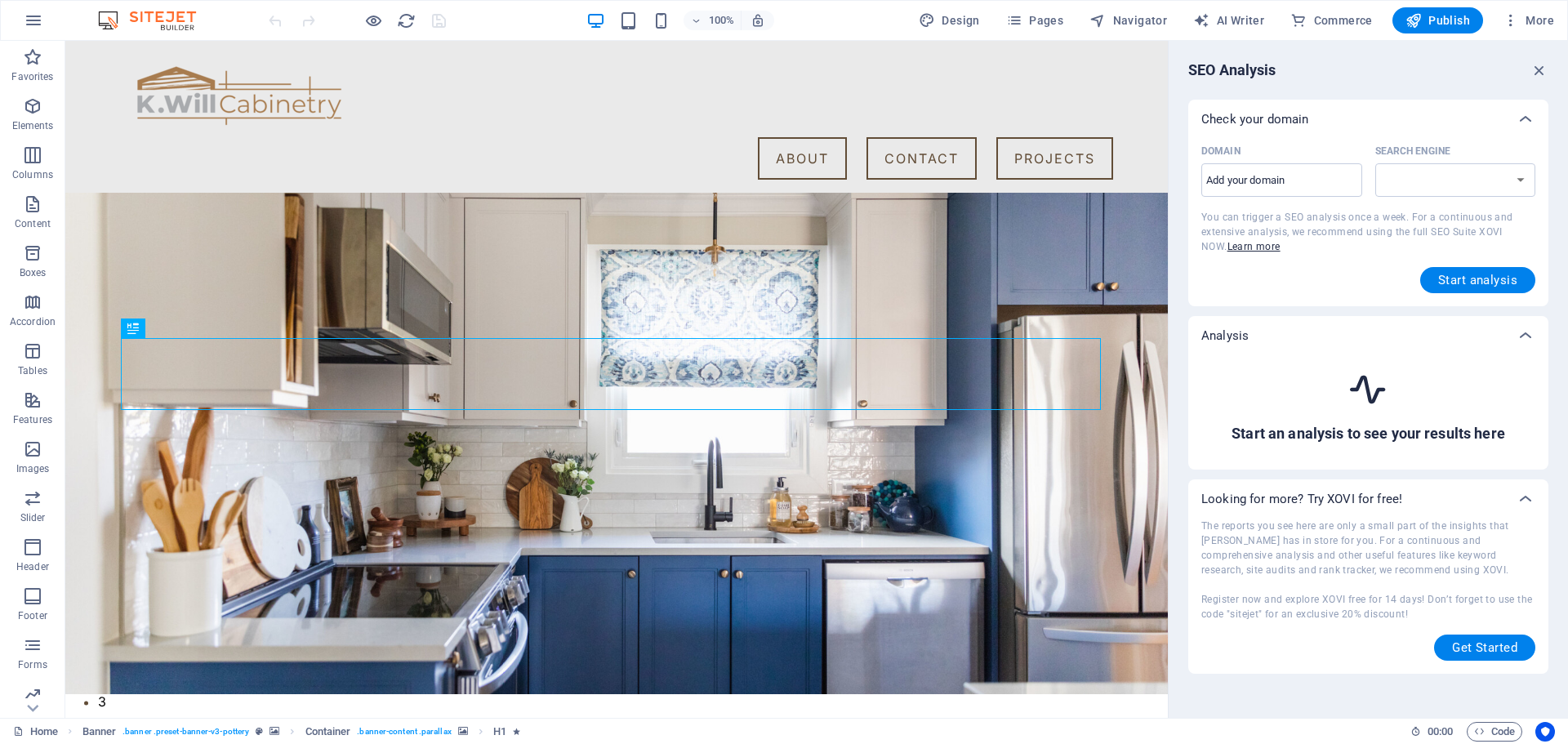
select select "[DOMAIN_NAME]"
click at [1228, 246] on link "Learn more" at bounding box center [1254, 246] width 53 height 12
click at [1434, 180] on select "[DOMAIN_NAME] [DOMAIN_NAME] [DOMAIN_NAME] [DOMAIN_NAME] [DOMAIN_NAME] [DOMAIN_N…" at bounding box center [1456, 179] width 161 height 34
click at [1458, 184] on select "[DOMAIN_NAME] [DOMAIN_NAME] [DOMAIN_NAME] [DOMAIN_NAME] [DOMAIN_NAME] [DOMAIN_N…" at bounding box center [1456, 179] width 161 height 34
click at [1462, 197] on div "Domain ​ Search Engine [DOMAIN_NAME] [DOMAIN_NAME] [DOMAIN_NAME] [DOMAIN_NAME] …" at bounding box center [1369, 174] width 334 height 71
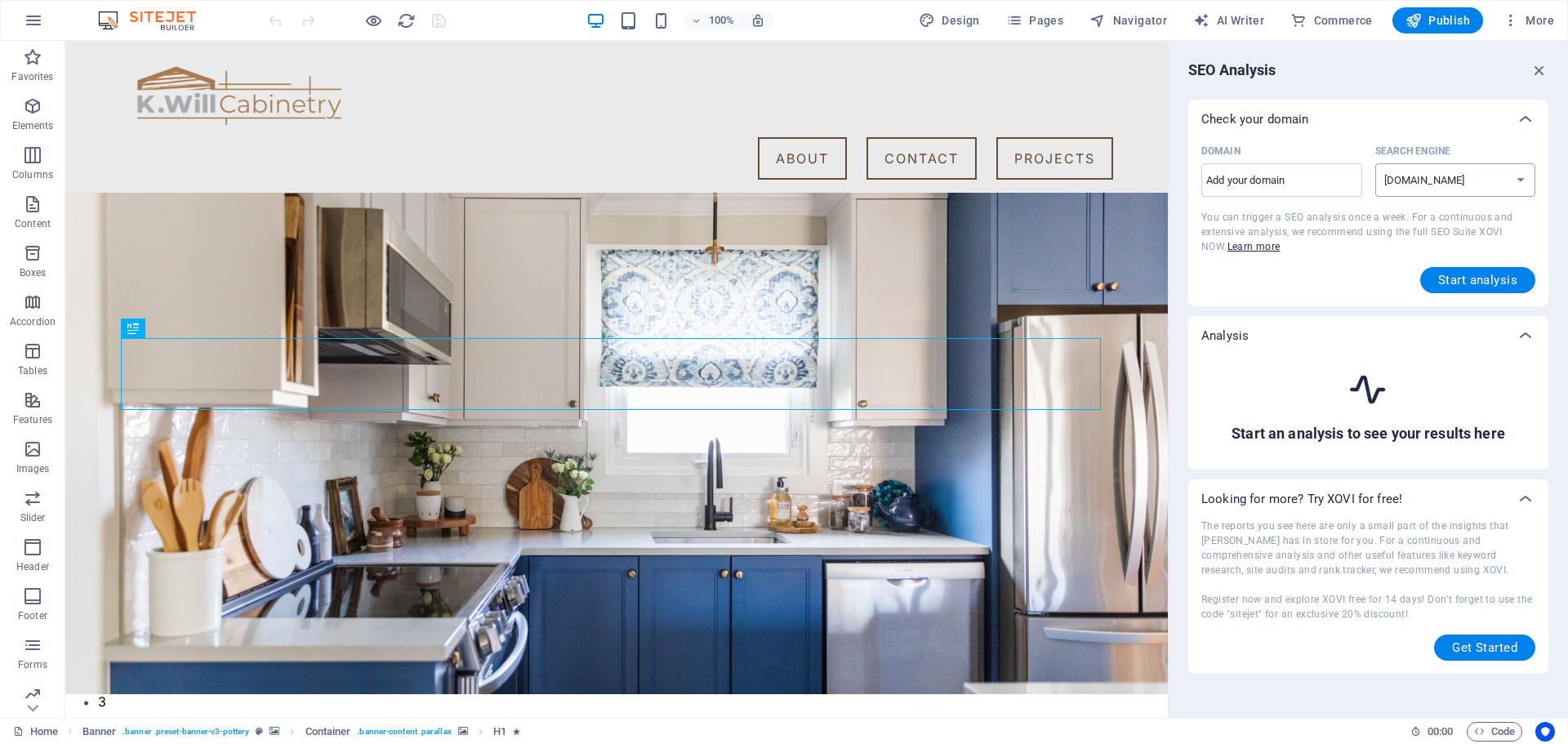
click at [1472, 180] on select "[DOMAIN_NAME] [DOMAIN_NAME] [DOMAIN_NAME] [DOMAIN_NAME] [DOMAIN_NAME] [DOMAIN_N…" at bounding box center [1456, 179] width 161 height 34
click at [1470, 182] on select "[DOMAIN_NAME] [DOMAIN_NAME] [DOMAIN_NAME] [DOMAIN_NAME] [DOMAIN_NAME] [DOMAIN_N…" at bounding box center [1456, 179] width 161 height 34
click at [1282, 180] on input "Domain ​" at bounding box center [1282, 180] width 161 height 26
type input "[DOMAIN_NAME]"
click at [1473, 279] on span "Start analysis" at bounding box center [1478, 280] width 80 height 13
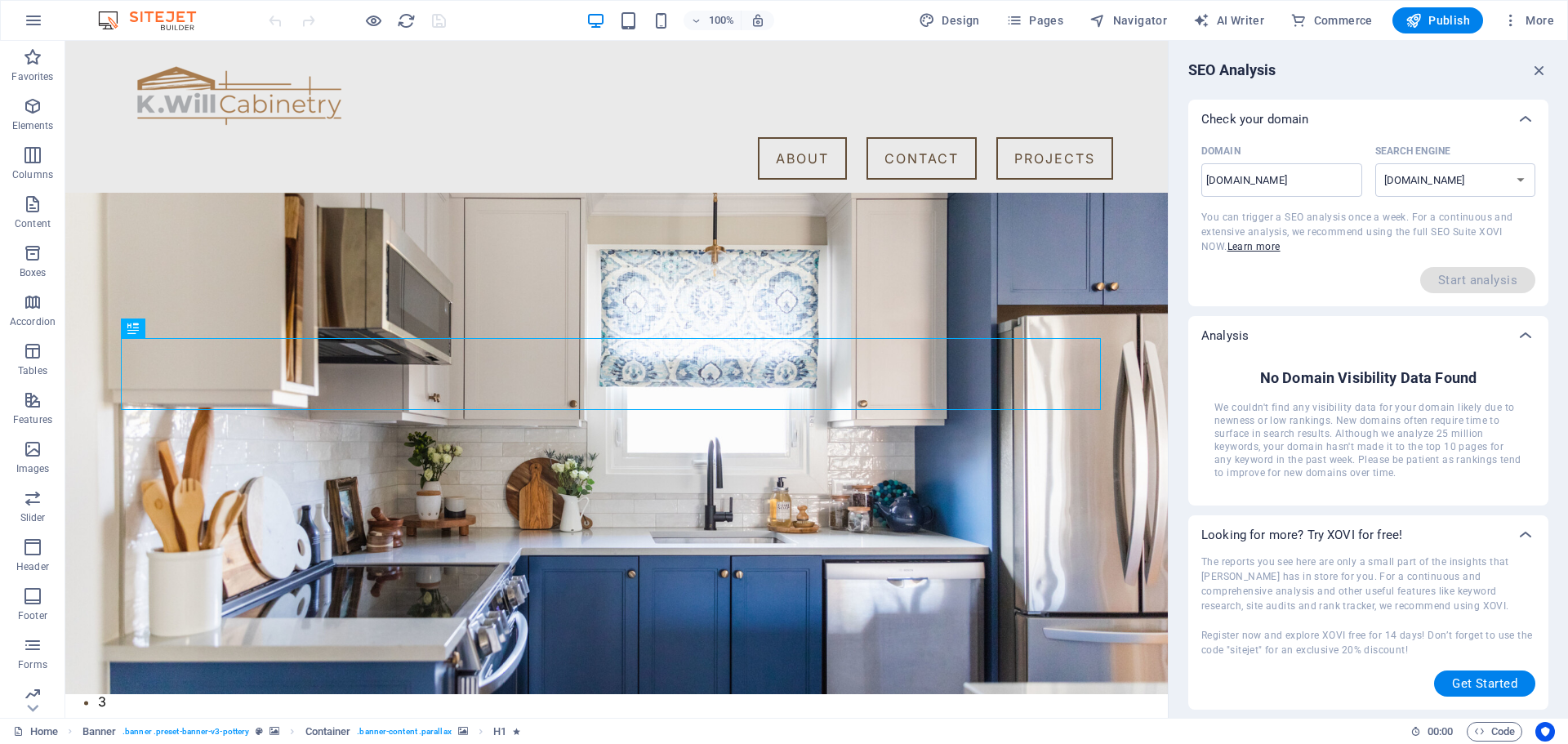
click at [1408, 213] on span "You can trigger a SEO analysis once a week. For a continuous and extensive anal…" at bounding box center [1358, 232] width 312 height 41
drag, startPoint x: 1527, startPoint y: 70, endPoint x: 1541, endPoint y: 72, distance: 14.1
click at [1529, 70] on div "SEO Analysis" at bounding box center [1369, 70] width 360 height 19
click at [1547, 72] on icon "button" at bounding box center [1539, 70] width 18 height 18
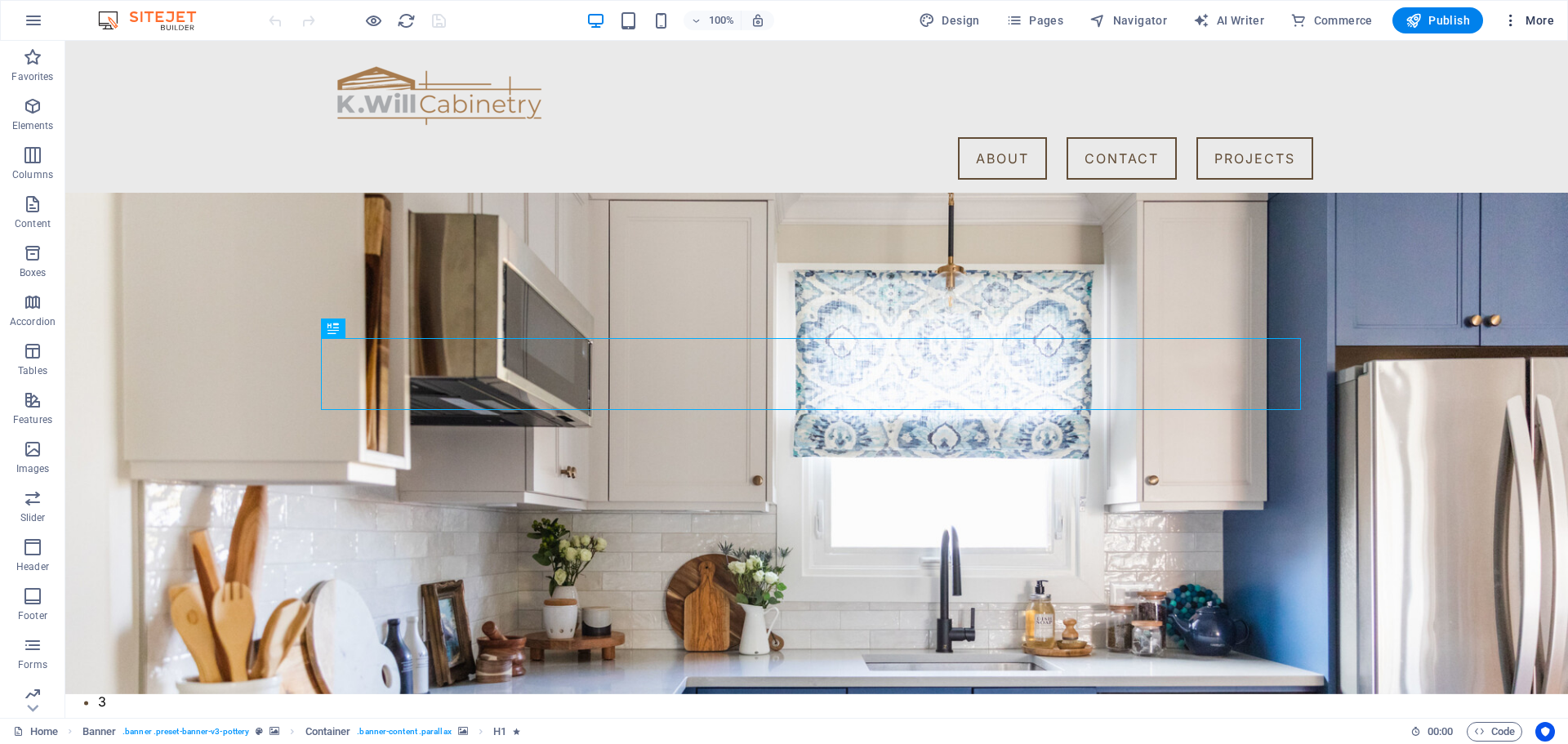
click at [1542, 35] on div "100% Design Pages Navigator AI Writer Commerce Publish More" at bounding box center [784, 20] width 1566 height 39
click at [1555, 29] on button "More" at bounding box center [1528, 20] width 64 height 26
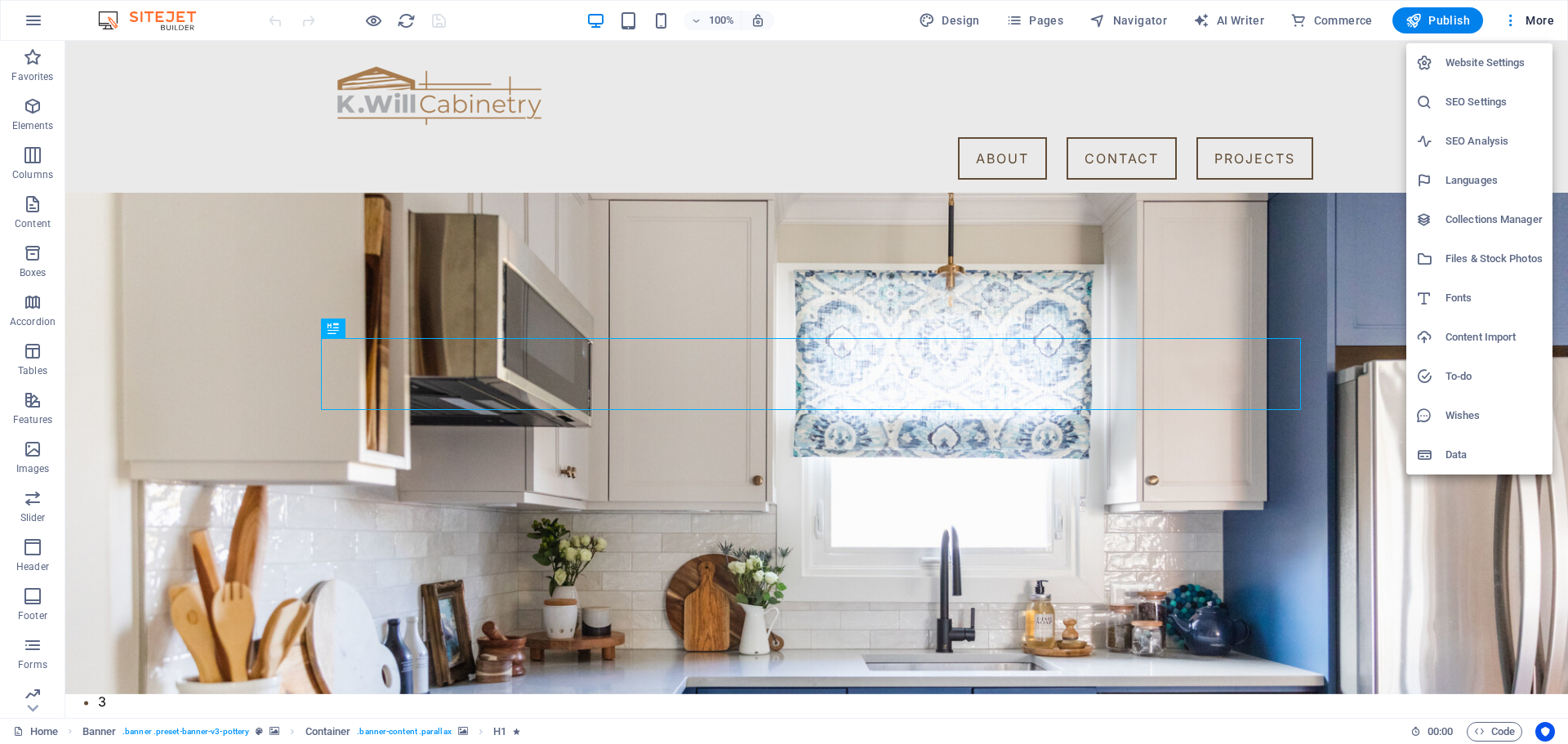
click at [1478, 107] on h6 "SEO Settings" at bounding box center [1493, 102] width 97 height 19
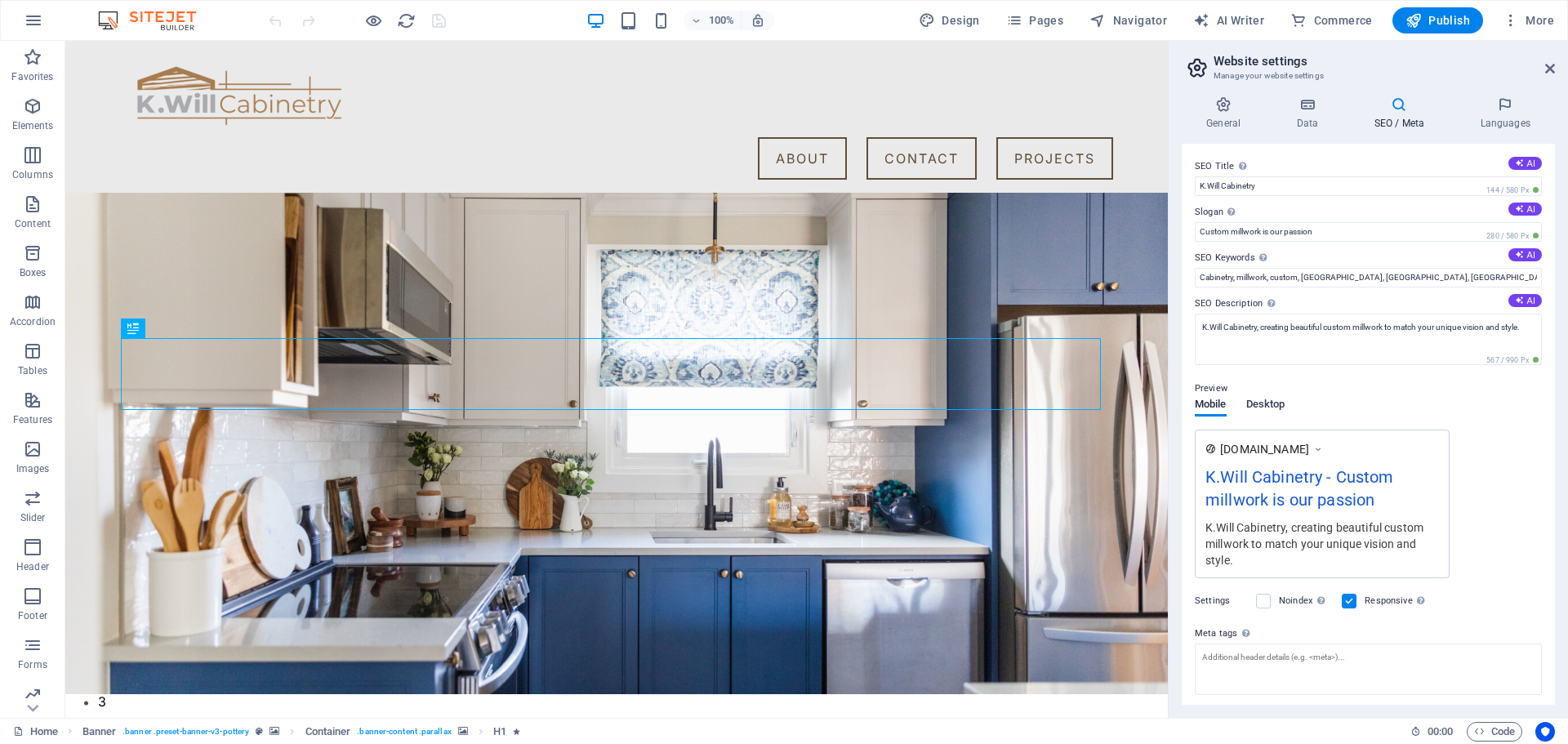
click at [1274, 403] on span "Desktop" at bounding box center [1265, 407] width 39 height 23
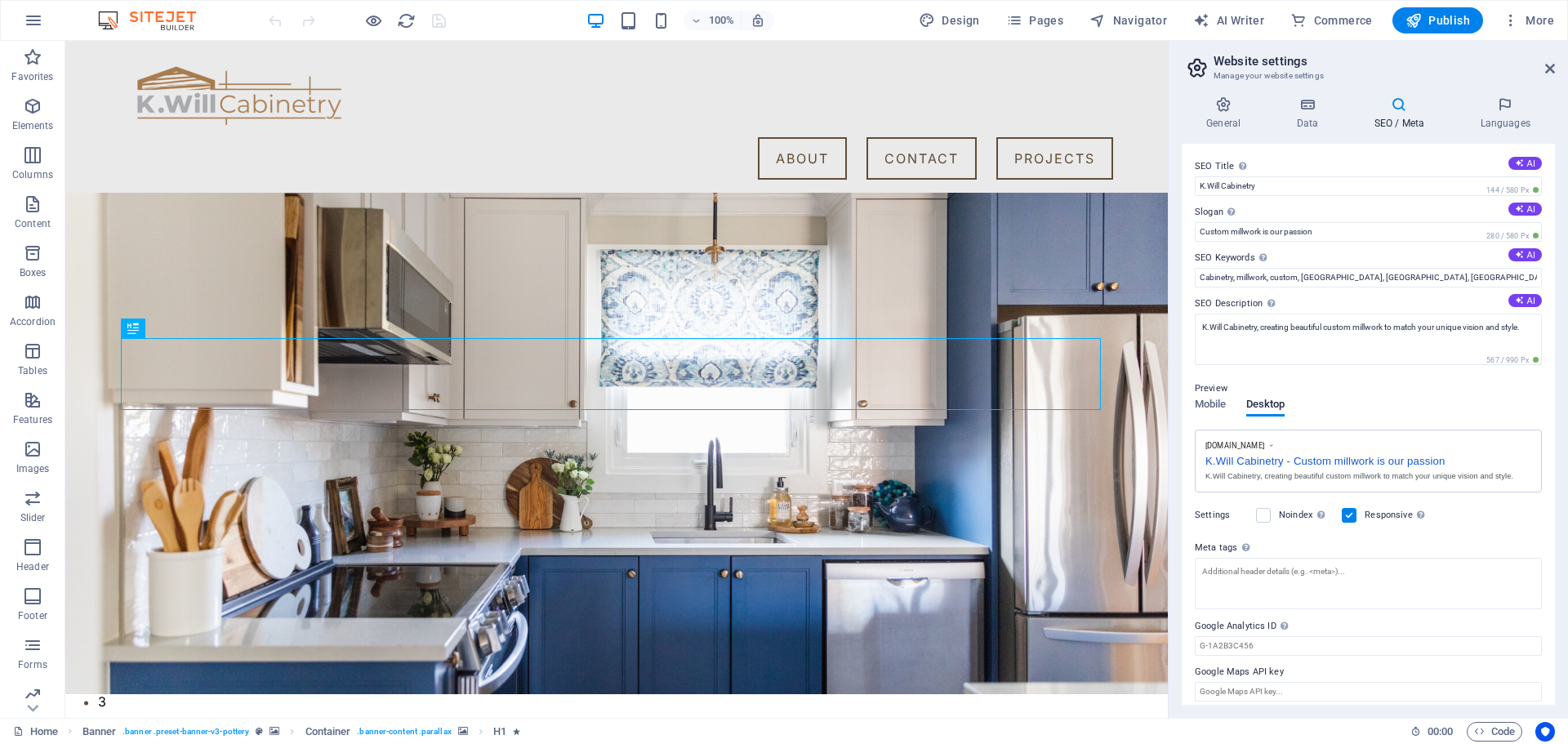
click at [1405, 105] on icon at bounding box center [1399, 105] width 100 height 16
click at [1306, 105] on icon at bounding box center [1307, 105] width 71 height 16
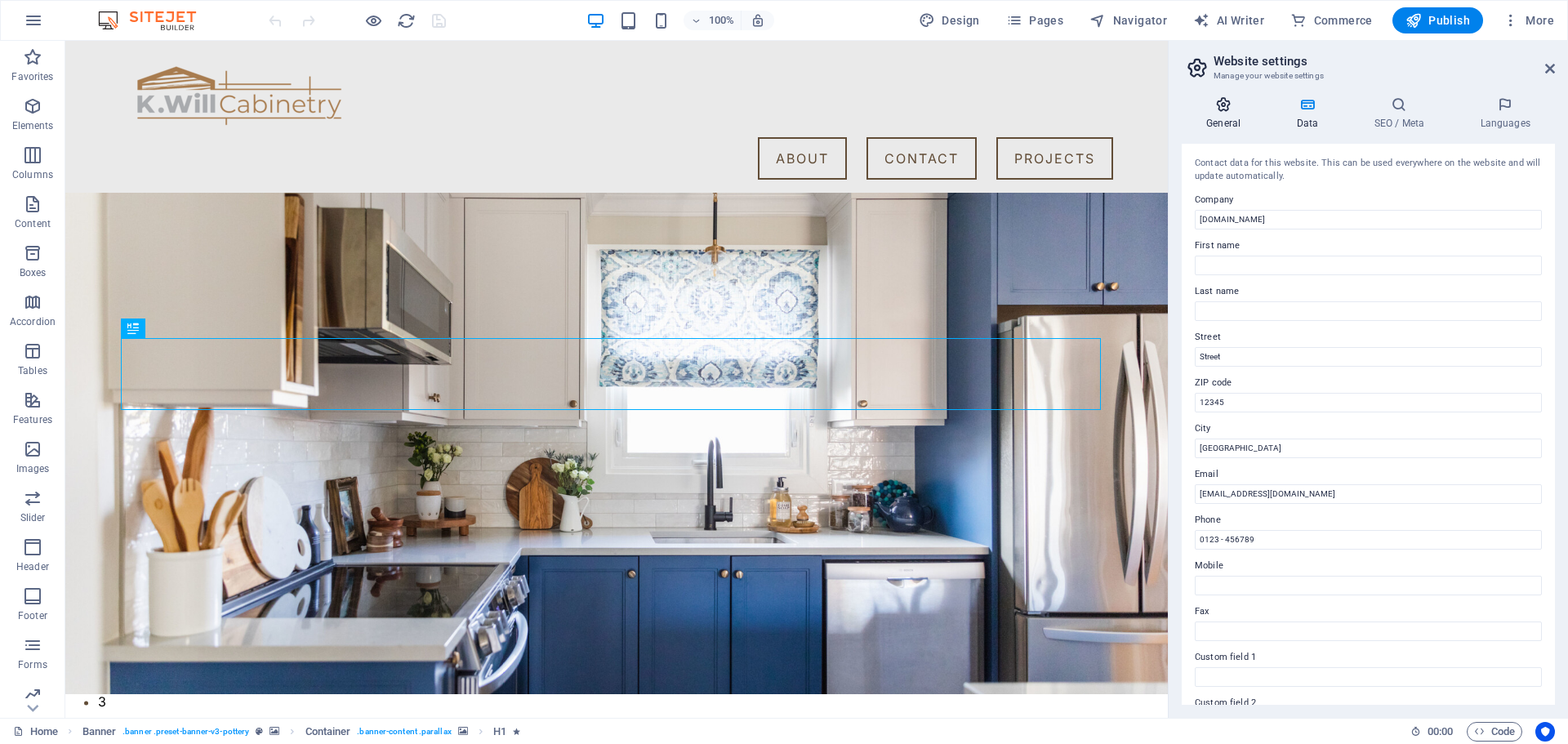
click at [1211, 115] on h4 "General" at bounding box center [1227, 114] width 90 height 35
